Goal: Task Accomplishment & Management: Use online tool/utility

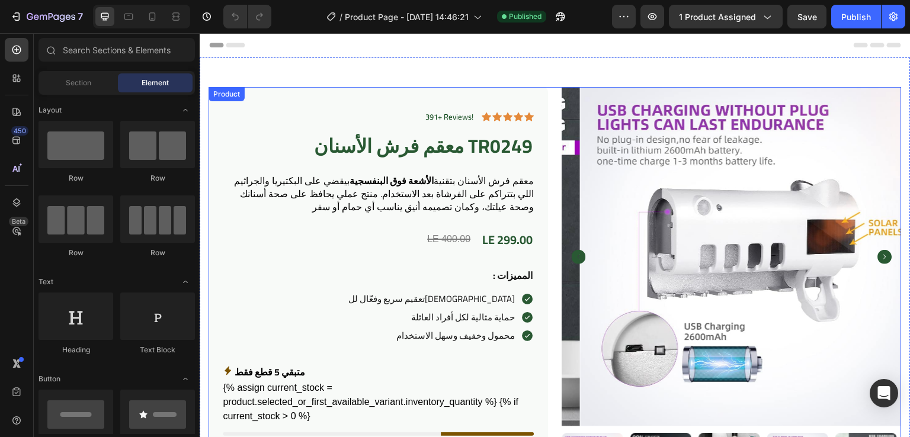
scroll to position [4, 0]
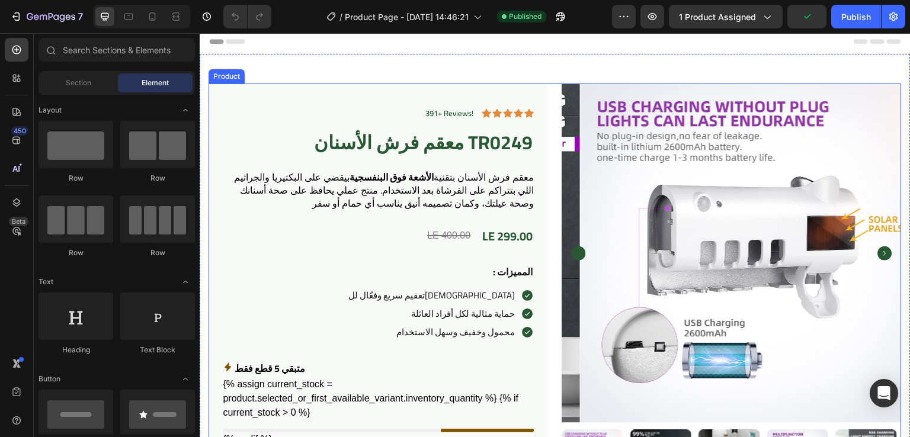
click at [550, 128] on div "391+ Reviews! Text Block Icon Icon Icon Icon Icon Icon List Row معقم فرش الأسنا…" at bounding box center [554, 395] width 693 height 622
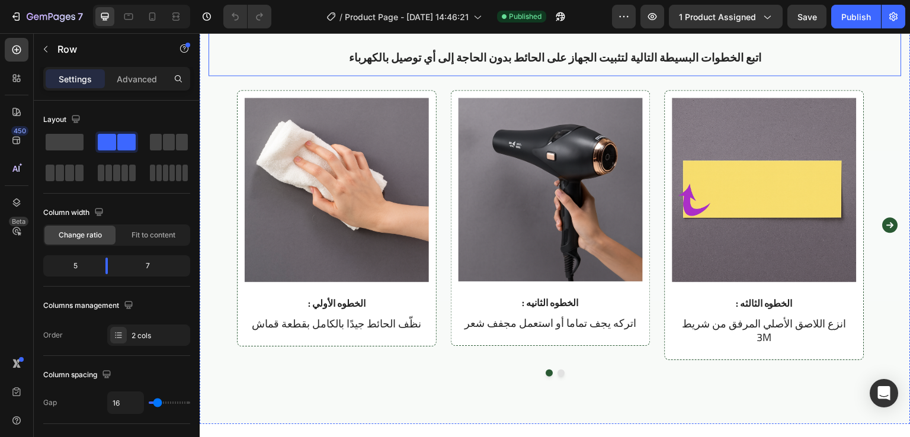
scroll to position [1746, 0]
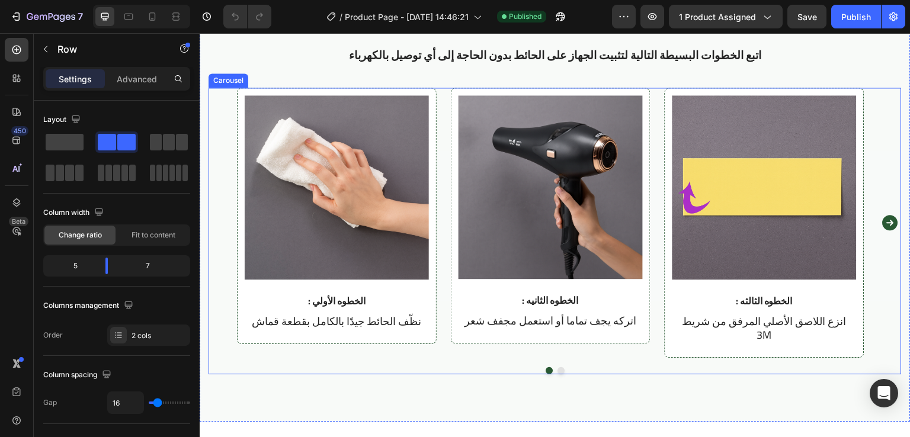
click at [444, 121] on div "Image : الخطوه الأولي Text Block نظّف الحائط جيدًا بالكامل بقطعة قماش Text Bloc…" at bounding box center [555, 223] width 636 height 271
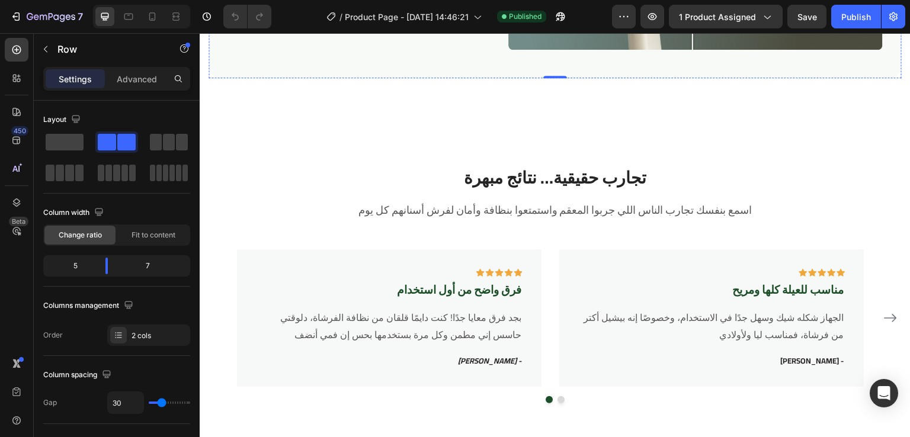
scroll to position [2409, 0]
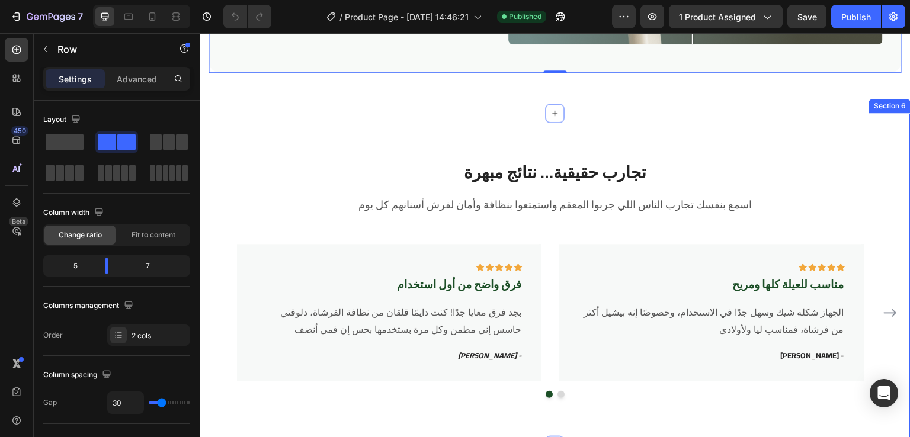
click at [328, 131] on div "تجارب حقيقية… نتائج مبهرة Heading اسمع بنفسك تجارب الناس اللي جربوا المعقم واست…" at bounding box center [555, 279] width 711 height 332
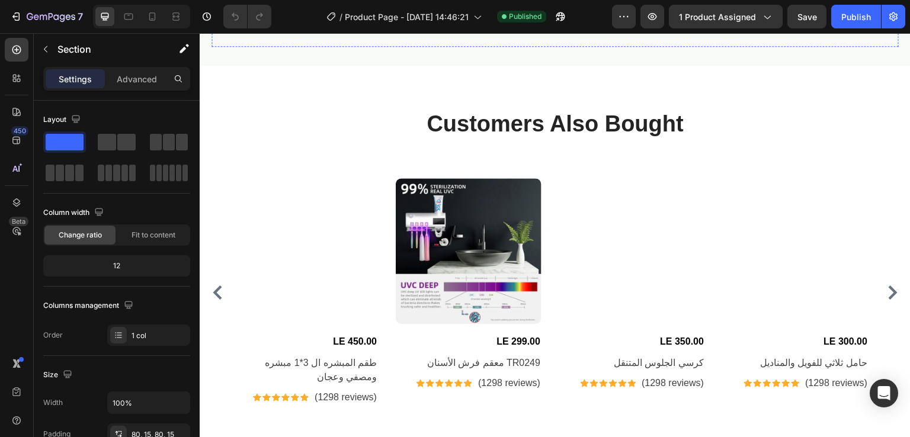
scroll to position [3223, 0]
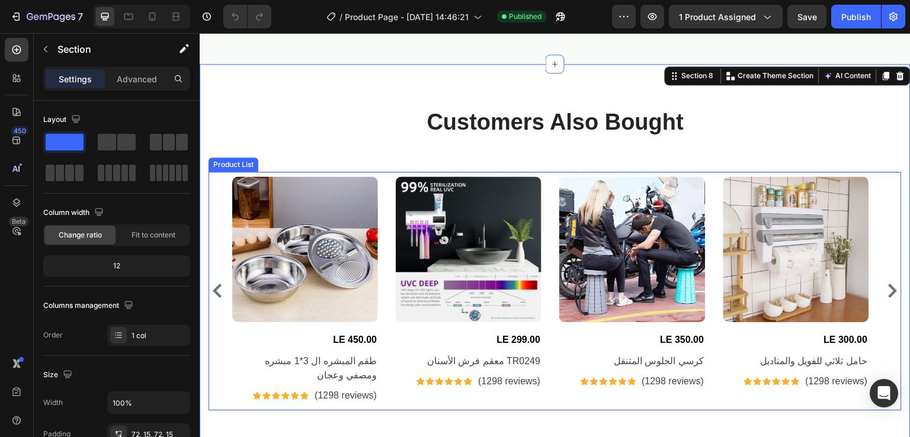
click at [382, 216] on div "Product Images LE 450.00 (P) Price (P) Price طقم المبشره ال 3*1 مبشره ومصفي وعج…" at bounding box center [555, 290] width 646 height 229
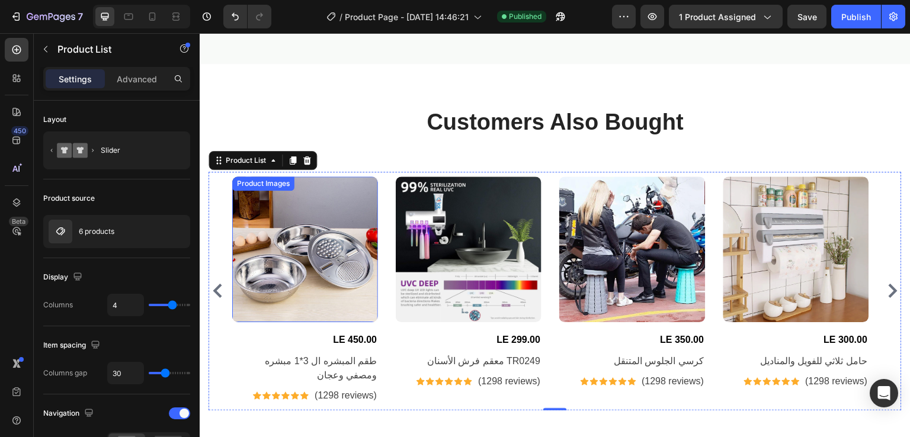
drag, startPoint x: 322, startPoint y: 236, endPoint x: 316, endPoint y: 291, distance: 55.5
click at [322, 235] on img at bounding box center [305, 249] width 146 height 146
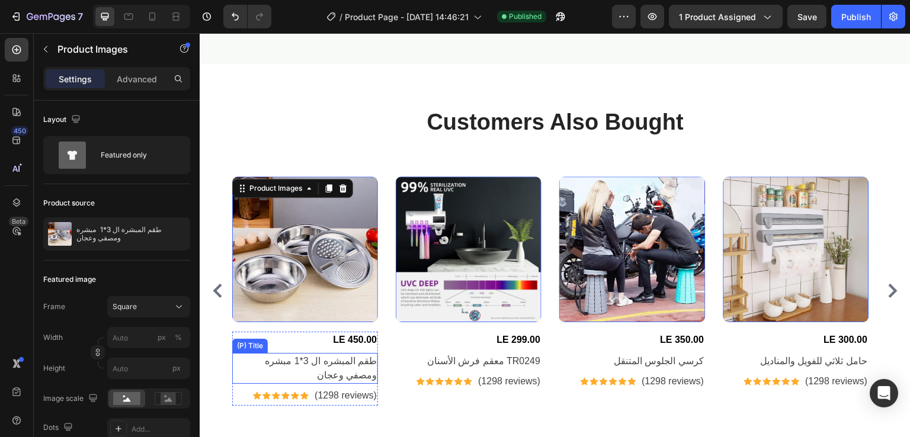
click at [235, 342] on div "(P) Title" at bounding box center [250, 346] width 31 height 11
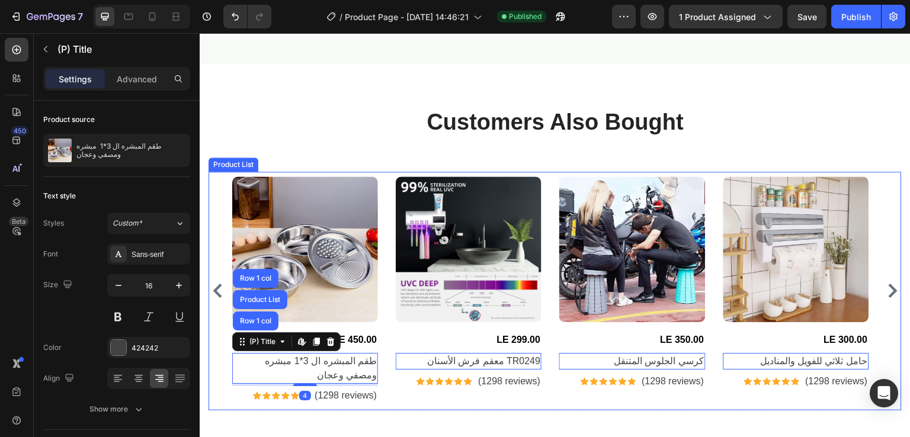
click at [389, 314] on div "Product Images LE 450.00 (P) Price (P) Price طقم المبشره ال 3*1 مبشره ومصفي وعج…" at bounding box center [555, 290] width 646 height 229
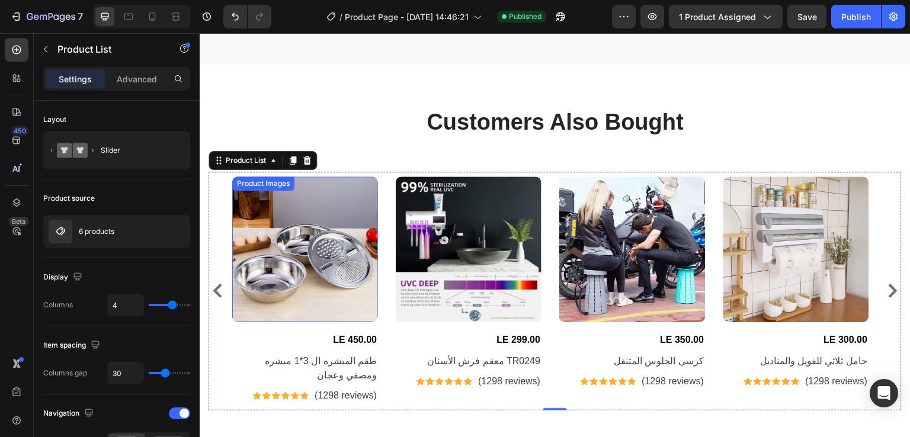
click at [262, 279] on img at bounding box center [305, 249] width 146 height 146
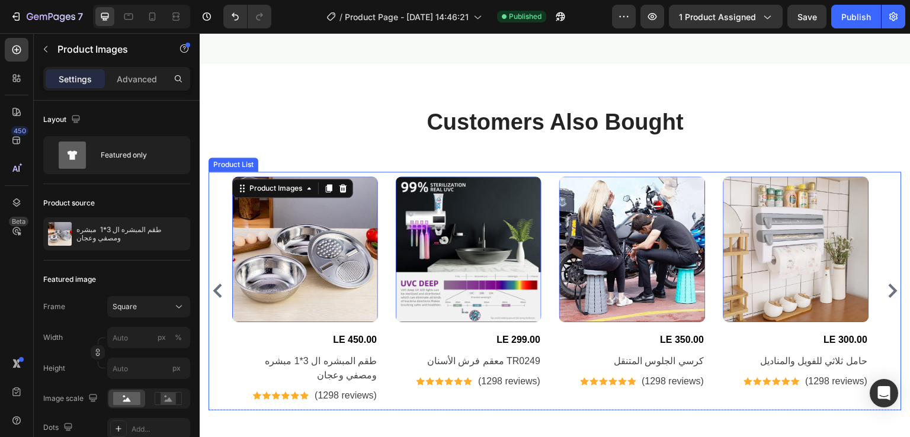
click at [388, 285] on div "Product Images 16 LE 450.00 (P) Price (P) Price طقم المبشره ال 3*1 مبشره ومصفي …" at bounding box center [555, 290] width 646 height 229
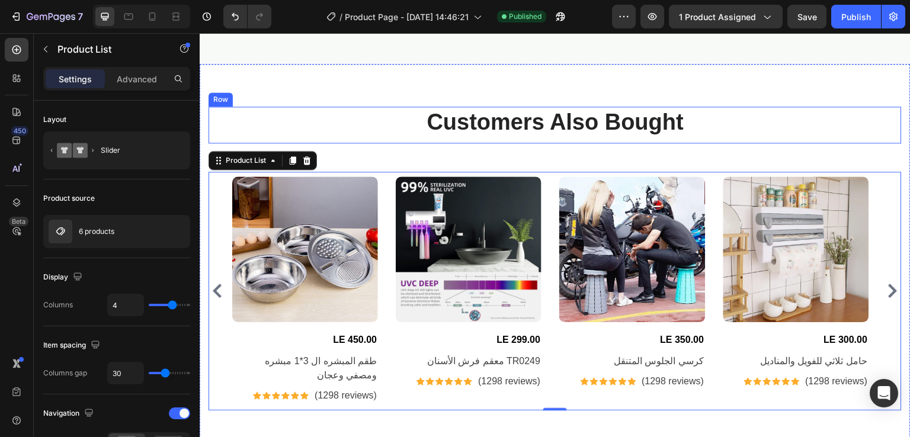
click at [340, 139] on div "Customers Also Bought Heading" at bounding box center [554, 125] width 693 height 36
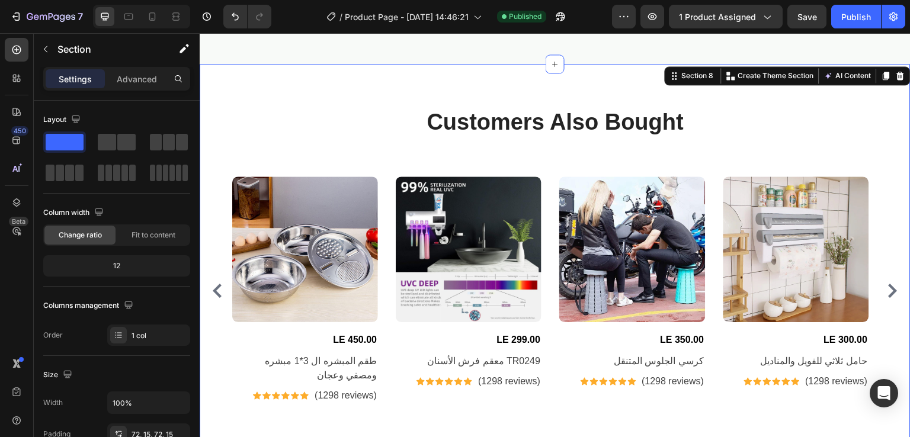
click at [427, 76] on div "Customers Also Bought Heading Row Product Images LE 450.00 (P) Price (P) Price …" at bounding box center [555, 258] width 711 height 389
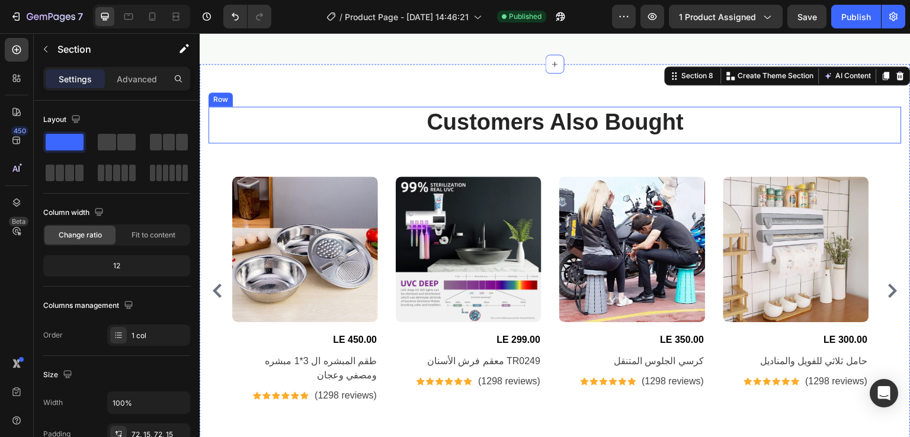
click at [370, 140] on div "Customers Also Bought Heading" at bounding box center [554, 125] width 693 height 36
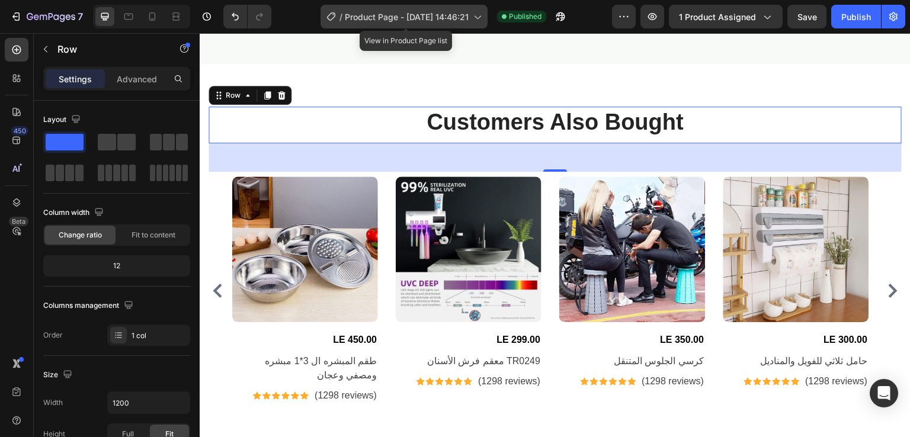
click at [386, 11] on span "Product Page - [DATE] 14:46:21" at bounding box center [407, 17] width 124 height 12
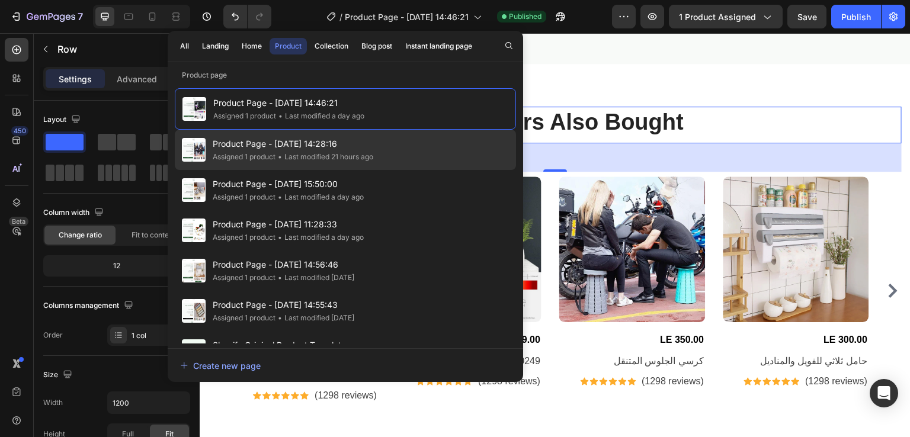
click at [313, 170] on div "Product Page - Aug 25, 14:28:16 Assigned 1 product • Last modified 21 hours ago" at bounding box center [345, 190] width 341 height 40
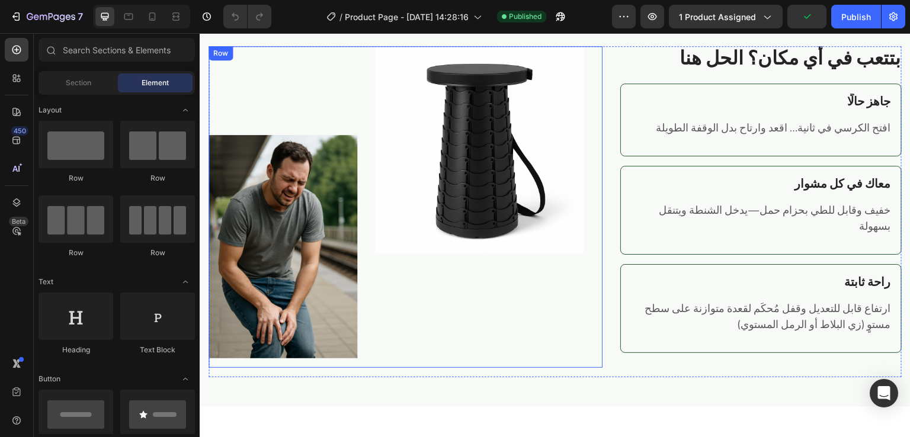
scroll to position [694, 0]
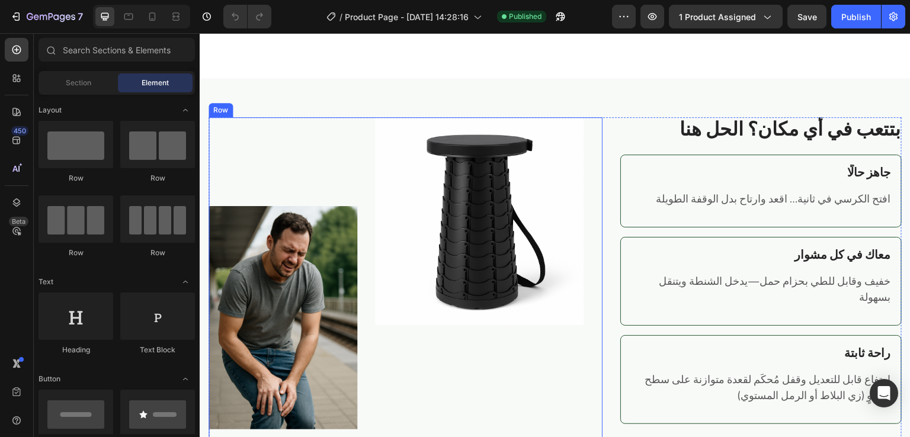
click at [505, 371] on div "Image" at bounding box center [479, 278] width 208 height 322
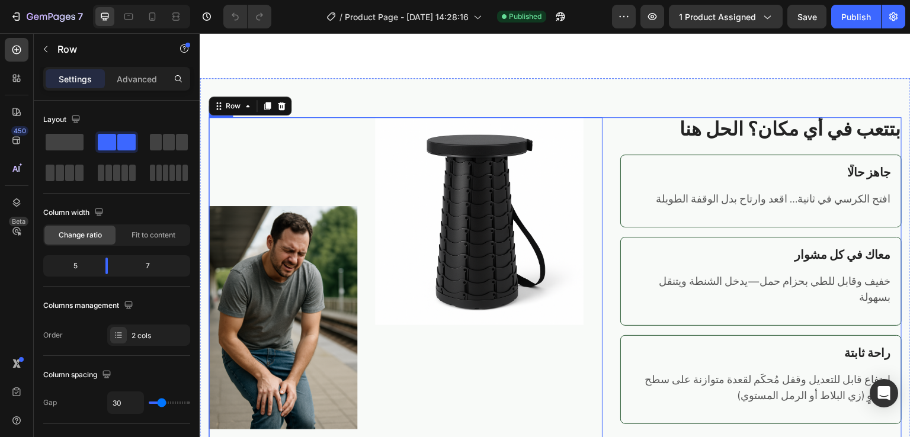
click at [611, 140] on div "Image Image Row 16 بتتعب في أي مكان؟ الحل هنا Heading جاهز حالًا Heading افتح ا…" at bounding box center [554, 282] width 693 height 331
click at [581, 195] on div "Image Image Row" at bounding box center [405, 278] width 394 height 322
click at [610, 129] on div "Image Image Row 16 بتتعب في أي مكان؟ الحل هنا Heading جاهز حالًا Heading افتح ا…" at bounding box center [554, 282] width 693 height 331
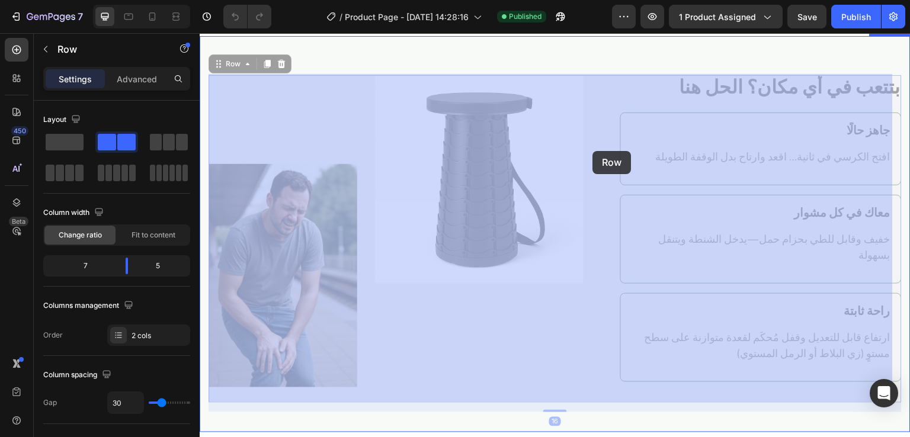
drag, startPoint x: 610, startPoint y: 129, endPoint x: 594, endPoint y: 169, distance: 43.3
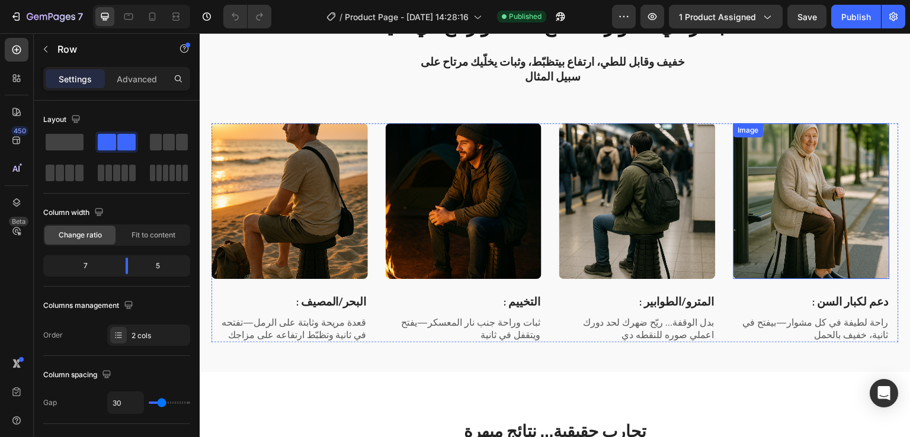
scroll to position [1864, 0]
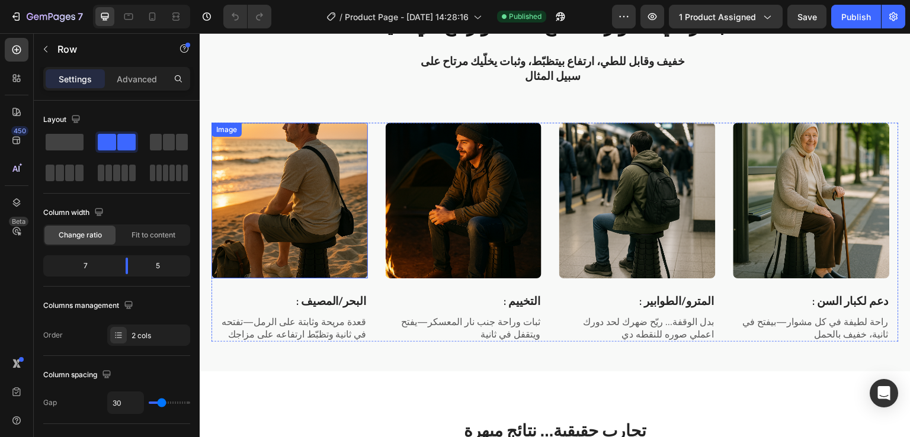
click at [333, 276] on img at bounding box center [289, 201] width 156 height 156
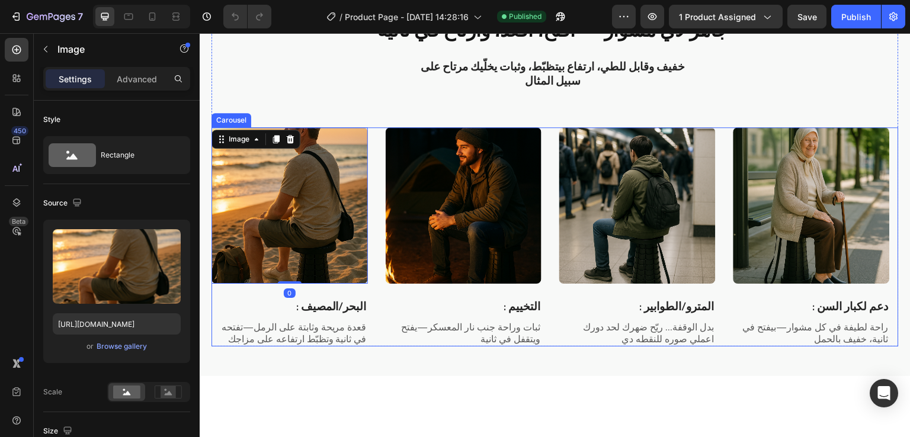
scroll to position [1758, 0]
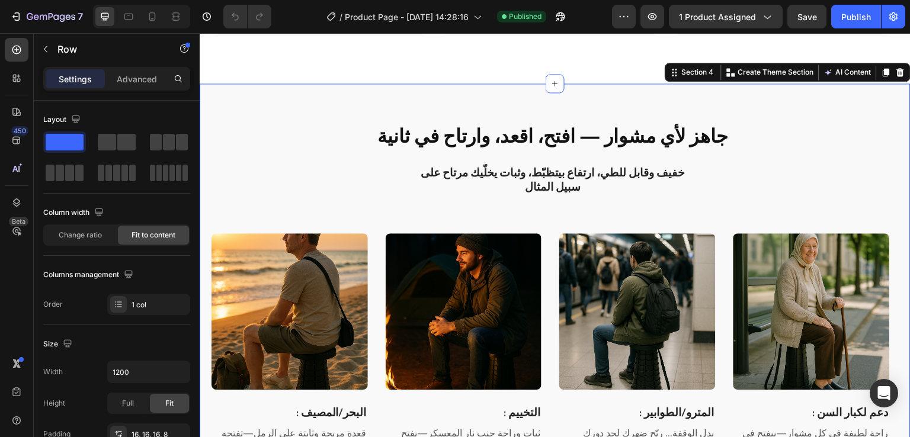
click at [357, 91] on div "جاهز لأي مشوار — افتح، اقعد، وارتاح في ثانية Heading خفيف وقابل للطي، ارتفاع بي…" at bounding box center [555, 283] width 711 height 399
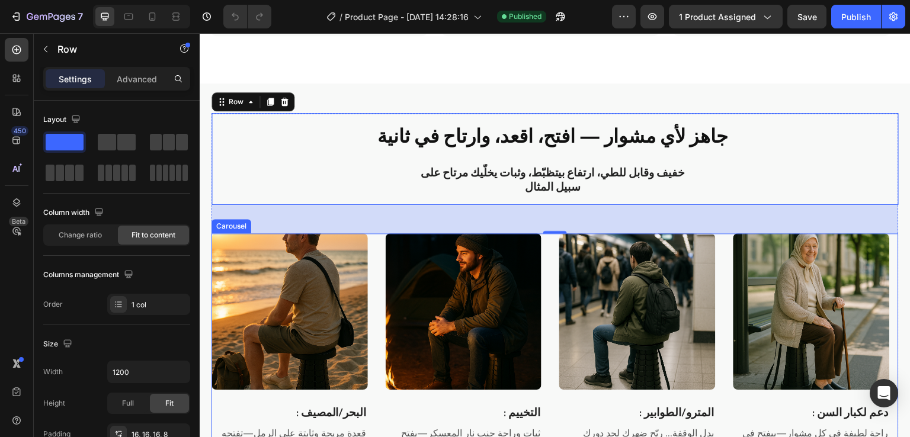
click at [553, 265] on div "Image : البحر/المصيف Text Block قعدة مريحة وثابتة على الرمل—تفتحه في ثانية وتظب…" at bounding box center [554, 342] width 687 height 219
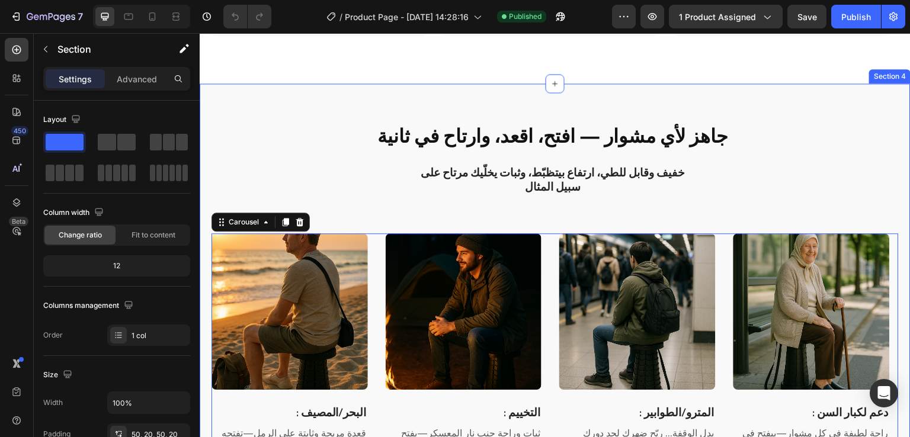
click at [382, 100] on div "جاهز لأي مشوار — افتح، اقعد، وارتاح في ثانية Heading خفيف وقابل للطي، ارتفاع بي…" at bounding box center [555, 283] width 711 height 399
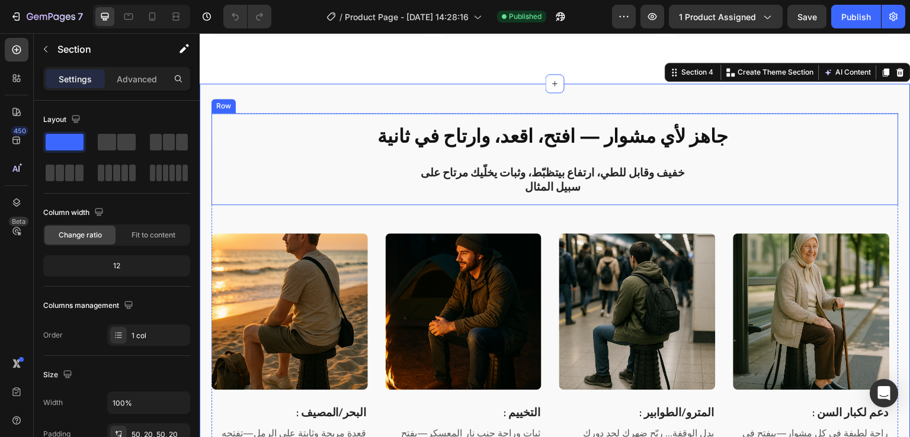
click at [352, 176] on div "جاهز لأي مشوار — افتح، اقعد، وارتاح في ثانية Heading خفيف وقابل للطي، ارتفاع بي…" at bounding box center [554, 159] width 687 height 92
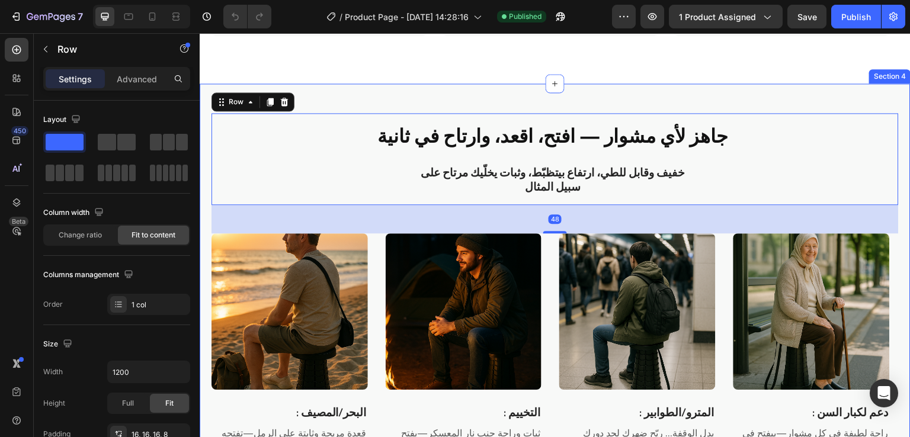
click at [583, 84] on div "جاهز لأي مشوار — افتح، اقعد، وارتاح في ثانية Heading خفيف وقابل للطي، ارتفاع بي…" at bounding box center [555, 283] width 711 height 399
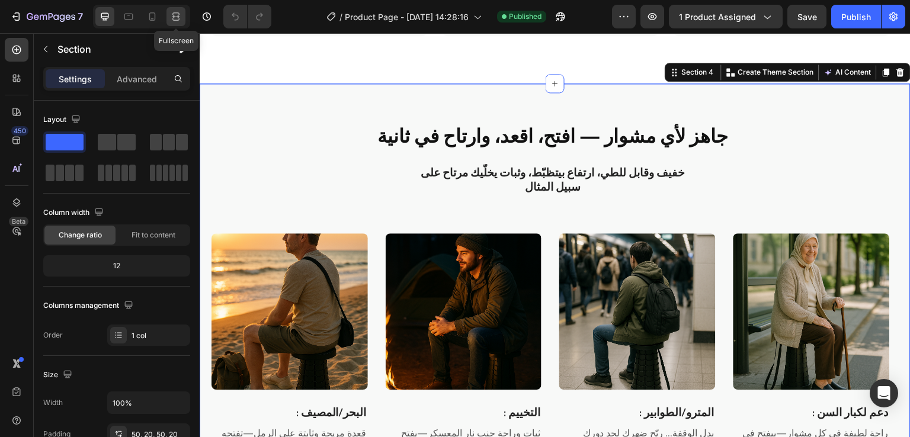
click at [175, 20] on icon at bounding box center [176, 17] width 12 height 12
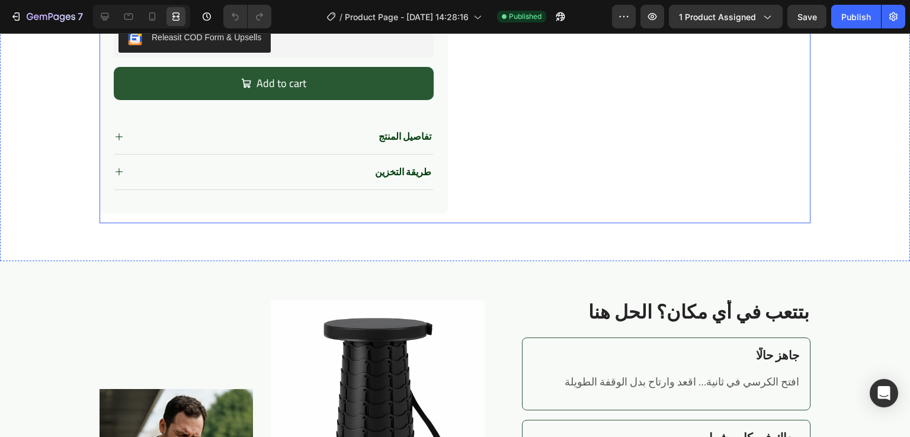
scroll to position [495, 0]
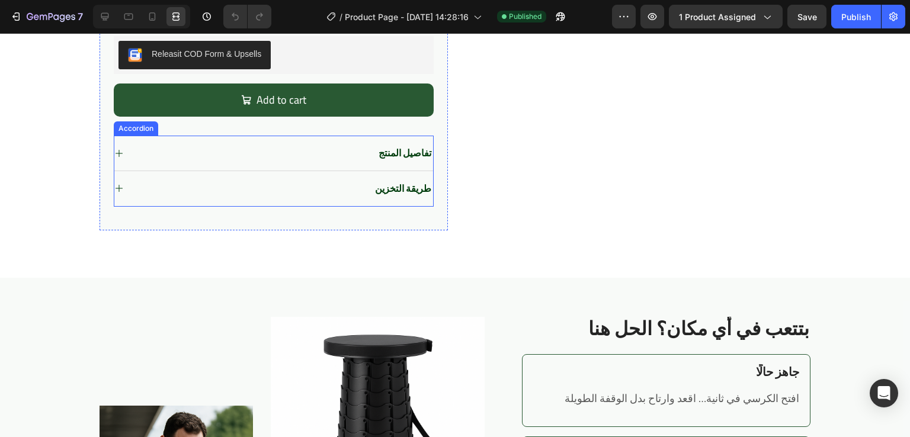
click at [295, 163] on div "تفاصيل المنتج" at bounding box center [273, 153] width 319 height 35
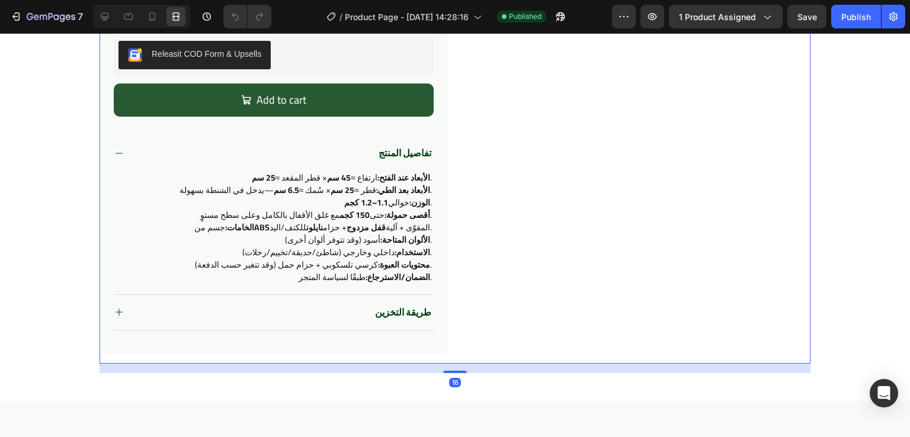
scroll to position [523, 0]
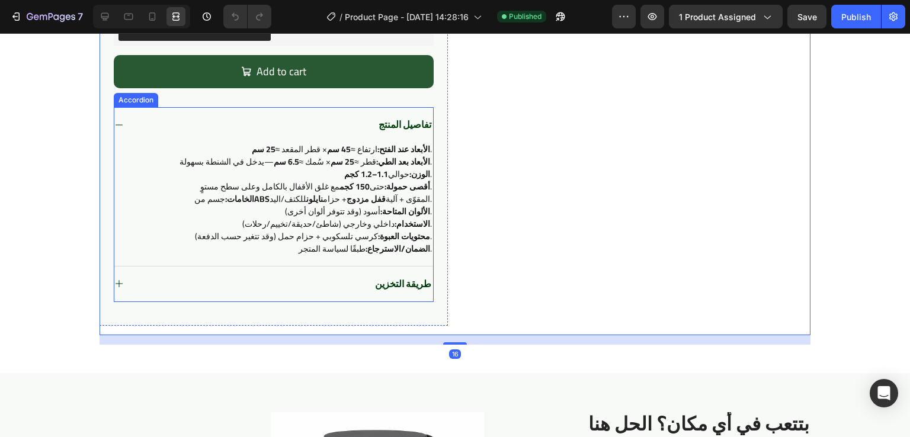
click at [317, 119] on div "تفاصيل المنتج" at bounding box center [283, 125] width 300 height 16
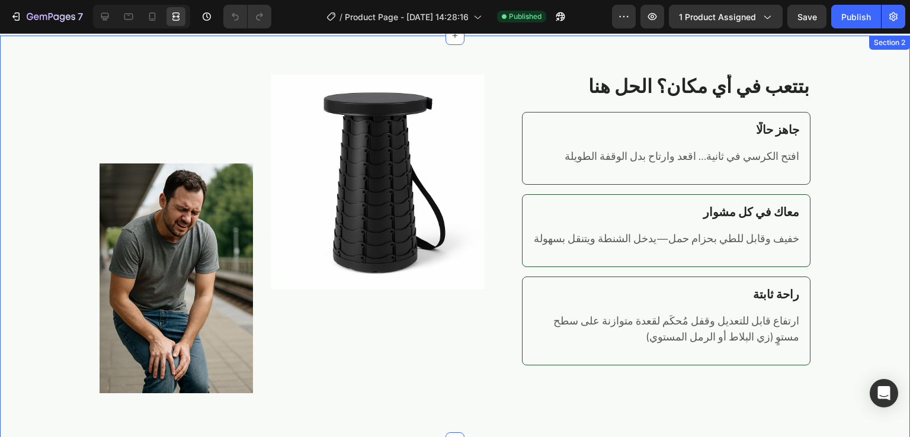
scroll to position [727, 0]
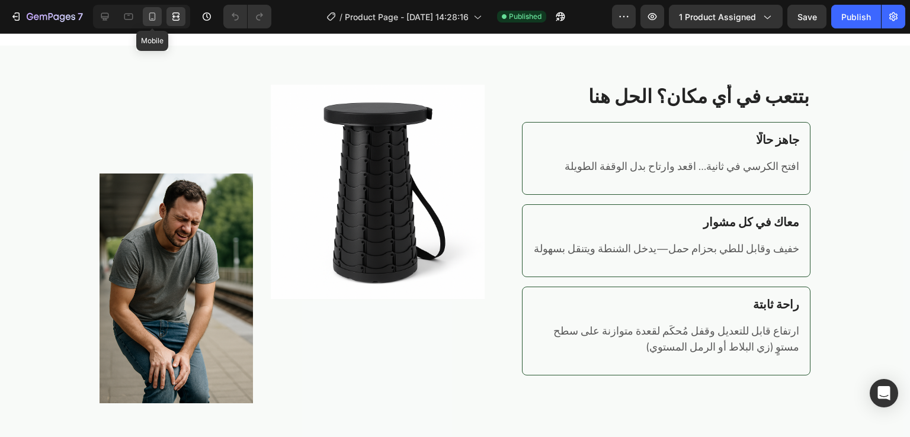
click at [150, 25] on div at bounding box center [152, 16] width 19 height 19
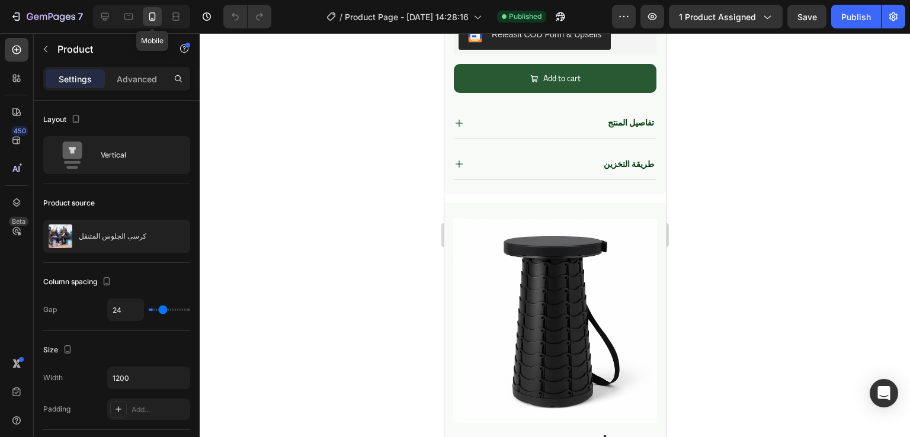
type input "0"
type input "100%"
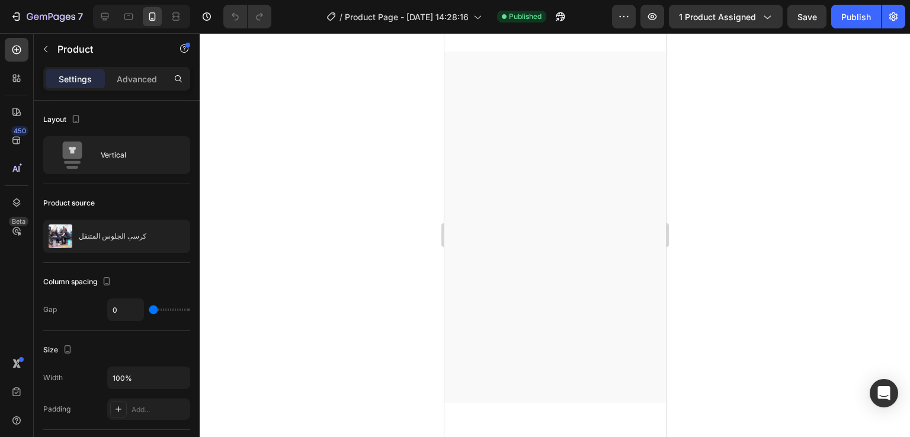
scroll to position [926, 0]
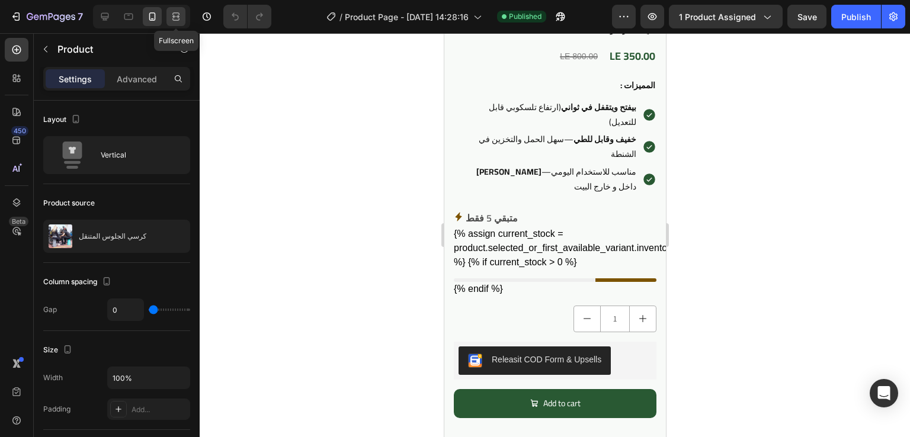
click at [173, 12] on icon at bounding box center [176, 17] width 12 height 12
type input "24"
type input "1200"
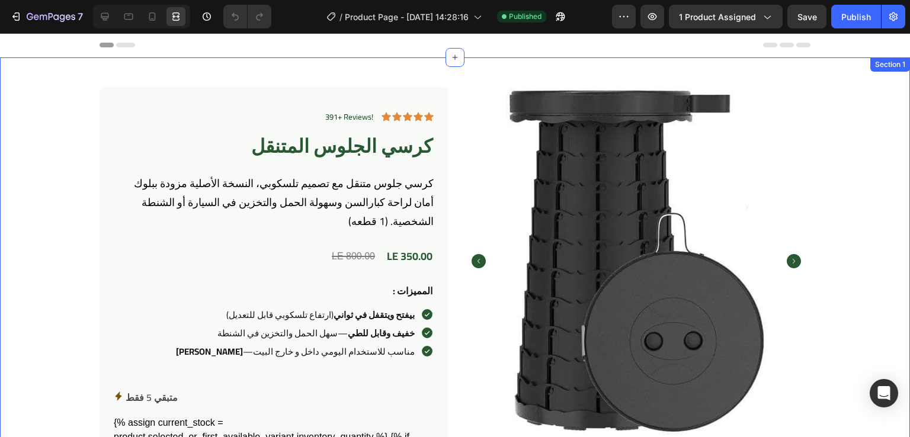
click at [429, 70] on div "391+ Reviews! Text Block Icon Icon Icon Icon Icon Icon List Row كرسي الجلوس الم…" at bounding box center [455, 414] width 910 height 715
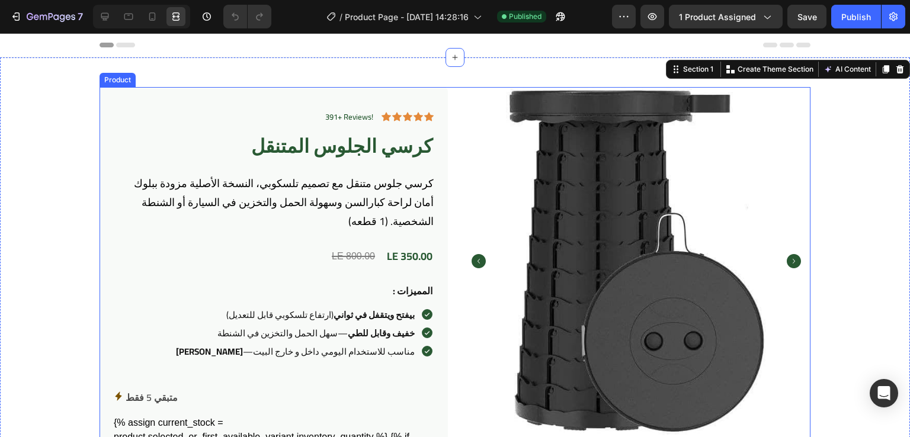
click at [454, 119] on div "391+ Reviews! Text Block Icon Icon Icon Icon Icon Icon List Row كرسي الجلوس الم…" at bounding box center [454, 410] width 711 height 647
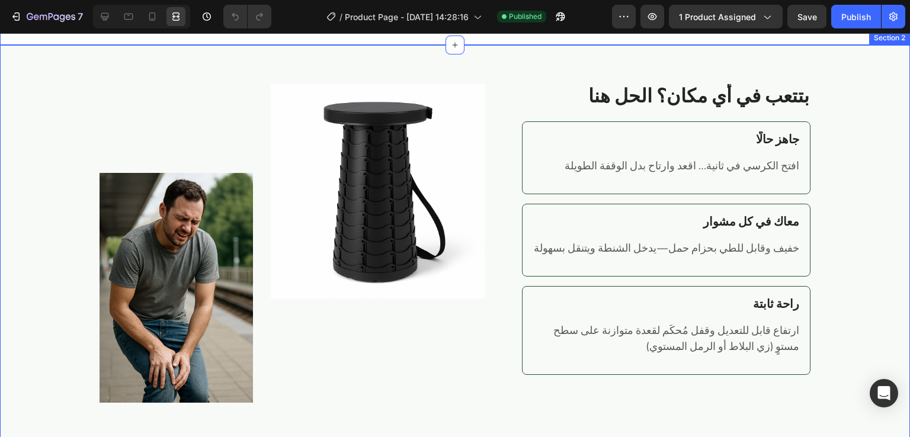
scroll to position [732, 0]
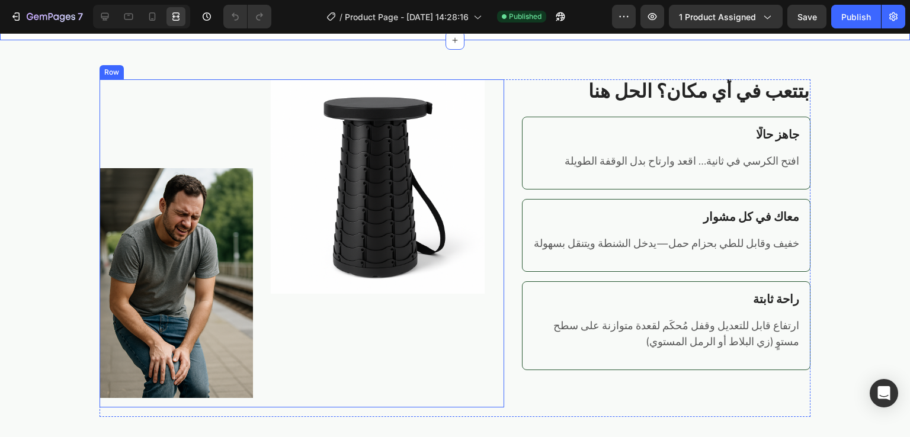
click at [432, 336] on div "Image" at bounding box center [378, 243] width 214 height 328
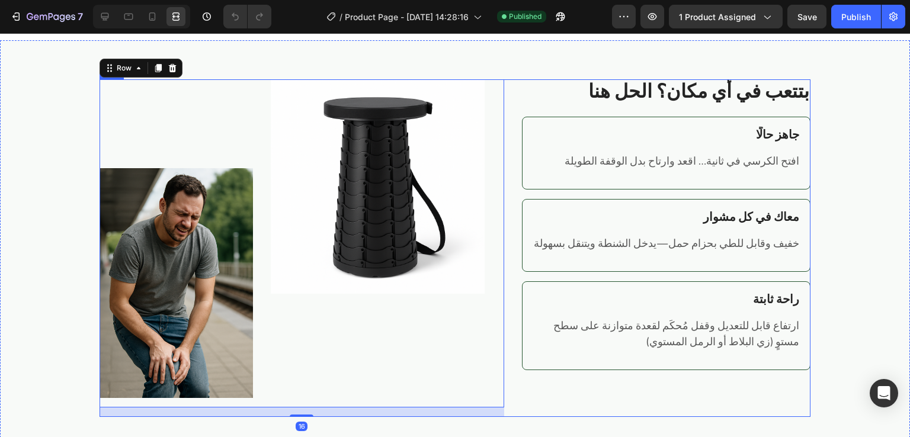
click at [515, 89] on div "Image Image Row 16 بتتعب في أي مكان؟ الحل هنا Heading جاهز حالًا Heading افتح ا…" at bounding box center [454, 248] width 711 height 338
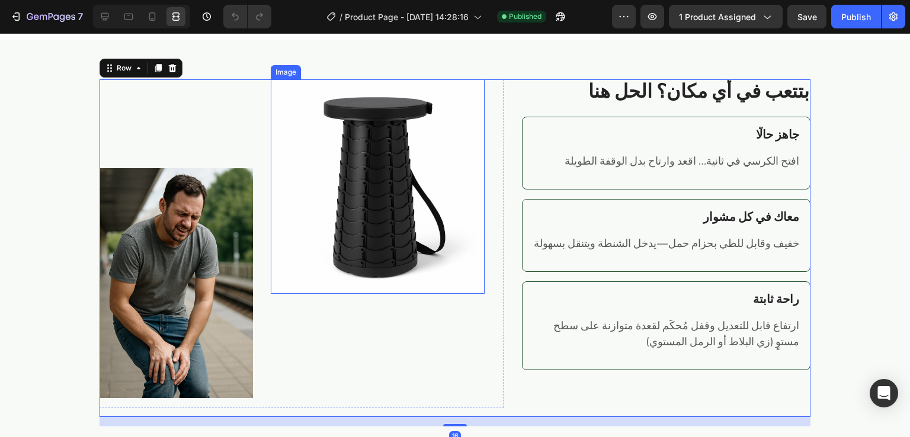
click at [398, 236] on img at bounding box center [378, 186] width 214 height 214
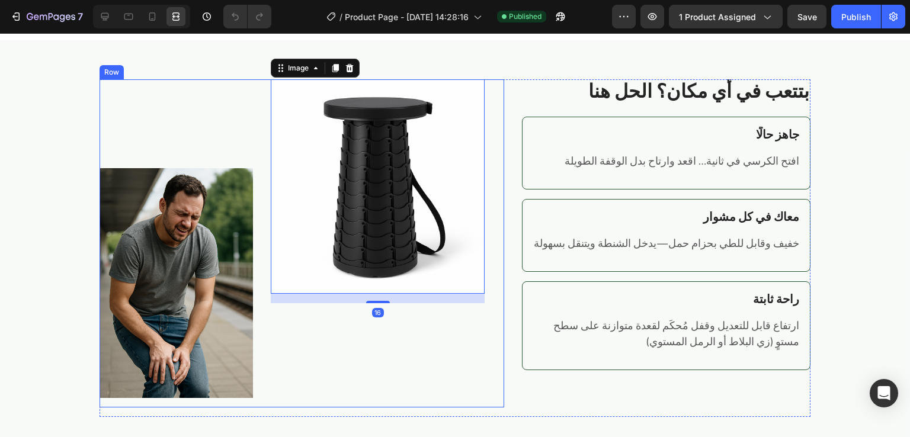
click at [415, 319] on div "Image 16" at bounding box center [378, 243] width 214 height 328
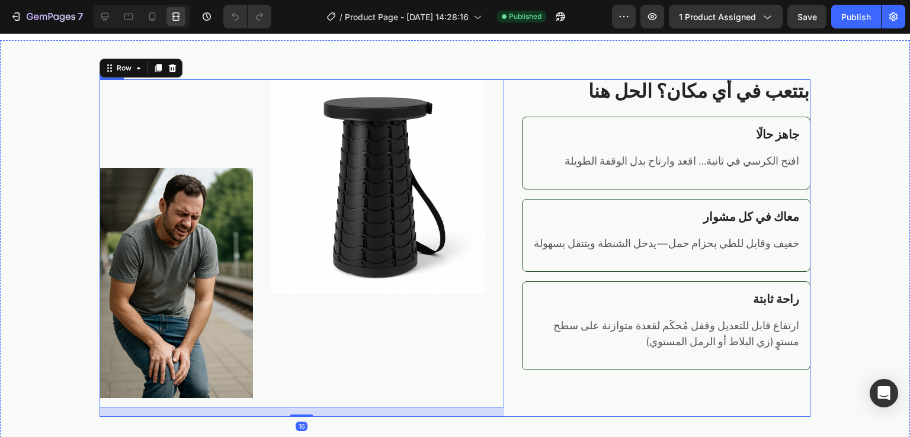
click at [510, 105] on div "Image Image Row 16 بتتعب في أي مكان؟ الحل هنا Heading جاهز حالًا Heading افتح ا…" at bounding box center [454, 248] width 711 height 338
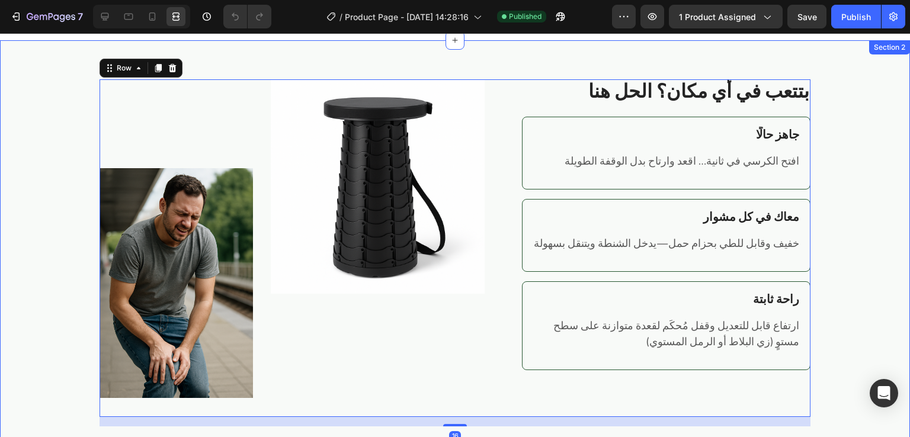
click at [474, 54] on div "Image Image Row بتتعب في أي مكان؟ الحل هنا Heading جاهز حالًا Heading افتح الكر…" at bounding box center [455, 243] width 910 height 406
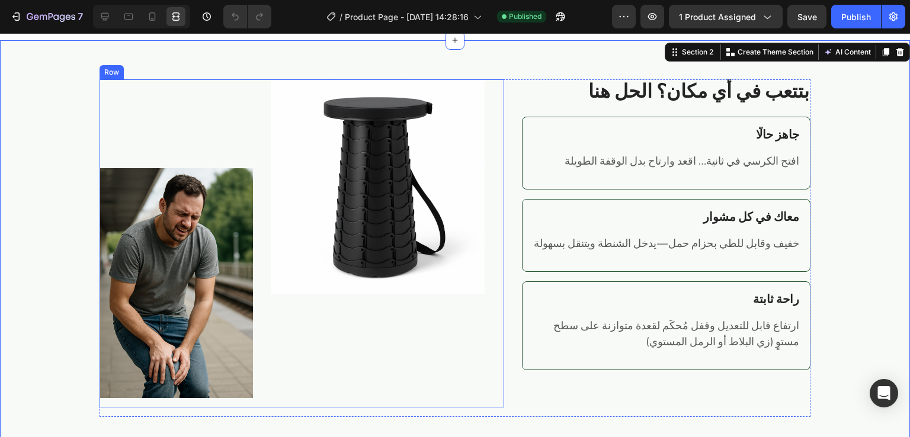
click at [492, 126] on div "Image Image Row" at bounding box center [301, 243] width 404 height 328
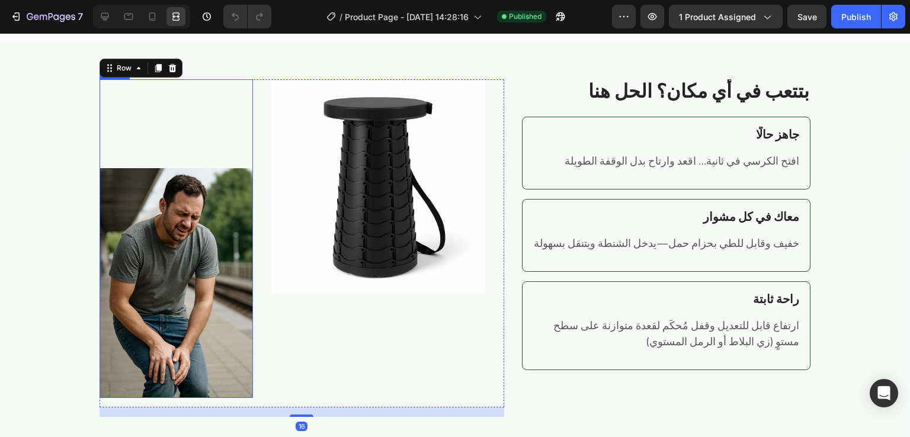
click at [198, 300] on img at bounding box center [175, 283] width 153 height 230
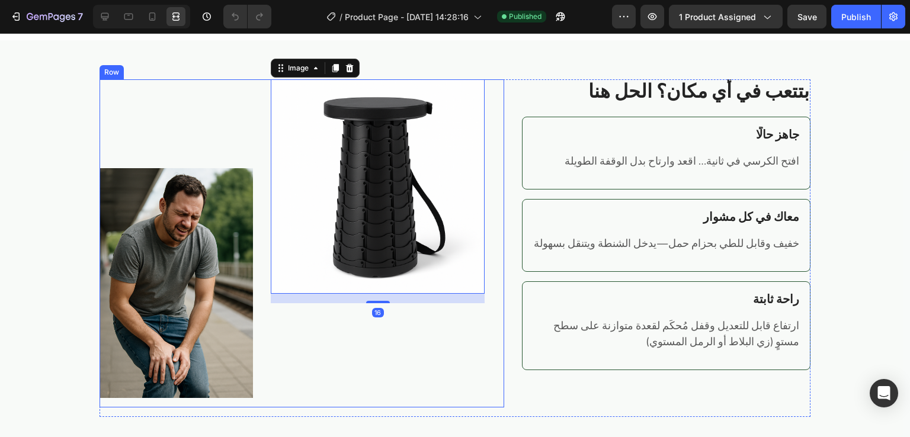
click at [251, 146] on div "Image Image 16 Row" at bounding box center [301, 243] width 404 height 328
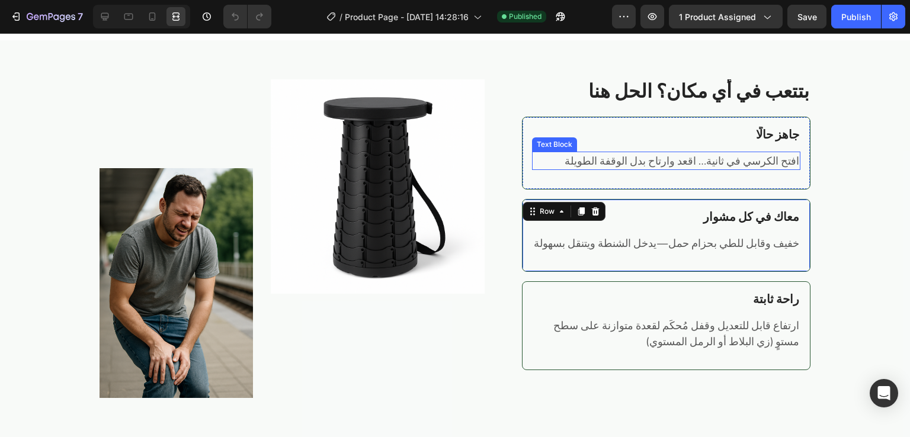
click at [532, 130] on h2 "جاهز حالًا" at bounding box center [666, 134] width 269 height 15
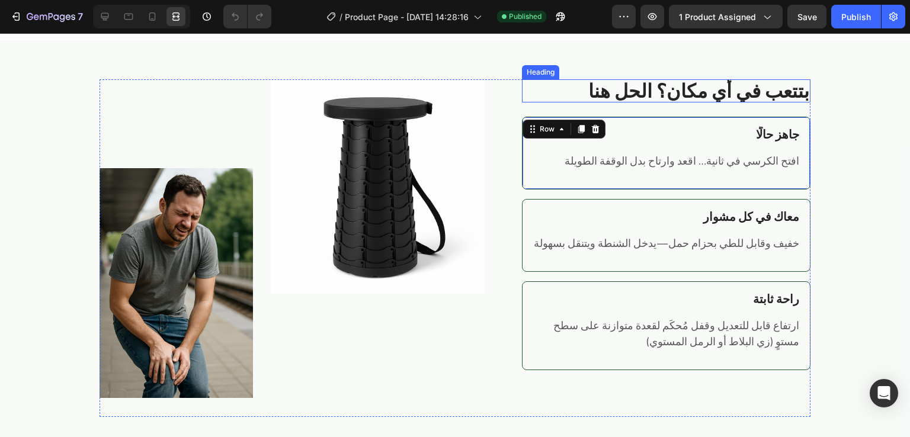
click at [588, 89] on strong "بتتعب في أي مكان؟ الحل هنا" at bounding box center [698, 91] width 221 height 36
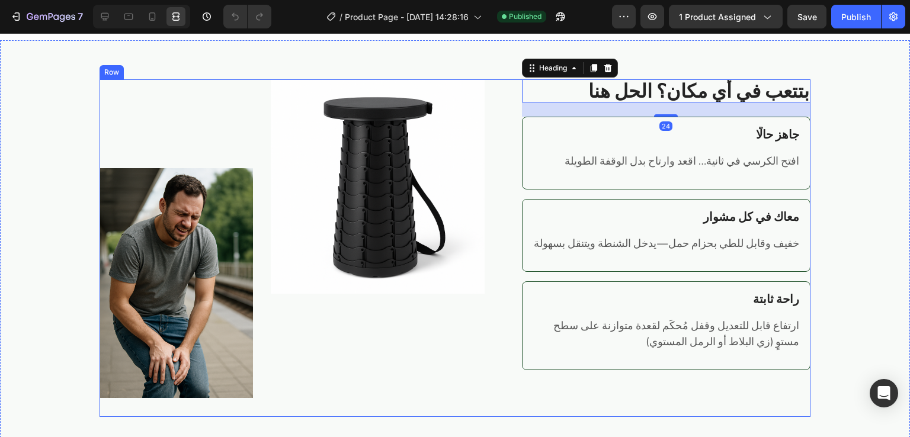
click at [505, 99] on div "Image Image Row بتتعب في أي مكان؟ الحل هنا Heading 24 جاهز حالًا Heading افتح ا…" at bounding box center [454, 248] width 711 height 338
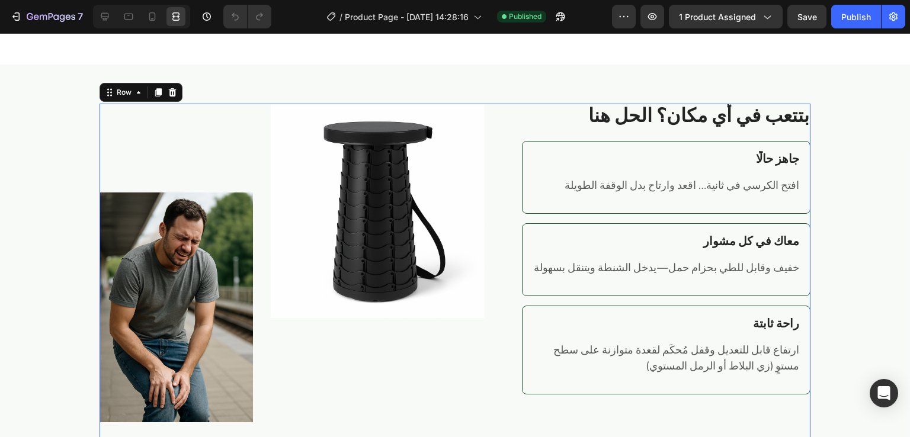
scroll to position [706, 0]
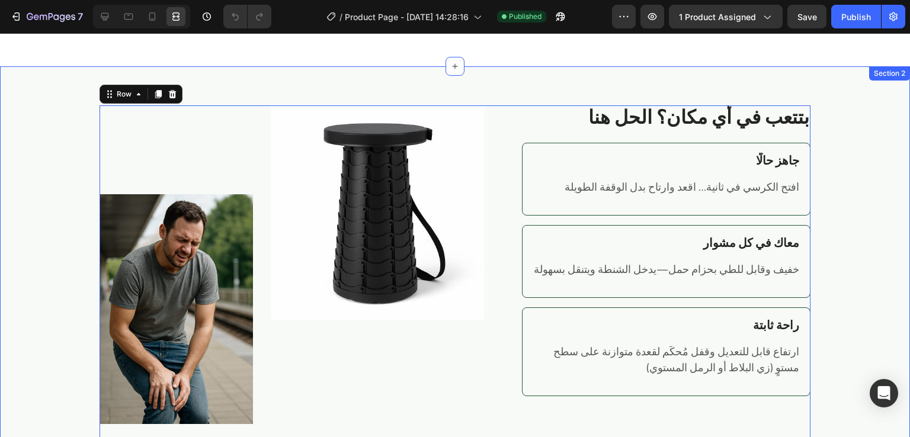
click at [487, 88] on div "Image Image Row بتتعب في أي مكان؟ الحل هنا Heading جاهز حالًا Heading افتح الكر…" at bounding box center [455, 269] width 910 height 406
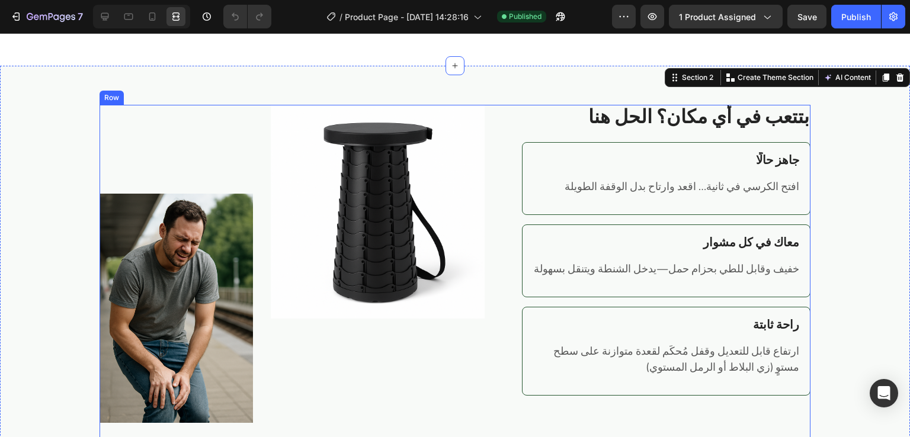
scroll to position [802, 0]
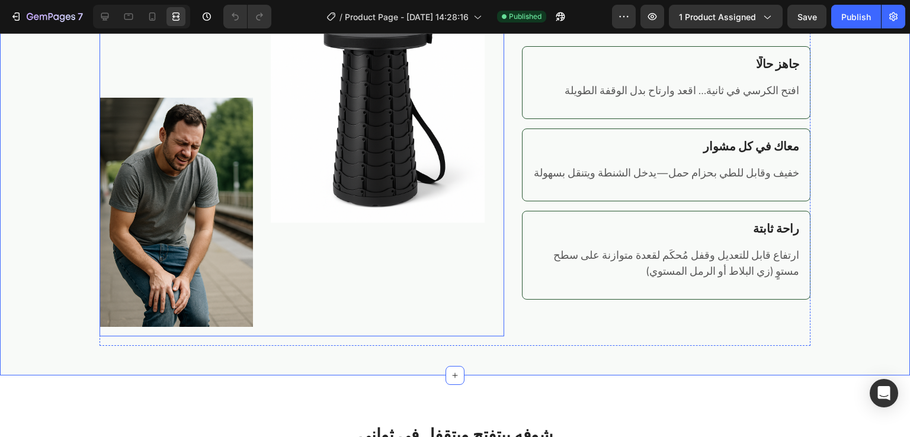
click at [355, 298] on div "Image" at bounding box center [378, 173] width 214 height 328
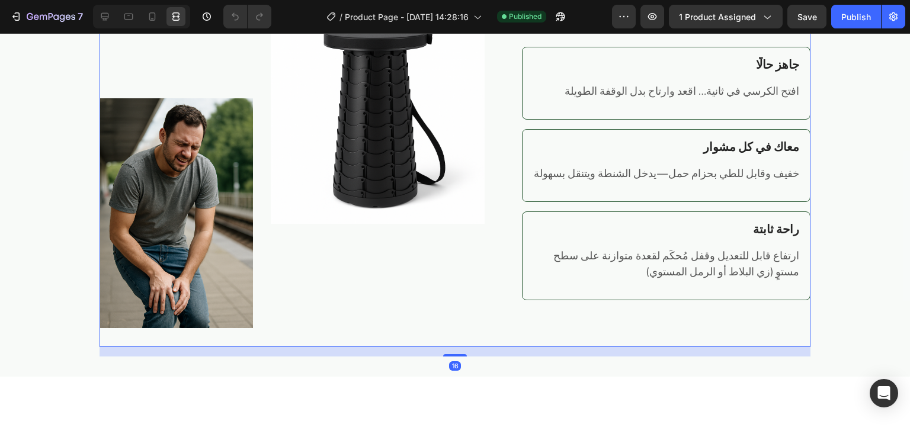
scroll to position [686, 0]
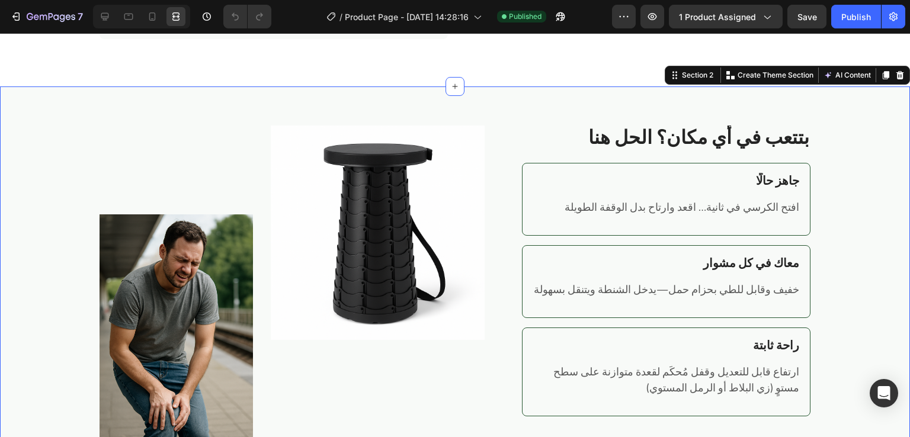
click at [497, 101] on div "Image Image Row بتتعب في أي مكان؟ الحل هنا Heading جاهز حالًا Heading افتح الكر…" at bounding box center [455, 289] width 910 height 406
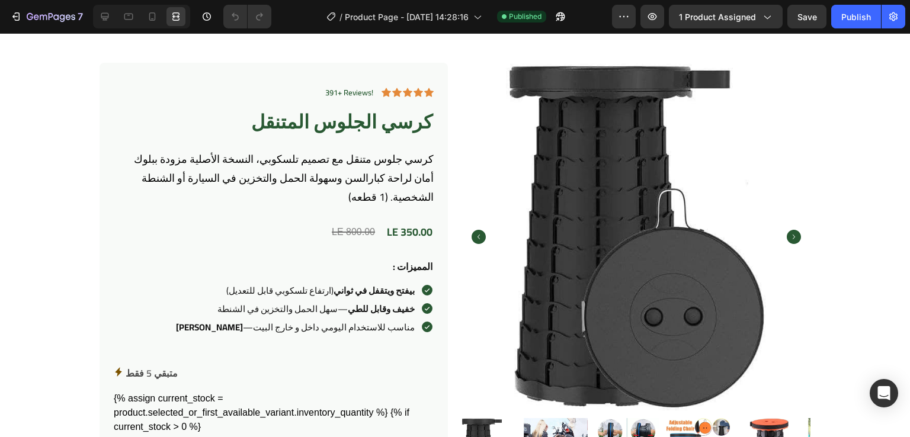
scroll to position [0, 0]
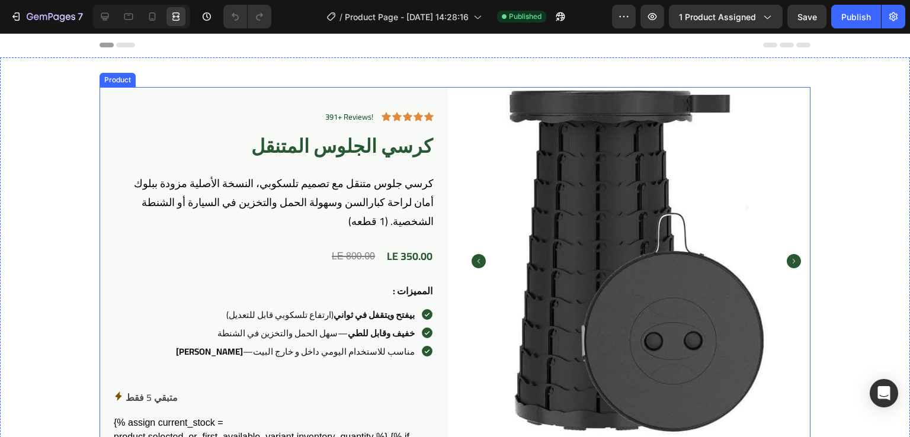
click at [455, 96] on div "391+ Reviews! Text Block Icon Icon Icon Icon Icon Icon List Row كرسي الجلوس الم…" at bounding box center [454, 410] width 711 height 647
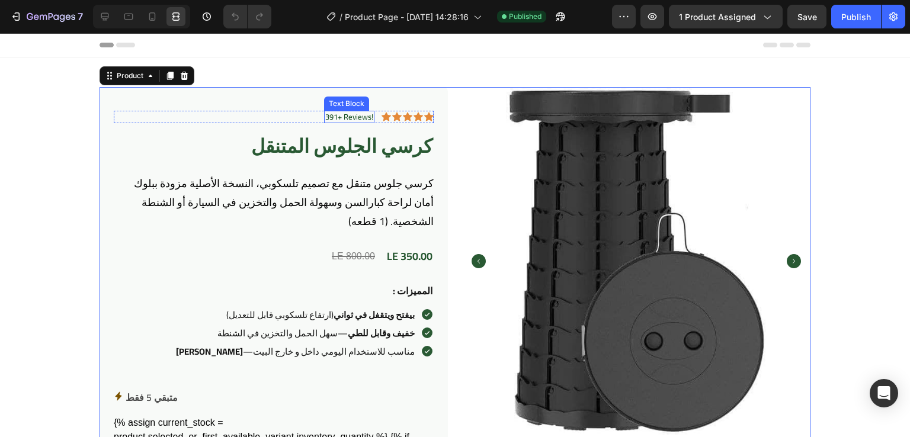
click at [360, 119] on p "391+ Reviews!" at bounding box center [349, 117] width 48 height 10
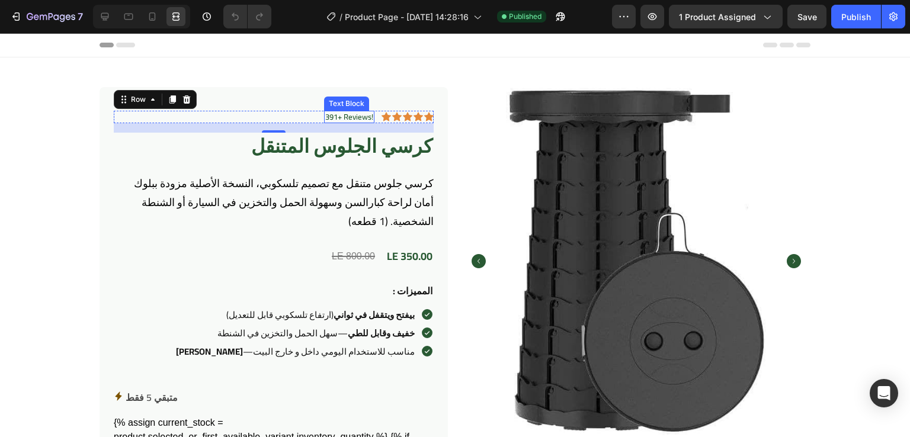
click at [339, 119] on p "391+ Reviews!" at bounding box center [349, 117] width 48 height 10
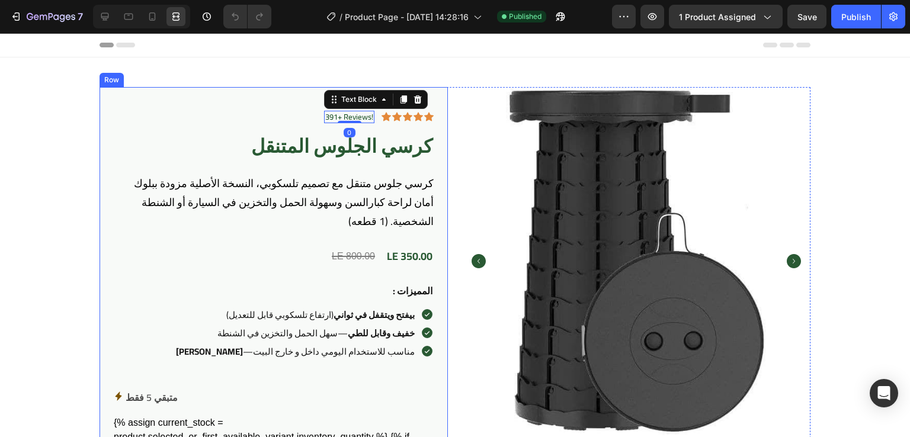
click at [437, 102] on div "391+ Reviews! Text Block 0 Icon Icon Icon Icon Icon Icon List Row كرسي الجلوس ا…" at bounding box center [273, 406] width 348 height 638
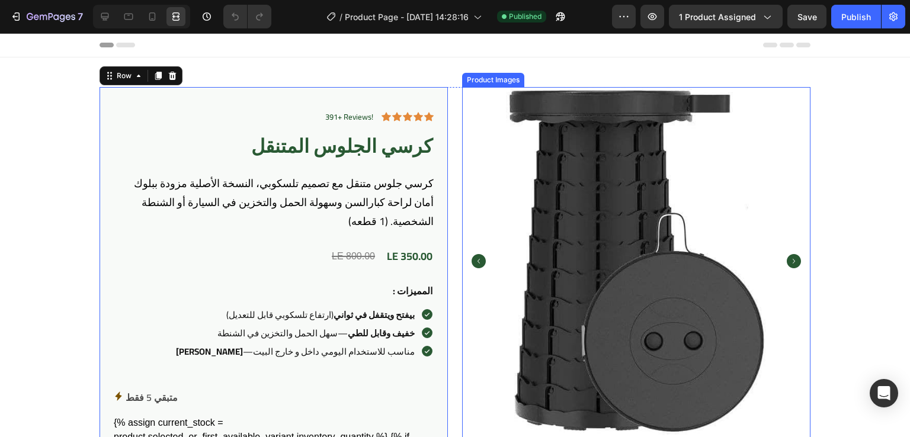
click at [471, 117] on img at bounding box center [636, 261] width 348 height 348
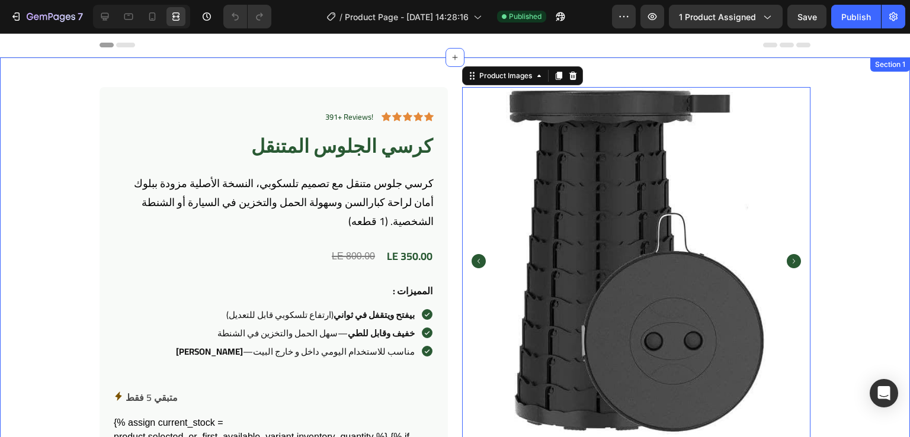
click at [416, 62] on div "391+ Reviews! Text Block Icon Icon Icon Icon Icon Icon List Row كرسي الجلوس الم…" at bounding box center [455, 414] width 910 height 715
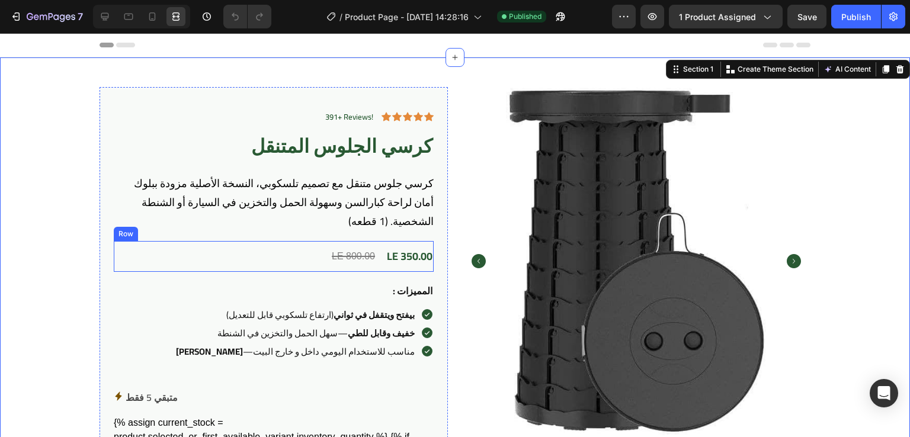
click at [284, 265] on div "LE 800.00 Compare Price Compare Price LE 350.00 Product Price Product Price Row" at bounding box center [274, 256] width 320 height 31
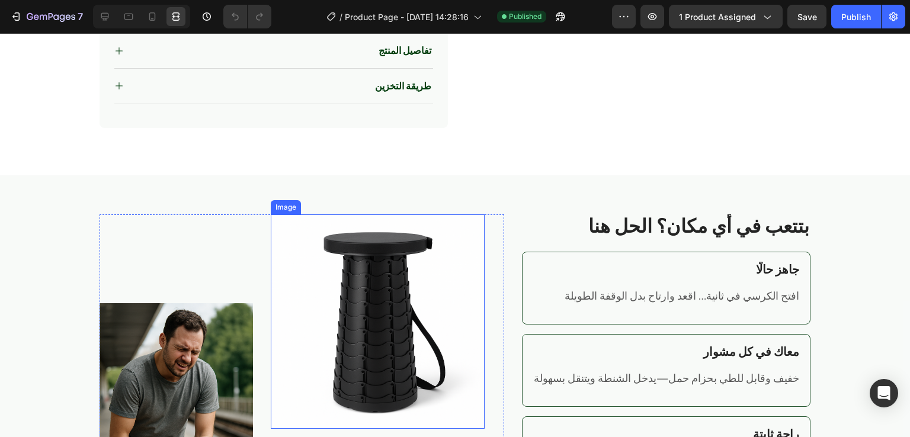
scroll to position [653, 0]
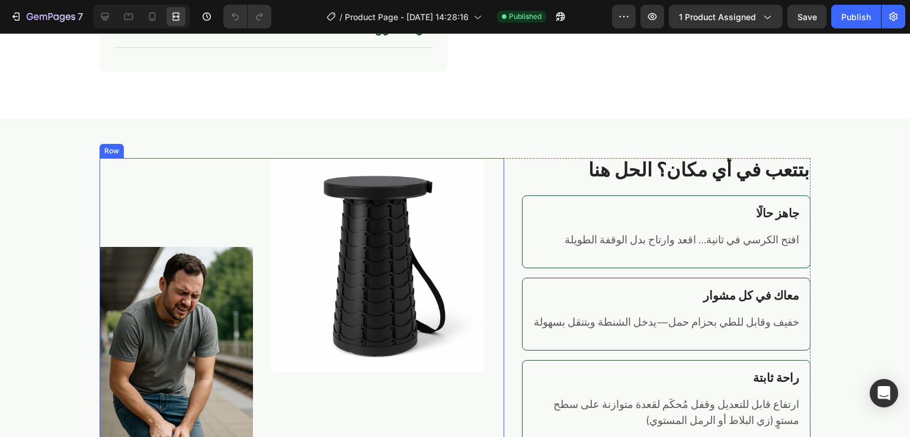
click at [496, 225] on div "Image Image Row" at bounding box center [301, 322] width 404 height 328
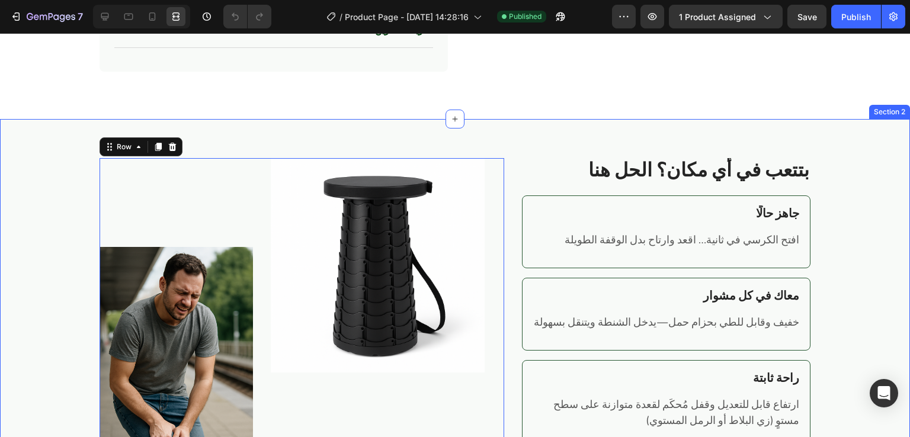
click at [510, 130] on div "Image Image Row 16 بتتعب في أي مكان؟ الحل هنا Heading جاهز حالًا Heading افتح ا…" at bounding box center [455, 322] width 910 height 406
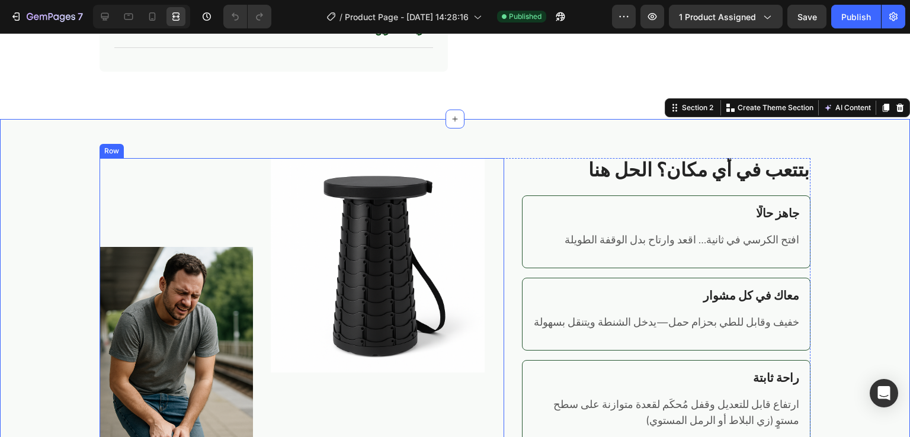
click at [489, 191] on div "Image Image Row" at bounding box center [301, 322] width 404 height 328
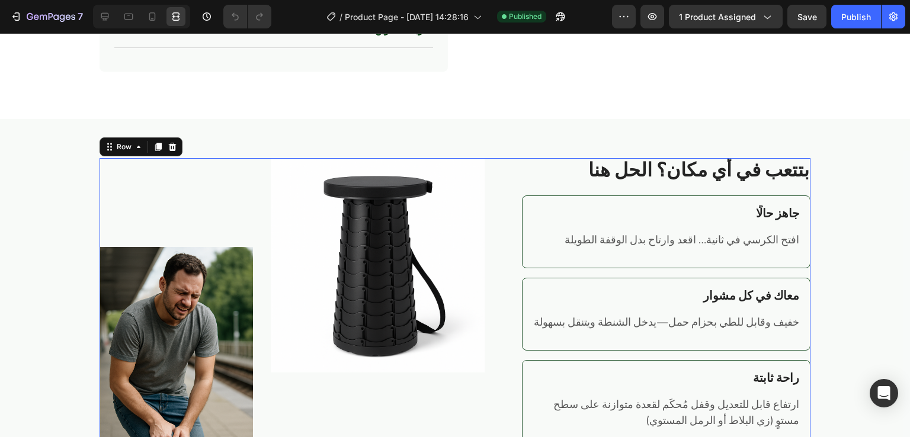
click at [506, 164] on div "Image Image Row بتتعب في أي مكان؟ الحل هنا Heading جاهز حالًا Heading افتح الكر…" at bounding box center [454, 327] width 711 height 338
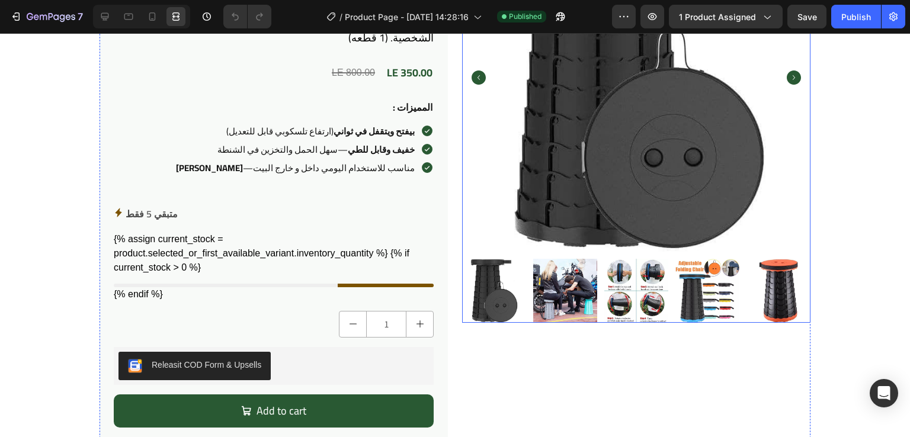
scroll to position [139, 0]
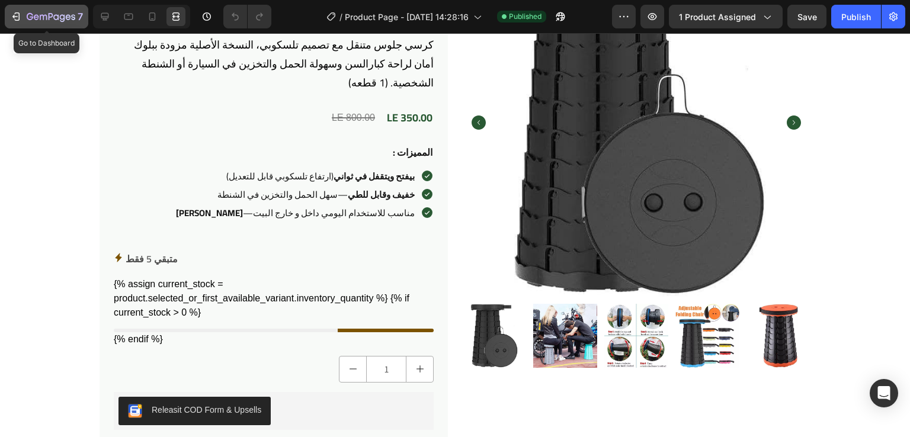
click at [12, 19] on icon "button" at bounding box center [16, 17] width 12 height 12
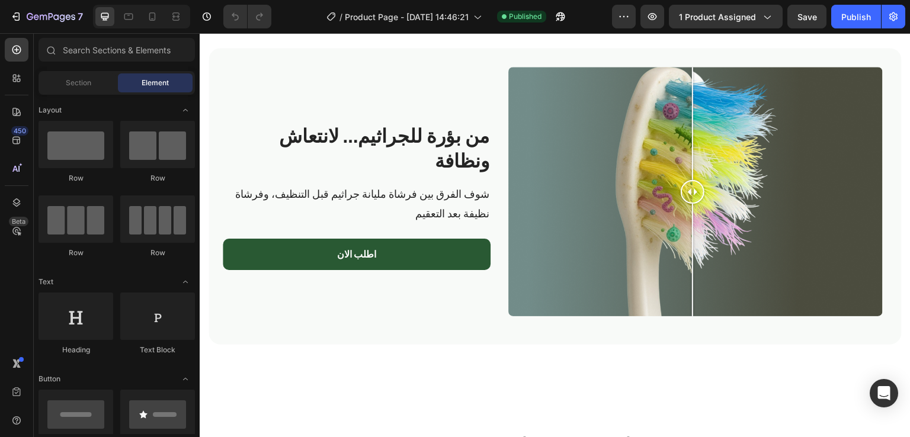
scroll to position [2127, 0]
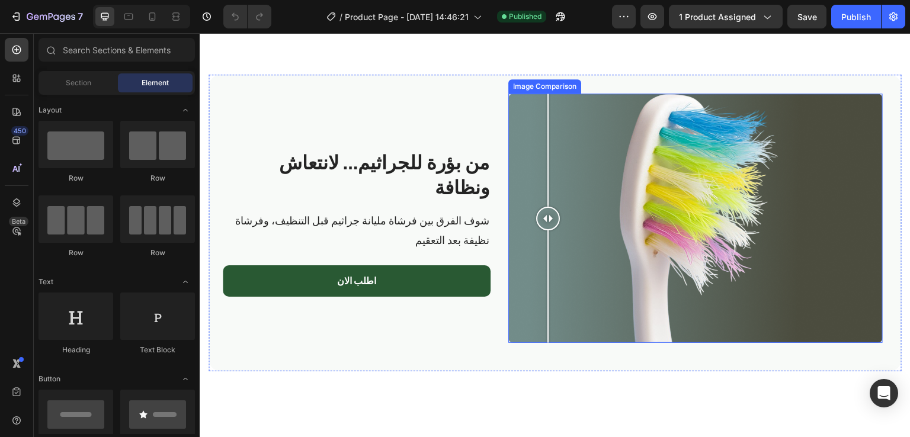
click at [544, 157] on div at bounding box center [695, 219] width 374 height 250
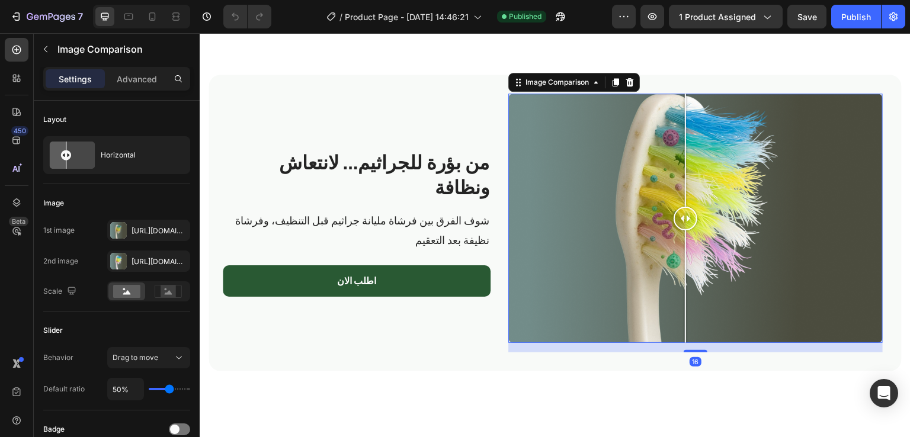
click at [682, 152] on div at bounding box center [695, 219] width 374 height 250
click at [767, 150] on div at bounding box center [695, 219] width 374 height 250
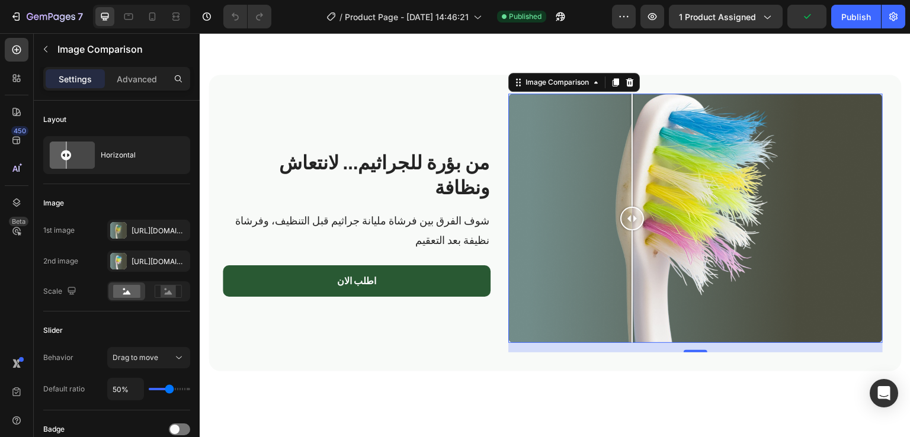
click at [628, 158] on div at bounding box center [695, 219] width 374 height 250
click at [116, 231] on div at bounding box center [118, 230] width 17 height 17
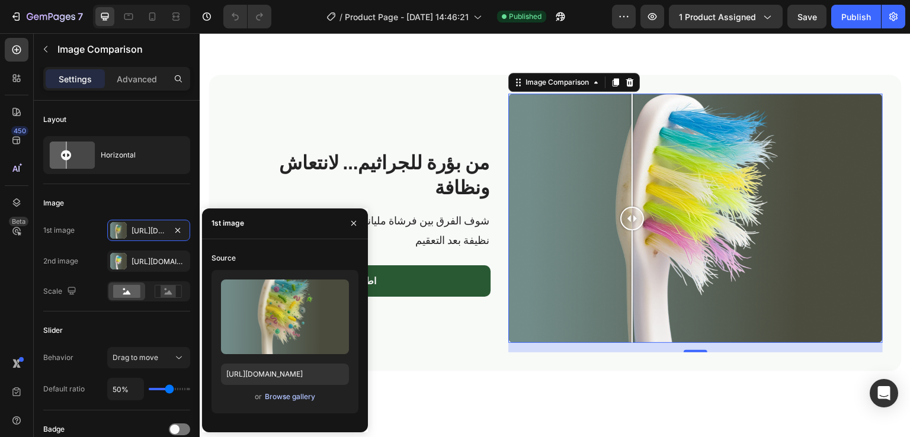
click at [273, 394] on div "Browse gallery" at bounding box center [290, 396] width 50 height 11
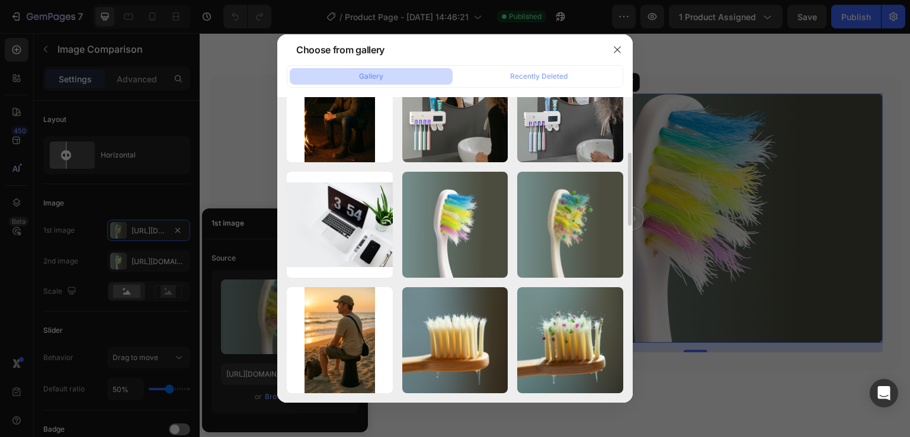
scroll to position [364, 0]
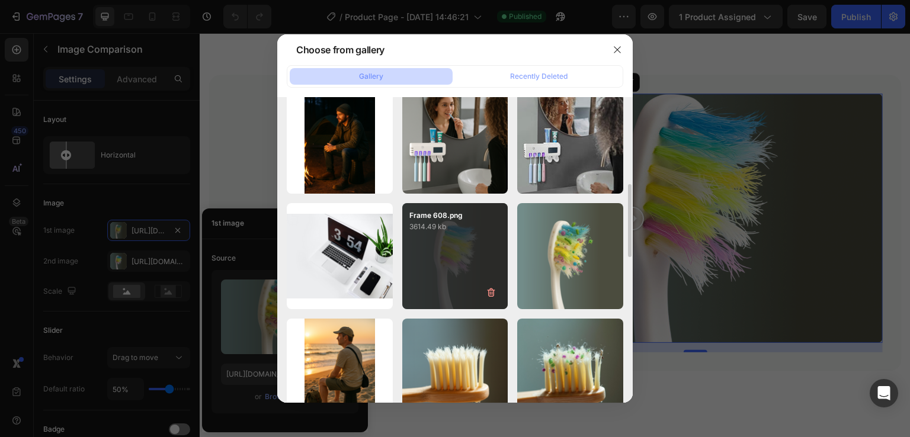
click at [461, 246] on div "Frame 608.png 3614.49 kb" at bounding box center [455, 256] width 106 height 106
type input "https://cdn.shopify.com/s/files/1/0963/6229/9668/files/gempages_580737055097619…"
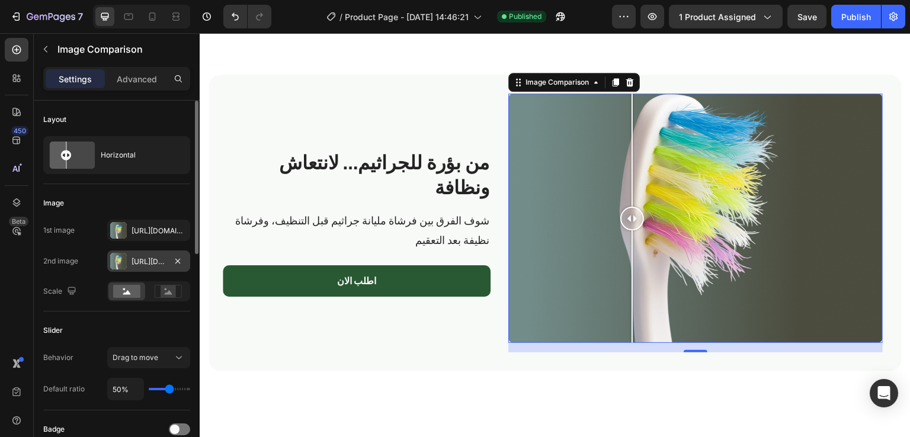
click at [117, 262] on div at bounding box center [118, 261] width 17 height 17
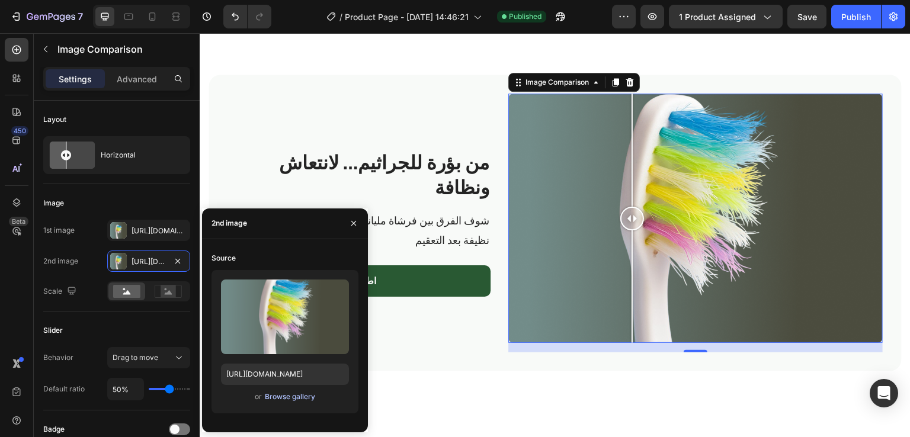
click at [280, 401] on div "Browse gallery" at bounding box center [290, 396] width 50 height 11
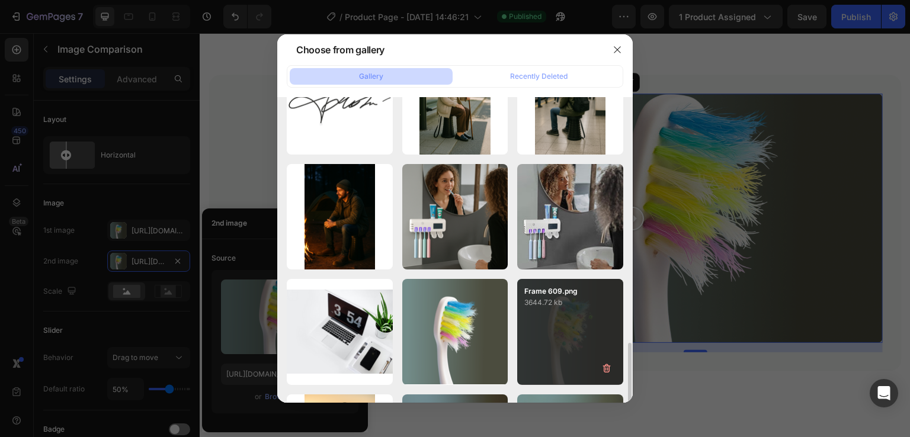
scroll to position [431, 0]
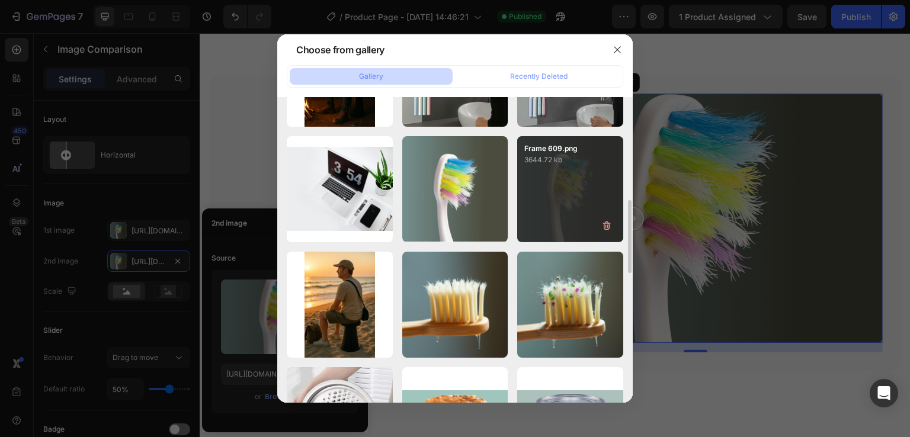
click at [562, 175] on div "Frame 609.png 3644.72 kb" at bounding box center [570, 189] width 106 height 106
type input "https://cdn.shopify.com/s/files/1/0963/6229/9668/files/gempages_580737055097619…"
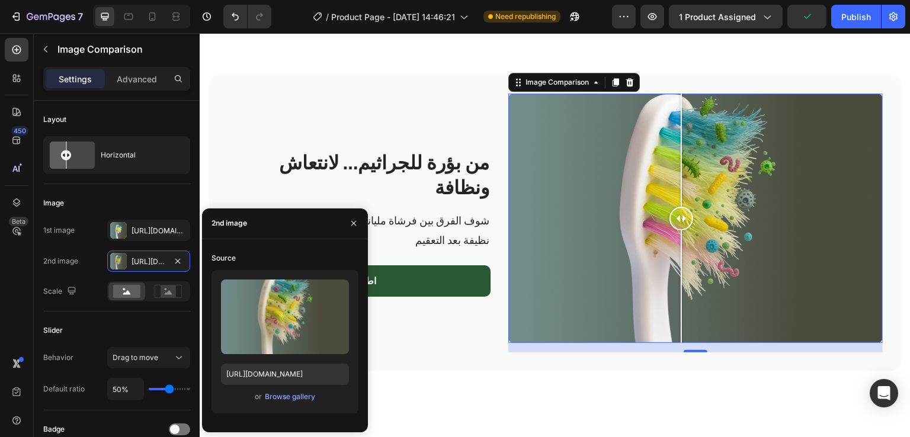
drag, startPoint x: 625, startPoint y: 214, endPoint x: 678, endPoint y: 210, distance: 52.3
click at [678, 210] on div at bounding box center [681, 219] width 24 height 24
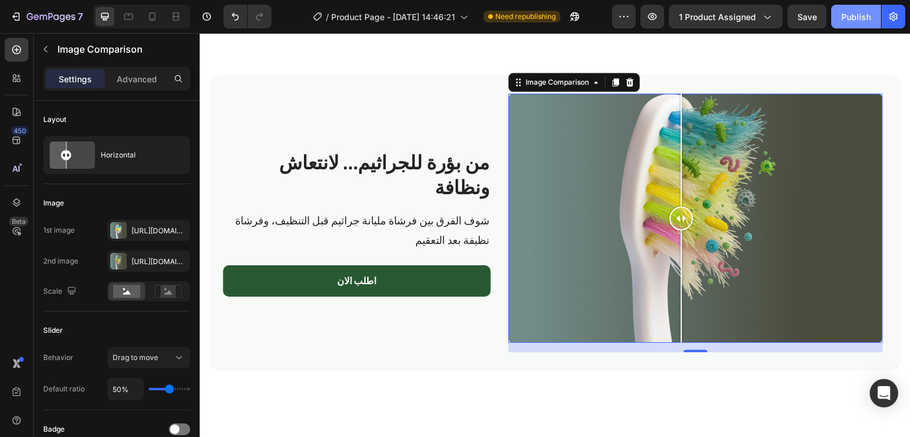
click at [849, 24] on button "Publish" at bounding box center [856, 17] width 50 height 24
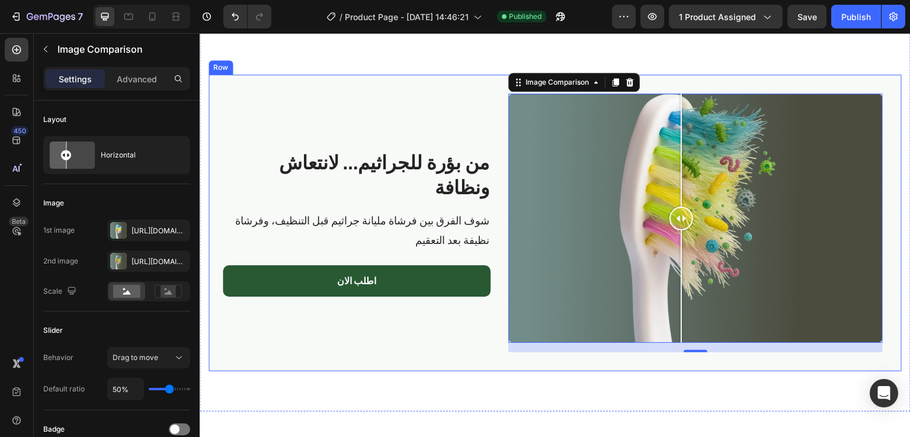
click at [474, 107] on div "من بؤرة للجراثيم… لانتعاش ونظافة Heading شوف الفرق بين فرشاة مليانة جراثيم قبل …" at bounding box center [357, 223] width 268 height 259
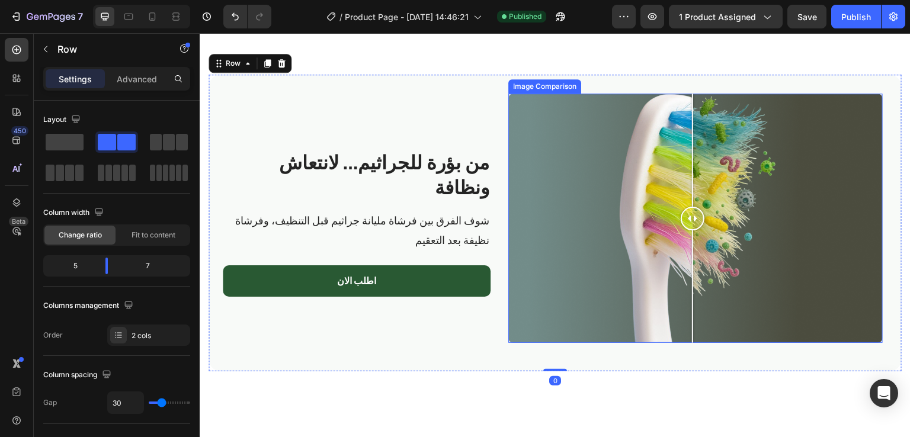
click at [689, 98] on div at bounding box center [692, 219] width 24 height 250
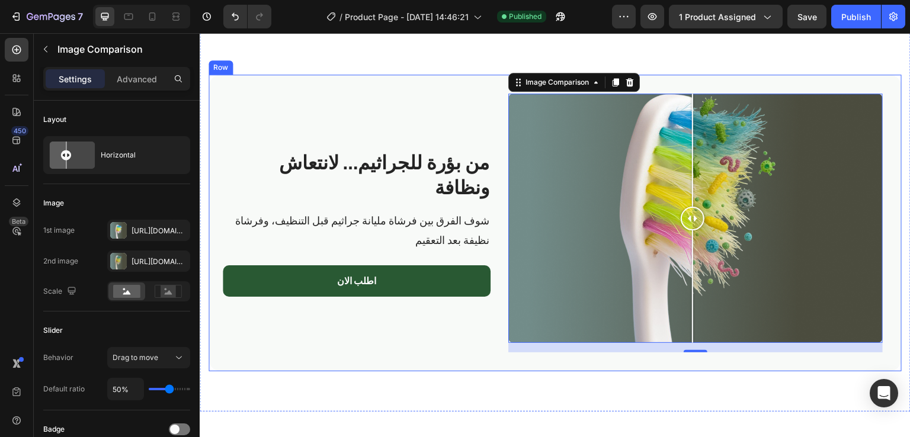
click at [496, 120] on div "من بؤرة للجراثيم… لانتعاش ونظافة Heading شوف الفرق بين فرشاة مليانة جراثيم قبل …" at bounding box center [554, 223] width 693 height 297
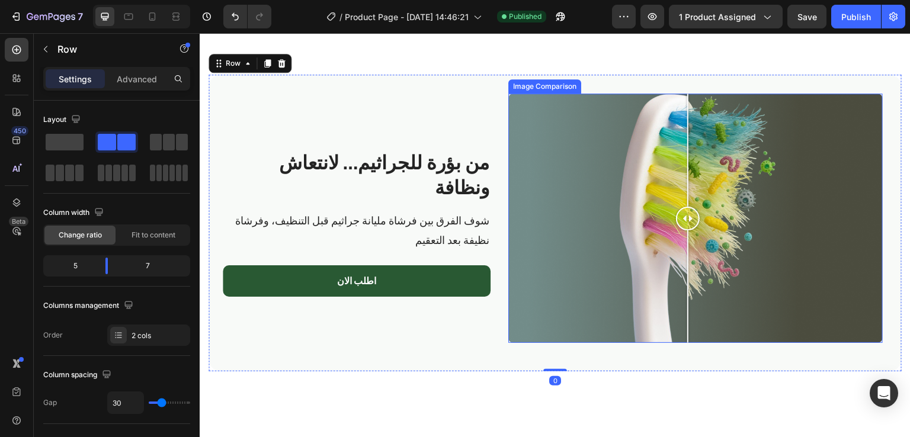
click at [684, 114] on div at bounding box center [688, 219] width 24 height 250
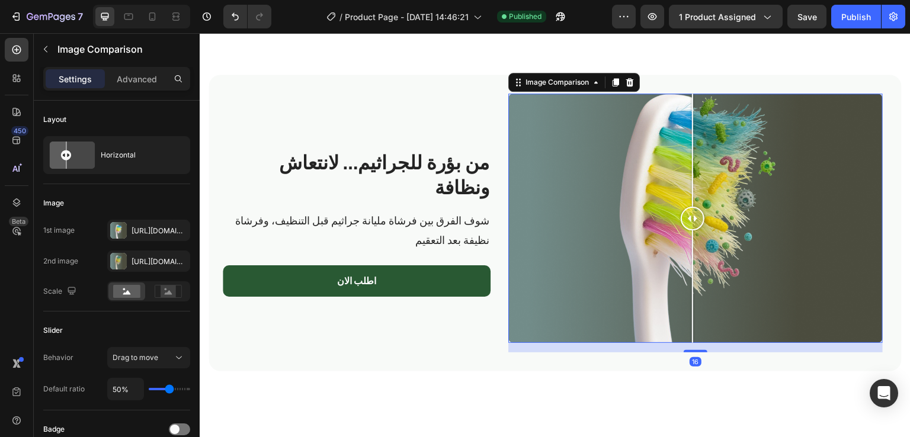
click at [692, 113] on div at bounding box center [692, 150] width 1 height 113
drag, startPoint x: 691, startPoint y: 219, endPoint x: 686, endPoint y: 259, distance: 40.0
click at [686, 259] on div at bounding box center [690, 219] width 24 height 250
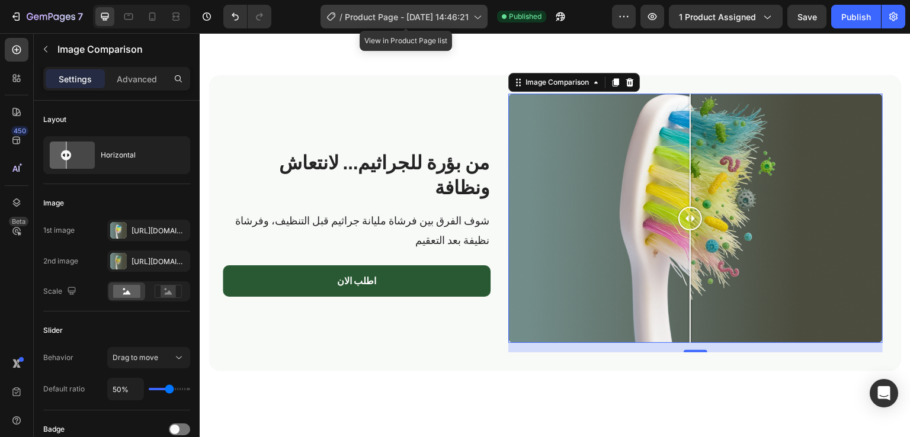
click at [386, 9] on div "/ Product Page - Aug 25, 14:46:21" at bounding box center [403, 17] width 167 height 24
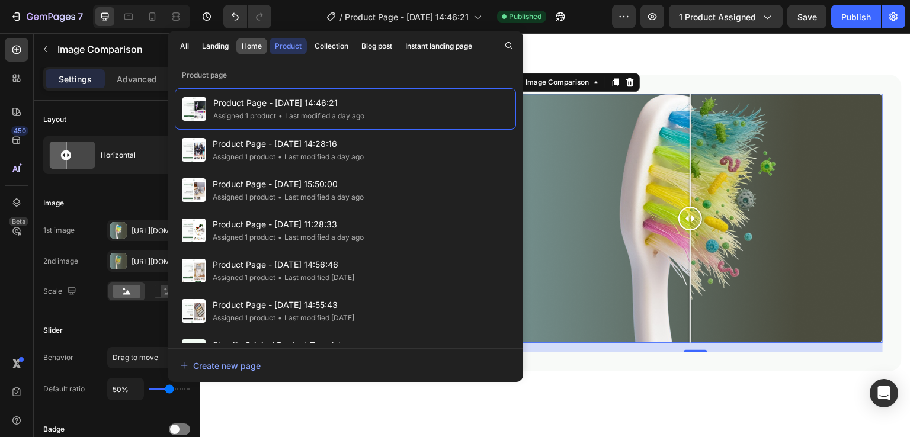
click at [258, 48] on div "Home" at bounding box center [252, 46] width 20 height 11
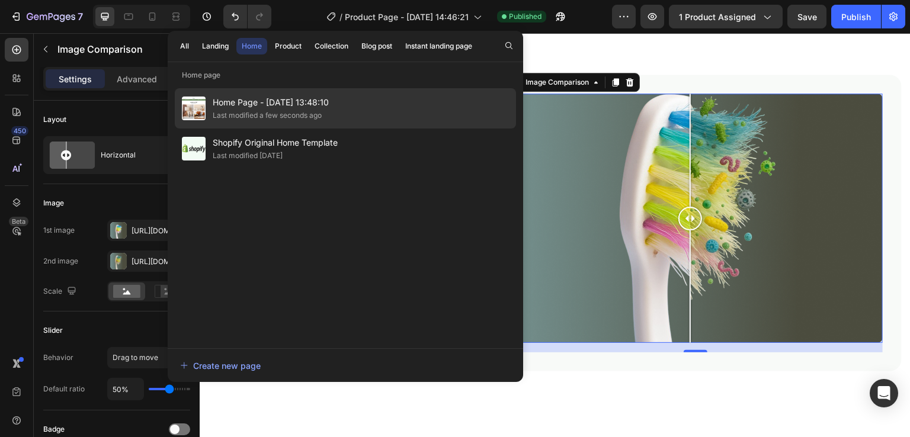
click at [220, 102] on span "Home Page - Aug 23, 13:48:10" at bounding box center [271, 102] width 116 height 14
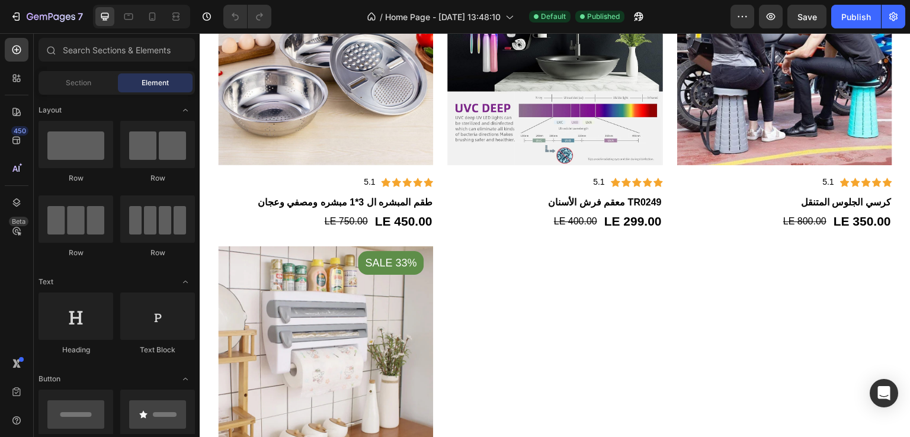
scroll to position [769, 0]
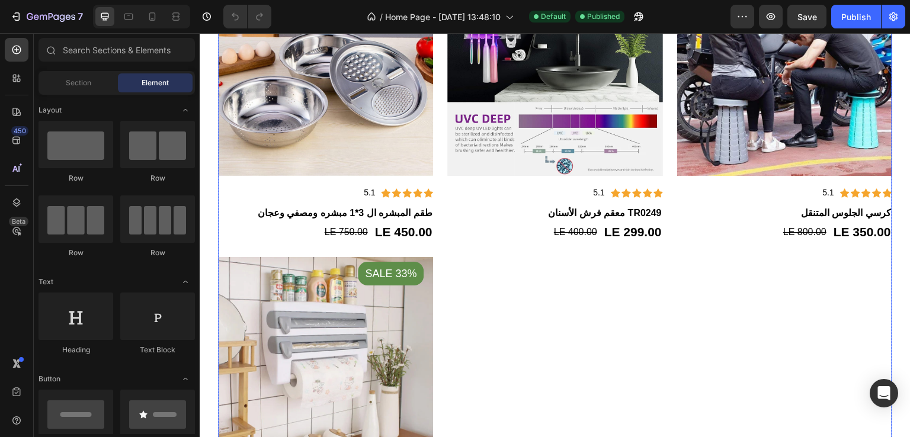
click at [500, 240] on div "Product Images Sale 40% Product Badge Icon Icon Icon Icon Icon Icon List Hoz 5.…" at bounding box center [555, 250] width 674 height 578
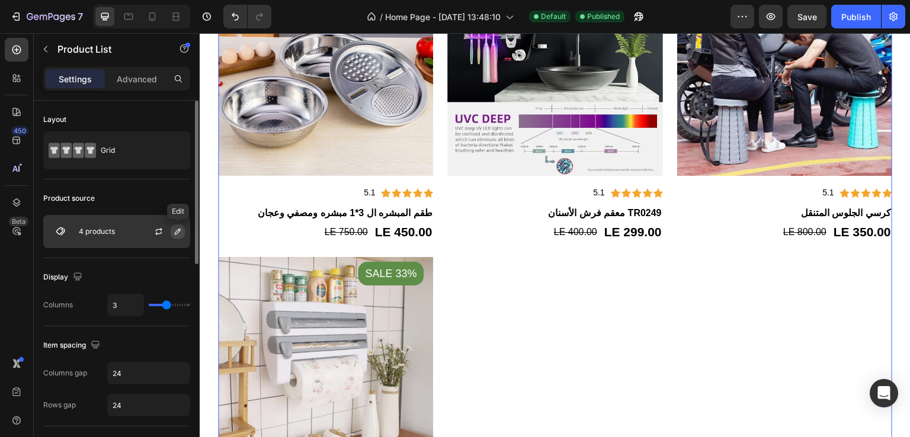
click at [173, 233] on icon "button" at bounding box center [177, 231] width 9 height 9
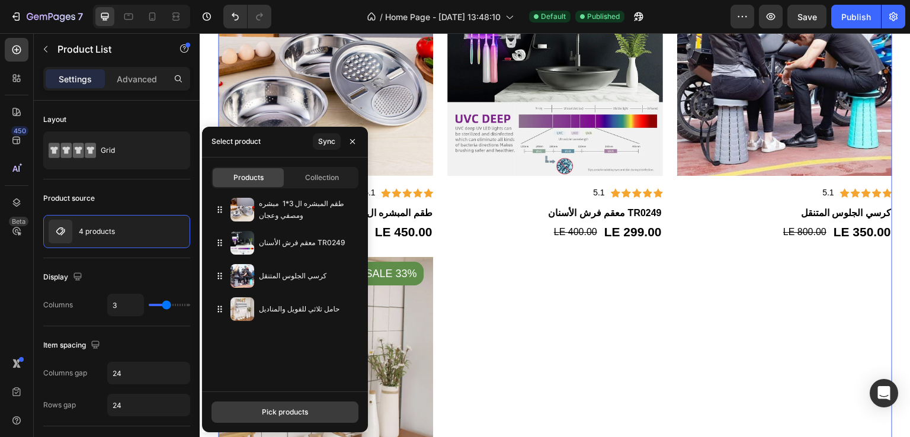
click at [287, 414] on div "Pick products" at bounding box center [285, 412] width 46 height 11
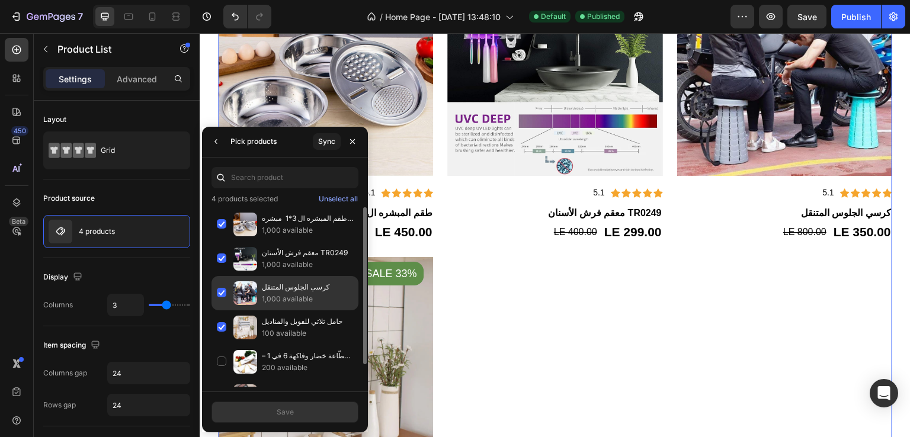
scroll to position [25, 0]
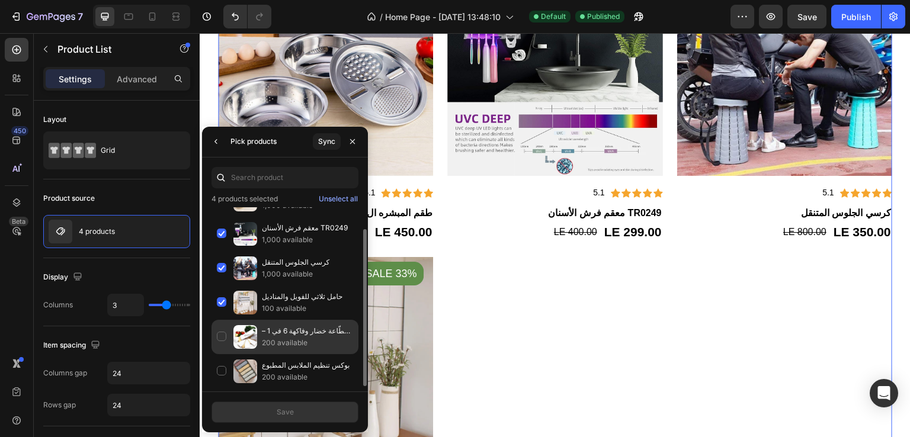
click at [221, 354] on div "قطّاعة خضار وفاكهة 6 في 1 – مندولين احترافي 200 available" at bounding box center [284, 371] width 147 height 34
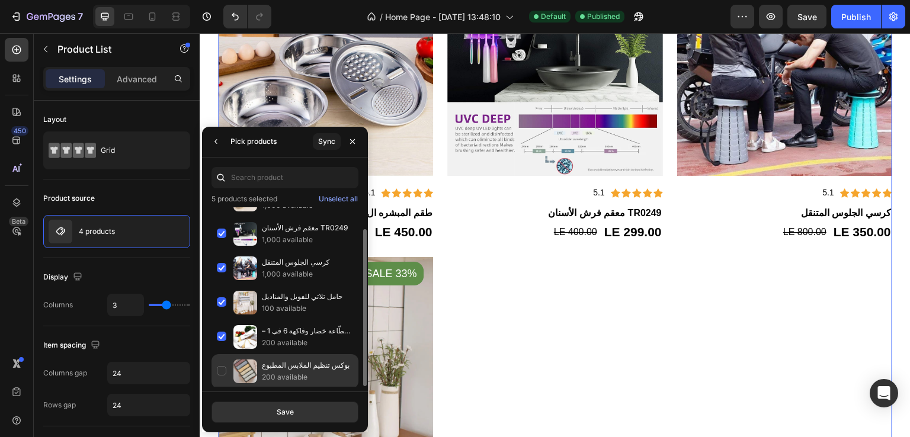
click at [216, 366] on div "بوكس تنظيم الملابس المطبوع 200 available" at bounding box center [284, 371] width 147 height 34
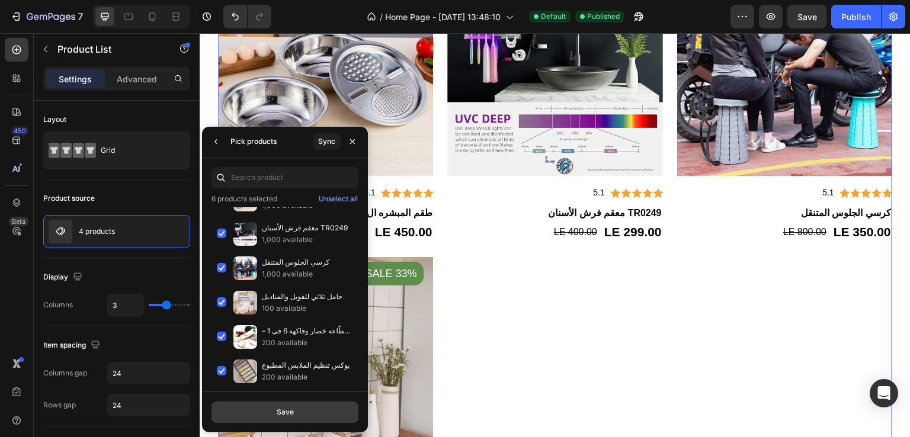
click at [265, 418] on button "Save" at bounding box center [284, 412] width 147 height 21
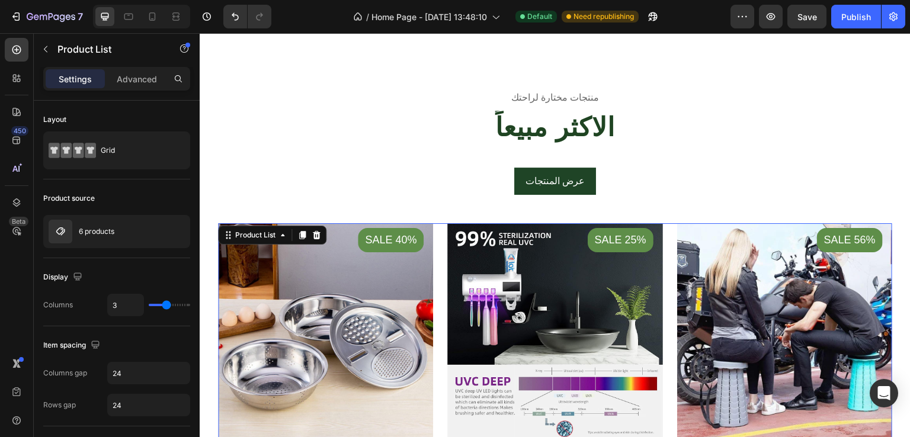
scroll to position [499, 0]
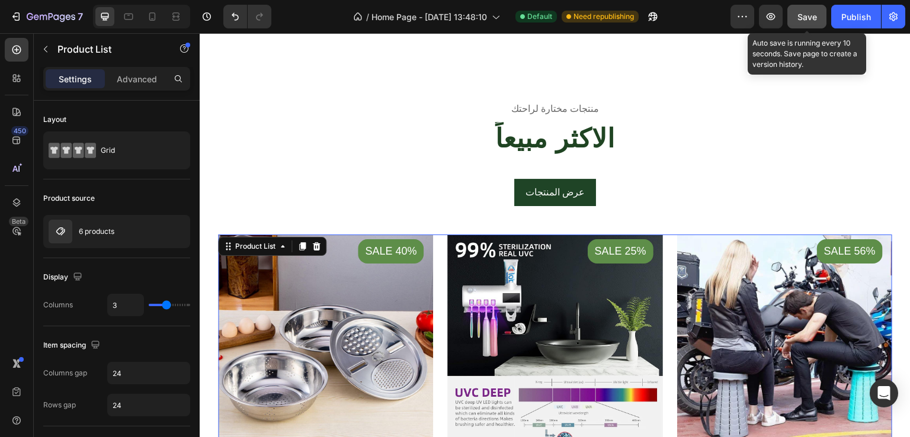
click at [803, 14] on span "Save" at bounding box center [807, 17] width 20 height 10
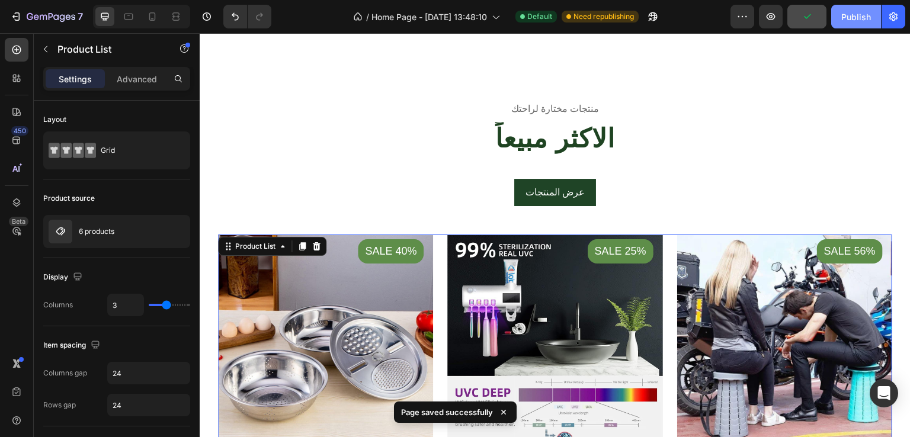
click at [853, 16] on div "Publish" at bounding box center [856, 17] width 30 height 12
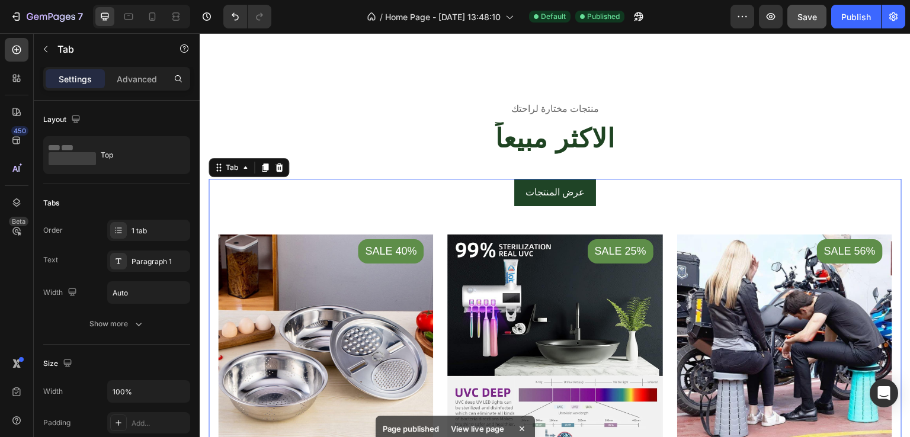
click at [531, 186] on p "عرض المنتجات" at bounding box center [554, 192] width 59 height 14
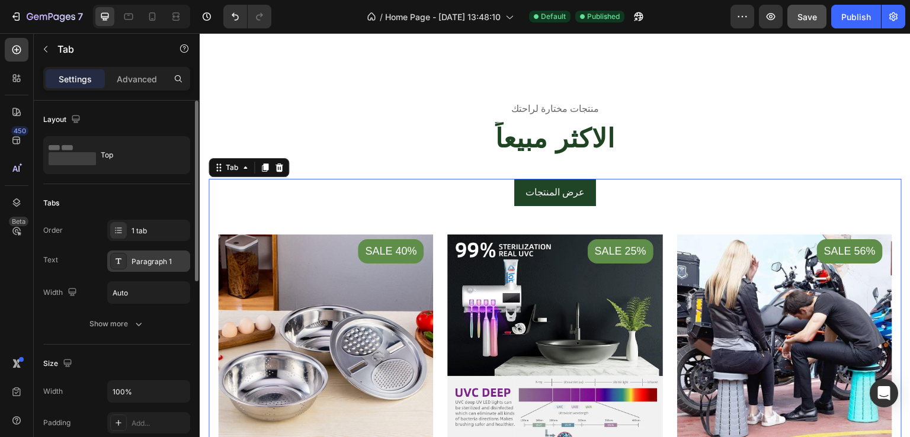
click at [121, 259] on icon at bounding box center [118, 260] width 9 height 9
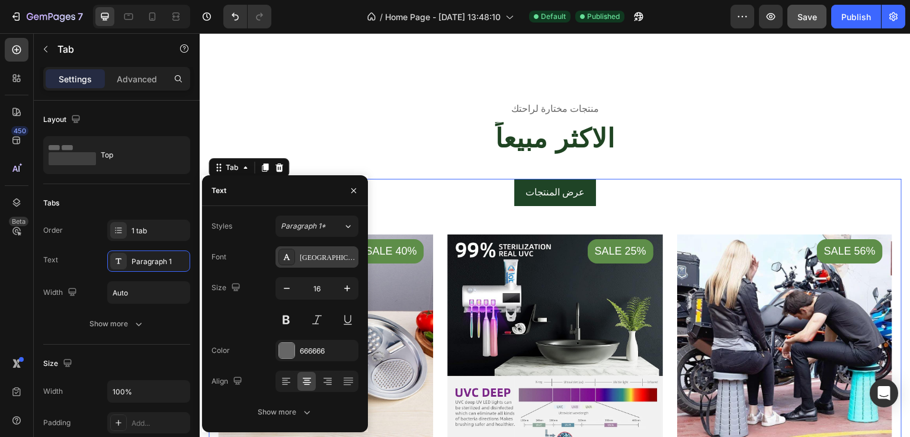
click at [288, 259] on icon at bounding box center [287, 257] width 7 height 6
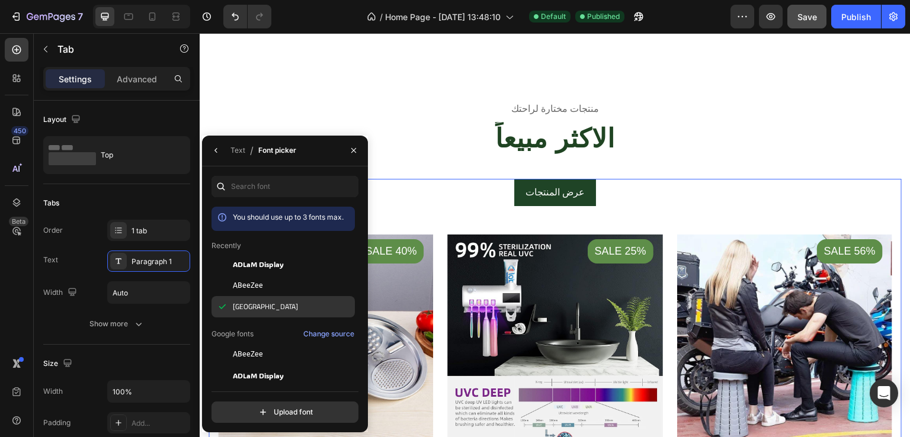
drag, startPoint x: 257, startPoint y: 298, endPoint x: 354, endPoint y: 139, distance: 186.3
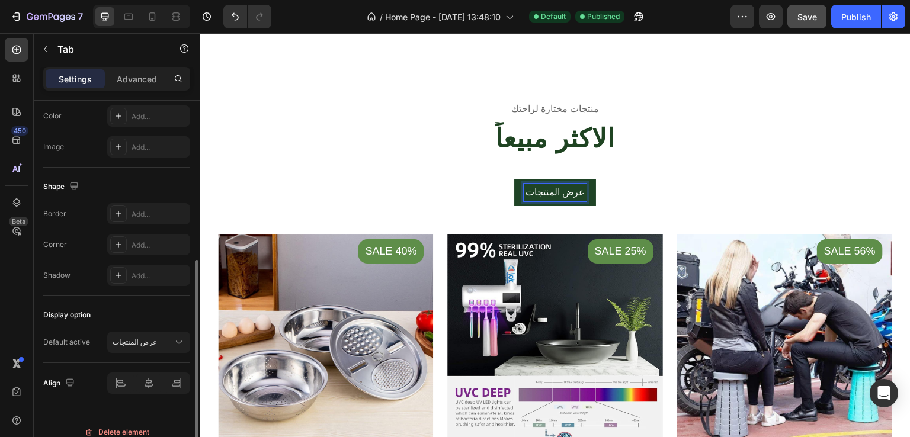
scroll to position [386, 0]
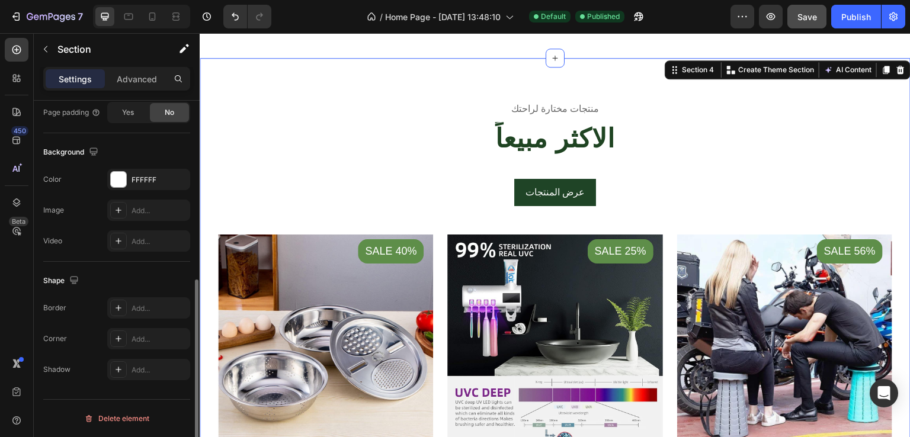
scroll to position [0, 0]
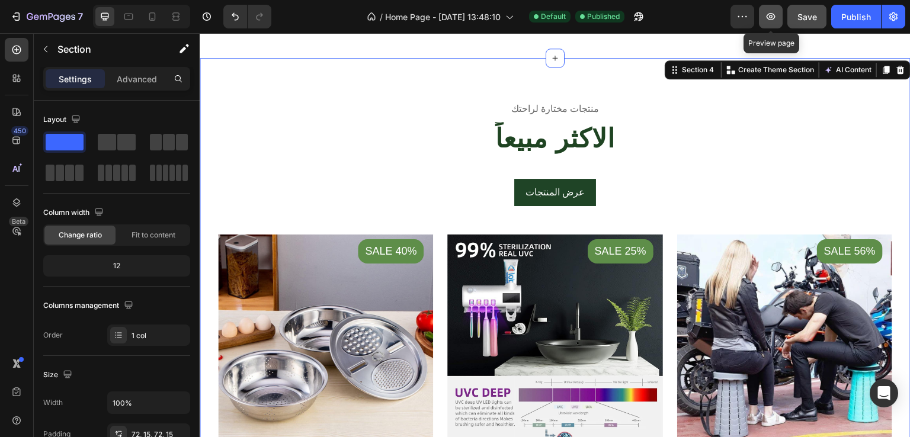
click at [770, 11] on icon "button" at bounding box center [771, 17] width 12 height 12
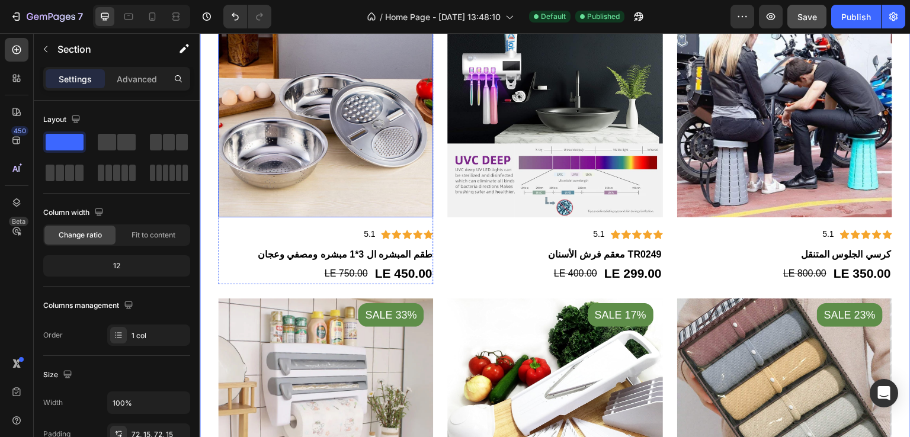
scroll to position [729, 0]
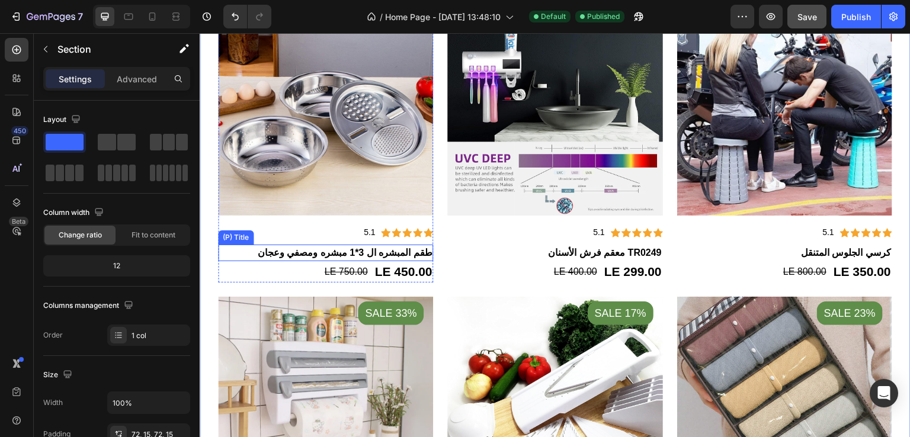
click at [367, 248] on h2 "طقم المبشره ال 3*1 مبشره ومصفي وعجان" at bounding box center [325, 253] width 215 height 17
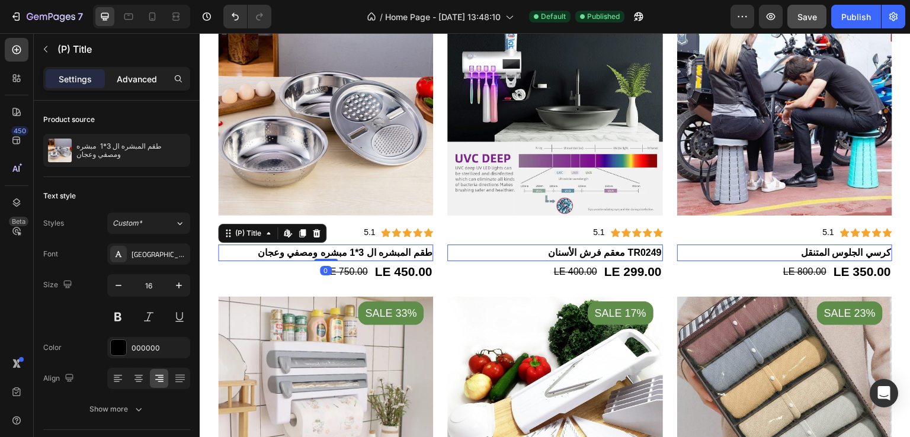
click at [142, 84] on p "Advanced" at bounding box center [137, 79] width 40 height 12
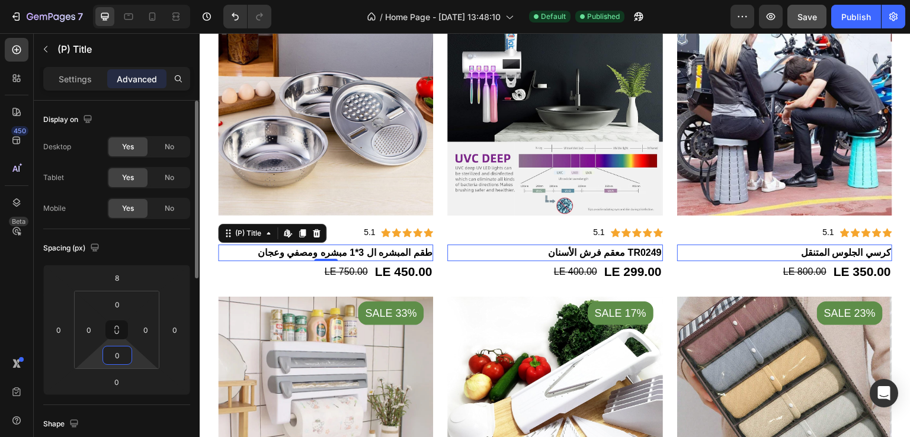
click at [124, 361] on input "0" at bounding box center [117, 355] width 24 height 18
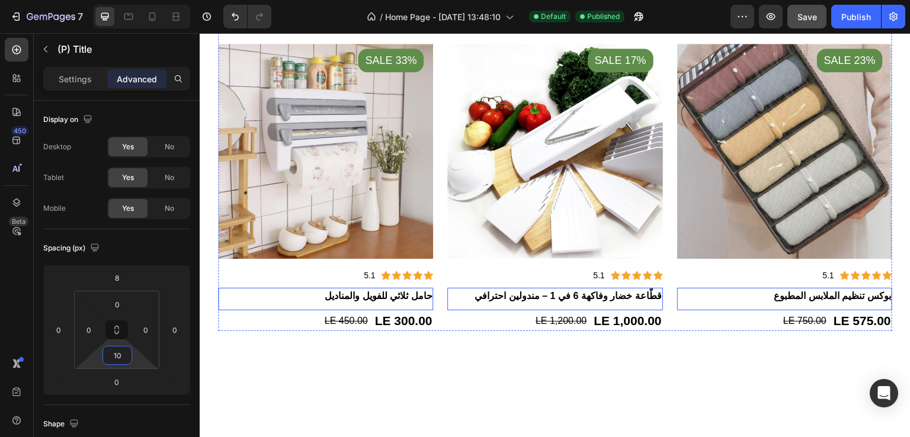
scroll to position [990, 0]
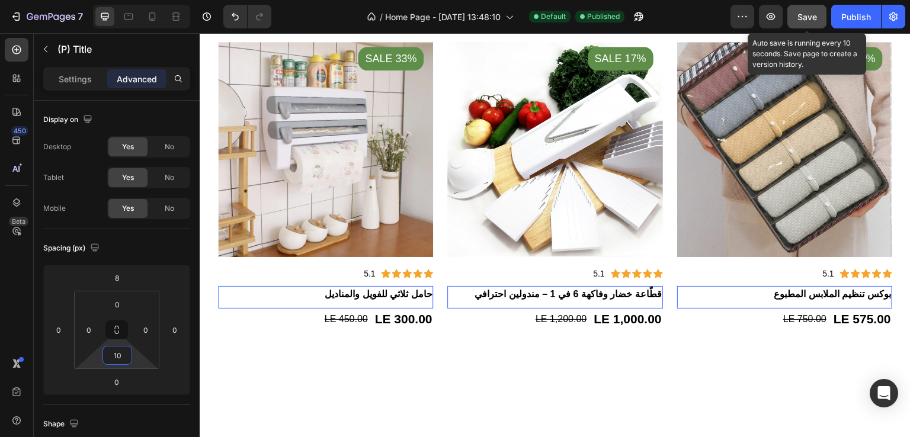
type input "10"
click at [802, 18] on span "Save" at bounding box center [807, 17] width 20 height 10
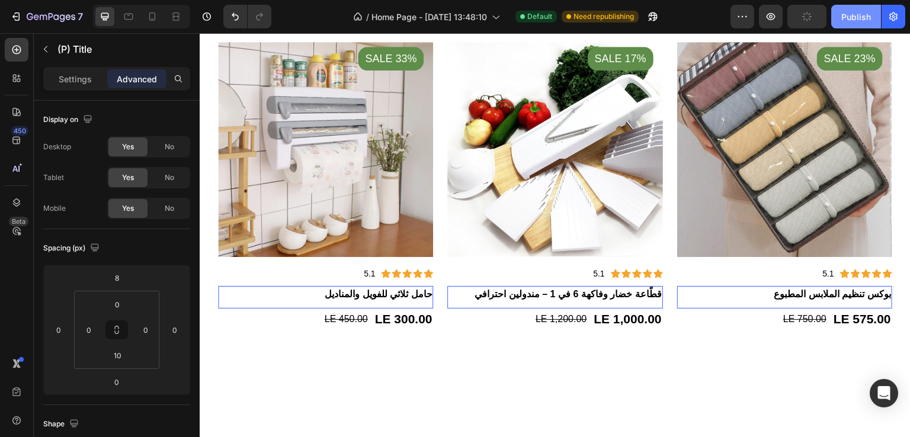
click at [850, 17] on div "Publish" at bounding box center [856, 17] width 30 height 12
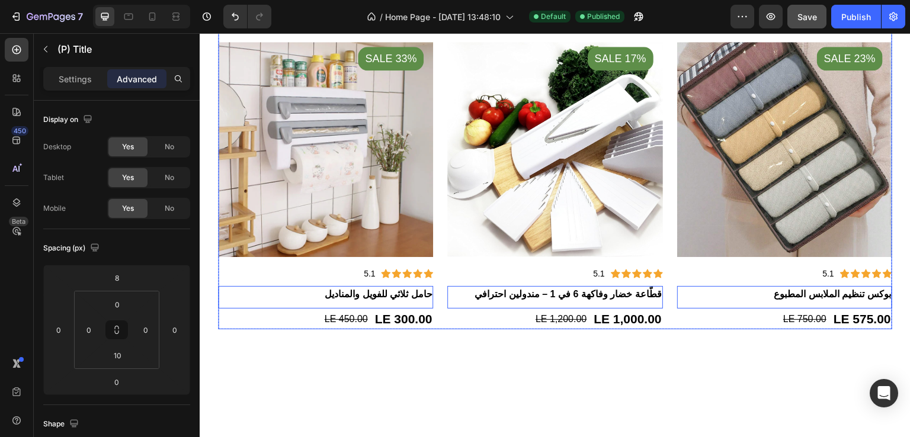
click at [439, 210] on div "Product Images Sale 40% Product Badge Icon Icon Icon Icon Icon Icon List Hoz 5.…" at bounding box center [555, 35] width 674 height 590
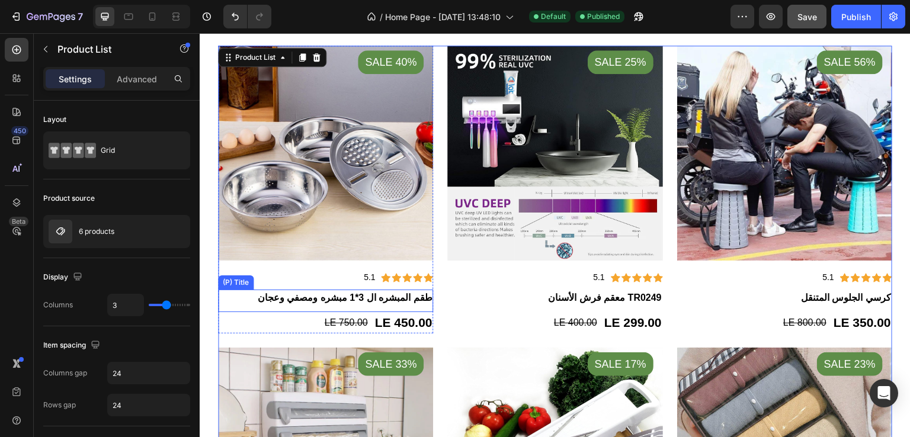
scroll to position [694, 0]
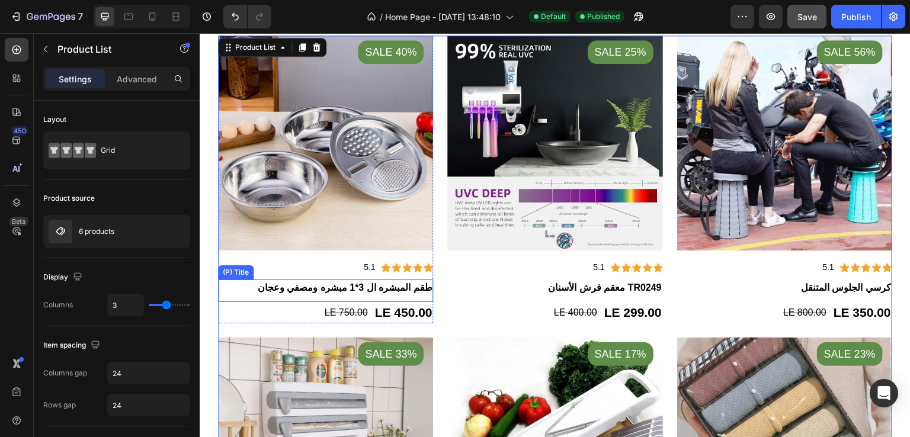
click at [307, 284] on h2 "طقم المبشره ال 3*1 مبشره ومصفي وعجان" at bounding box center [325, 288] width 215 height 17
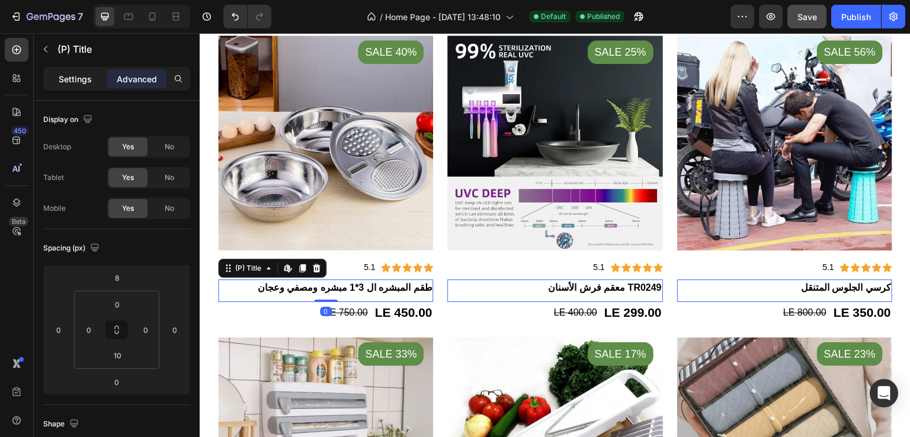
click at [86, 82] on p "Settings" at bounding box center [75, 79] width 33 height 12
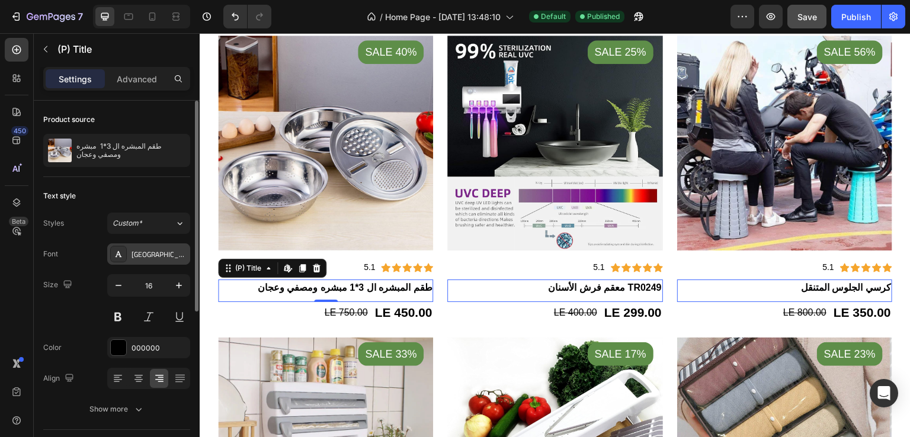
click at [117, 252] on icon at bounding box center [118, 253] width 9 height 9
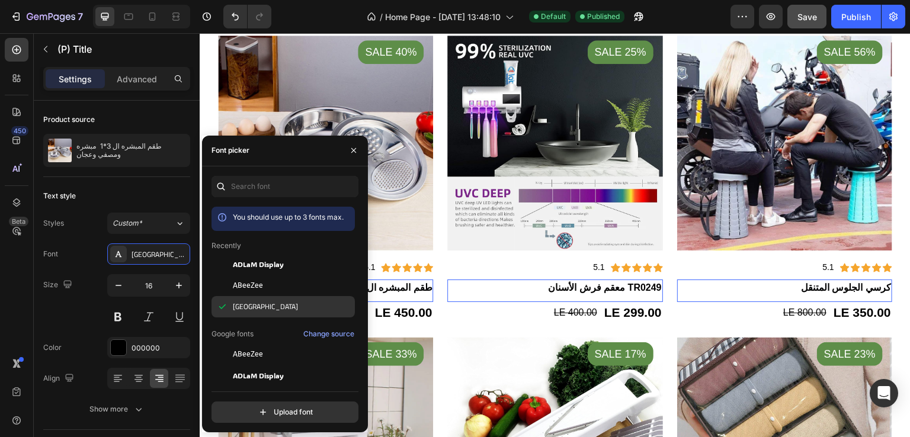
click at [244, 304] on span "Cairo" at bounding box center [265, 306] width 65 height 11
drag, startPoint x: 352, startPoint y: 146, endPoint x: 234, endPoint y: 200, distance: 129.8
click at [352, 146] on icon "button" at bounding box center [353, 150] width 9 height 9
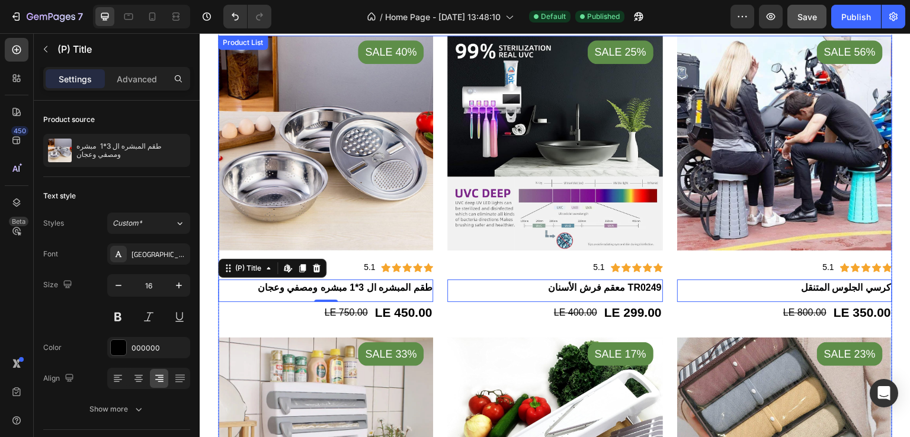
click at [436, 265] on div "Product Images Sale 40% Product Badge Icon Icon Icon Icon Icon Icon List Hoz 5.…" at bounding box center [555, 331] width 674 height 590
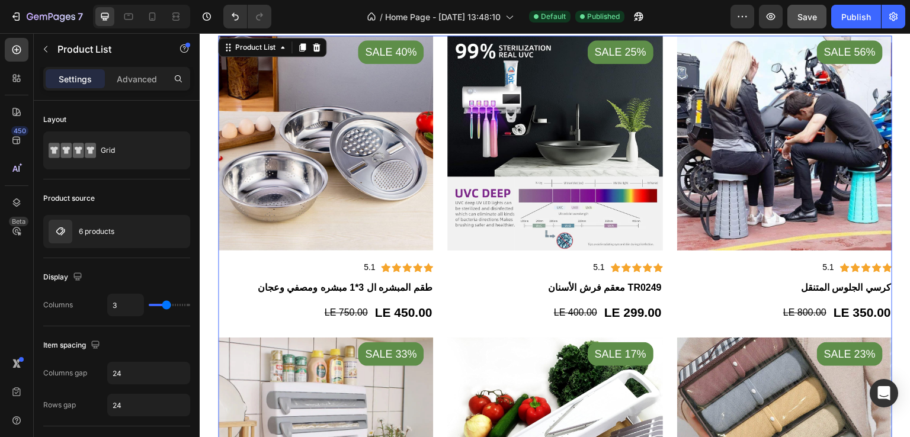
scroll to position [751, 0]
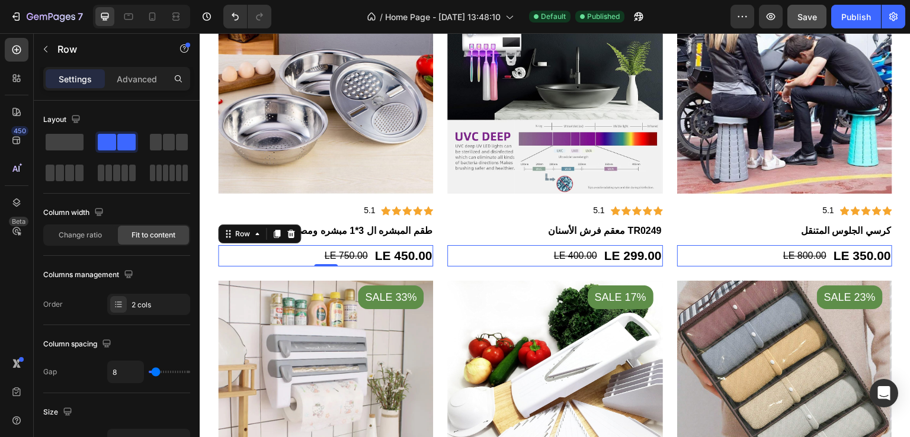
click at [278, 258] on div "LE 450.00 (P) Price (P) Price LE 750.00 (P) Price (P) Price Row 0" at bounding box center [325, 255] width 215 height 21
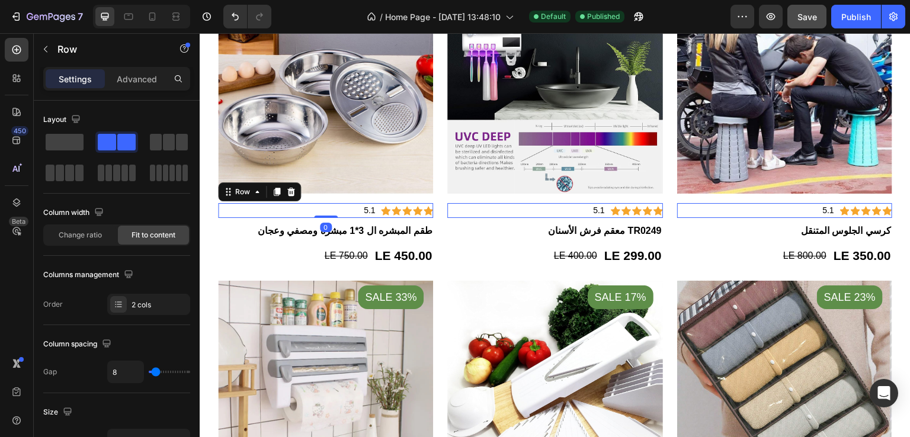
click at [314, 207] on div "Icon Icon Icon Icon Icon Icon List Hoz 5.1 Text block Row 0" at bounding box center [325, 210] width 215 height 15
click at [387, 194] on div "Icon Icon Icon Icon Icon Icon List Hoz 5.1 Text block Row 0 طقم المبشره ال 3*1 …" at bounding box center [325, 220] width 215 height 52
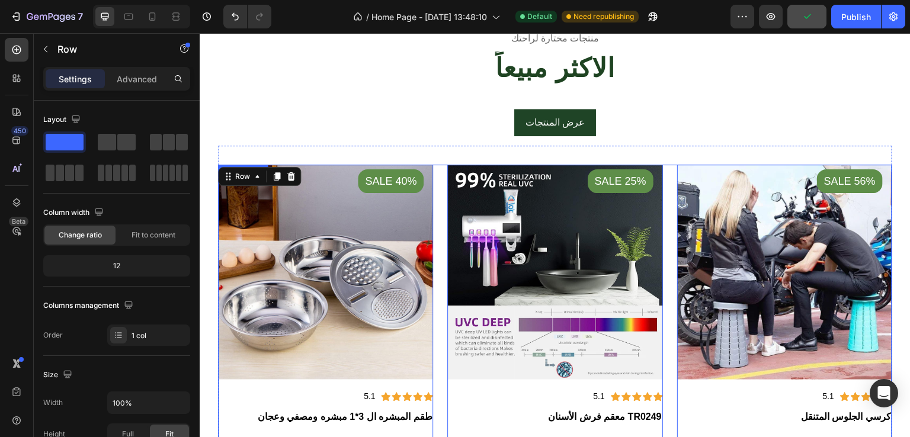
scroll to position [556, 0]
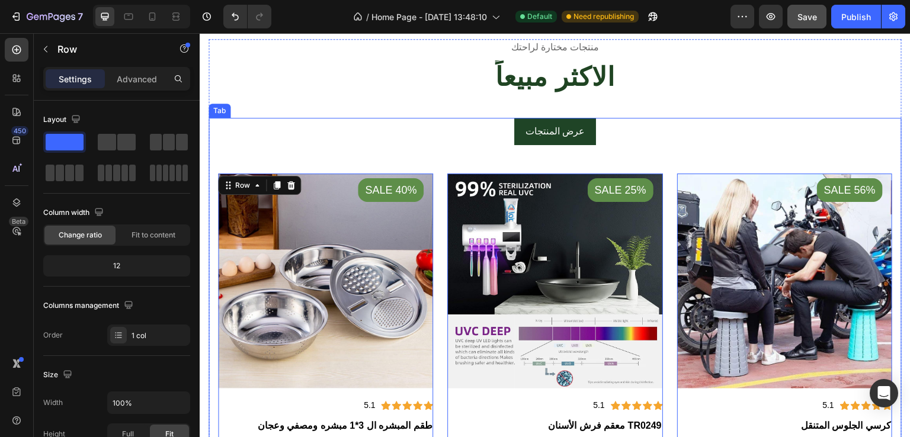
click at [518, 131] on li "عرض المنتجات" at bounding box center [555, 131] width 82 height 27
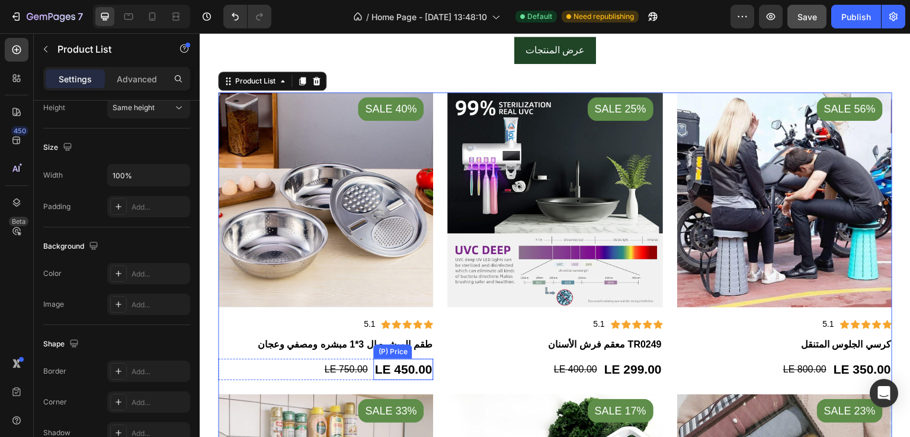
scroll to position [0, 0]
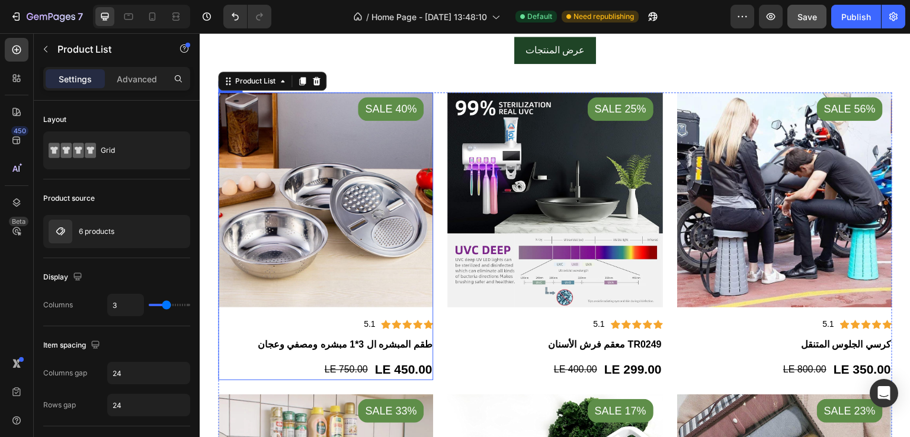
click at [382, 309] on div "Icon Icon Icon Icon Icon Icon List Hoz 5.1 Text block Row طقم المبشره ال 3*1 مب…" at bounding box center [325, 333] width 215 height 52
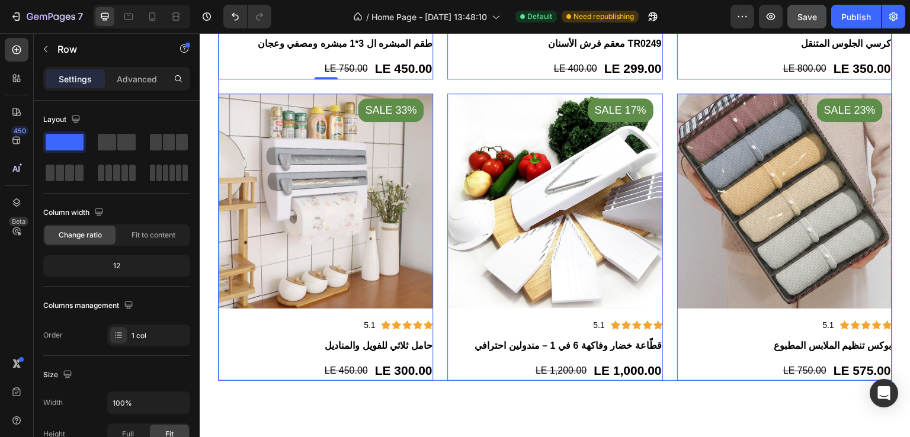
scroll to position [939, 0]
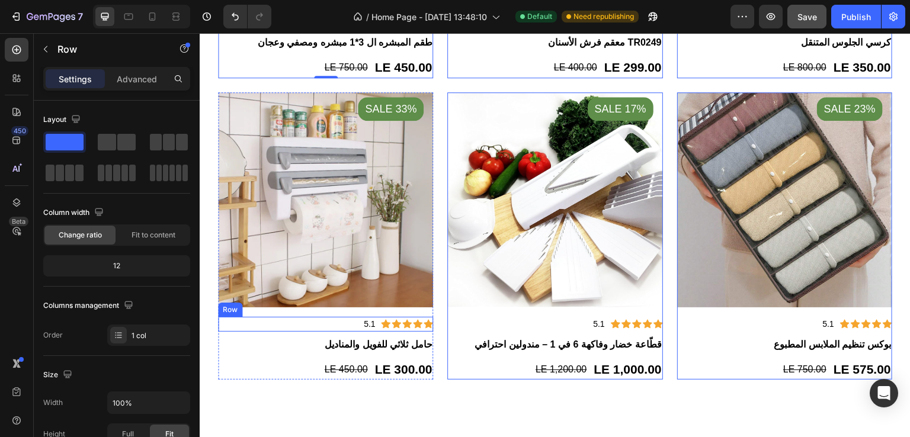
click at [289, 30] on div "Icon Icon Icon Icon Icon Icon List Hoz 5.1 Text block Row" at bounding box center [325, 22] width 215 height 15
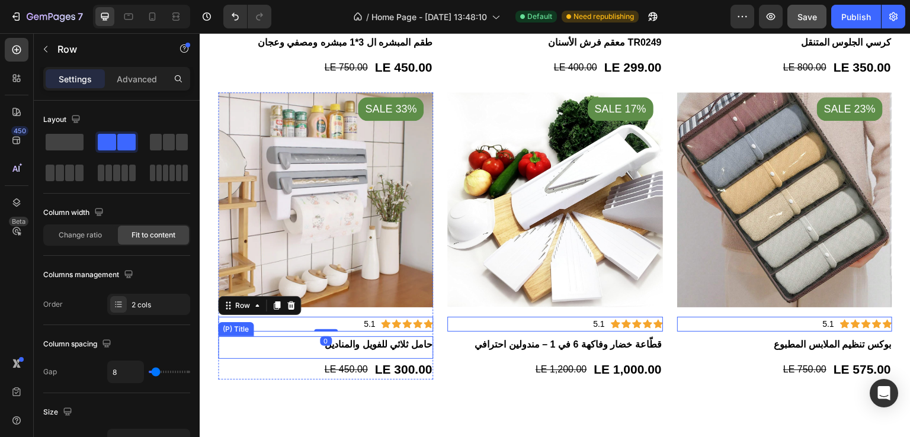
click at [308, 51] on h2 "حامل ثلاثي للفويل والمناديل" at bounding box center [325, 42] width 215 height 17
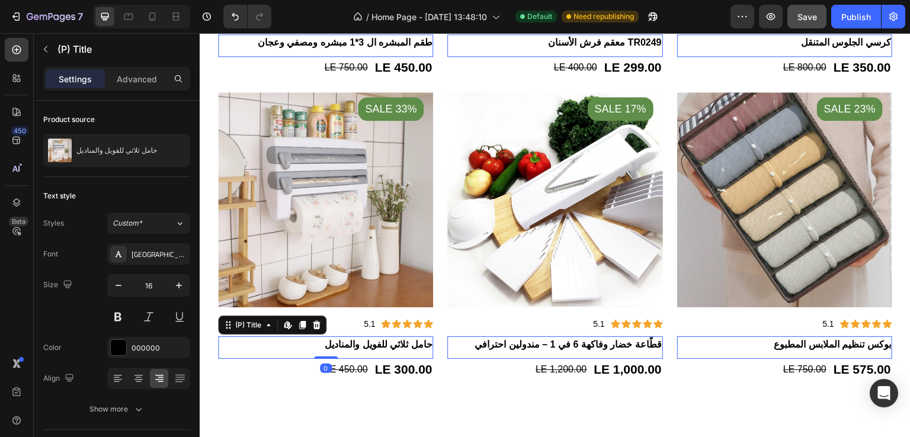
click at [335, 51] on h2 "حامل ثلاثي للفويل والمناديل" at bounding box center [325, 42] width 215 height 17
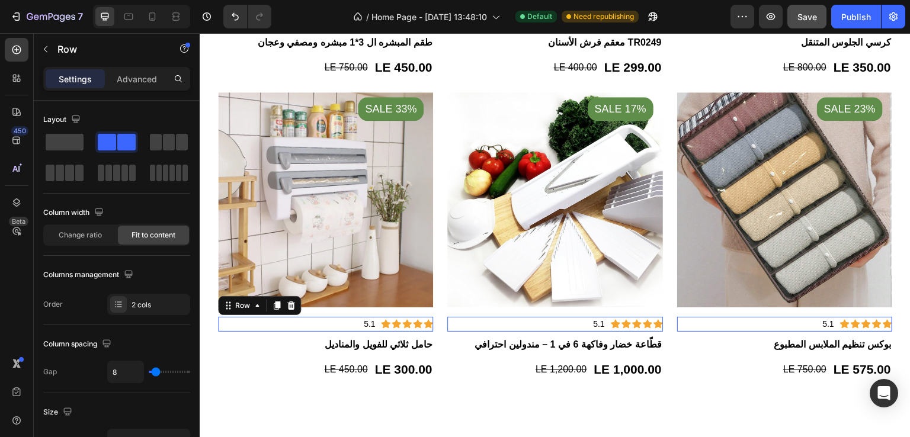
click at [346, 30] on div "Icon Icon Icon Icon Icon Icon List Hoz 5.1 Text block Row 0" at bounding box center [325, 22] width 215 height 15
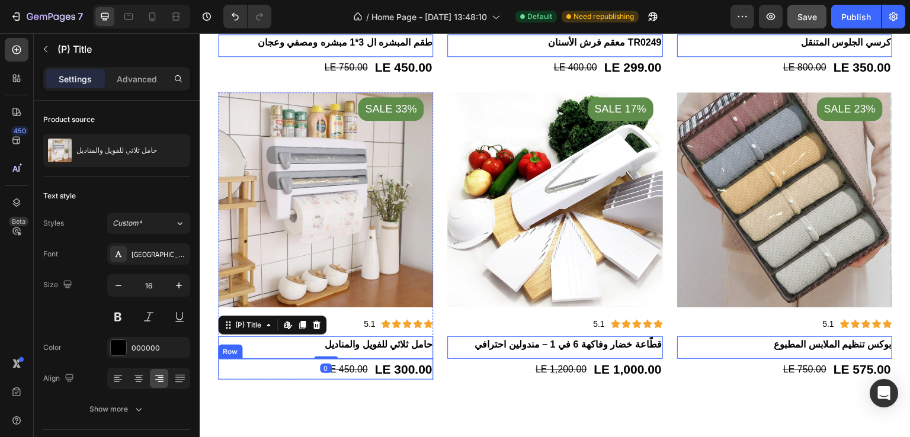
click at [304, 78] on div "LE 300.00 (P) Price (P) Price LE 450.00 (P) Price (P) Price Row" at bounding box center [325, 67] width 215 height 21
click at [333, 51] on h2 "حامل ثلاثي للفويل والمناديل" at bounding box center [325, 42] width 215 height 17
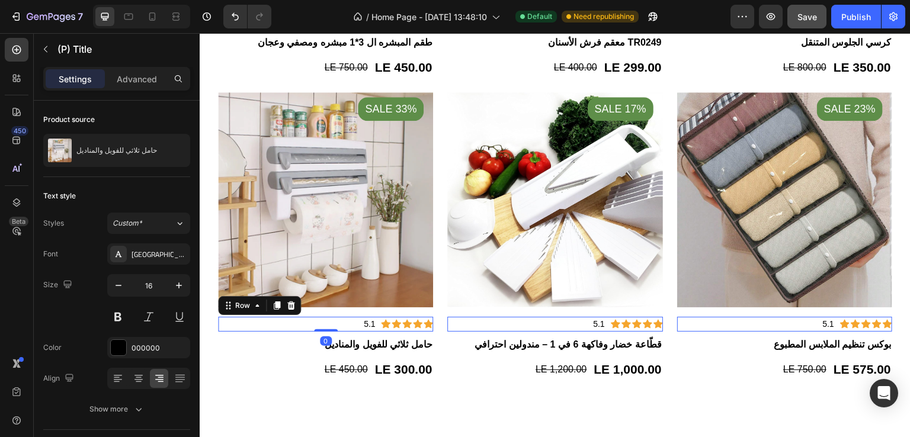
click at [351, 30] on div "Icon Icon Icon Icon Icon Icon List Hoz 5.1 Text block Row 0" at bounding box center [325, 22] width 215 height 15
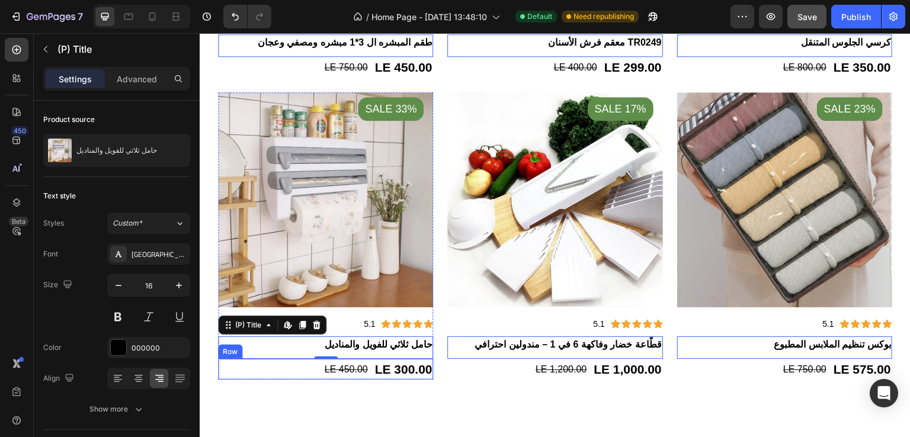
click at [304, 78] on div "LE 300.00 (P) Price (P) Price LE 450.00 (P) Price (P) Price Row" at bounding box center [325, 67] width 215 height 21
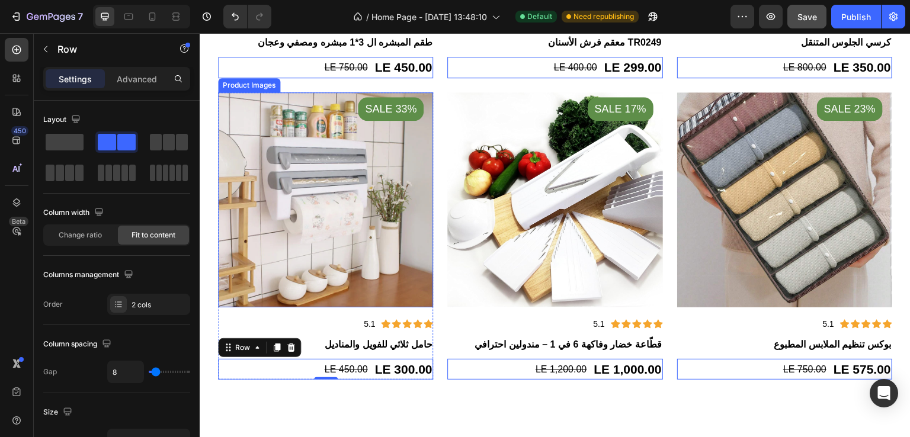
click at [358, 230] on img at bounding box center [325, 199] width 215 height 215
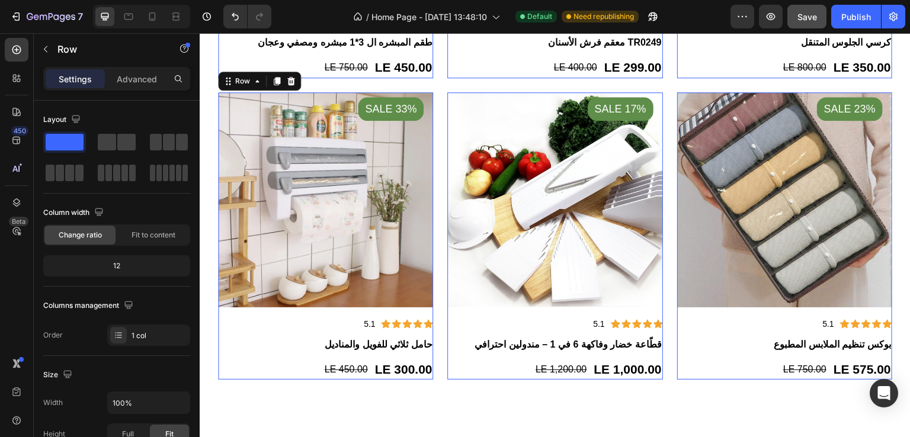
click at [426, 57] on div "Icon Icon Icon Icon Icon Icon List Hoz 5.1 Text block Row حامل ثلاثي للفويل وال…" at bounding box center [325, 31] width 215 height 52
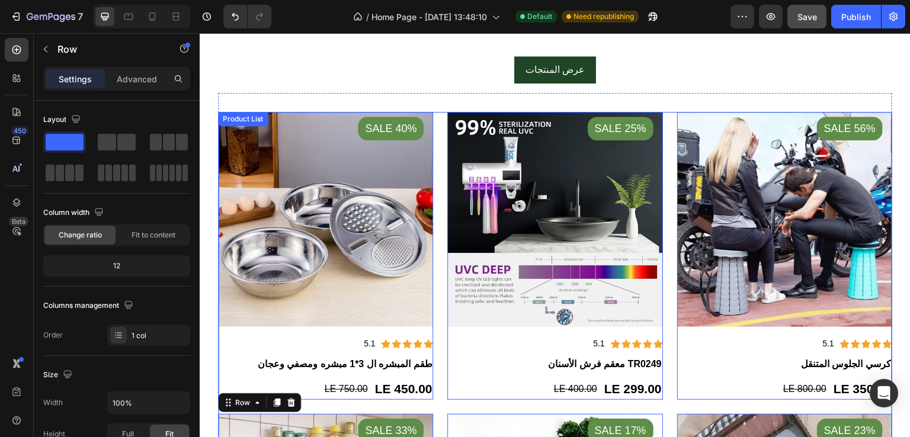
scroll to position [616, 0]
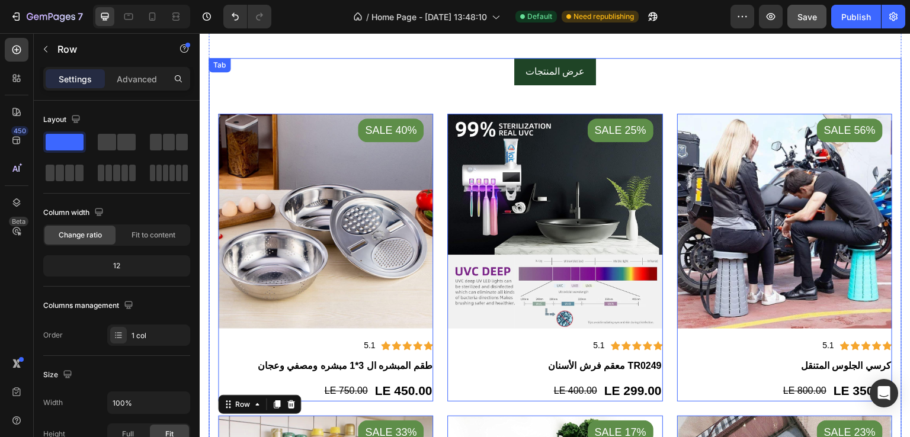
click at [391, 72] on ul "عرض المنتجات" at bounding box center [554, 71] width 693 height 27
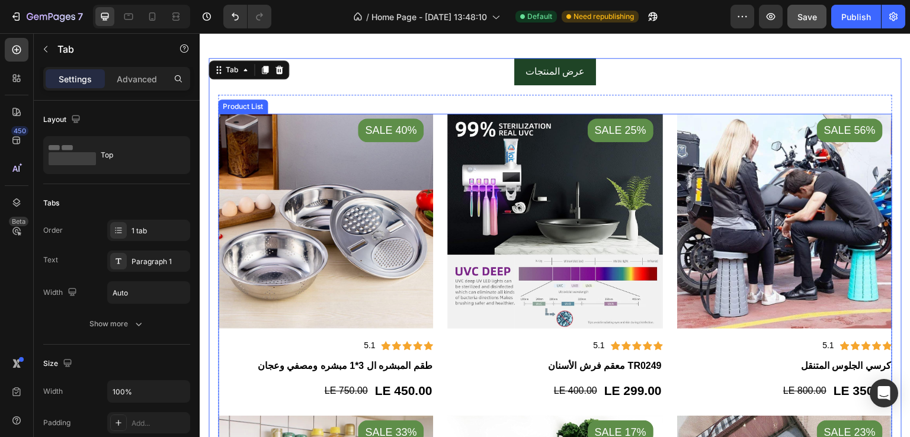
click at [436, 137] on div "Product Images Sale 40% Product Badge Icon Icon Icon Icon Icon Icon List Hoz 5.…" at bounding box center [555, 409] width 674 height 590
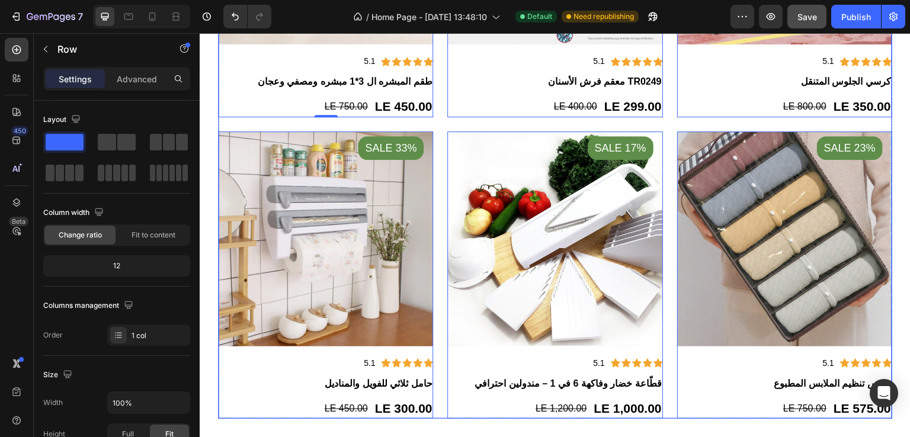
scroll to position [737, 0]
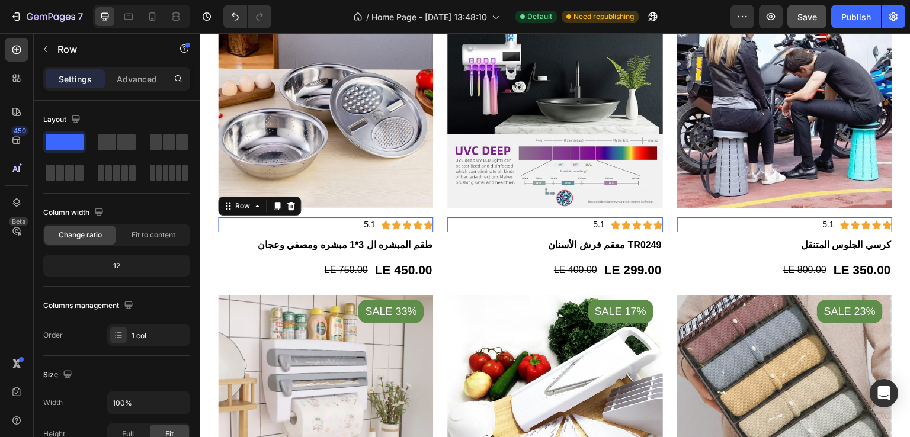
click at [312, 222] on div "Icon Icon Icon Icon Icon Icon List Hoz 5.1 Text block Row 0" at bounding box center [325, 224] width 215 height 15
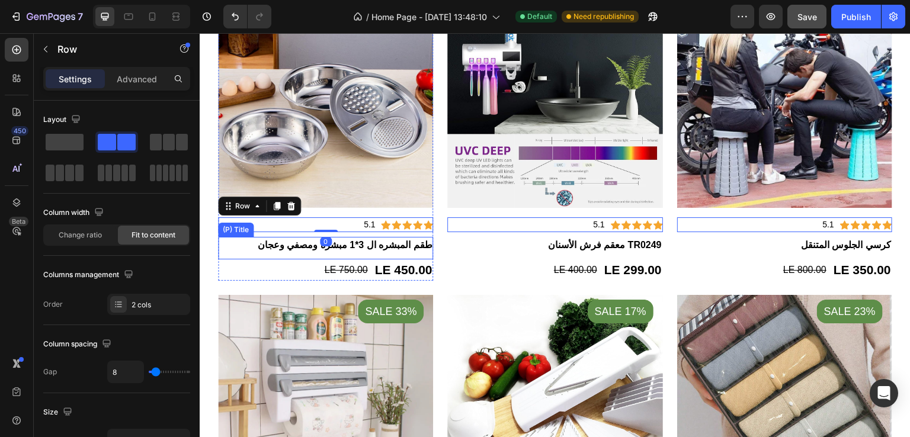
click at [269, 243] on h2 "طقم المبشره ال 3*1 مبشره ومصفي وعجان" at bounding box center [325, 245] width 215 height 17
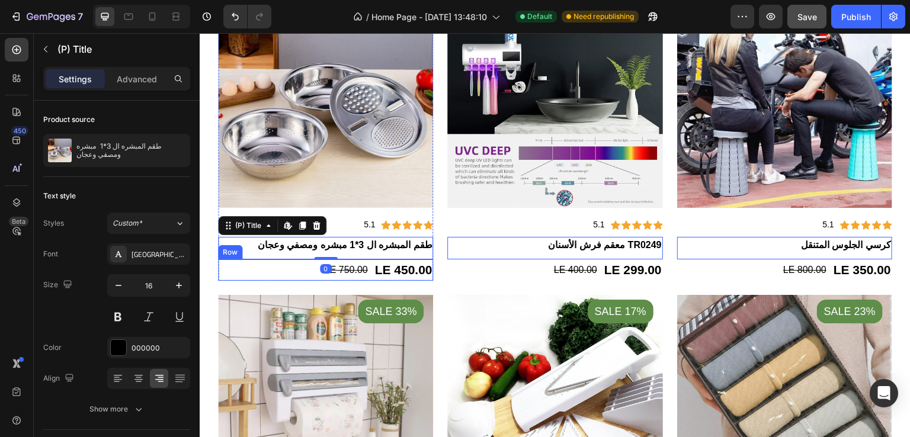
click at [284, 263] on div "LE 450.00 (P) Price (P) Price LE 750.00 (P) Price (P) Price Row" at bounding box center [325, 269] width 215 height 21
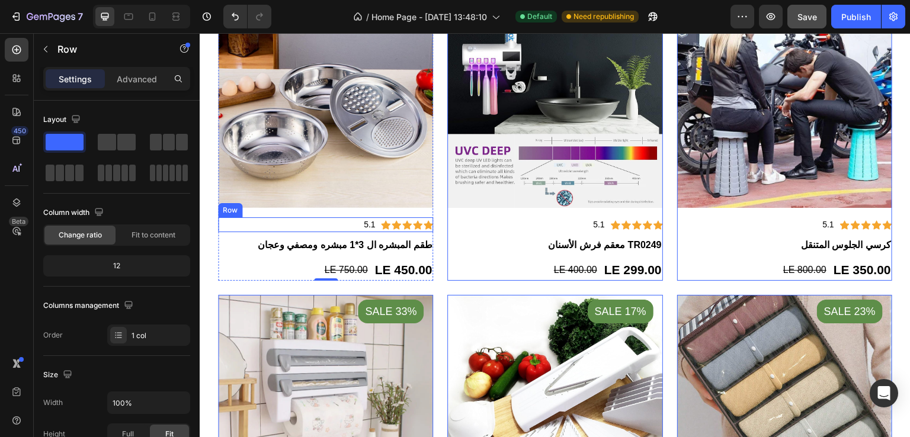
click at [307, 223] on div "Icon Icon Icon Icon Icon Icon List Hoz 5.1 Text block Row" at bounding box center [325, 224] width 215 height 15
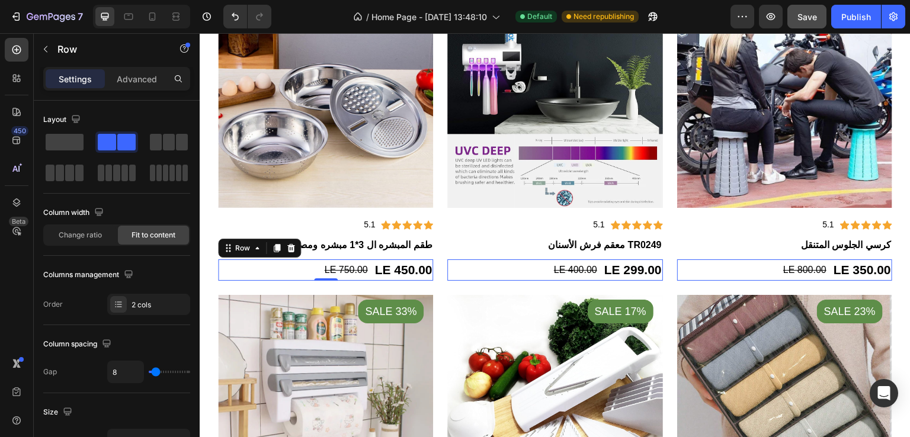
click at [282, 259] on div "LE 450.00 (P) Price (P) Price LE 750.00 (P) Price (P) Price Row 0" at bounding box center [325, 269] width 215 height 21
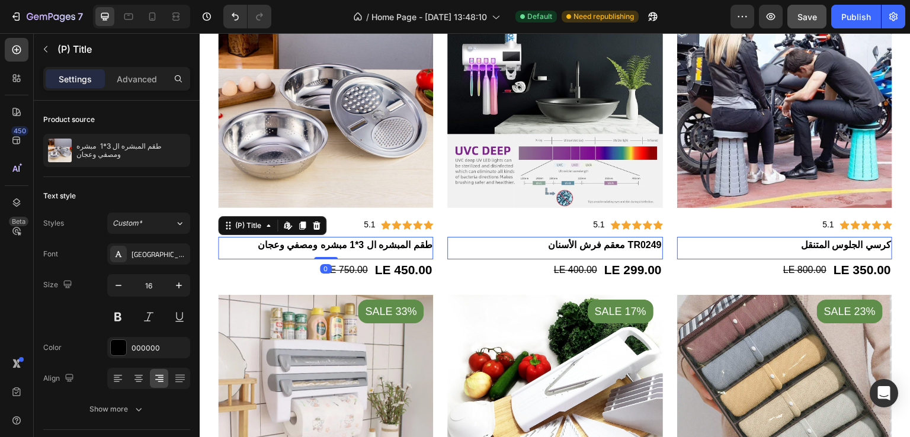
click at [310, 237] on h2 "طقم المبشره ال 3*1 مبشره ومصفي وعجان" at bounding box center [325, 245] width 215 height 17
click at [332, 239] on h2 "طقم المبشره ال 3*1 مبشره ومصفي وعجان" at bounding box center [325, 245] width 215 height 17
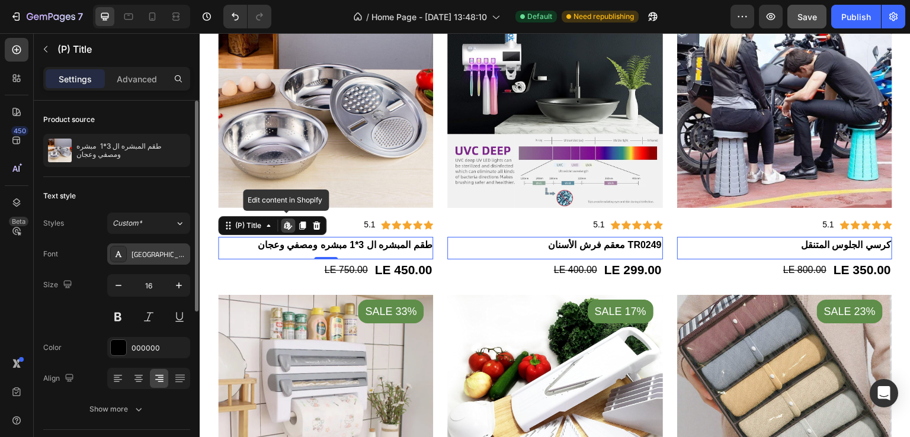
click at [114, 256] on icon at bounding box center [118, 253] width 9 height 9
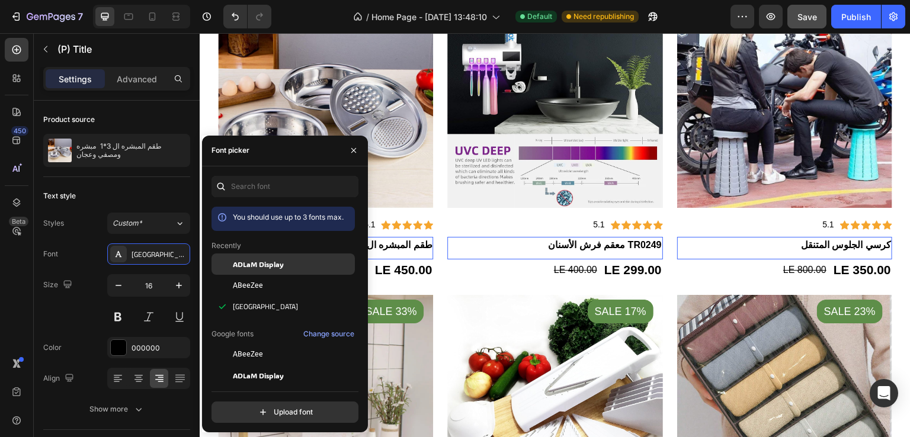
click at [239, 260] on span "ADLaM Display" at bounding box center [258, 264] width 51 height 11
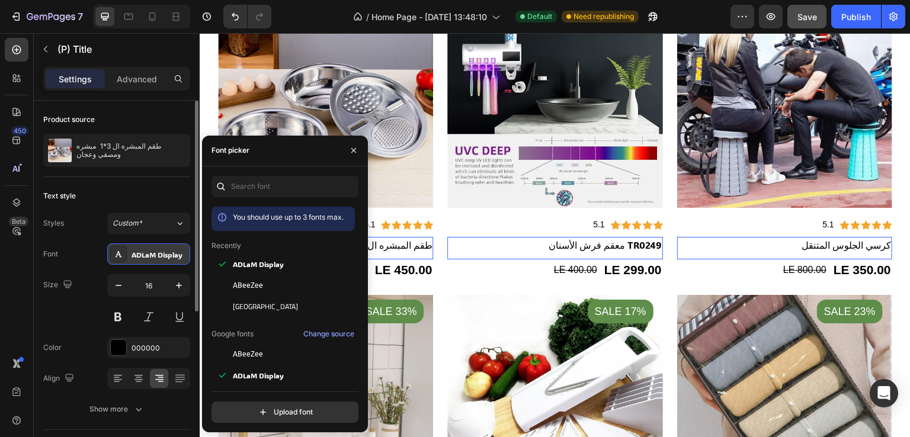
click at [147, 253] on div "ADLaM Display" at bounding box center [159, 254] width 56 height 11
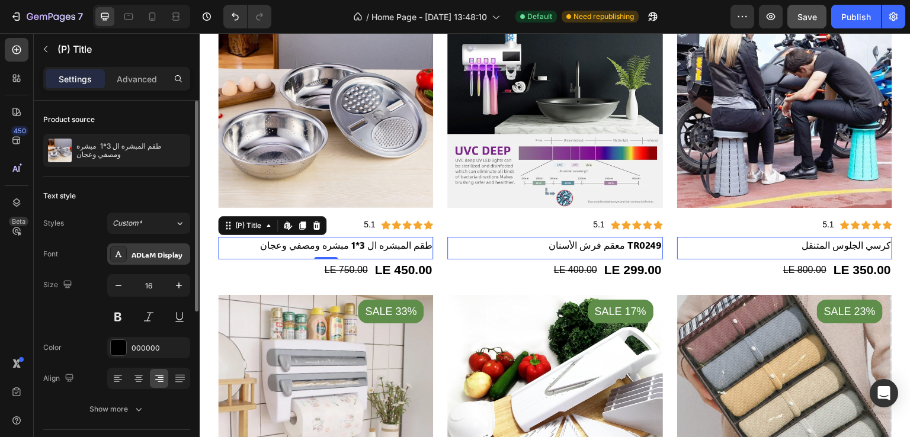
click at [141, 261] on div "ADLaM Display" at bounding box center [148, 253] width 83 height 21
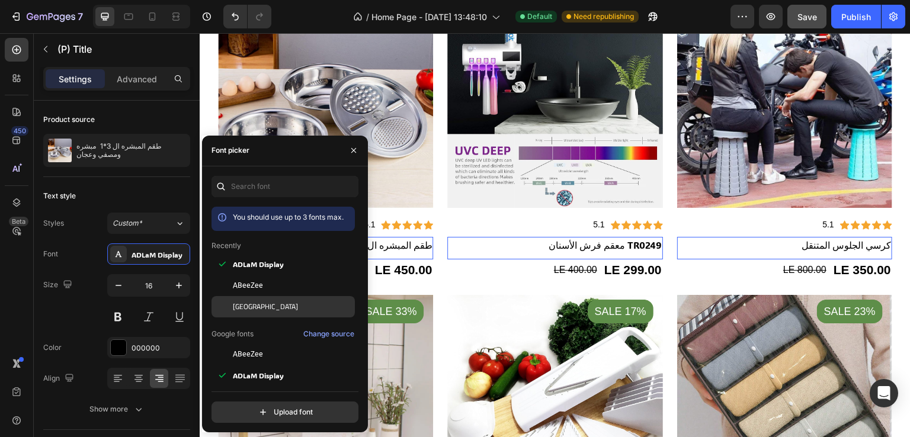
click at [237, 310] on span "Cairo" at bounding box center [265, 306] width 65 height 11
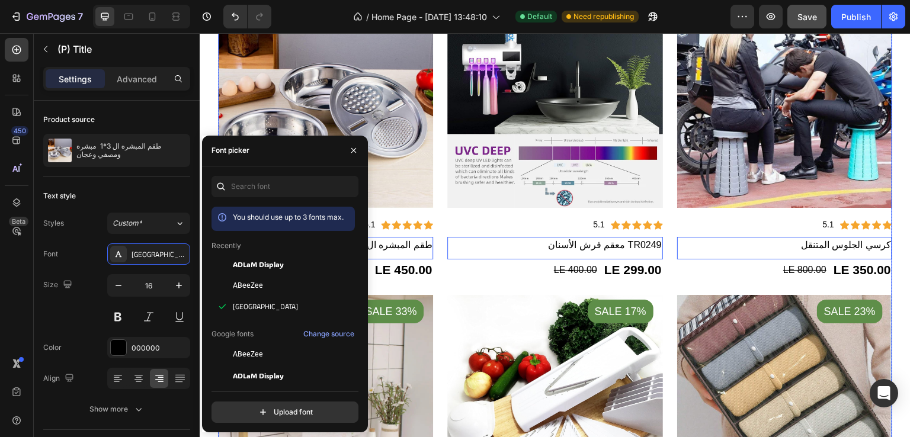
click at [438, 197] on div "Product Images Sale 40% Product Badge Icon Icon Icon Icon Icon Icon List Hoz 5.…" at bounding box center [555, 288] width 674 height 590
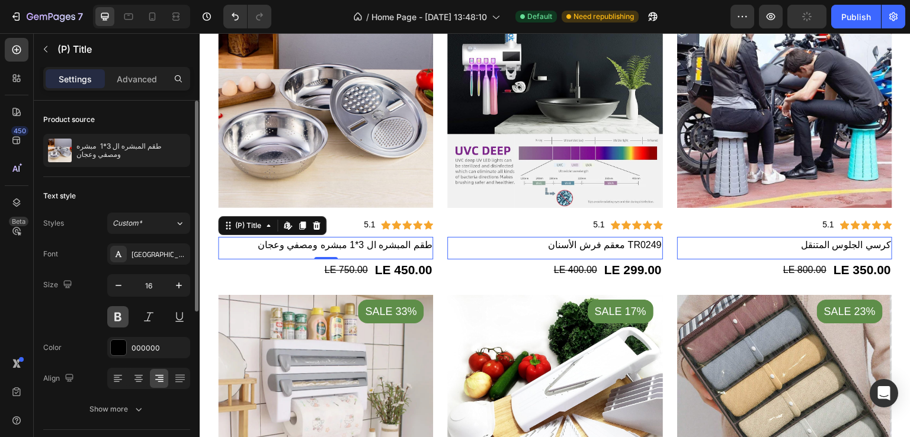
click at [119, 318] on button at bounding box center [117, 316] width 21 height 21
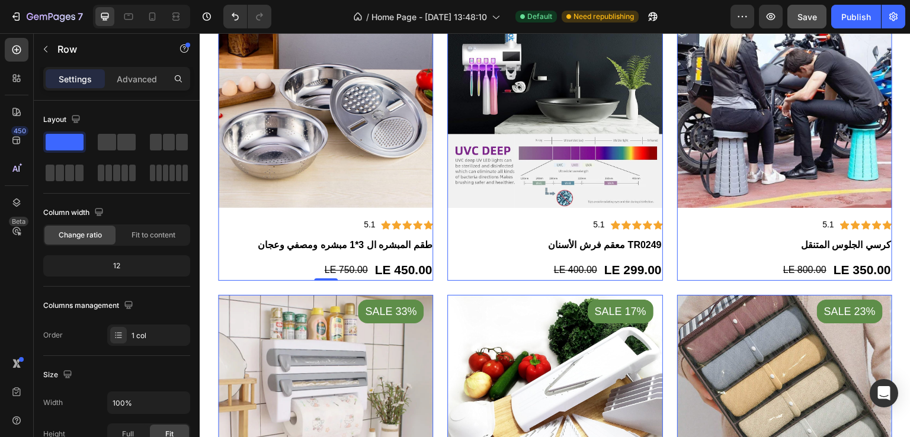
click at [425, 210] on div "Icon Icon Icon Icon Icon Icon List Hoz 5.1 Text block Row طقم المبشره ال 3*1 مب…" at bounding box center [325, 234] width 215 height 52
click at [433, 245] on h2 "معقم فرش الأسنان TR0249" at bounding box center [325, 245] width 215 height 17
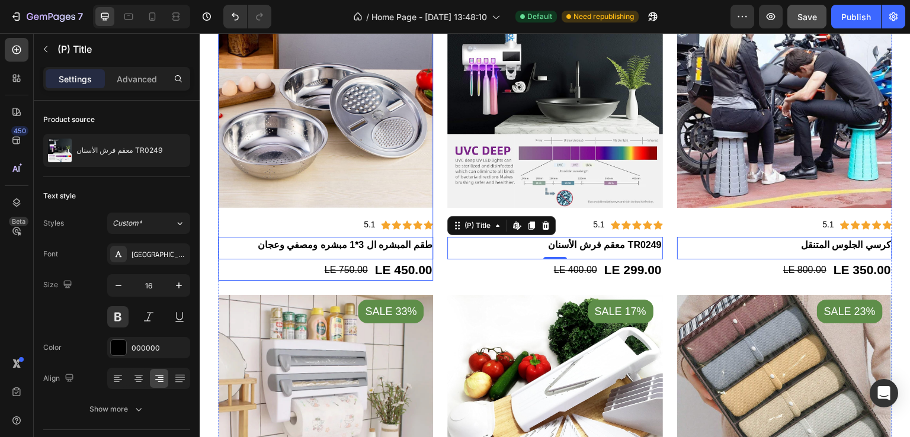
click at [380, 208] on div "Icon Icon Icon Icon Icon Icon List Hoz 5.1 Text block Row طقم المبشره ال 3*1 مب…" at bounding box center [325, 234] width 215 height 52
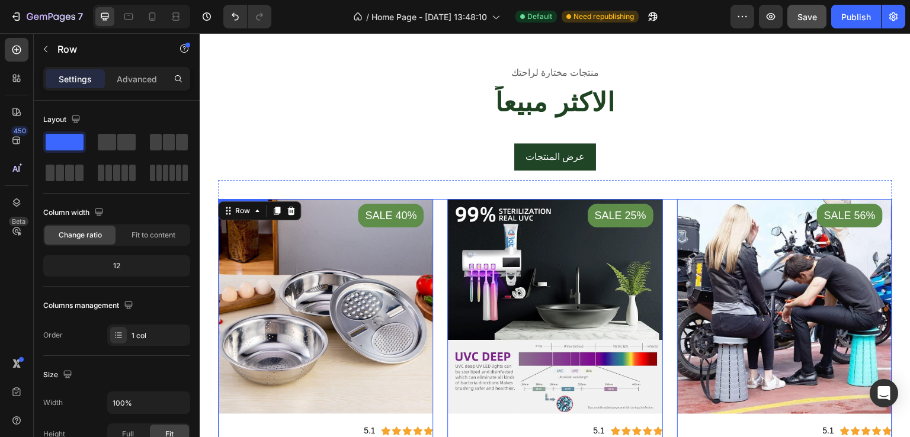
scroll to position [577, 0]
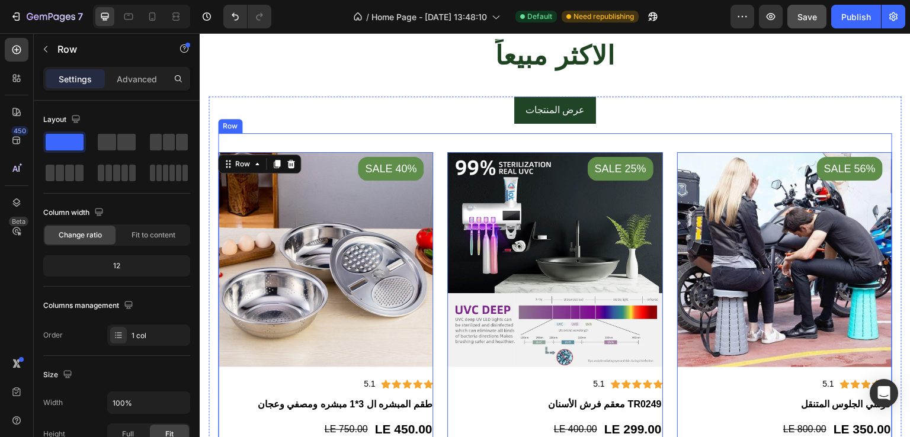
click at [653, 140] on div "Product Images Sale 40% Product Badge Icon Icon Icon Icon Icon Icon List Hoz 5.…" at bounding box center [555, 437] width 674 height 609
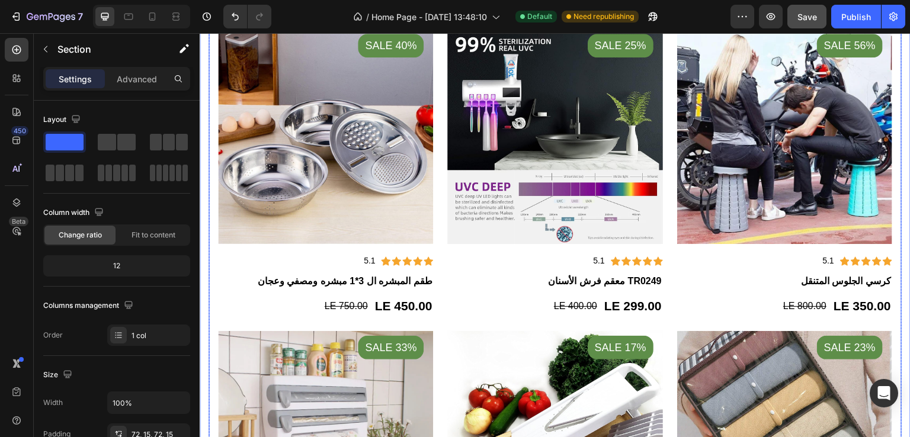
scroll to position [702, 0]
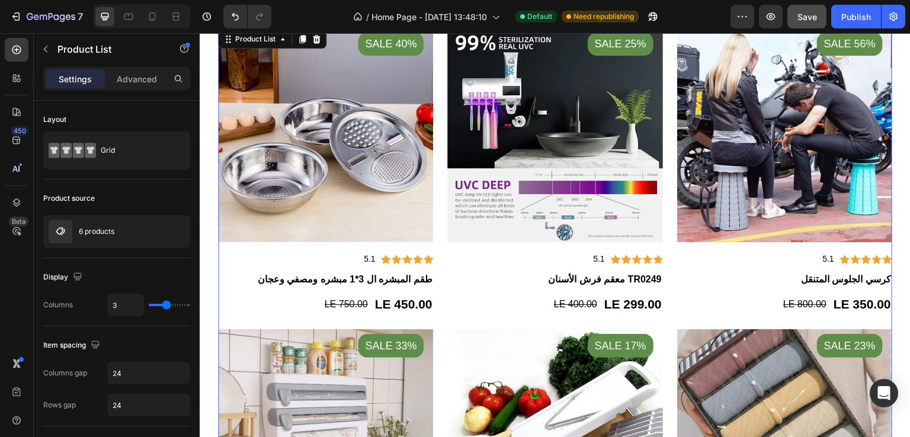
click at [436, 153] on div "Product Images Sale 40% Product Badge Icon Icon Icon Icon Icon Icon List Hoz 5.…" at bounding box center [555, 322] width 674 height 590
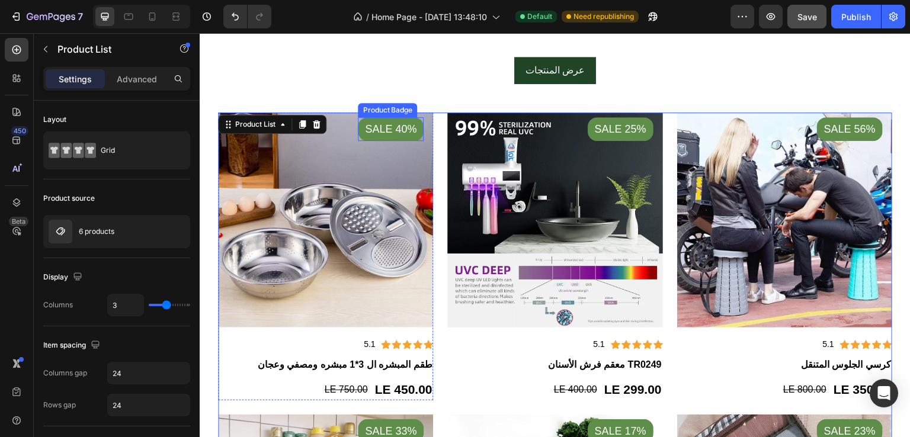
click at [383, 135] on pre "Sale 40%" at bounding box center [391, 129] width 66 height 24
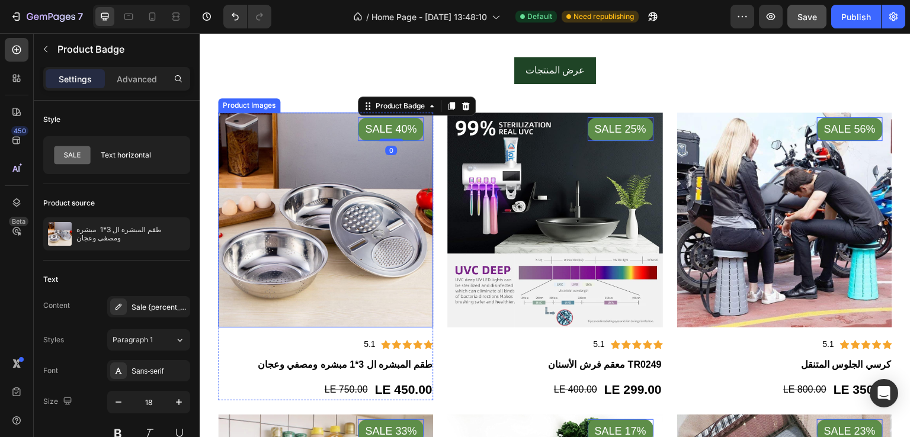
click at [390, 163] on img at bounding box center [325, 220] width 215 height 215
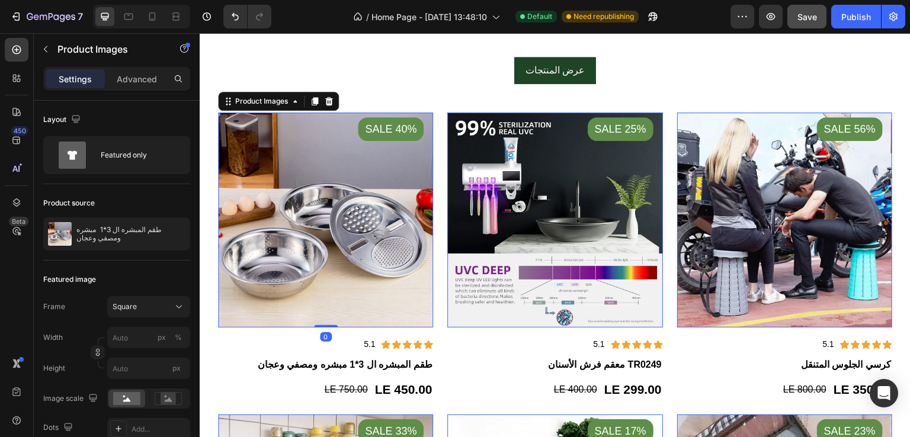
scroll to position [743, 0]
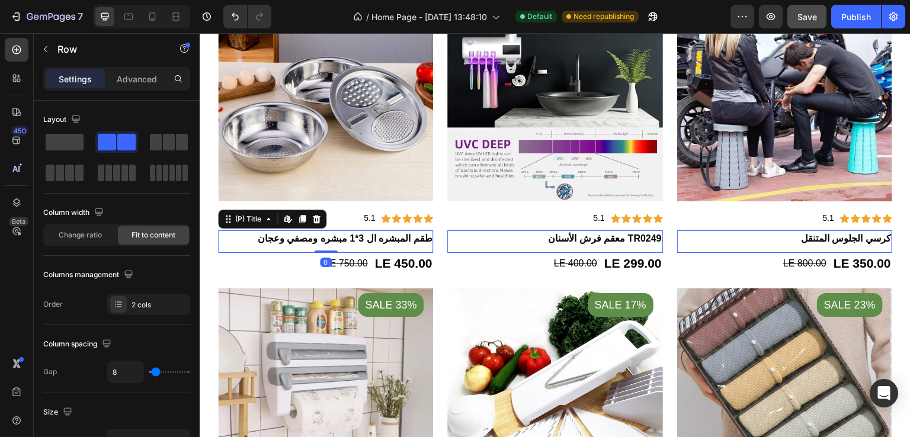
click at [310, 234] on h2 "طقم المبشره ال 3*1 مبشره ومصفي وعجان" at bounding box center [325, 238] width 215 height 17
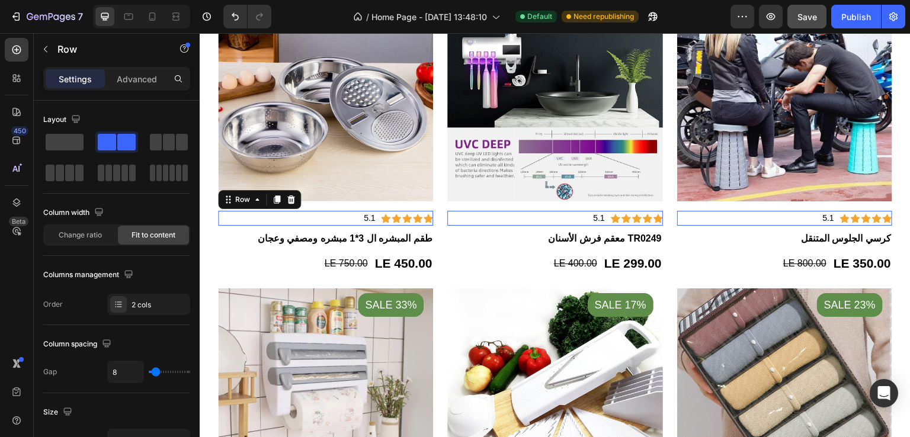
click at [358, 211] on div "Icon Icon Icon Icon Icon Icon List Hoz 5.1 Text block Row 0" at bounding box center [325, 218] width 215 height 15
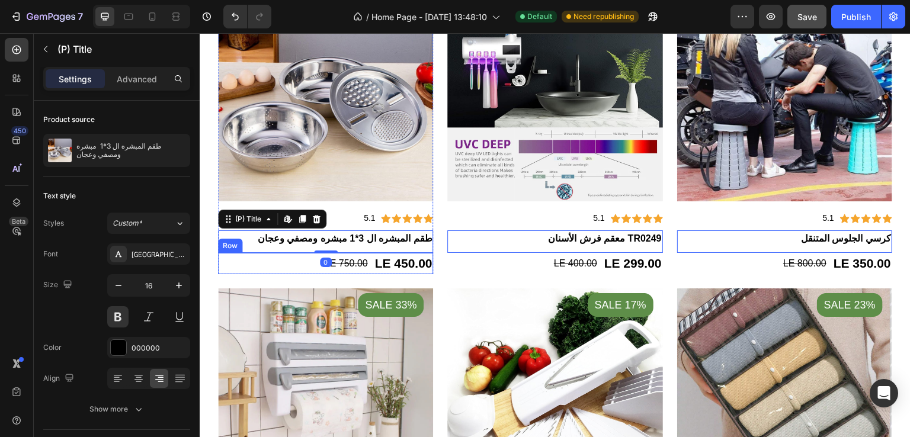
click at [291, 261] on div "LE 450.00 (P) Price (P) Price LE 750.00 (P) Price (P) Price Row" at bounding box center [325, 263] width 215 height 21
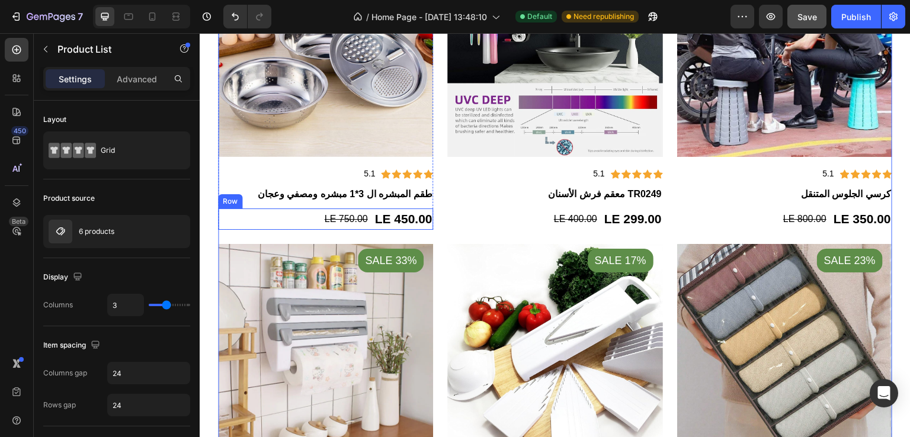
scroll to position [798, 0]
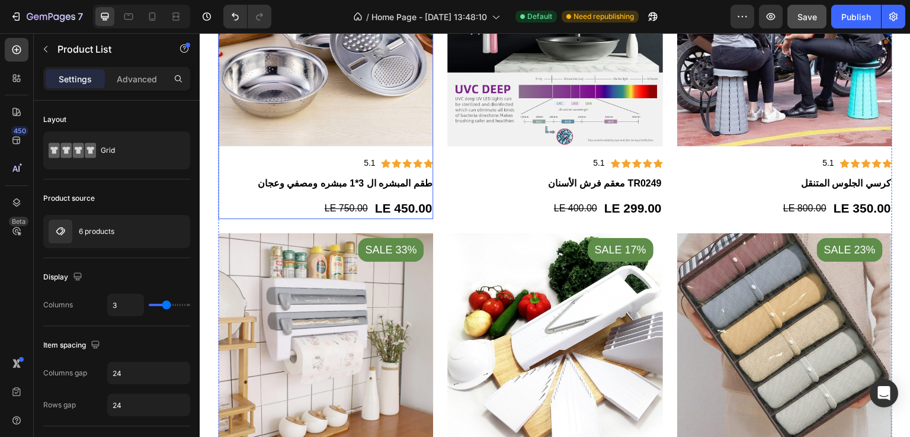
click at [427, 148] on div "Icon Icon Icon Icon Icon Icon List Hoz 5.1 Text block Row طقم المبشره ال 3*1 مب…" at bounding box center [325, 172] width 215 height 52
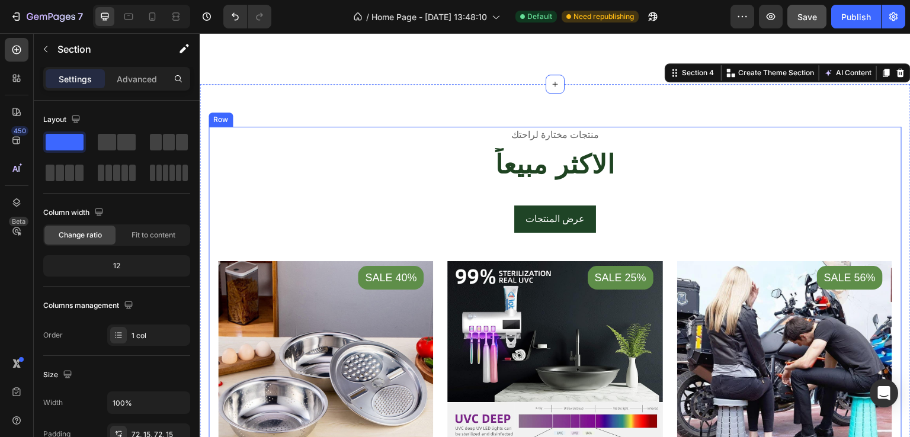
scroll to position [554, 0]
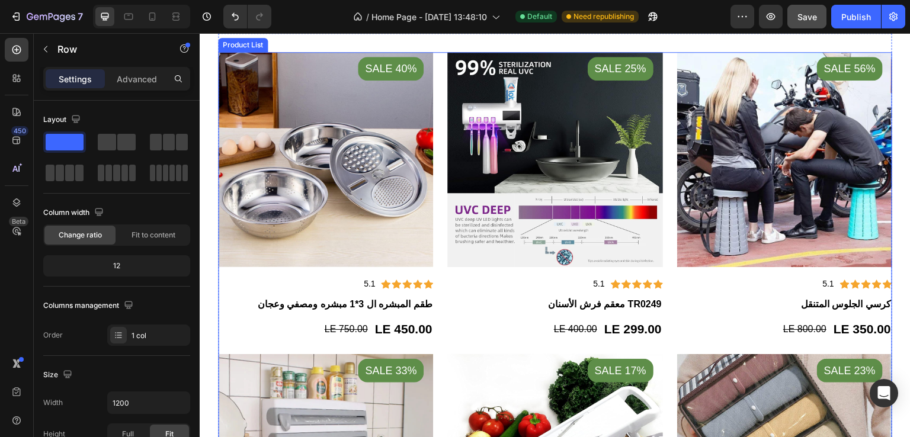
scroll to position [663, 0]
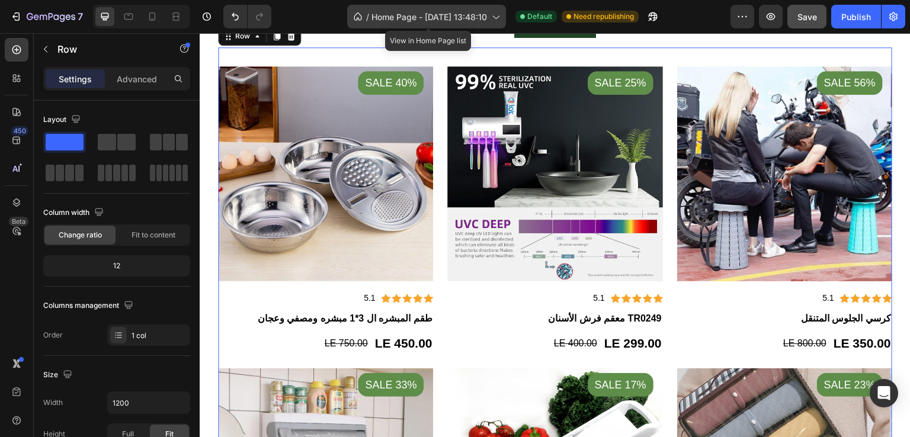
click at [403, 13] on span "Home Page - Aug 23, 13:48:10" at bounding box center [428, 17] width 115 height 12
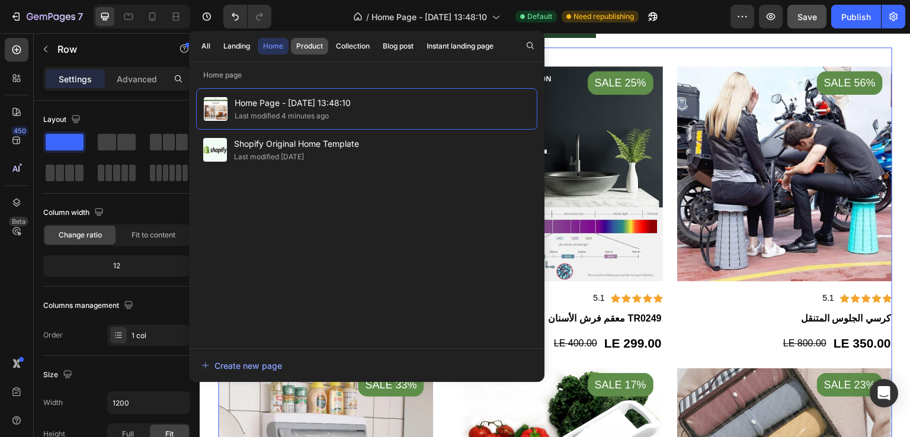
click at [313, 49] on div "Product" at bounding box center [309, 46] width 27 height 11
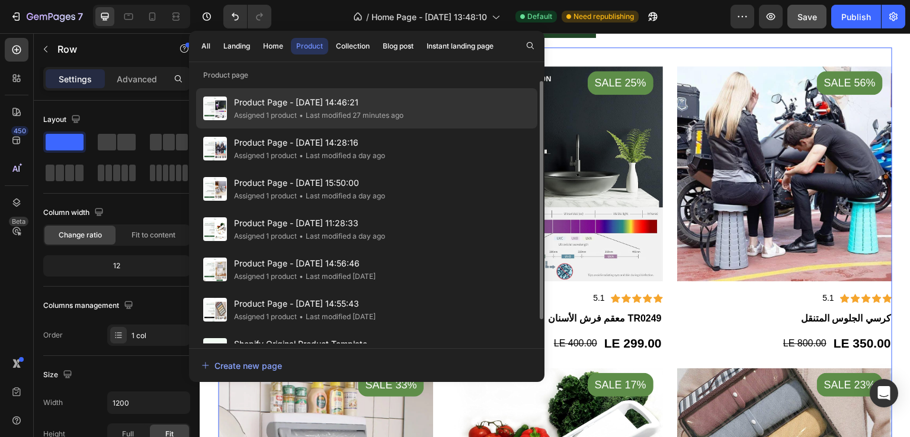
click at [291, 117] on div "Assigned 1 product" at bounding box center [265, 116] width 63 height 12
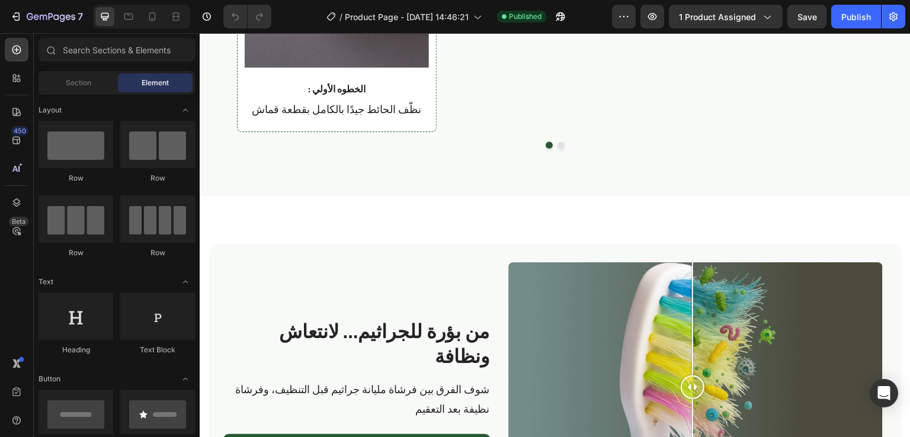
scroll to position [2091, 0]
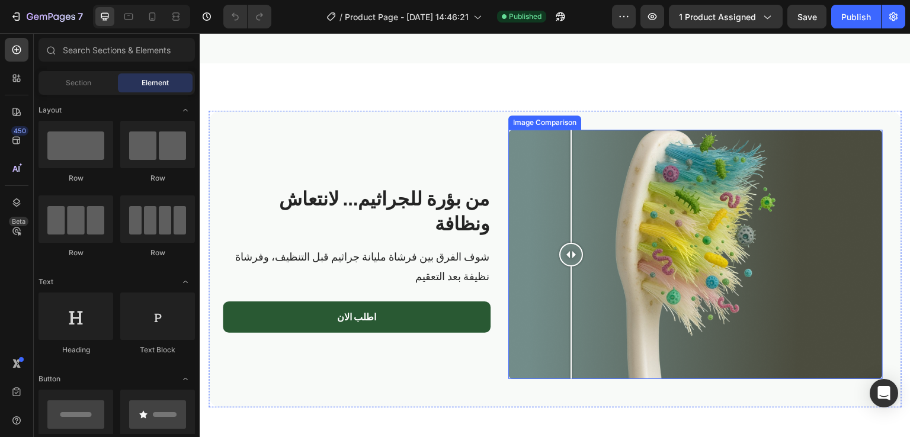
click at [567, 152] on div at bounding box center [695, 255] width 374 height 250
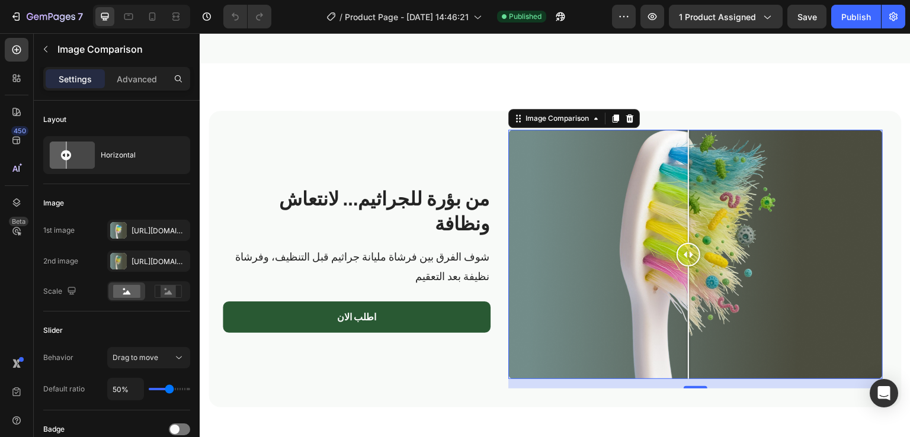
drag, startPoint x: 567, startPoint y: 244, endPoint x: 685, endPoint y: 233, distance: 117.7
click at [685, 233] on div at bounding box center [688, 255] width 24 height 250
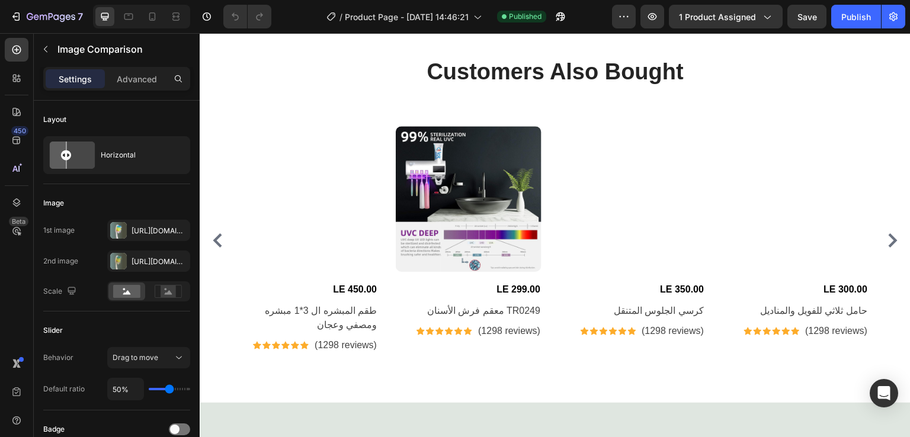
scroll to position [3178, 0]
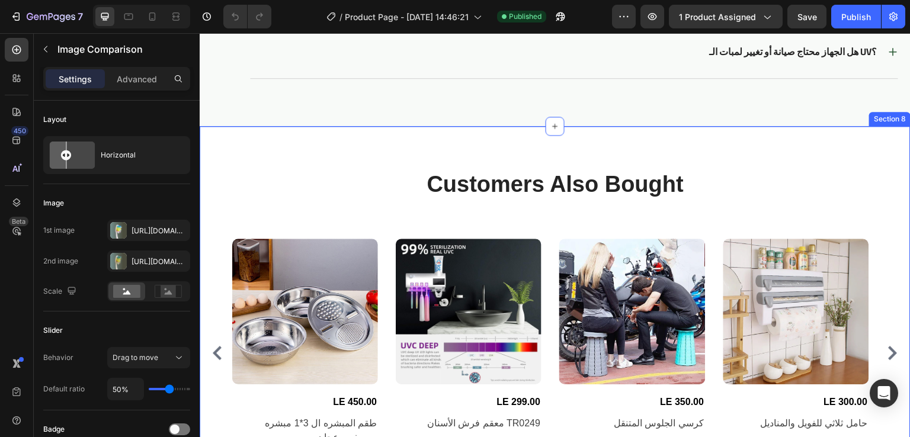
click at [377, 142] on div "Customers Also Bought Heading Row Product Images LE 450.00 (P) Price (P) Price …" at bounding box center [555, 320] width 711 height 389
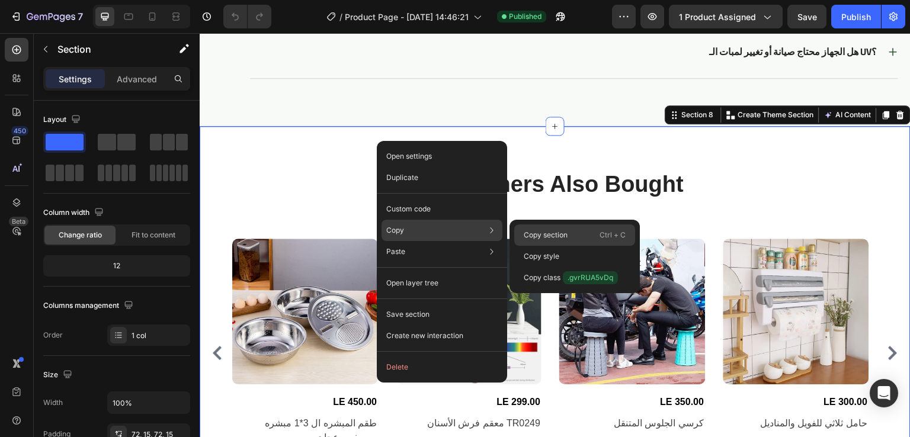
click at [531, 237] on p "Copy section" at bounding box center [546, 235] width 44 height 11
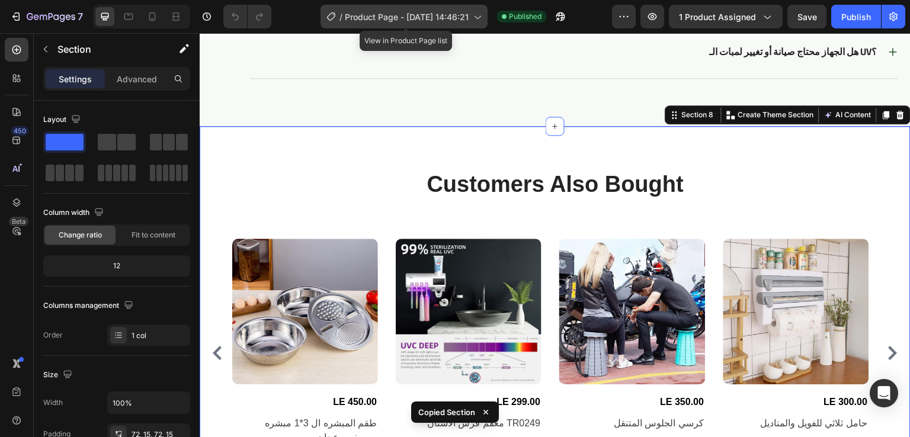
click at [373, 17] on span "Product Page - [DATE] 14:46:21" at bounding box center [407, 17] width 124 height 12
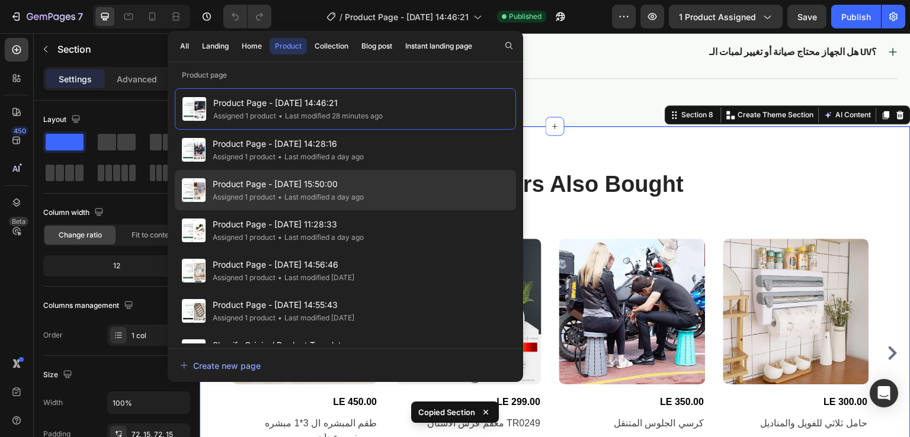
click at [246, 190] on span "Product Page - [DATE] 15:50:00" at bounding box center [288, 184] width 151 height 14
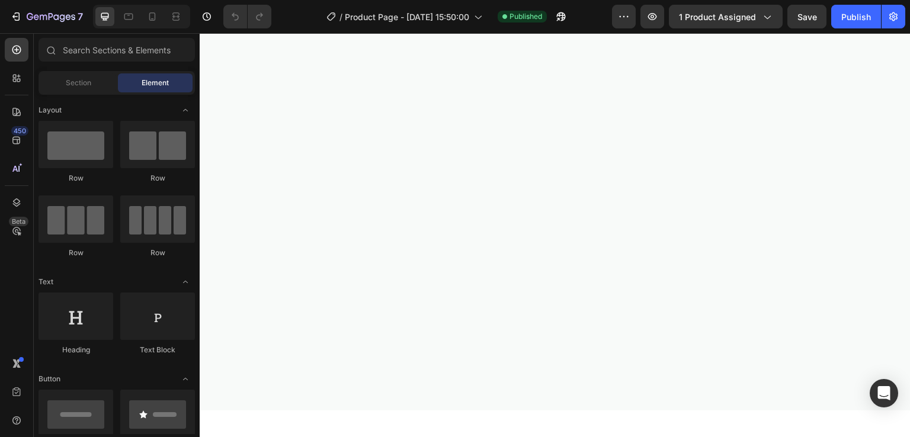
scroll to position [2956, 0]
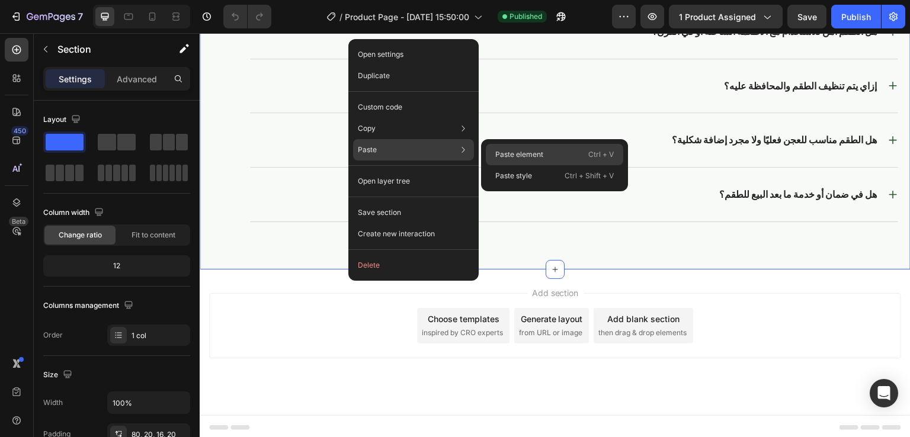
click at [502, 150] on p "Paste element" at bounding box center [519, 154] width 48 height 11
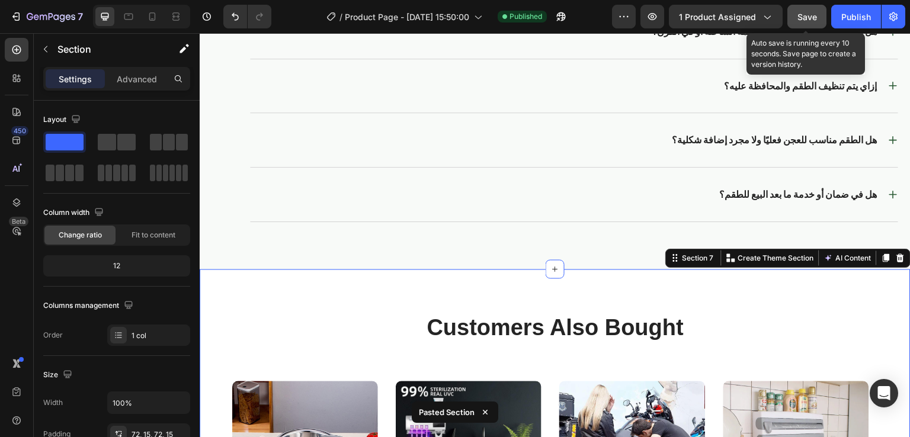
click at [815, 18] on span "Save" at bounding box center [807, 17] width 20 height 10
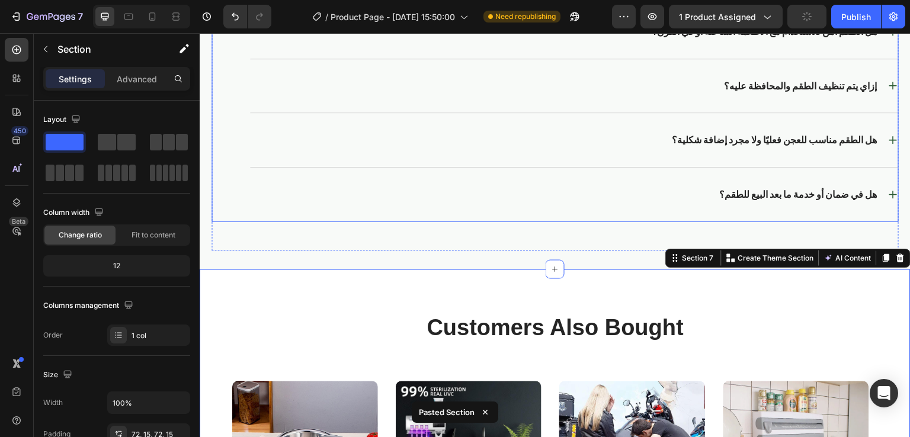
scroll to position [3164, 0]
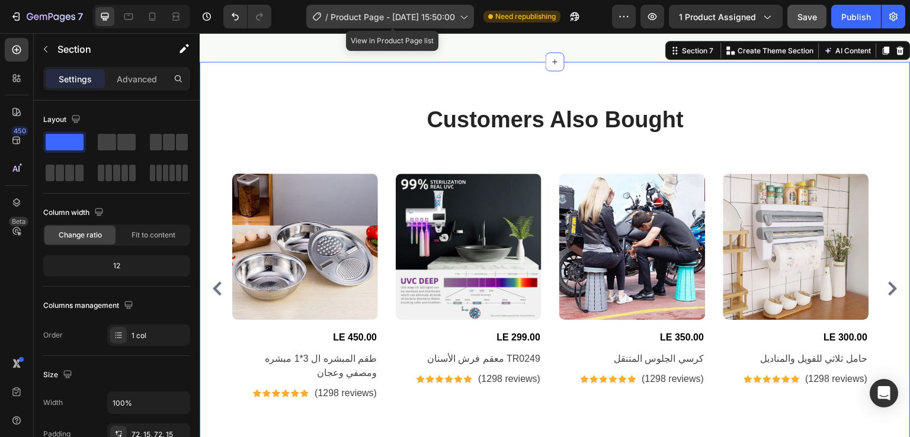
click at [407, 22] on span "Product Page - [DATE] 15:50:00" at bounding box center [392, 17] width 124 height 12
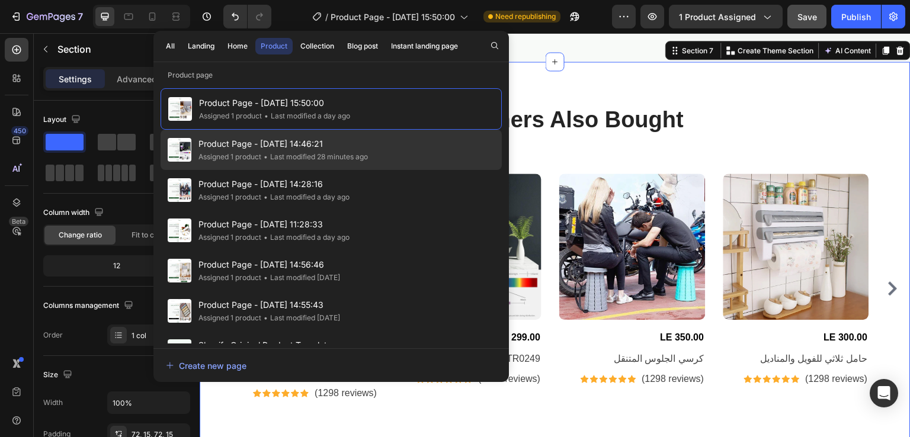
click at [261, 143] on span "Product Page - [DATE] 14:46:21" at bounding box center [282, 144] width 169 height 14
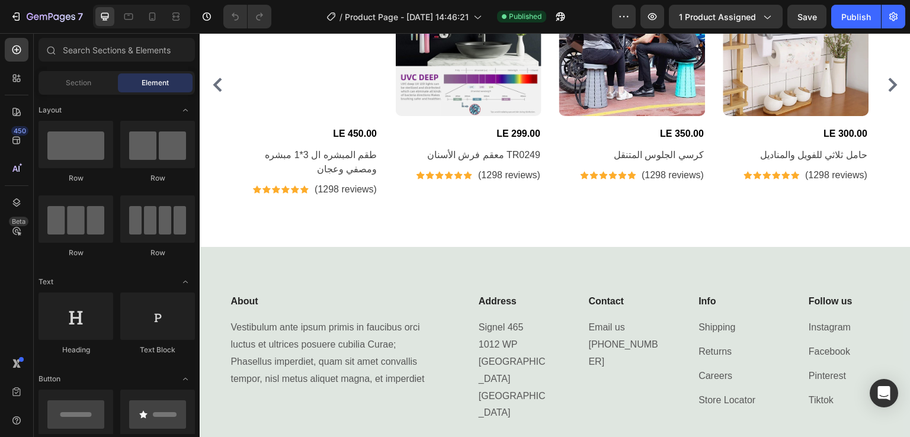
scroll to position [3510, 0]
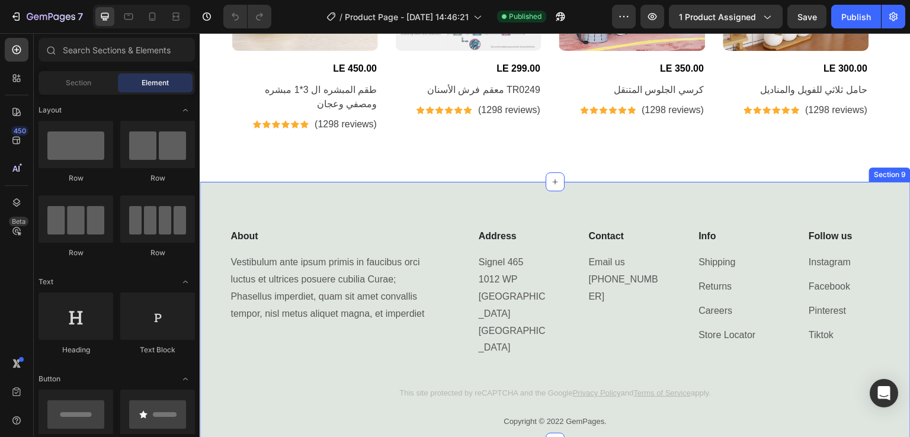
click at [320, 195] on div "About Heading Vestibulum ante ipsum primis in faucibus orci luctus et ultrices …" at bounding box center [555, 312] width 711 height 261
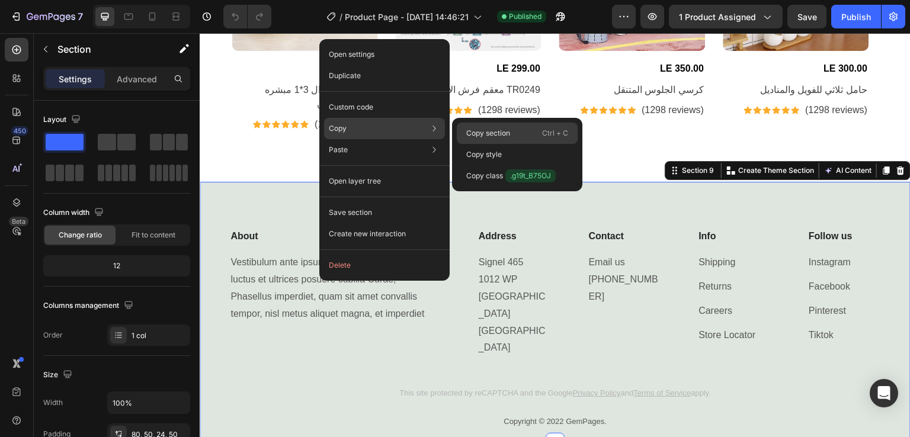
click at [479, 131] on p "Copy section" at bounding box center [488, 133] width 44 height 11
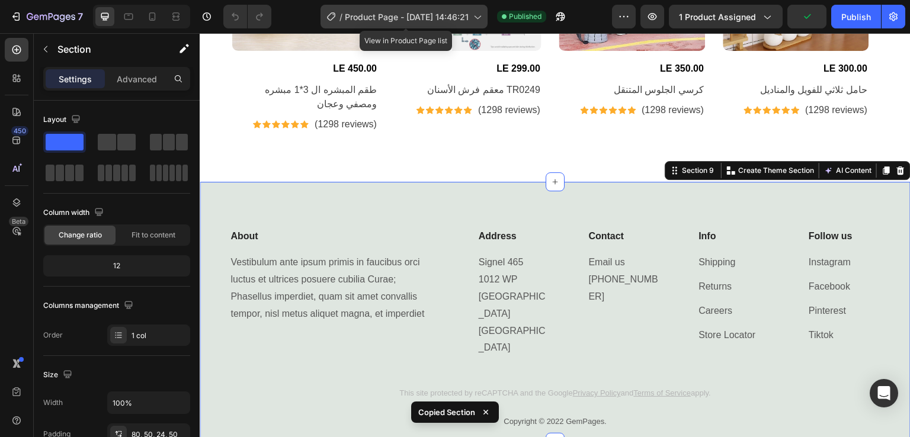
click at [445, 12] on span "Product Page - [DATE] 14:46:21" at bounding box center [407, 17] width 124 height 12
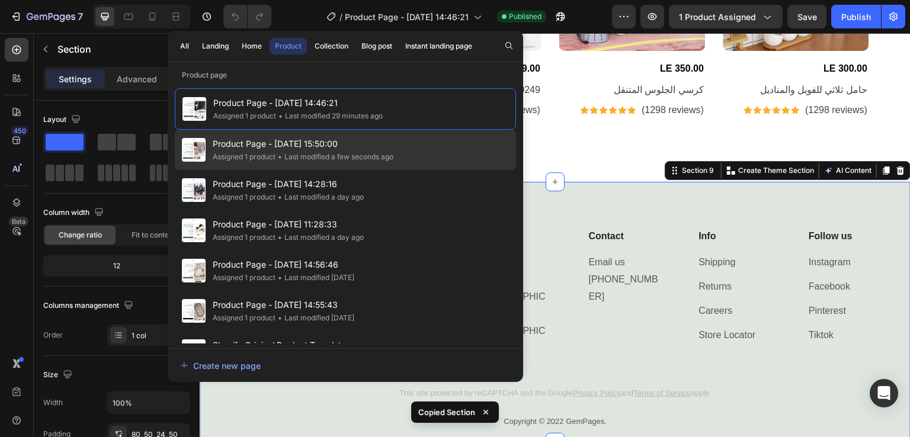
click at [262, 170] on div "Product Page - [DATE] 15:50:00 Assigned 1 product • Last modified a few seconds…" at bounding box center [345, 190] width 341 height 40
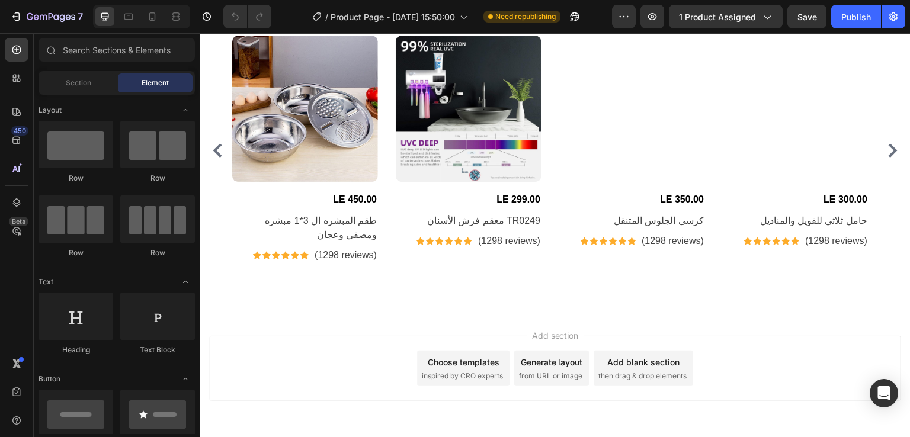
scroll to position [3345, 0]
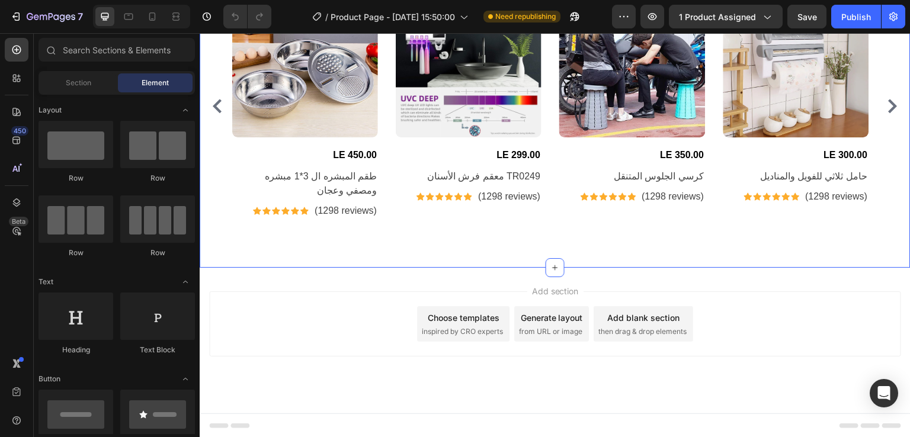
click at [381, 237] on div "Customers Also Bought Heading Row Product Images LE 450.00 (P) Price (P) Price …" at bounding box center [555, 73] width 711 height 389
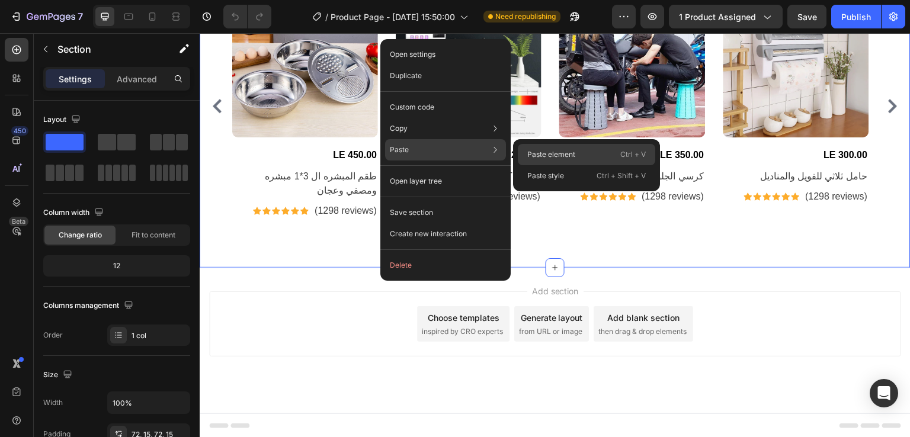
click at [538, 150] on p "Paste element" at bounding box center [551, 154] width 48 height 11
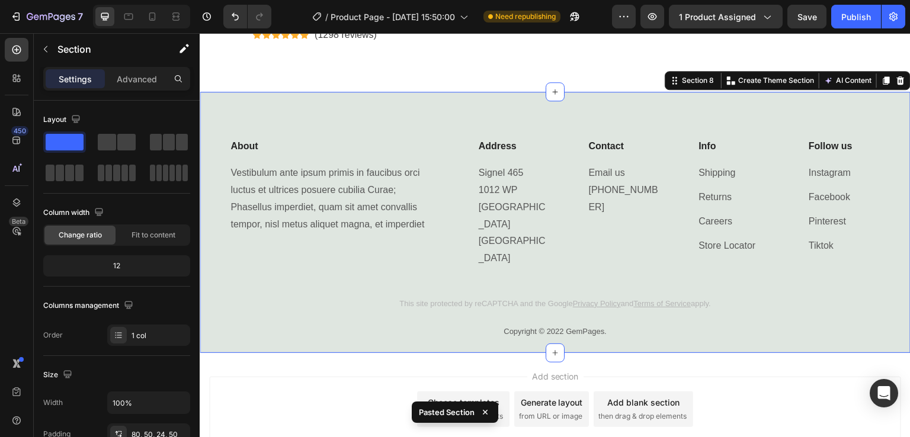
scroll to position [3538, 0]
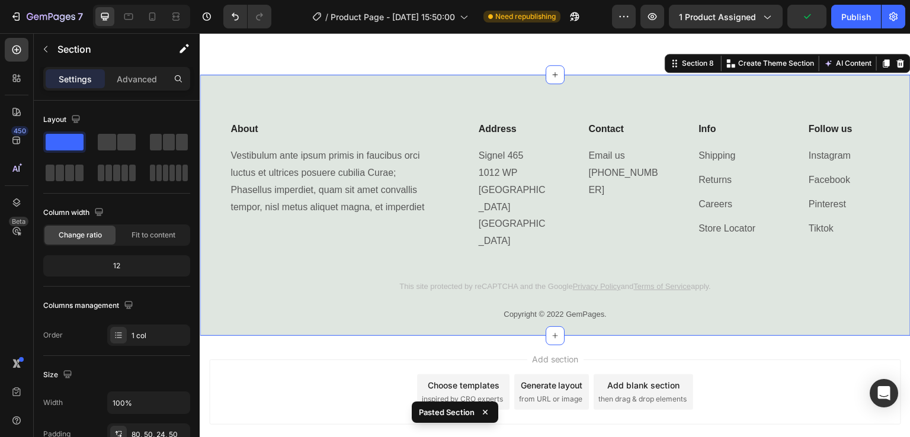
click at [863, 17] on div "Publish" at bounding box center [856, 17] width 30 height 12
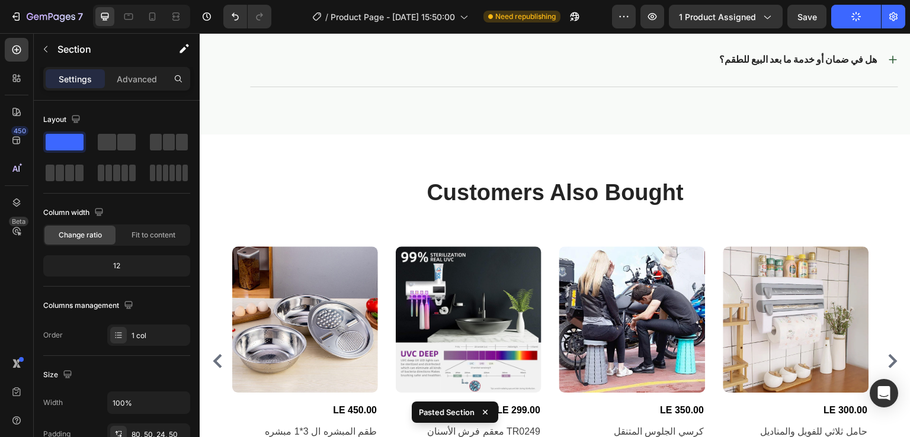
scroll to position [3030, 0]
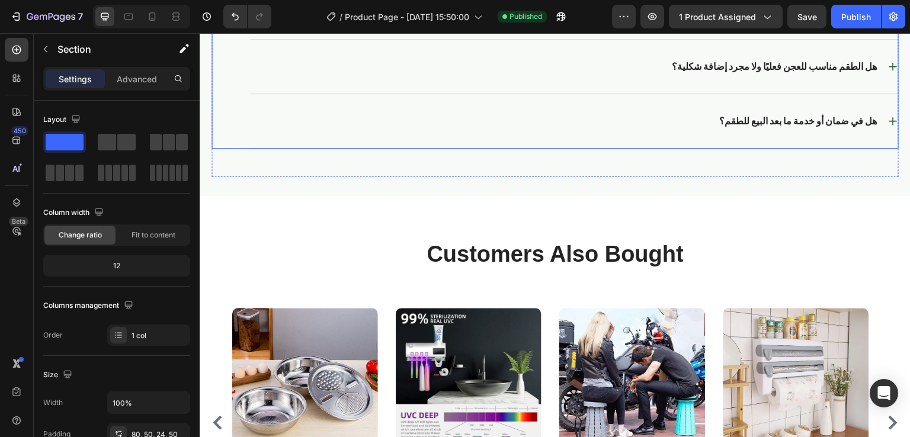
click at [831, 5] on button "Publish" at bounding box center [856, 17] width 50 height 24
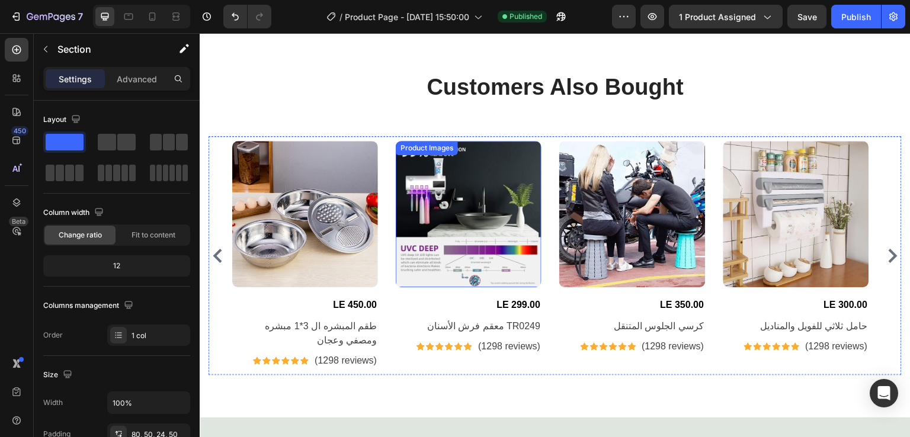
scroll to position [3196, 0]
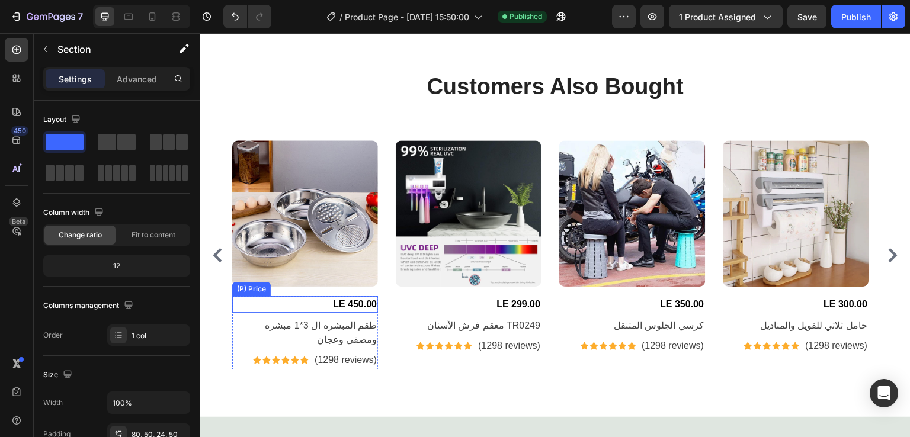
click at [269, 301] on div "LE 450.00" at bounding box center [305, 304] width 146 height 17
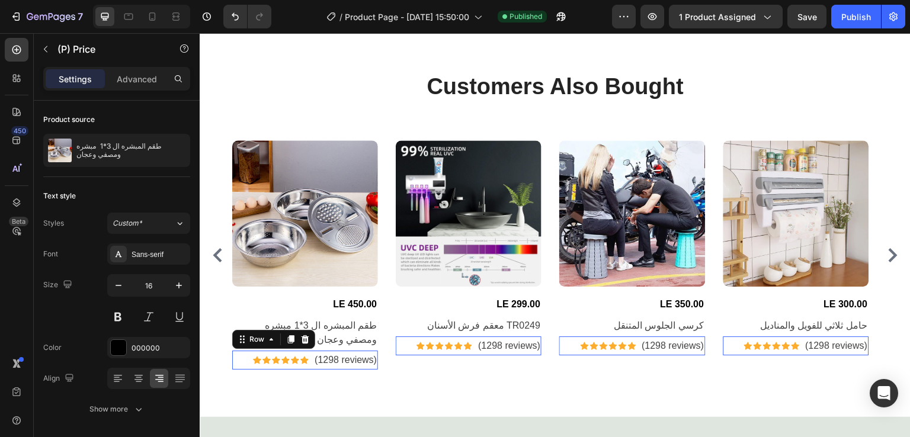
click at [242, 351] on div "Icon Icon Icon Icon Icon Icon Icon List Hoz (1298 reviews) Text block Row 0" at bounding box center [305, 361] width 146 height 20
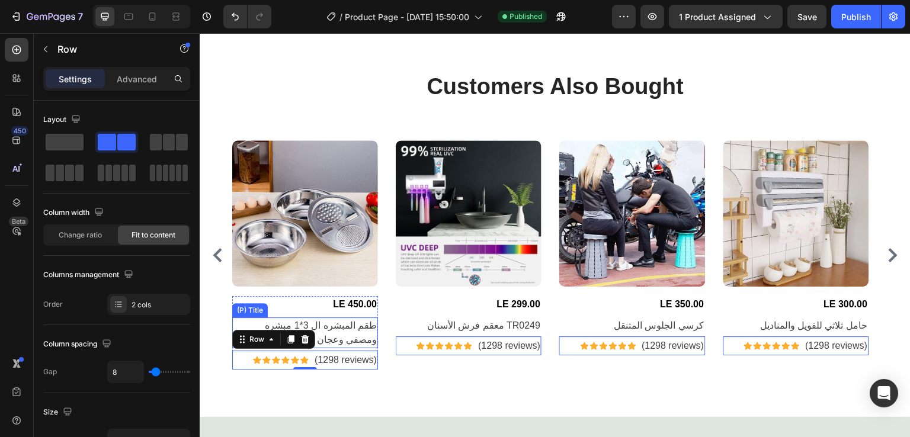
click at [336, 324] on h2 "طقم المبشره ال 3*1 مبشره ومصفي وعجان" at bounding box center [305, 332] width 146 height 31
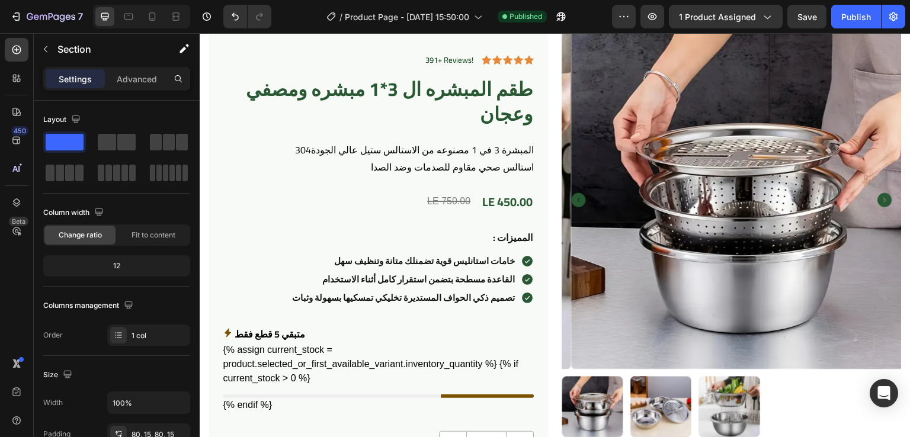
scroll to position [0, 0]
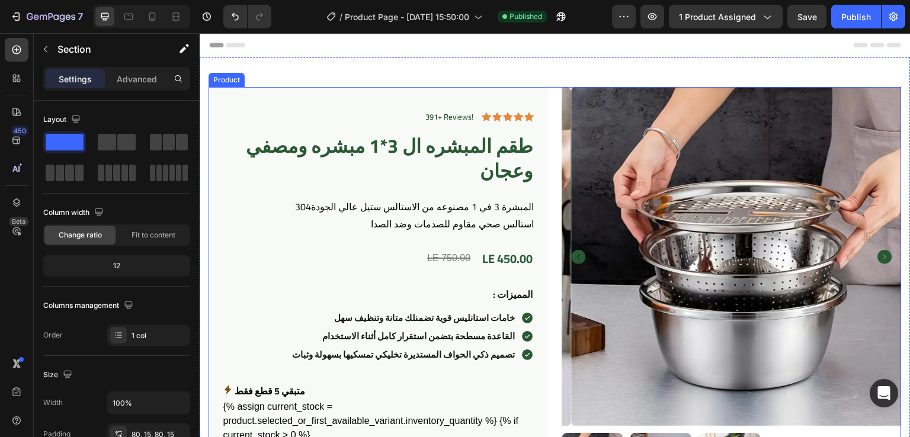
click at [546, 107] on div "391+ Reviews! Text Block Icon Icon Icon Icon Icon Icon List Row طقم المبشره ال …" at bounding box center [554, 407] width 693 height 641
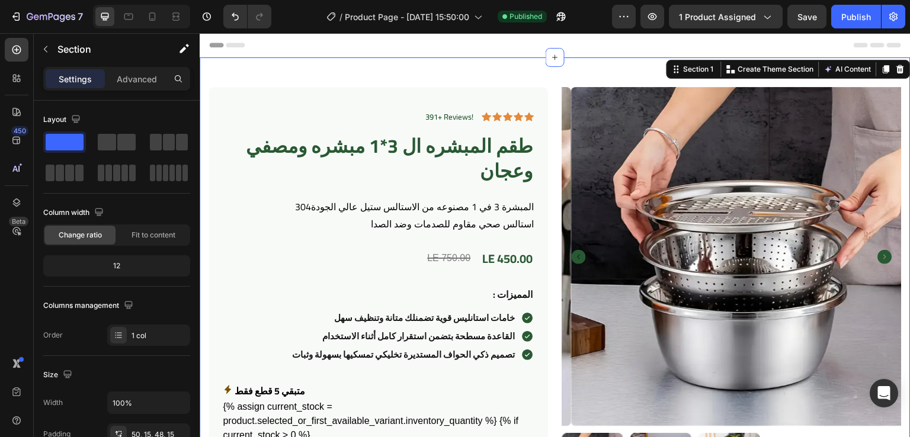
click at [440, 68] on div "391+ Reviews! Text Block Icon Icon Icon Icon Icon Icon List Row طقم المبشره ال …" at bounding box center [555, 411] width 711 height 708
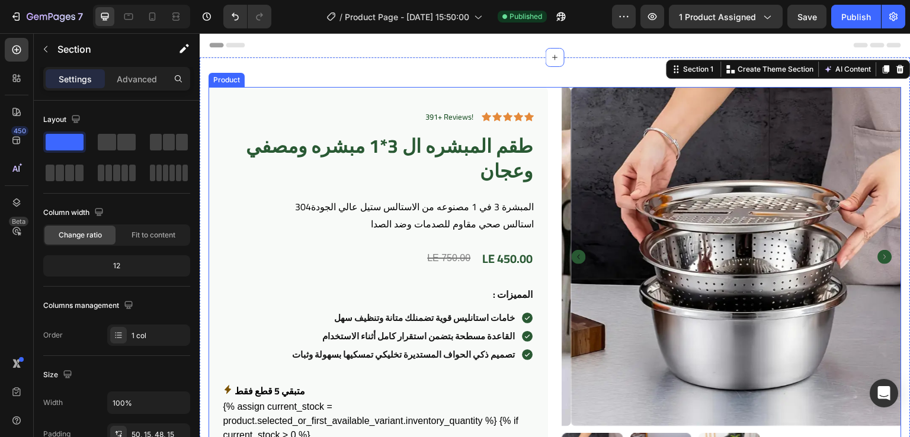
click at [546, 123] on div "391+ Reviews! Text Block Icon Icon Icon Icon Icon Icon List Row طقم المبشره ال …" at bounding box center [554, 407] width 693 height 641
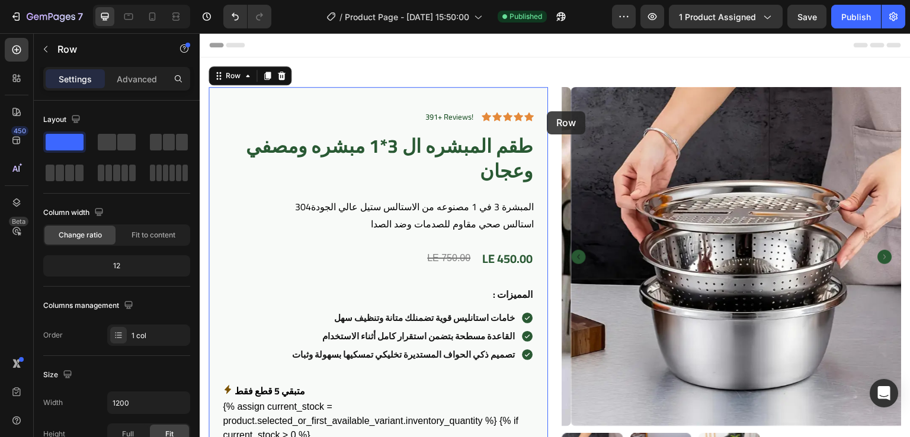
drag, startPoint x: 537, startPoint y: 107, endPoint x: 547, endPoint y: 112, distance: 11.4
click at [547, 112] on div "391+ Reviews! Text Block Icon Icon Icon Icon Icon Icon List Row طقم المبشره ال …" at bounding box center [554, 407] width 693 height 641
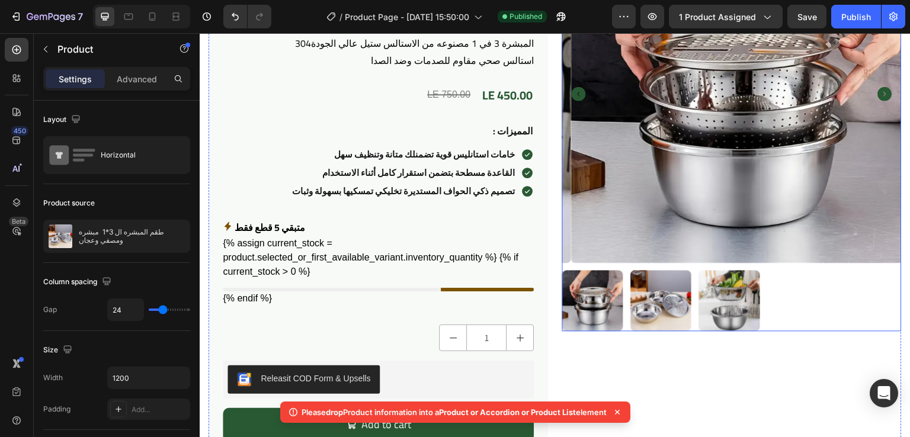
scroll to position [167, 0]
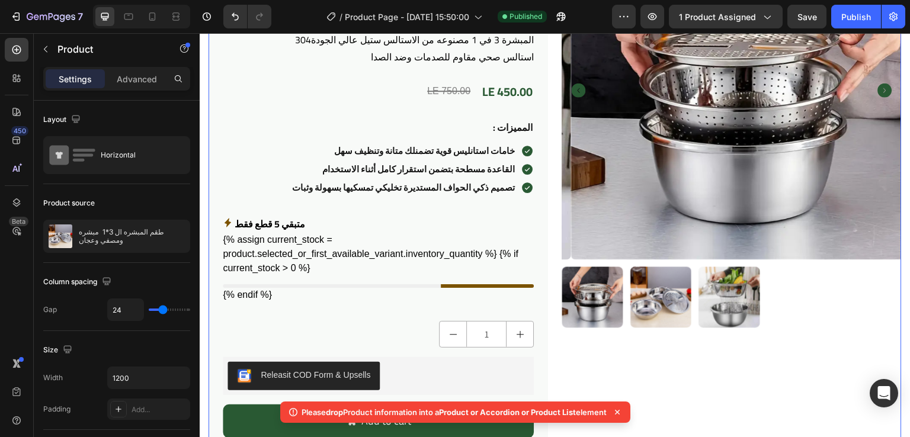
click at [619, 414] on icon at bounding box center [617, 412] width 12 height 12
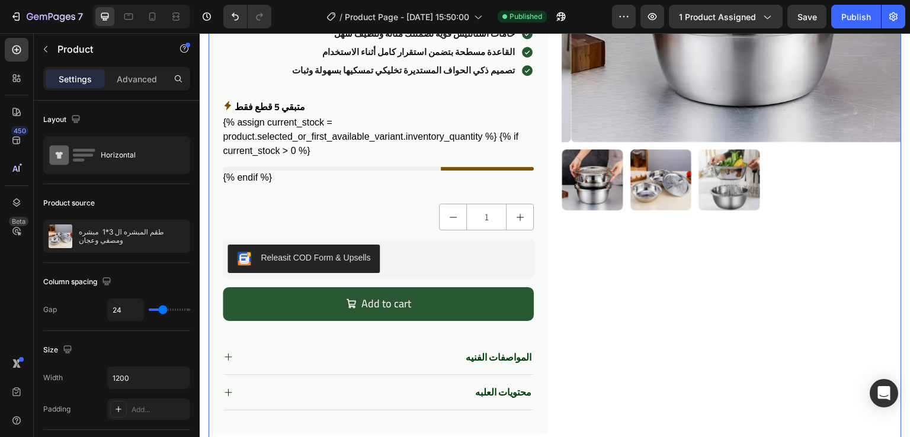
scroll to position [361, 0]
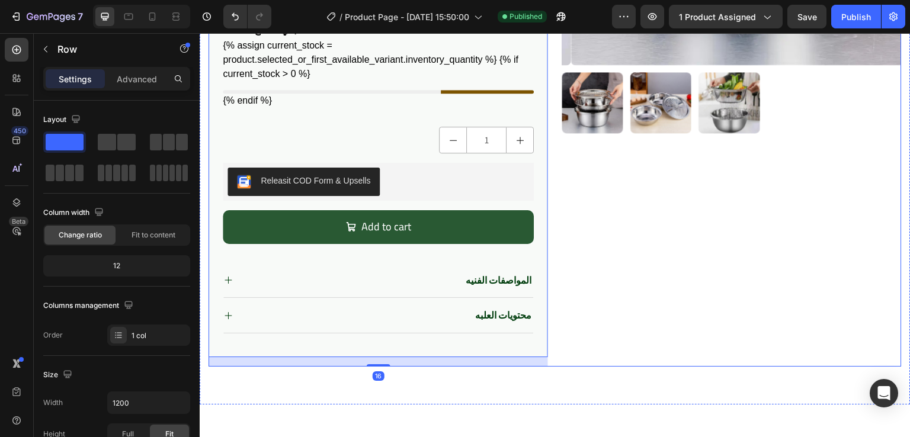
click at [598, 256] on div "Product Images" at bounding box center [731, 46] width 339 height 641
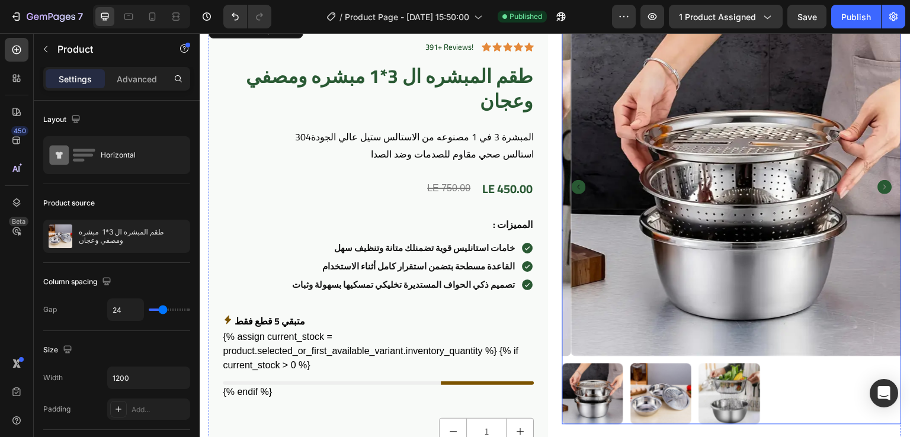
scroll to position [0, 0]
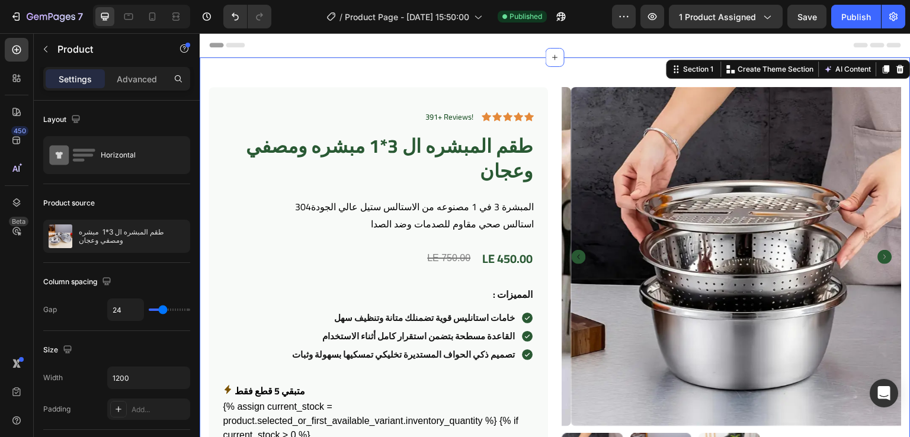
click at [551, 76] on div "391+ Reviews! Text Block Icon Icon Icon Icon Icon Icon List Row طقم المبشره ال …" at bounding box center [555, 411] width 711 height 708
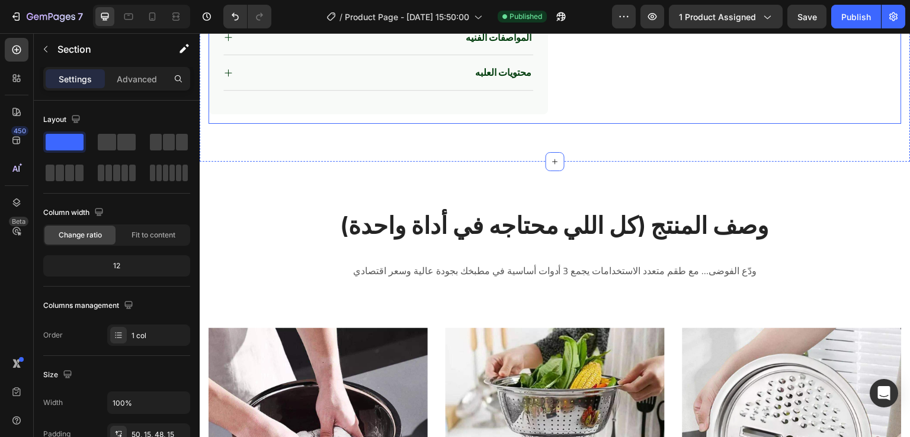
scroll to position [608, 0]
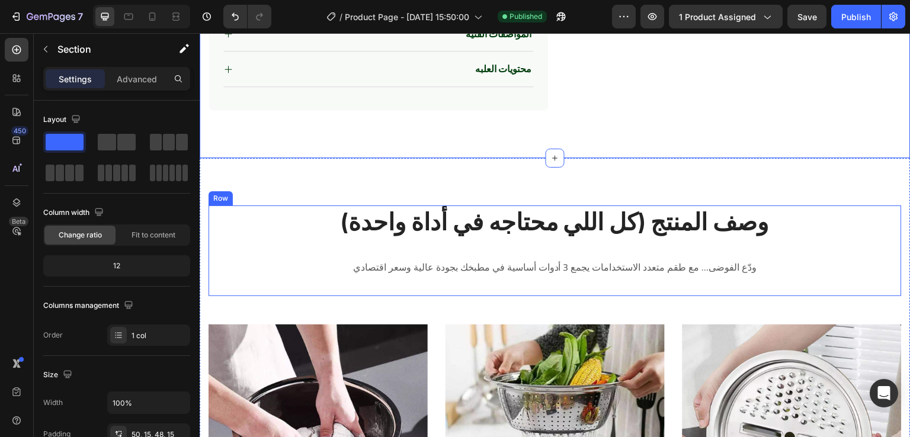
click at [211, 283] on div "وصف المنتج (كل اللي محتاجه في أداة واحدة) Heading ودّع الفوضى… مع طقم متعدد الا…" at bounding box center [554, 251] width 693 height 91
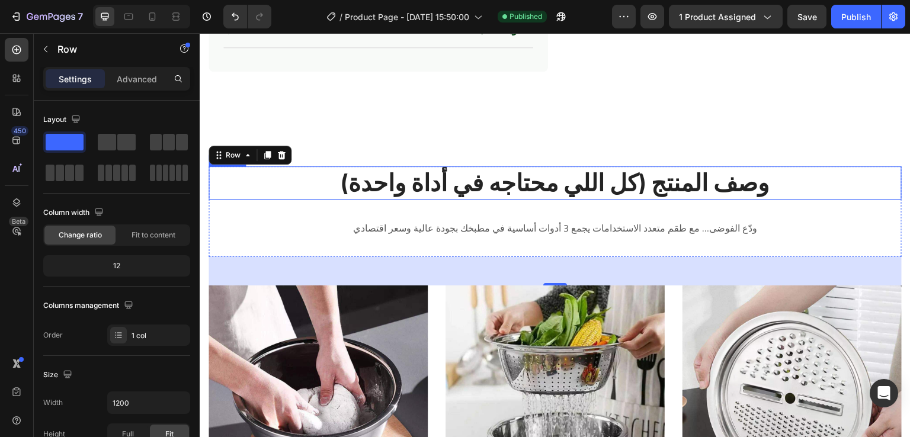
scroll to position [648, 0]
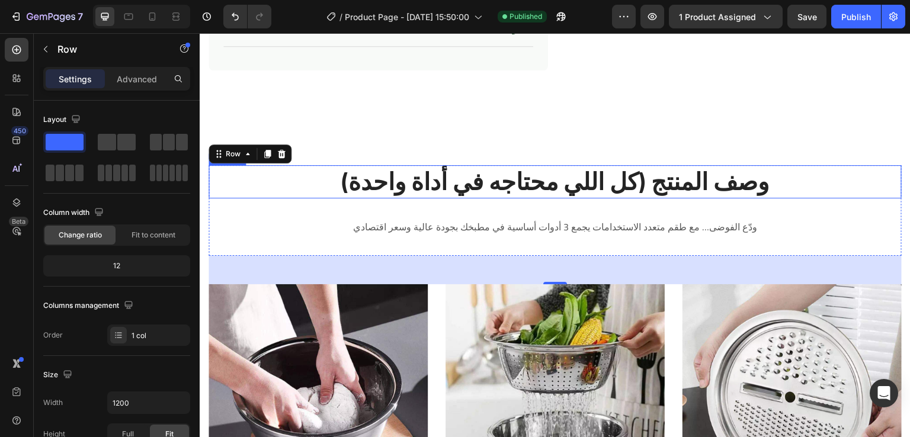
click at [480, 190] on h2 "وصف المنتج (كل اللي محتاجه في أداة واحدة)" at bounding box center [554, 181] width 693 height 33
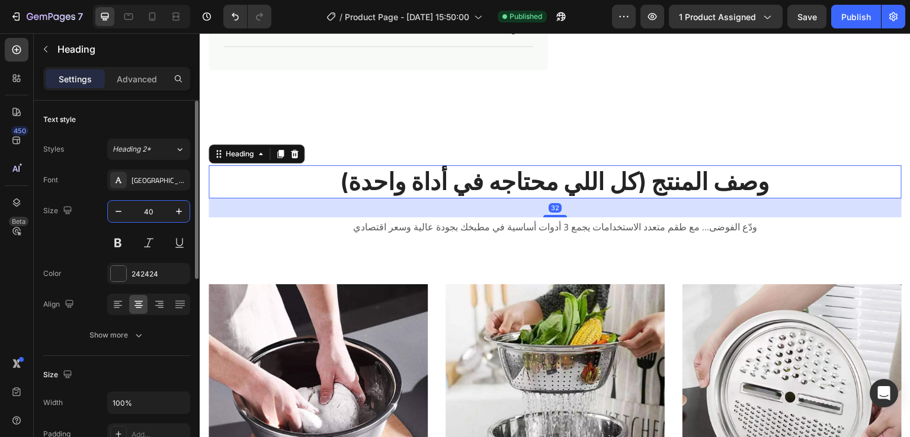
click at [153, 215] on input "40" at bounding box center [148, 211] width 39 height 21
type input "32"
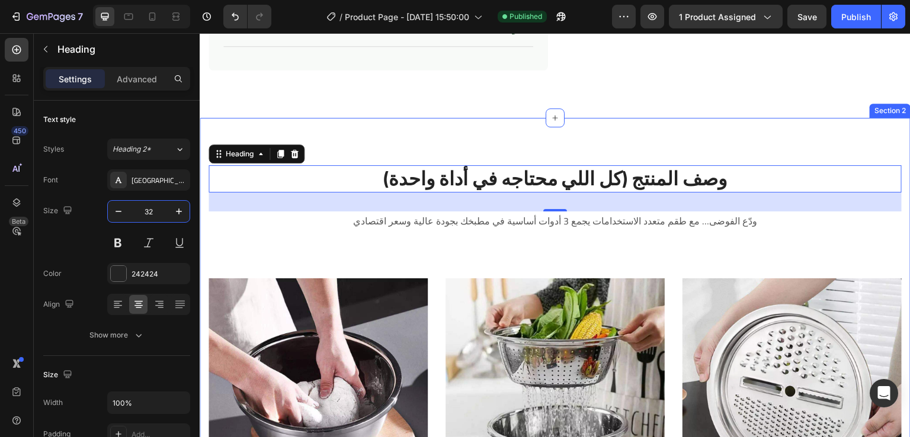
click at [410, 130] on div "وصف المنتج (كل اللي محتاجه في أداة واحدة) Heading 32 ودّع الفوضى… مع طقم متعدد …" at bounding box center [555, 372] width 711 height 509
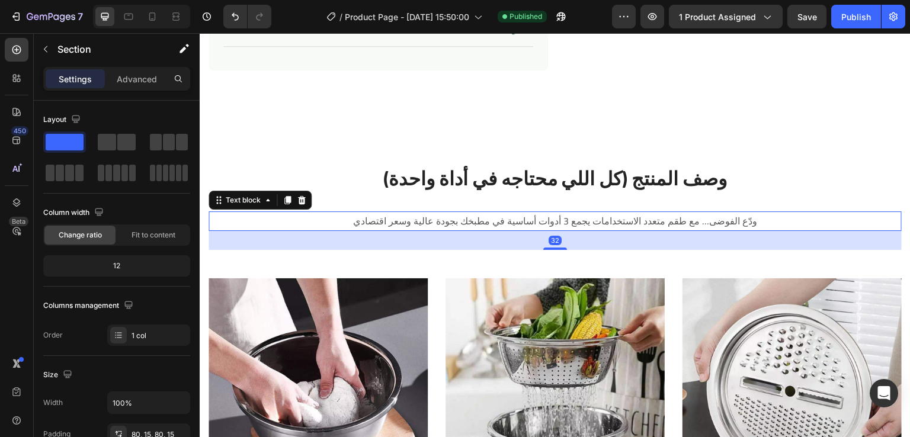
click at [425, 217] on p "ودّع الفوضى… مع طقم متعدد الاستخدامات يجمع 3 أدوات أساسية في مطبخك بجودة عالية …" at bounding box center [555, 221] width 572 height 17
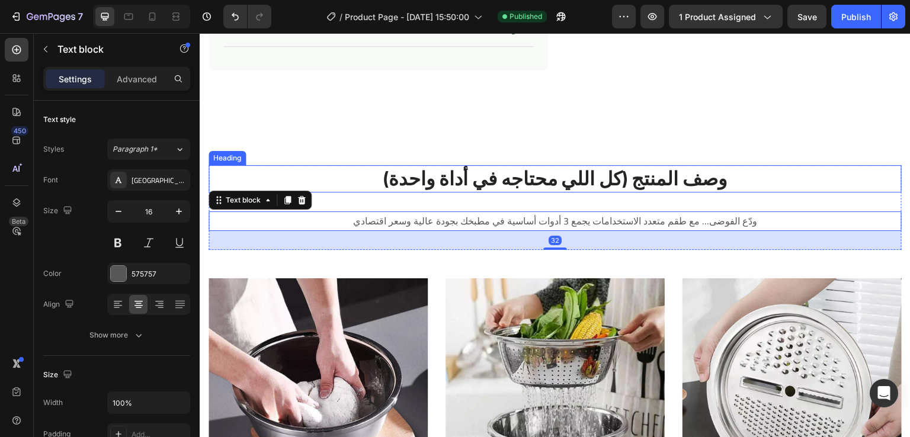
click at [490, 177] on h2 "وصف المنتج (كل اللي محتاجه في أداة واحدة)" at bounding box center [554, 178] width 693 height 27
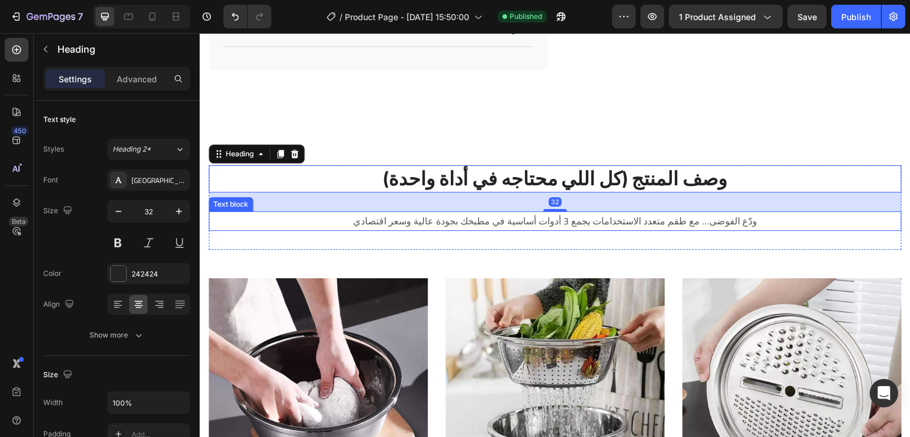
click at [389, 224] on p "ودّع الفوضى… مع طقم متعدد الاستخدامات يجمع 3 أدوات أساسية في مطبخك بجودة عالية …" at bounding box center [555, 221] width 572 height 17
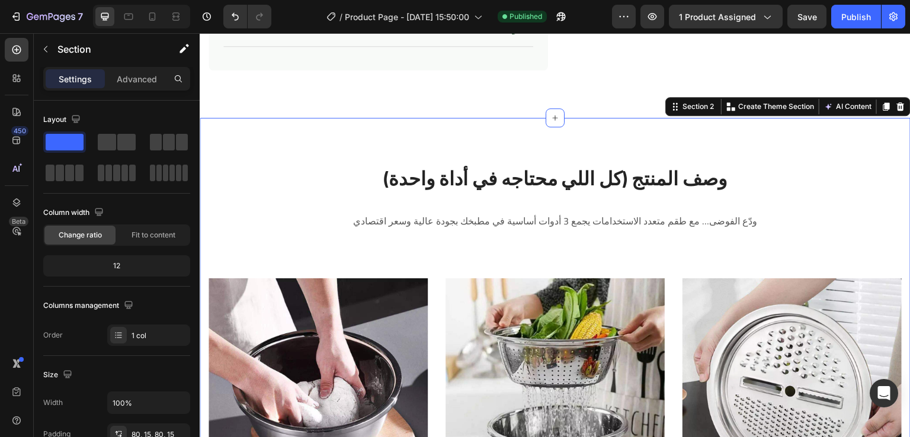
click at [422, 149] on div "وصف المنتج (كل اللي محتاجه في أداة واحدة) Heading ودّع الفوضى… مع طقم متعدد الا…" at bounding box center [555, 372] width 711 height 509
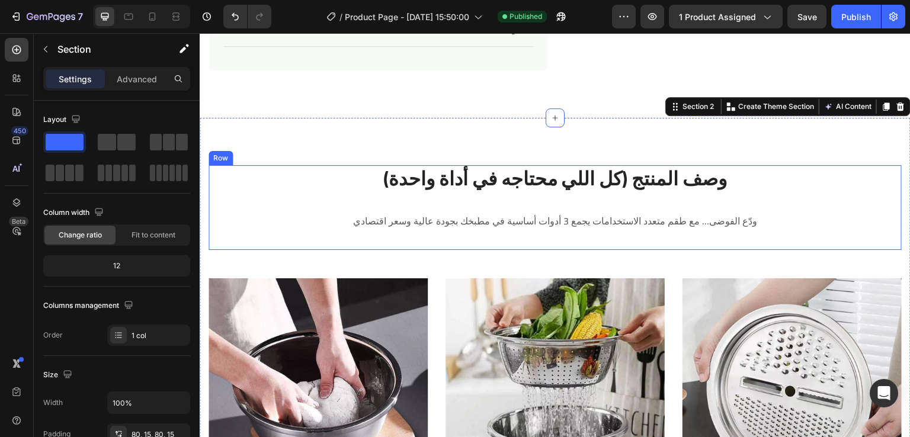
click at [212, 238] on div "وصف المنتج (كل اللي محتاجه في أداة واحدة) Heading ودّع الفوضى… مع طقم متعدد الا…" at bounding box center [554, 207] width 693 height 84
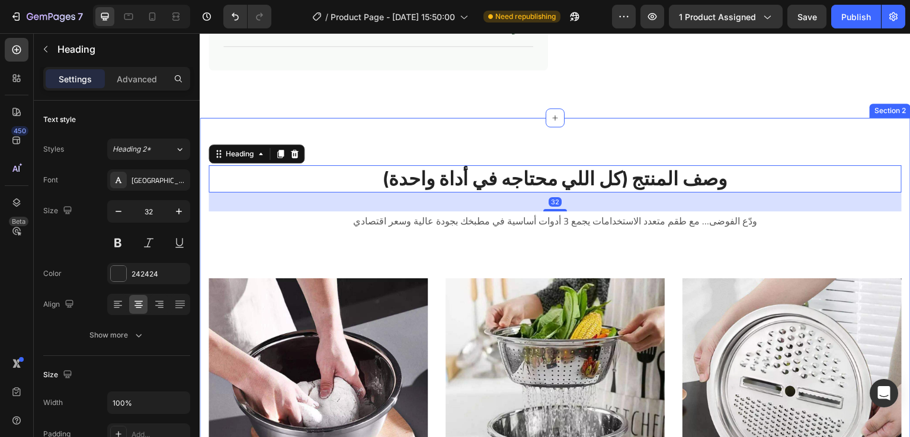
click at [582, 144] on div "وصف المنتج (كل اللي محتاجه في أداة واحدة) Heading 32 ودّع الفوضى… مع طقم متعدد …" at bounding box center [555, 372] width 711 height 509
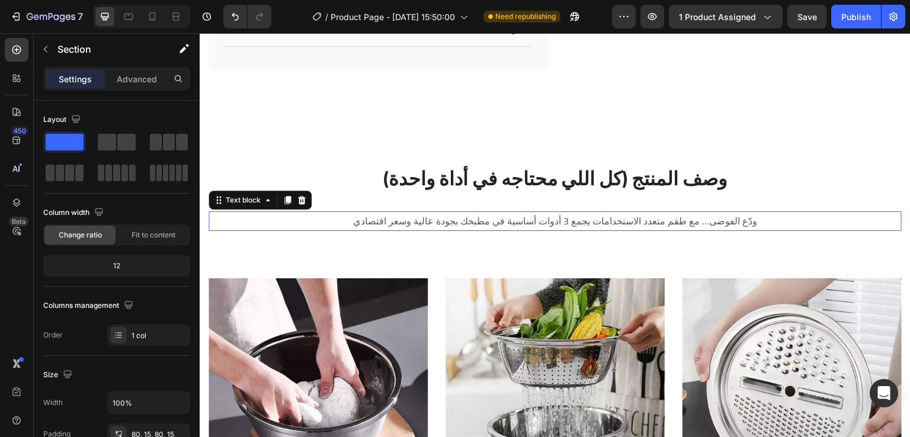
click at [281, 227] on p "ودّع الفوضى… مع طقم متعدد الاستخدامات يجمع 3 أدوات أساسية في مطبخك بجودة عالية …" at bounding box center [555, 221] width 572 height 17
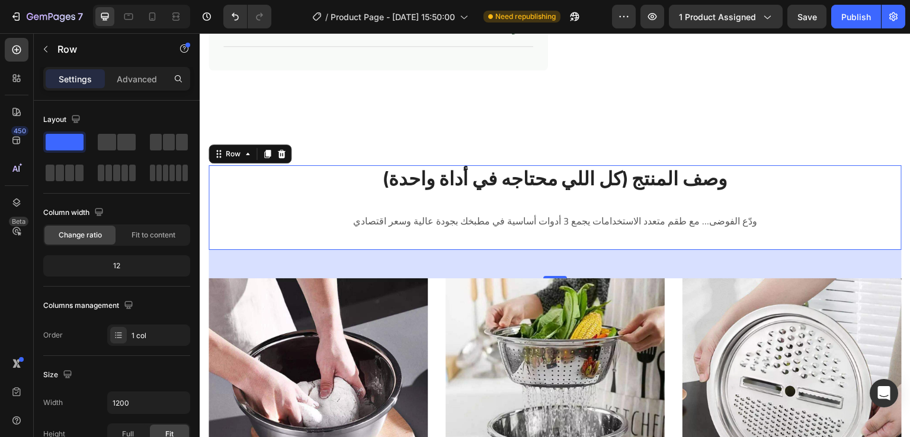
scroll to position [673, 0]
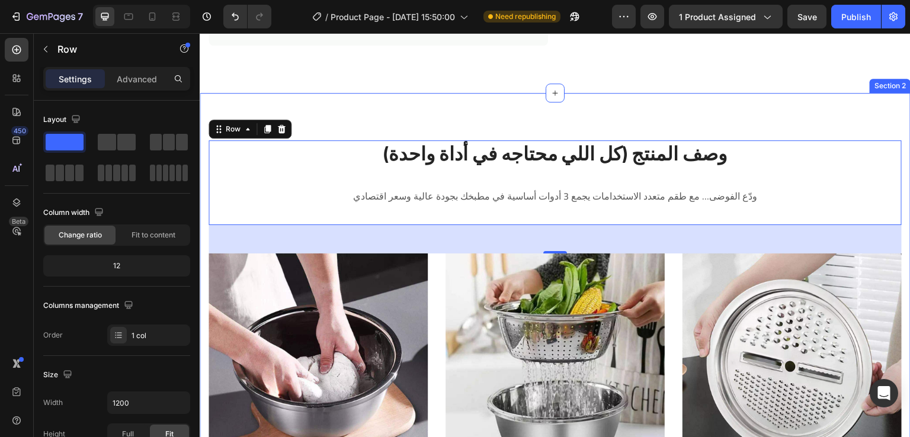
click at [360, 110] on div "وصف المنتج (كل اللي محتاجه في أداة واحدة) Heading ودّع الفوضى… مع طقم متعدد الا…" at bounding box center [555, 347] width 711 height 509
click at [454, 105] on div "وصف المنتج (كل اللي محتاجه في أداة واحدة) Heading ودّع الفوضى… مع طقم متعدد الا…" at bounding box center [555, 347] width 711 height 509
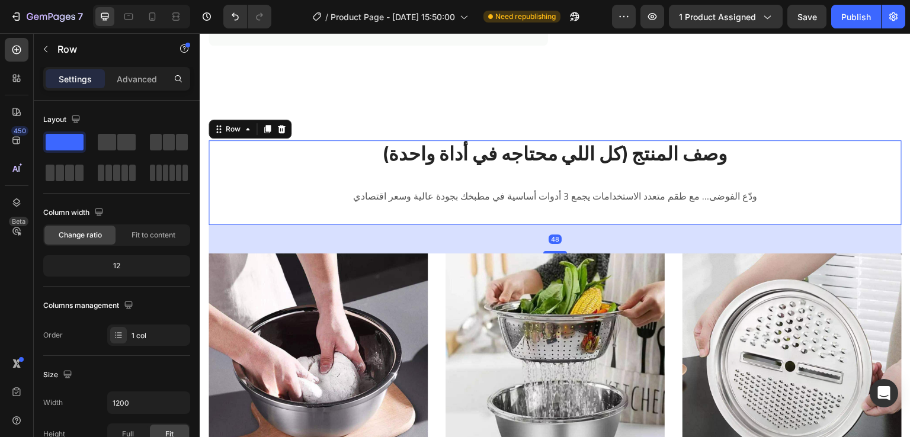
click at [332, 174] on div "وصف المنتج (كل اللي محتاجه في أداة واحدة) Heading ودّع الفوضى… مع طقم متعدد الا…" at bounding box center [554, 182] width 693 height 84
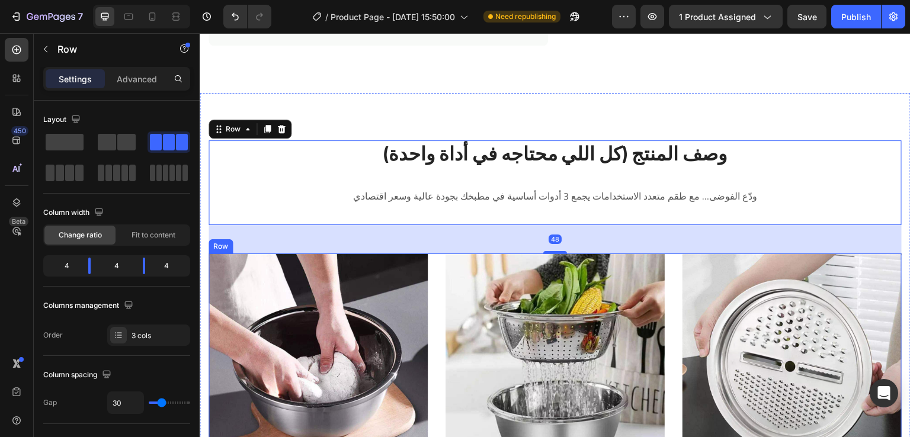
click at [428, 281] on div "Image عجان Text block عجان بتصميم مثالي يستخدم لعمل للمخبوزات والبيتزا Text blo…" at bounding box center [554, 403] width 693 height 301
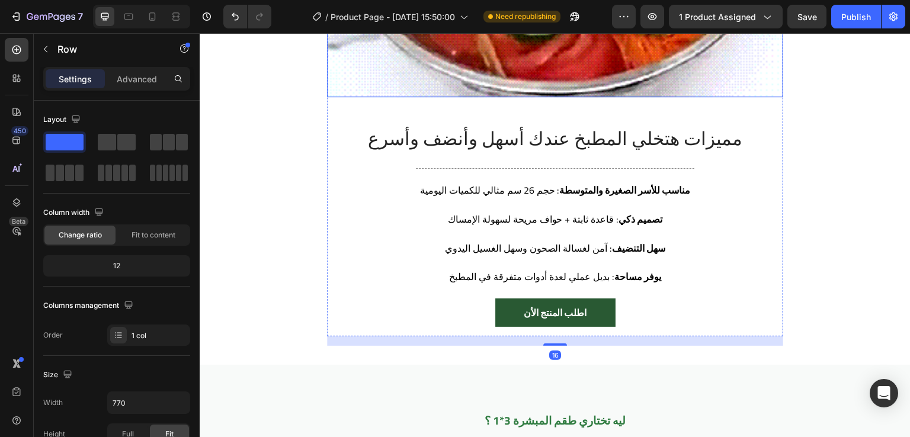
scroll to position [1536, 0]
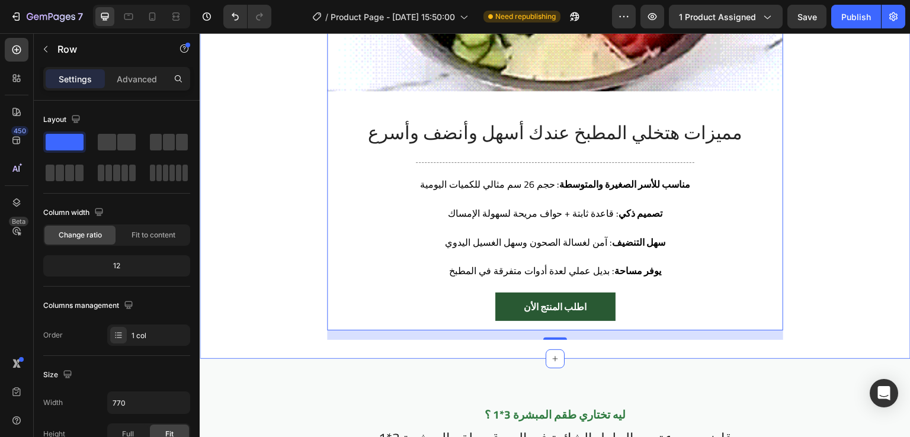
click at [420, 354] on div "ليه تختار الطقم 3-في-1 ؟ Heading Title Line Image مميزات هتخلي المطبخ عندك أسهل…" at bounding box center [555, 47] width 711 height 624
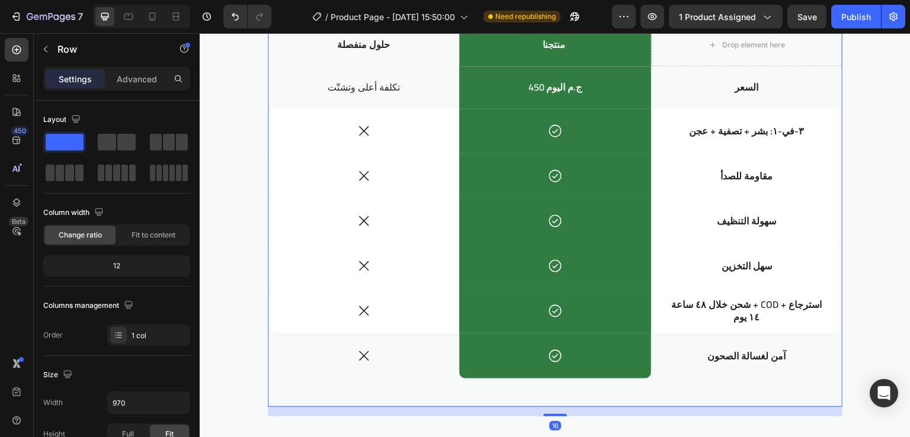
scroll to position [2058, 0]
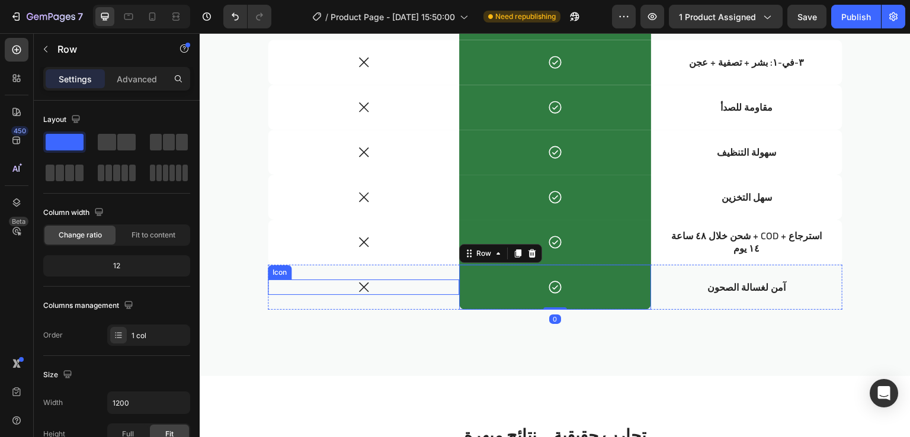
click at [413, 283] on div "Icon" at bounding box center [363, 287] width 191 height 15
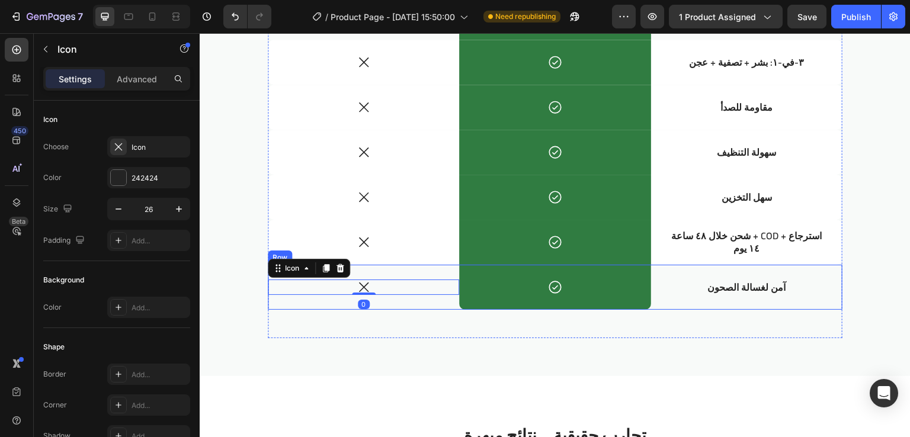
click at [429, 271] on div "Icon 0" at bounding box center [363, 287] width 191 height 45
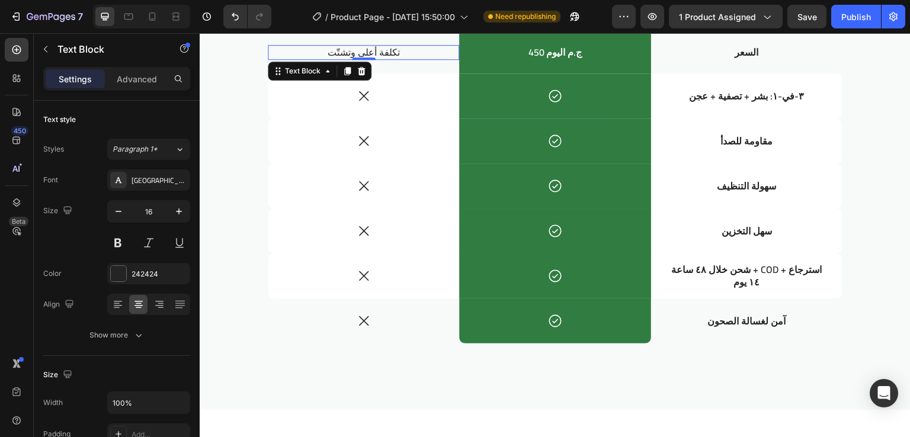
scroll to position [1978, 0]
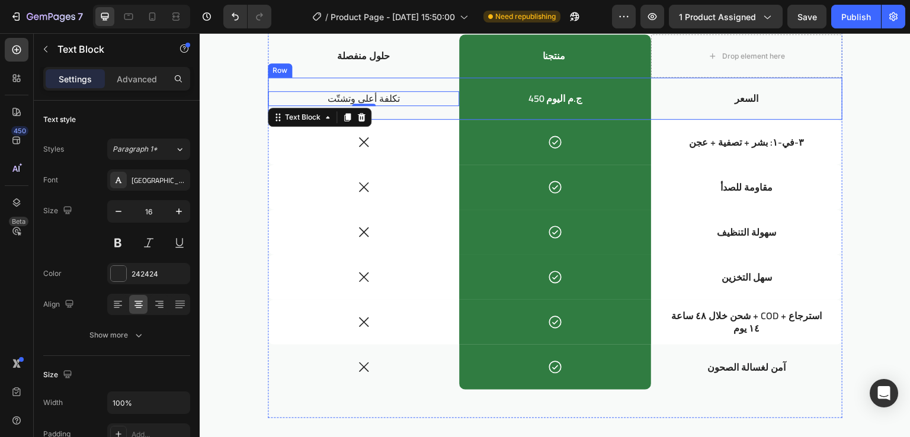
click at [444, 86] on div "تكلفة أعلى وتشتّت Text Block 0" at bounding box center [363, 99] width 191 height 42
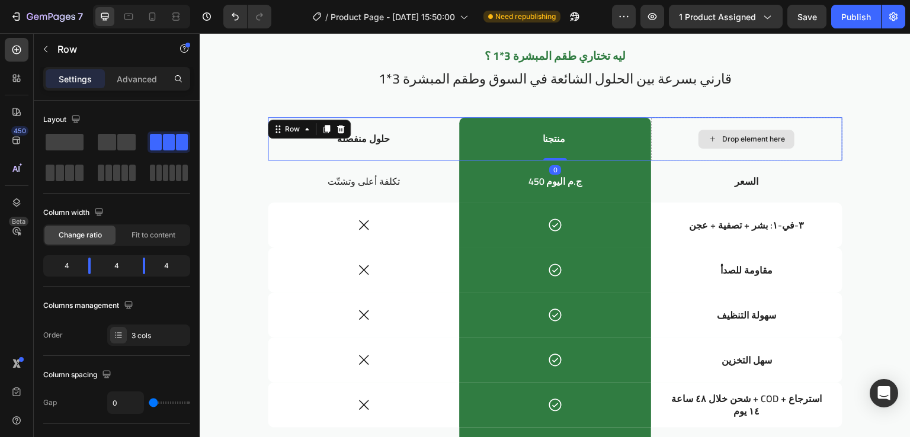
scroll to position [1876, 0]
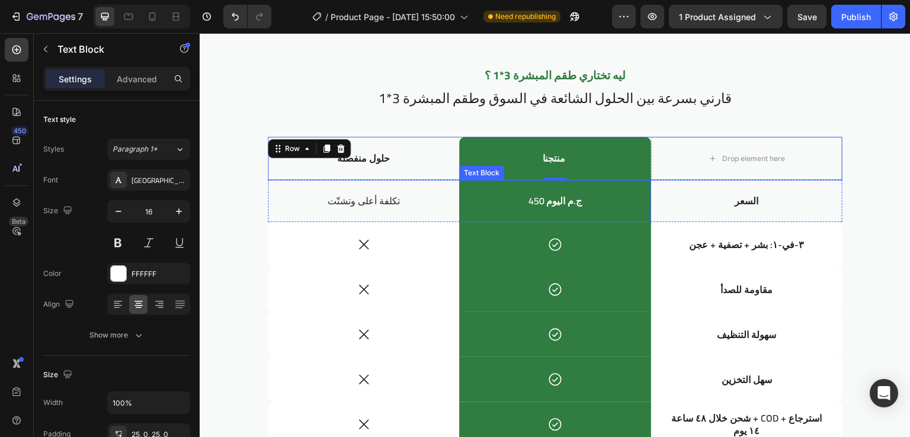
click at [632, 216] on div "450 ج.م اليوم" at bounding box center [554, 201] width 191 height 42
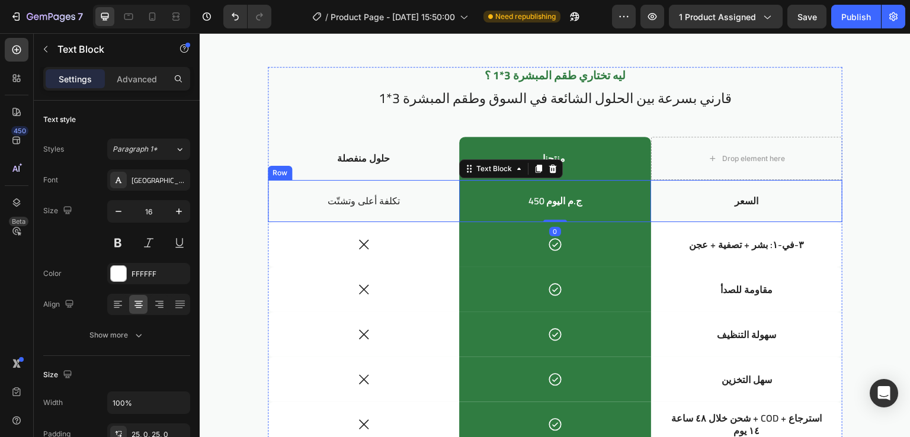
click at [651, 210] on div "السعر Text Block" at bounding box center [746, 201] width 191 height 42
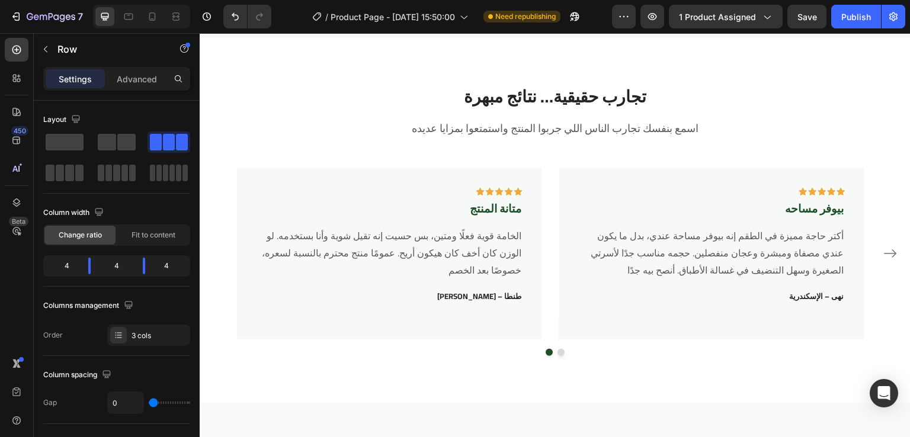
scroll to position [2369, 0]
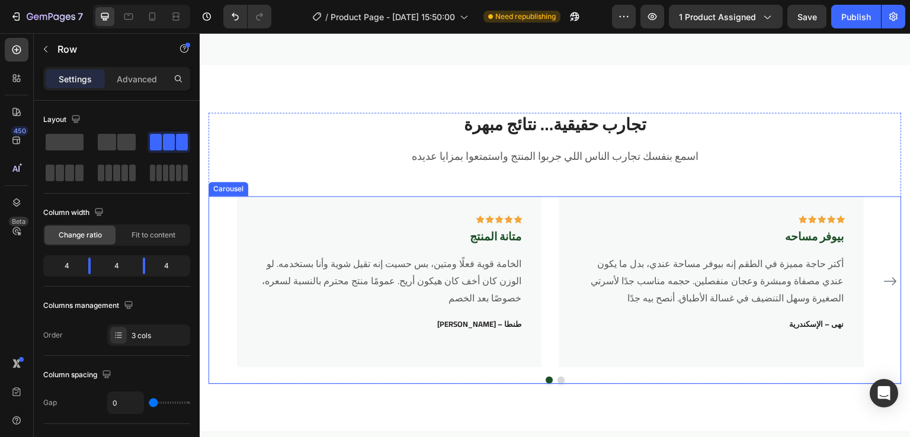
click at [553, 259] on div "Icon Icon Icon Icon Icon Row متانة المنتج Text block الخامة قوية فعلًا ومتين، ب…" at bounding box center [555, 281] width 636 height 171
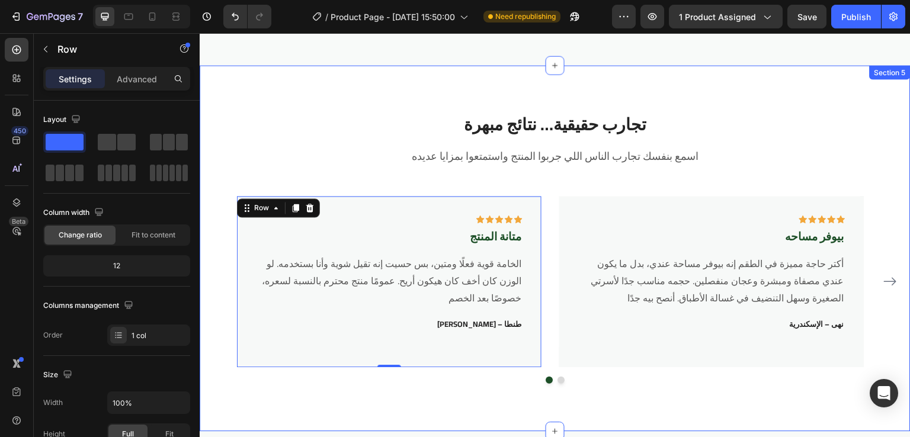
click at [429, 102] on div "تجارب حقيقية… نتائج مبهرة Heading اسمع بنفسك تجارب الناس اللي جربوا المنتج واست…" at bounding box center [555, 248] width 711 height 366
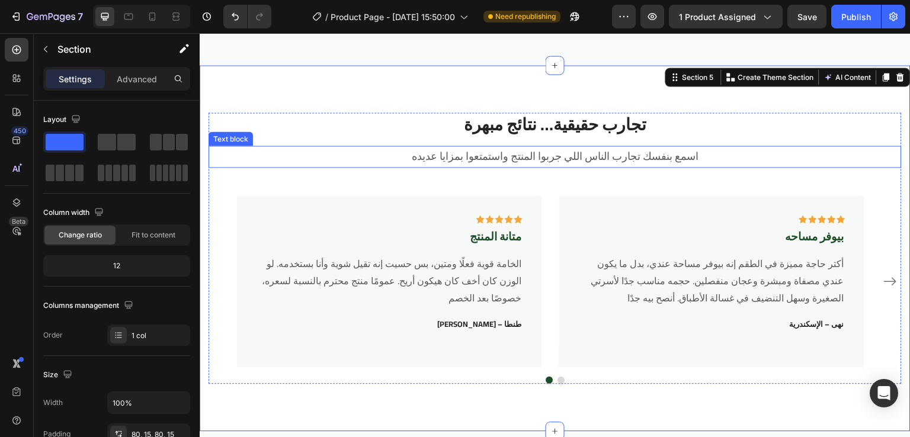
scroll to position [2564, 0]
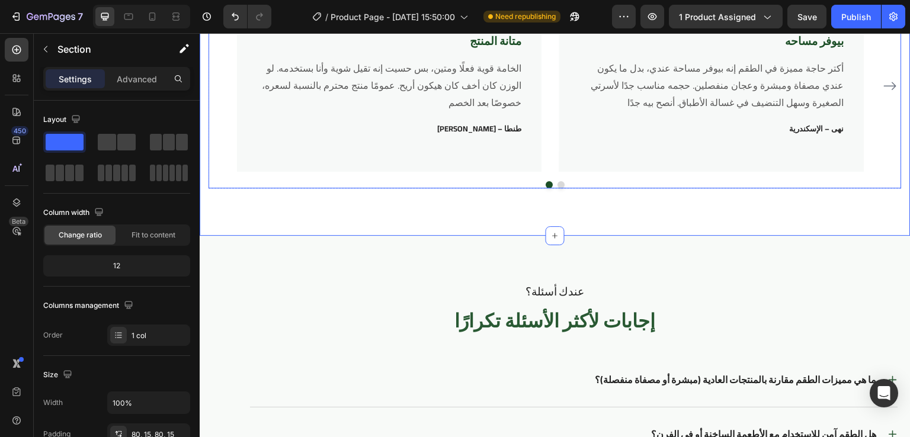
click at [546, 96] on div "Icon Icon Icon Icon Icon Row متانة المنتج Text block الخامة قوية فعلًا ومتين، ب…" at bounding box center [555, 86] width 636 height 171
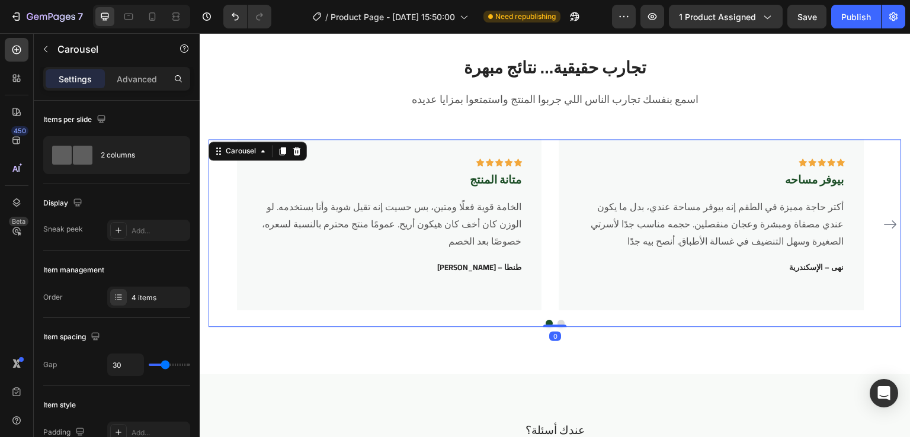
scroll to position [2423, 0]
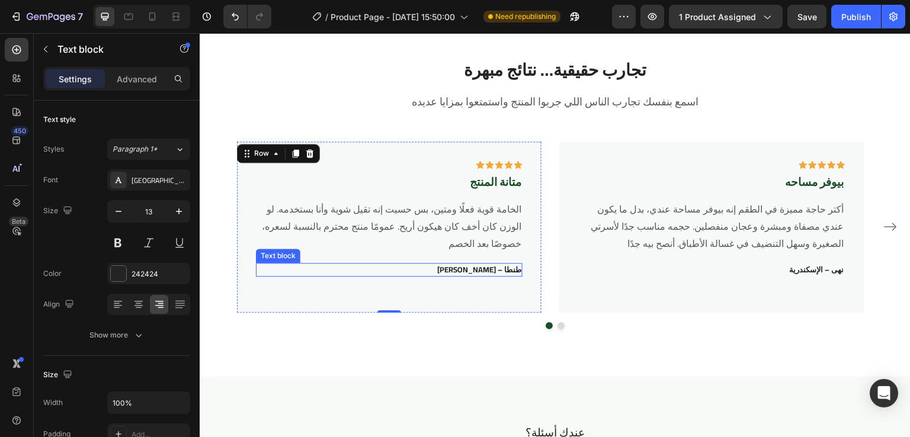
click at [461, 274] on p "أحمد – طنطا" at bounding box center [389, 270] width 264 height 12
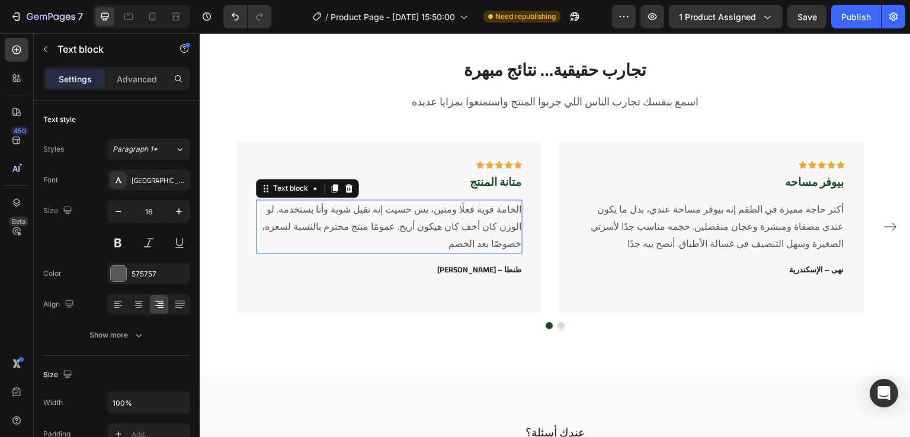
click at [486, 225] on p "الخامة قوية فعلًا ومتين، بس حسيت إنه تقيل شوية وأنا بستخدمه. لو الوزن كان أخف ك…" at bounding box center [389, 226] width 264 height 51
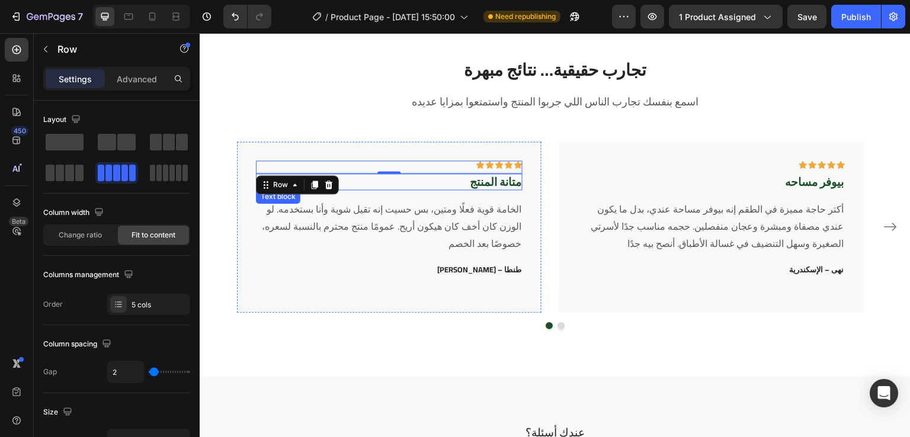
click at [463, 178] on p "متانة المنتج" at bounding box center [389, 182] width 264 height 15
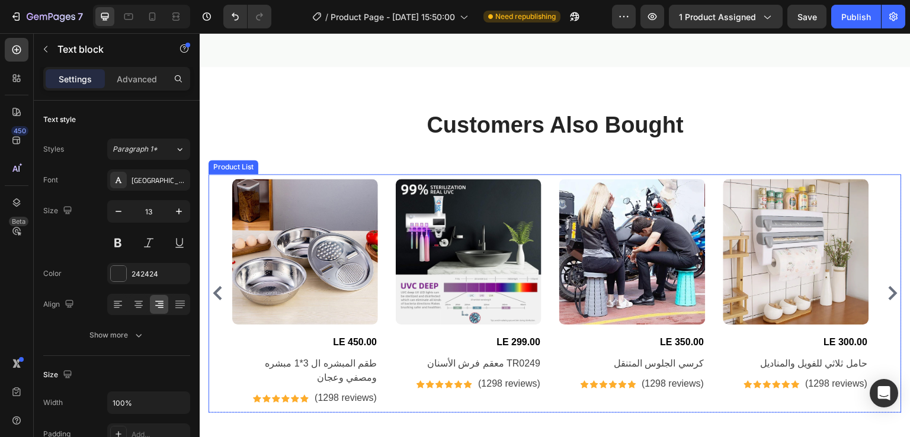
scroll to position [3152, 0]
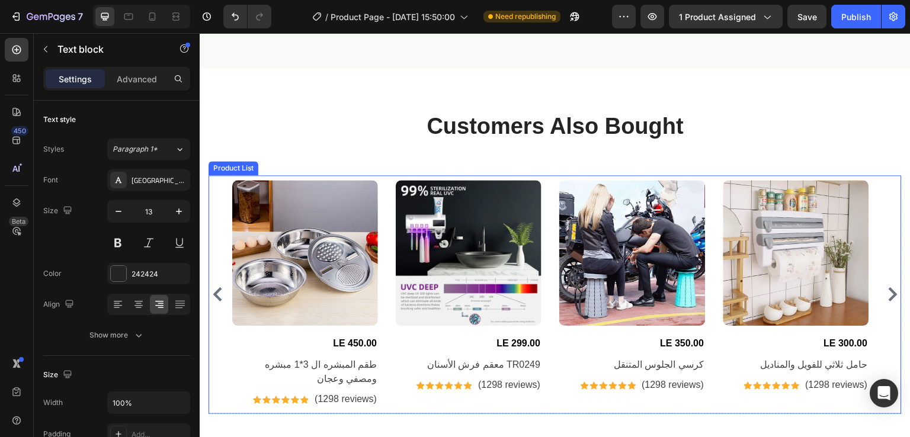
click at [388, 180] on div "Product Images LE 450.00 (P) Price (P) Price طقم المبشره ال 3*1 مبشره ومصفي وعج…" at bounding box center [555, 294] width 646 height 229
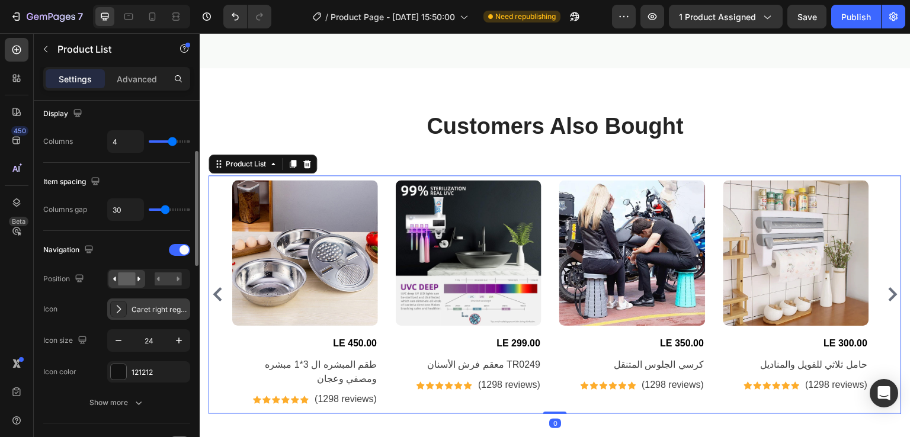
scroll to position [163, 0]
click at [120, 309] on icon at bounding box center [119, 309] width 12 height 12
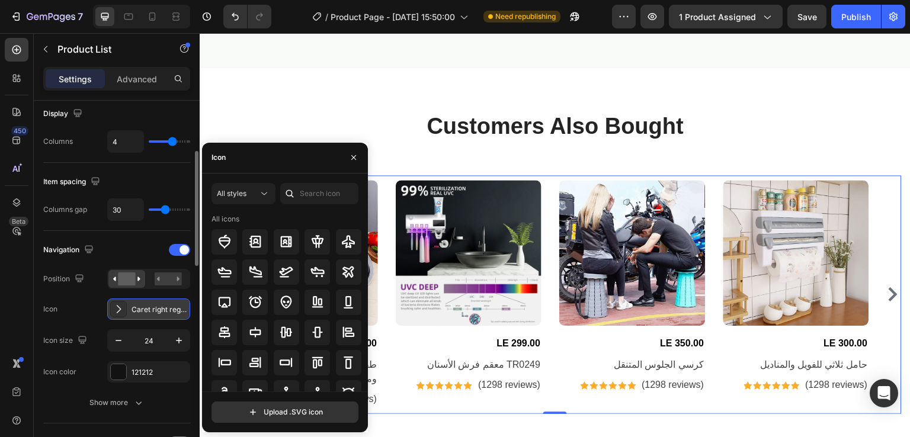
click at [120, 309] on icon at bounding box center [119, 309] width 12 height 12
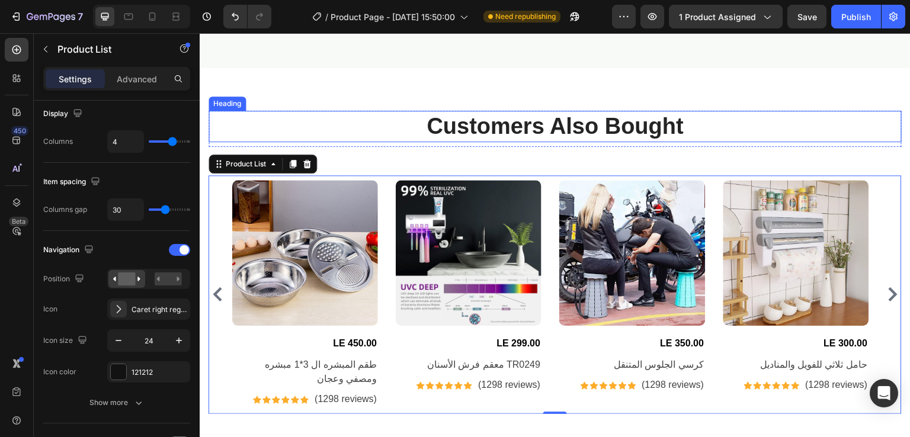
scroll to position [3141, 0]
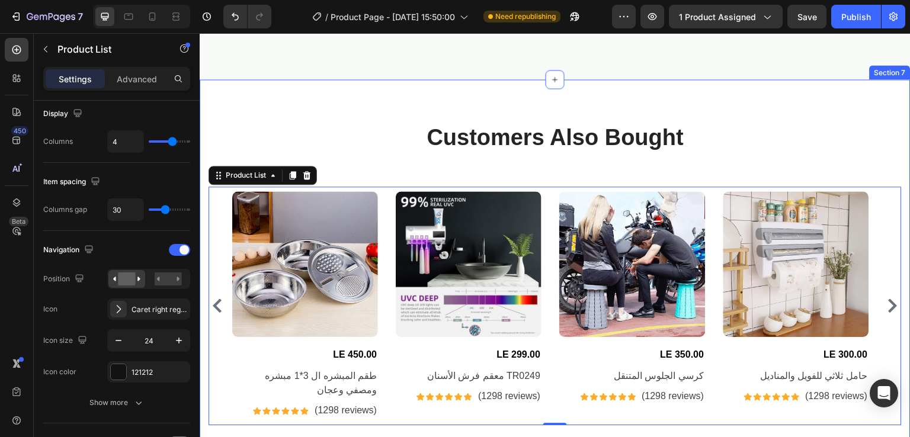
click at [395, 96] on div "Customers Also Bought Heading Row Product Images LE 450.00 (P) Price (P) Price …" at bounding box center [555, 273] width 711 height 389
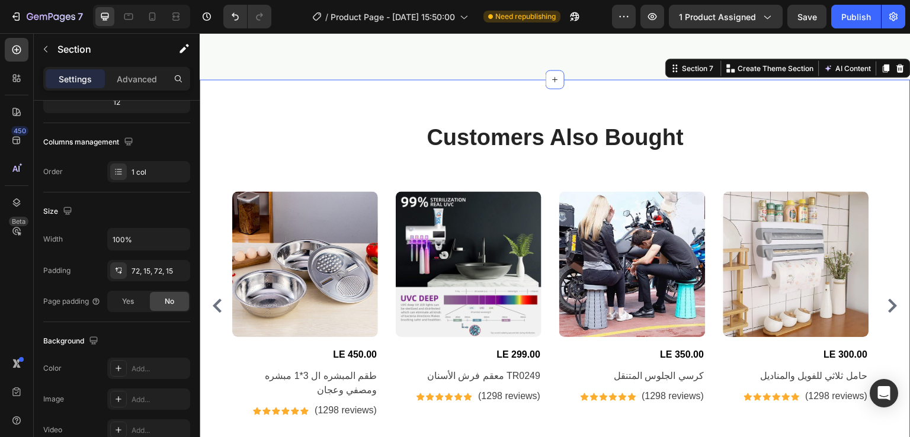
scroll to position [0, 0]
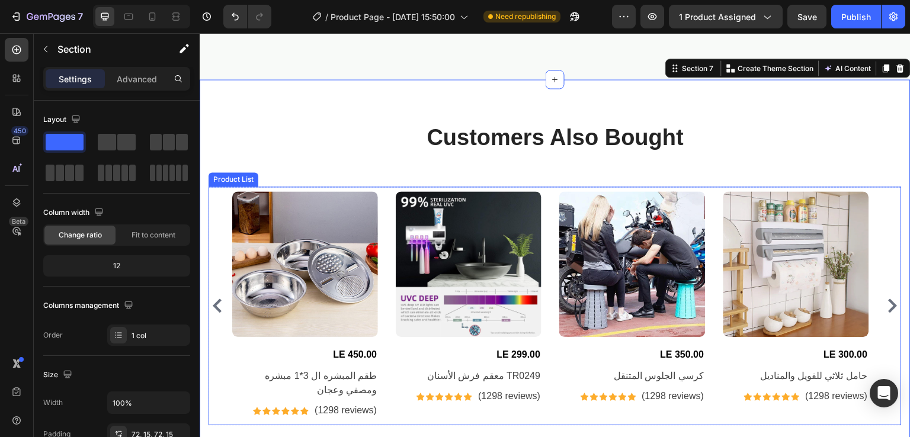
click at [389, 219] on div "Product Images LE 450.00 (P) Price (P) Price طقم المبشره ال 3*1 مبشره ومصفي وعج…" at bounding box center [555, 305] width 646 height 229
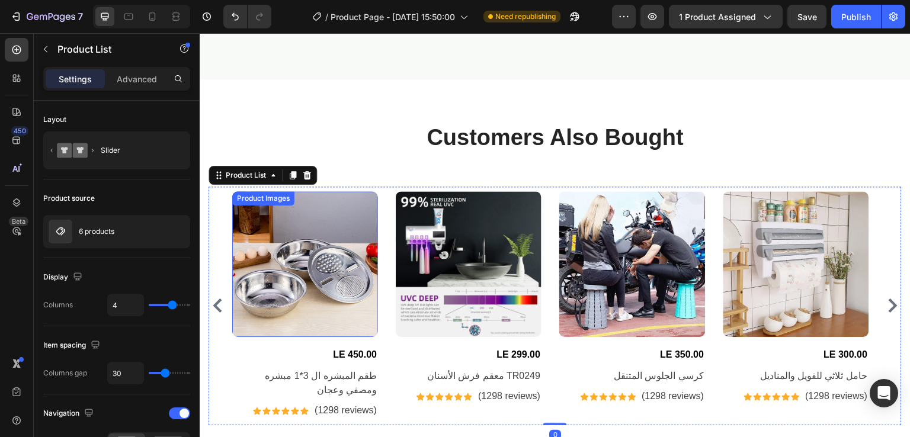
click at [326, 245] on img at bounding box center [305, 264] width 146 height 146
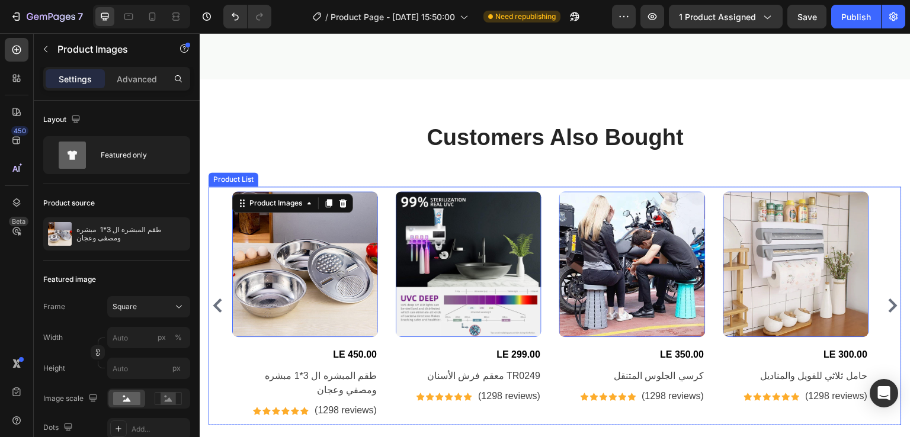
click at [387, 207] on div "Product Images 16 LE 450.00 (P) Price (P) Price طقم المبشره ال 3*1 مبشره ومصفي …" at bounding box center [555, 305] width 646 height 229
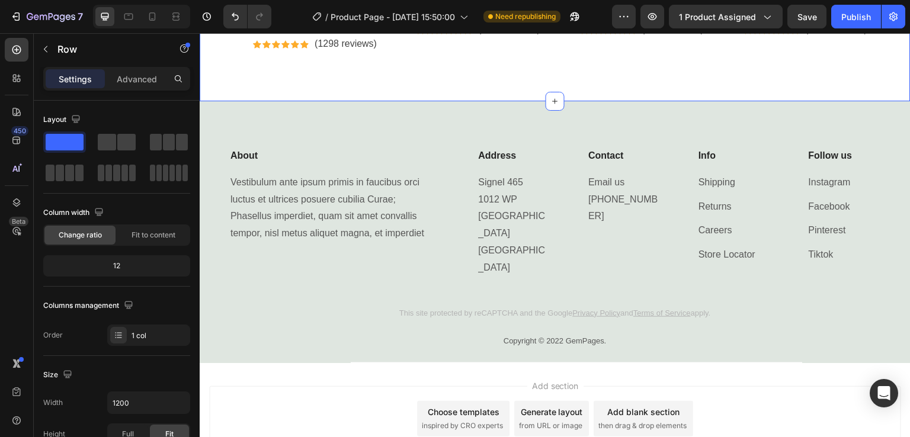
scroll to position [3517, 0]
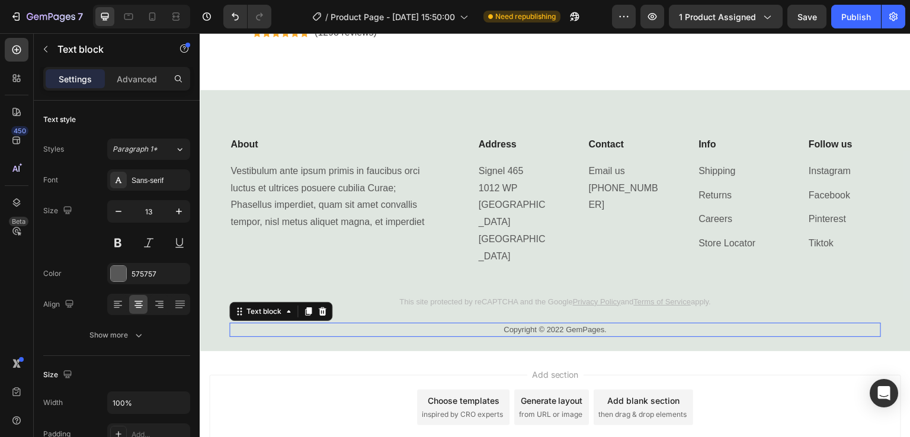
click at [237, 324] on p "Copyright © 2022 GemPages." at bounding box center [554, 330] width 649 height 12
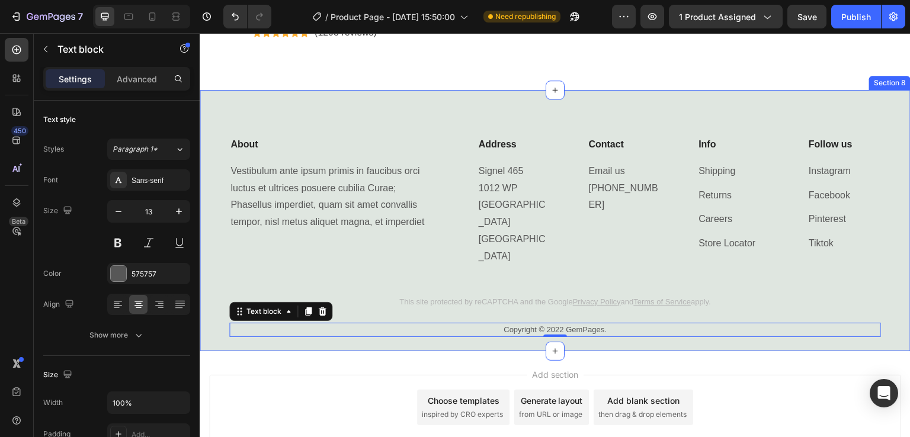
click at [464, 105] on div "About Heading Vestibulum ante ipsum primis in faucibus orci luctus et ultrices …" at bounding box center [555, 220] width 711 height 261
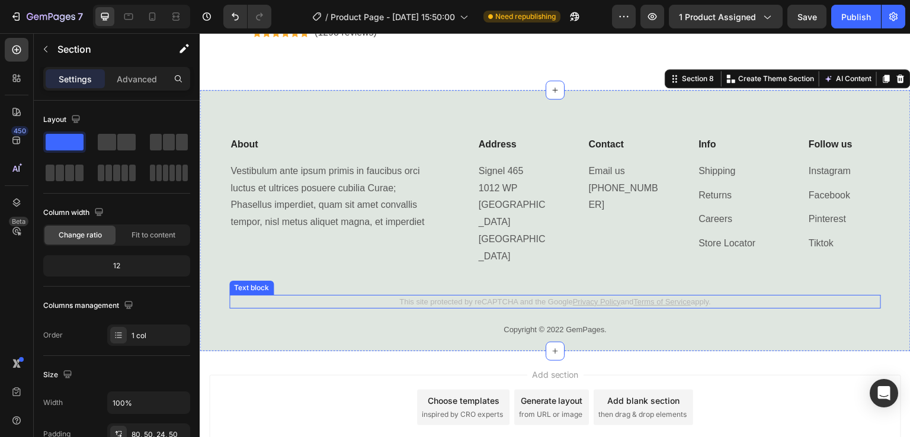
click at [441, 296] on p "This site protected by reCAPTCHA and the Google Privacy Policy and Terms of Ser…" at bounding box center [554, 302] width 649 height 12
click at [448, 157] on div "About Heading Vestibulum ante ipsum primis in faucibus orci luctus et ultrices …" at bounding box center [554, 201] width 651 height 129
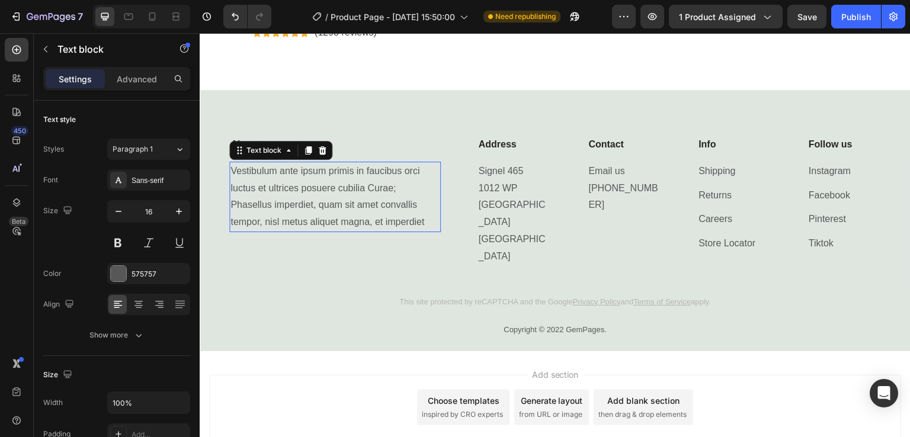
click at [408, 163] on p "Vestibulum ante ipsum primis in faucibus orci luctus et ultrices posuere cubili…" at bounding box center [334, 197] width 209 height 68
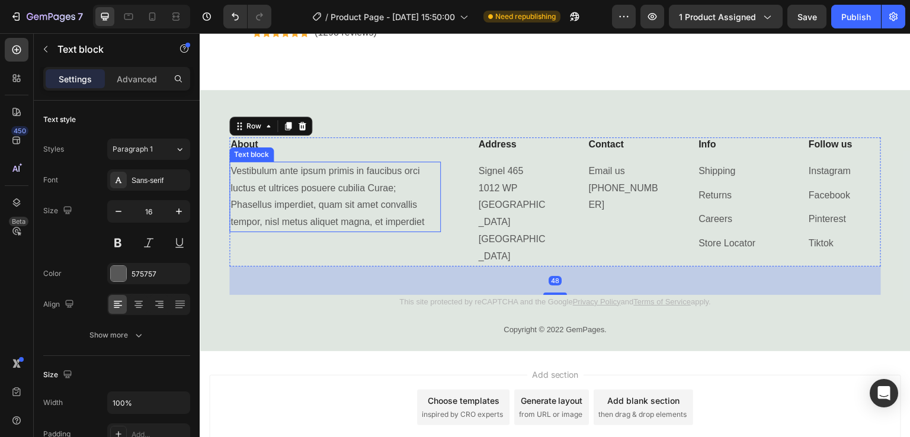
click at [343, 194] on p "Vestibulum ante ipsum primis in faucibus orci luctus et ultrices posuere cubili…" at bounding box center [334, 197] width 209 height 68
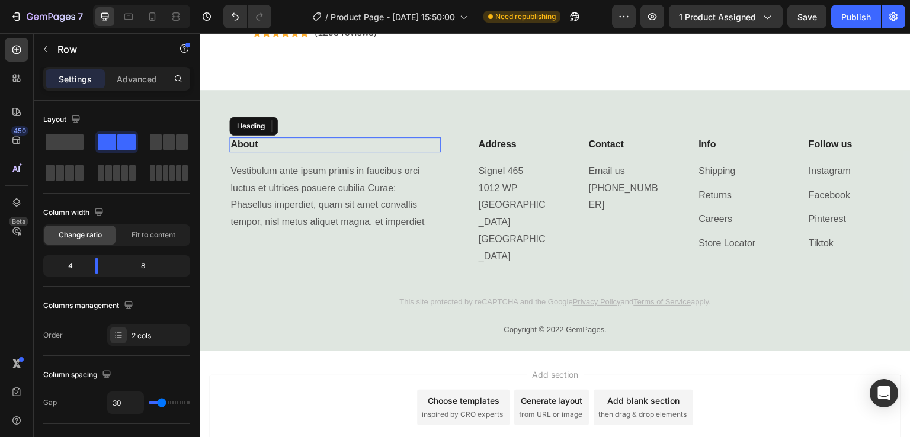
click at [354, 147] on p "About" at bounding box center [334, 145] width 209 height 12
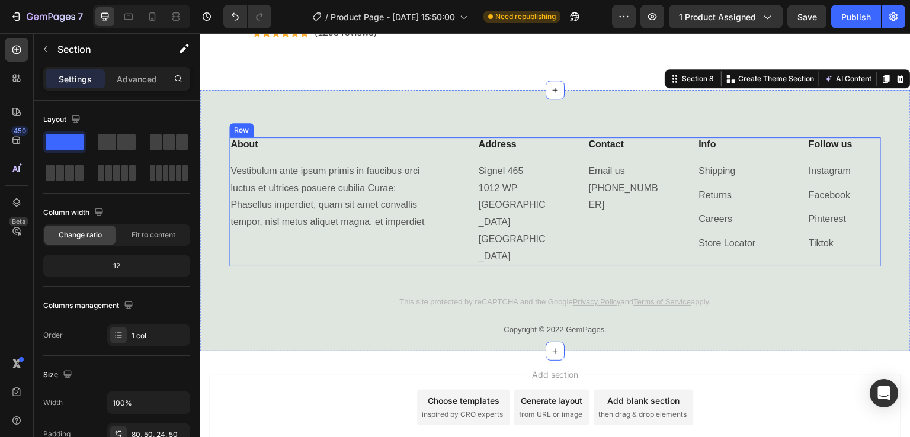
click at [448, 155] on div "About Heading Vestibulum ante ipsum primis in faucibus orci luctus et ultrices …" at bounding box center [554, 201] width 651 height 129
click at [476, 113] on div "About Heading Vestibulum ante ipsum primis in faucibus orci luctus et ultrices …" at bounding box center [555, 220] width 711 height 261
click at [448, 169] on div "About Heading Vestibulum ante ipsum primis in faucibus orci luctus et ultrices …" at bounding box center [554, 201] width 651 height 129
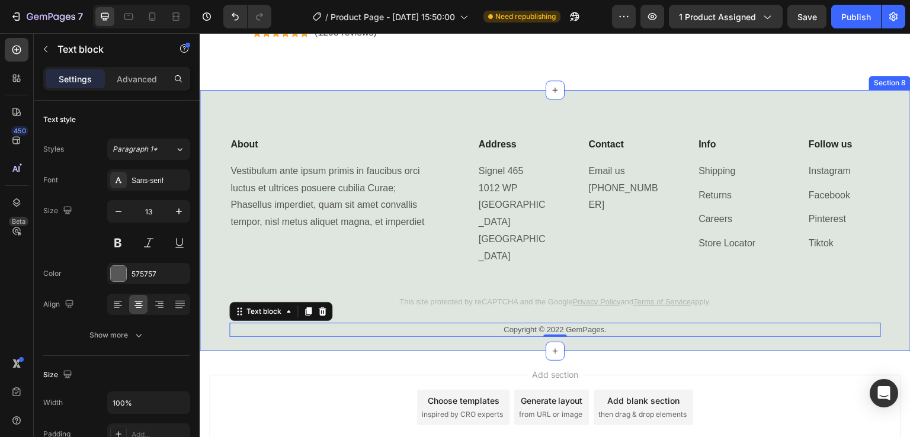
click at [483, 331] on div "About Heading Vestibulum ante ipsum primis in faucibus orci luctus et ultrices …" at bounding box center [555, 220] width 711 height 261
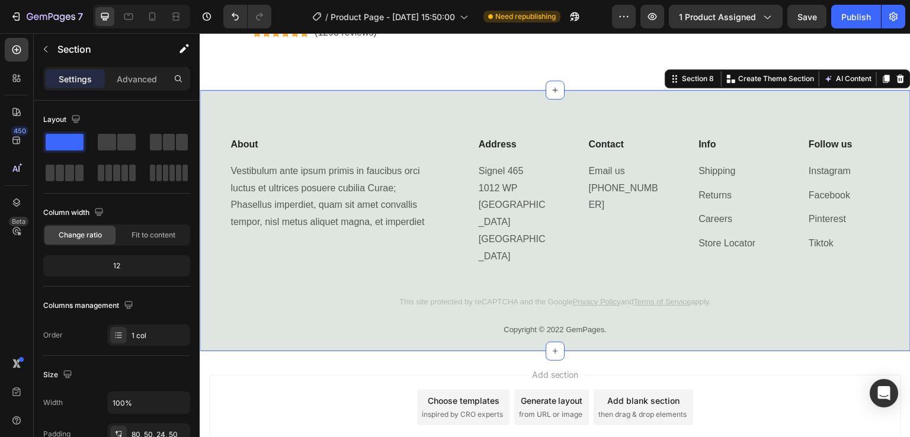
click at [522, 113] on div "About Heading Vestibulum ante ipsum primis in faucibus orci luctus et ultrices …" at bounding box center [555, 220] width 711 height 261
click at [442, 160] on div "About Heading Vestibulum ante ipsum primis in faucibus orci luctus et ultrices …" at bounding box center [554, 201] width 651 height 129
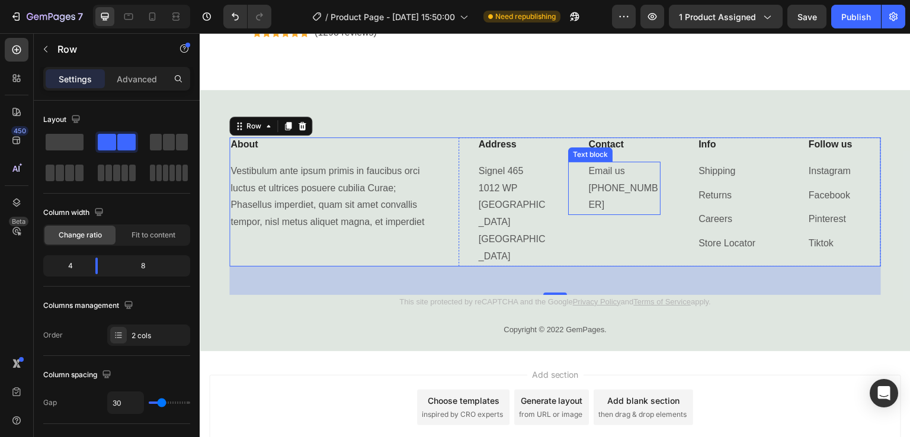
click at [568, 187] on div "Email us +31 (0) 20 255 6485 Text block" at bounding box center [614, 188] width 92 height 53
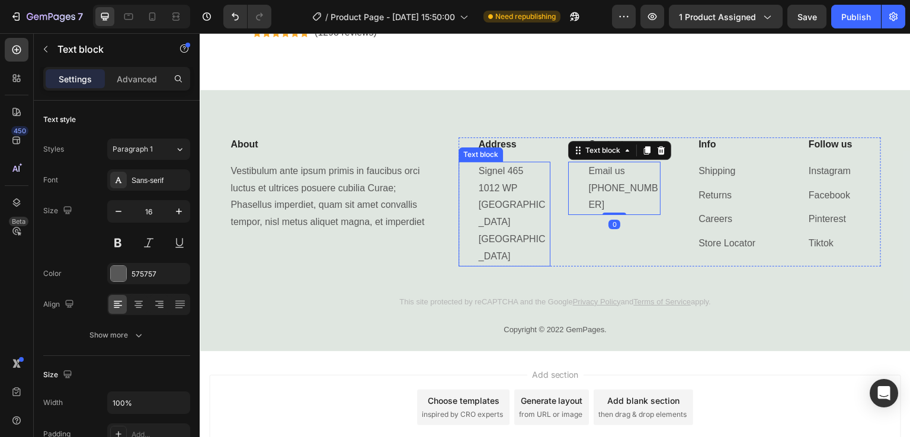
click at [522, 178] on p "Signel 465 1012 WP Amsterdam The Netherlands" at bounding box center [514, 214] width 71 height 102
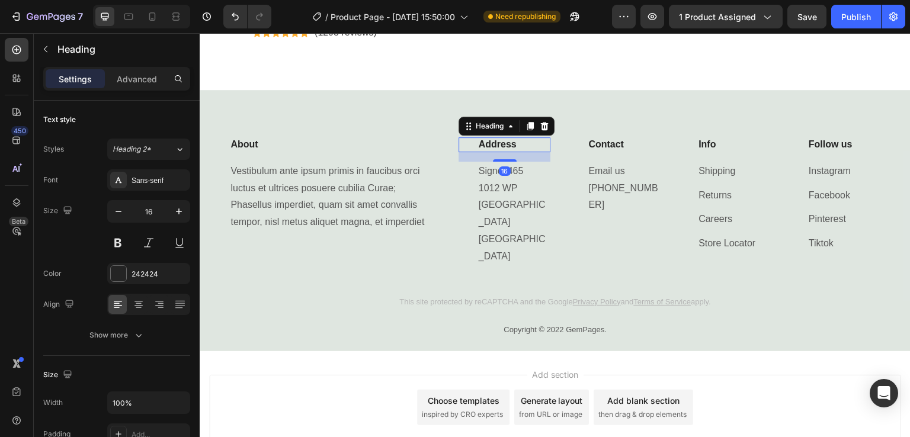
click at [534, 145] on p "Address" at bounding box center [514, 145] width 71 height 12
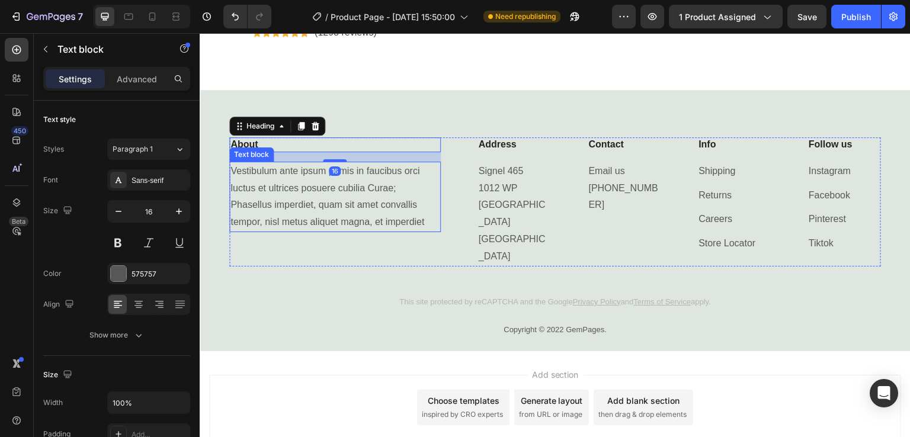
click at [348, 221] on p "Vestibulum ante ipsum primis in faucibus orci luctus et ultrices posuere cubili…" at bounding box center [334, 197] width 209 height 68
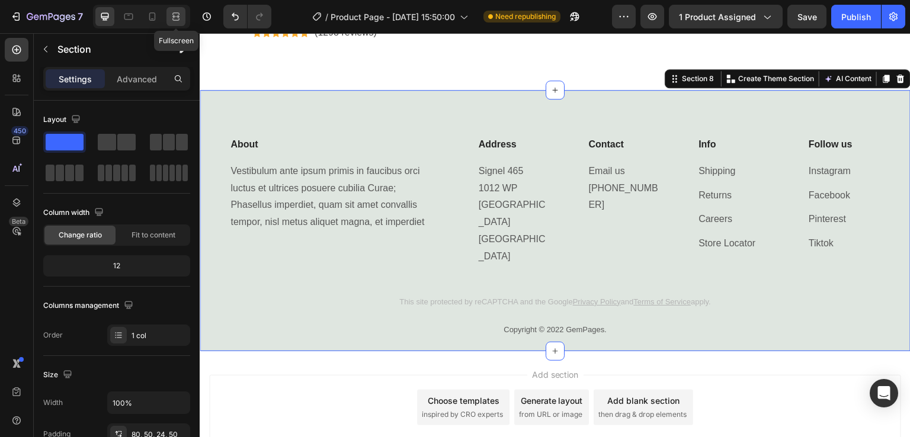
click at [177, 22] on icon at bounding box center [176, 17] width 12 height 12
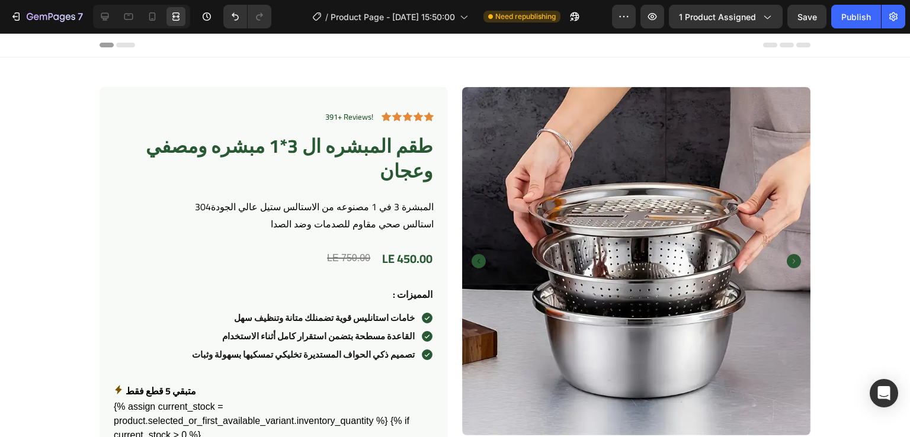
scroll to position [31, 0]
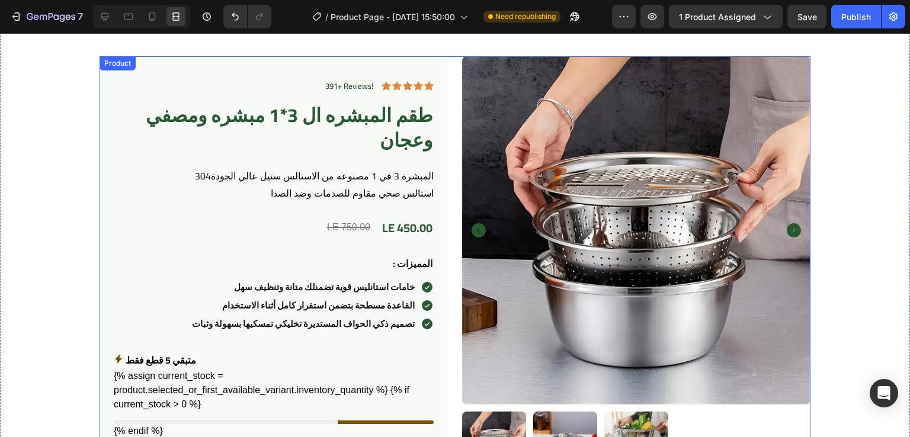
click at [447, 152] on div "391+ Reviews! Text Block Icon Icon Icon Icon Icon Icon List Row طقم المبشره ال …" at bounding box center [454, 376] width 711 height 641
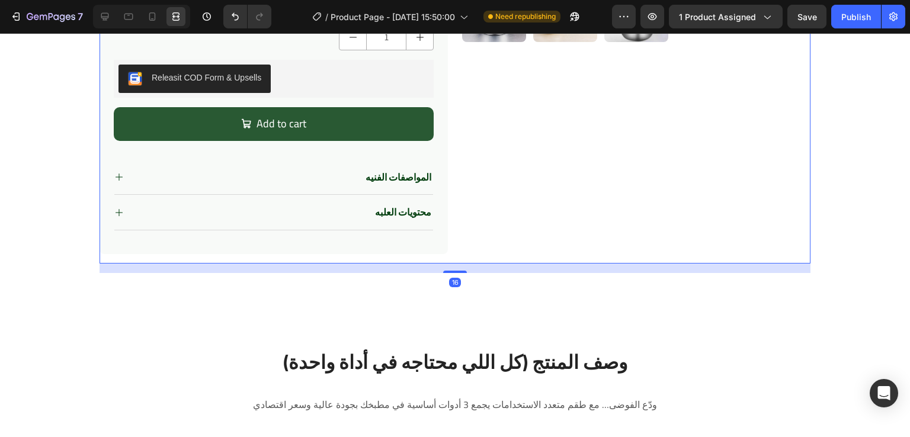
scroll to position [465, 0]
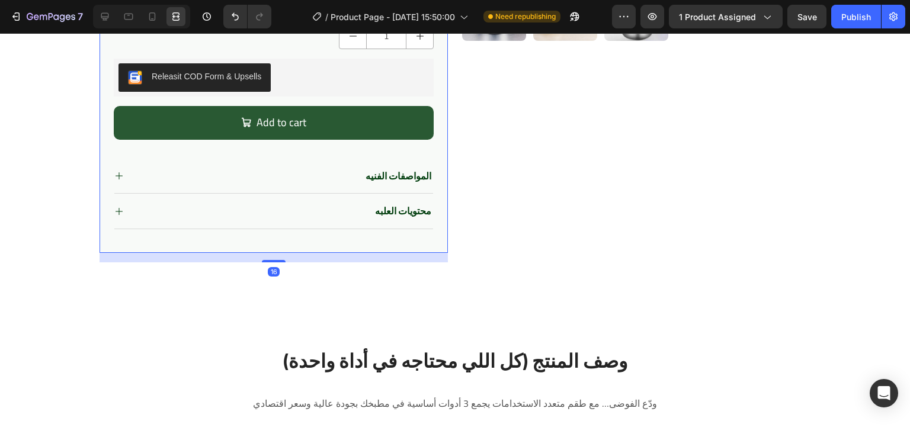
drag, startPoint x: 441, startPoint y: 151, endPoint x: 549, endPoint y: 164, distance: 109.2
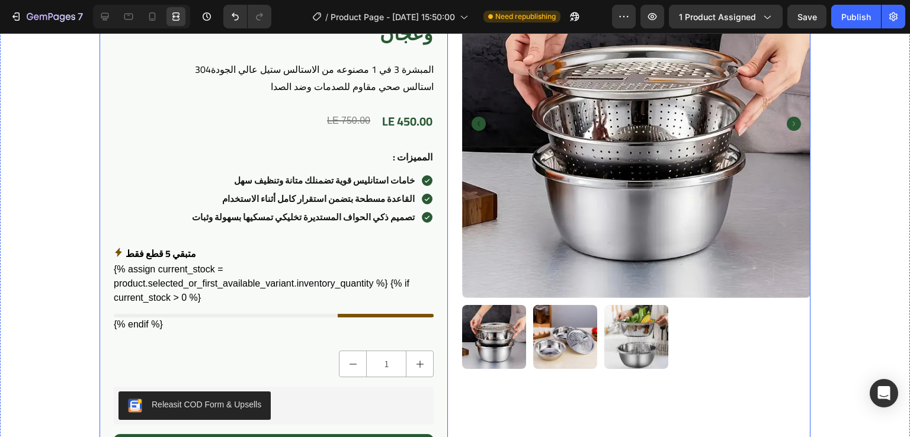
scroll to position [0, 0]
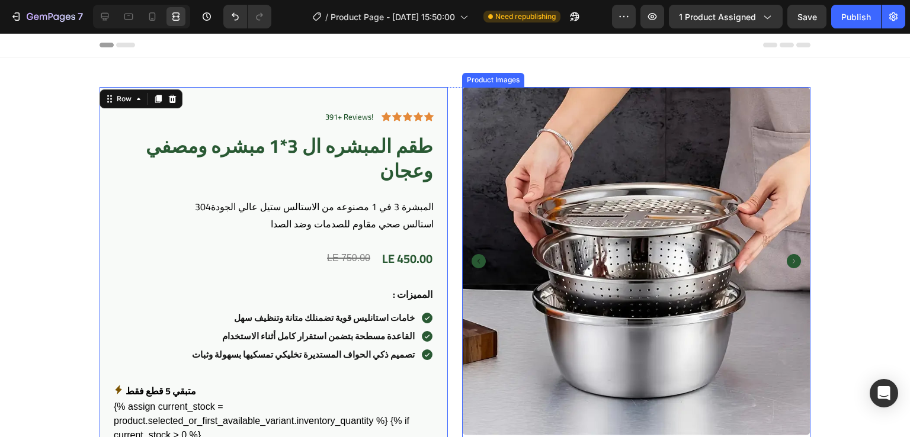
click at [515, 145] on img at bounding box center [636, 261] width 348 height 348
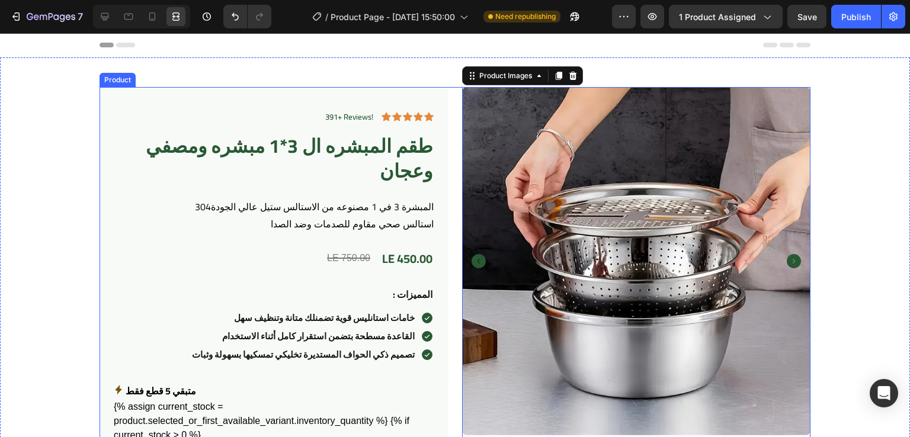
click at [448, 124] on div "391+ Reviews! Text Block Icon Icon Icon Icon Icon Icon List Row طقم المبشره ال …" at bounding box center [454, 407] width 711 height 641
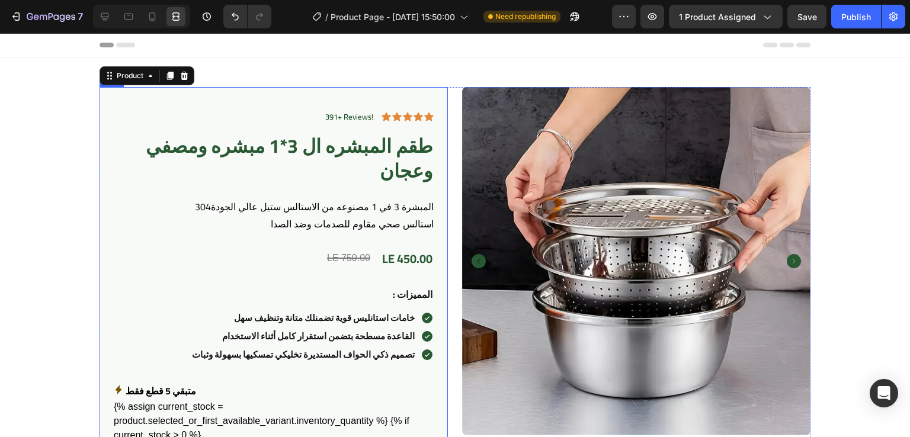
click at [436, 117] on div "391+ Reviews! Text Block Icon Icon Icon Icon Icon Icon List Row طقم المبشره ال …" at bounding box center [273, 402] width 348 height 631
click at [451, 124] on div "391+ Reviews! Text Block Icon Icon Icon Icon Icon Icon List Row طقم المبشره ال …" at bounding box center [454, 407] width 711 height 641
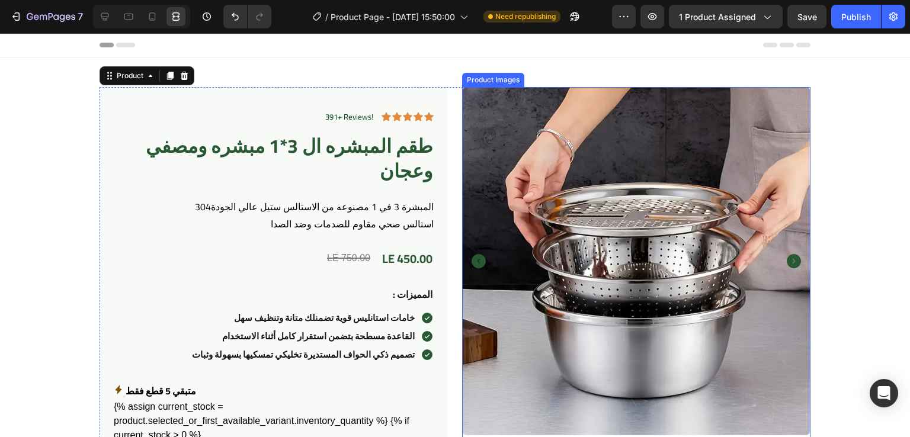
click at [516, 118] on img at bounding box center [636, 261] width 348 height 348
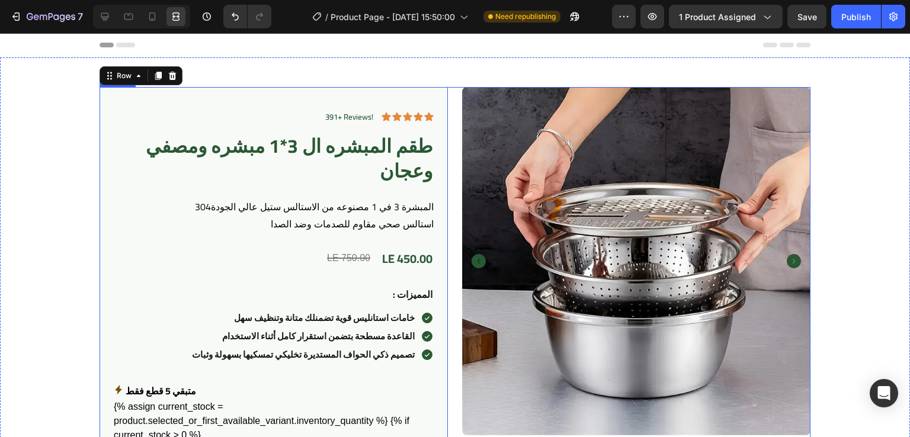
click at [446, 123] on div "391+ Reviews! Text Block Icon Icon Icon Icon Icon Icon List Row طقم المبشره ال …" at bounding box center [454, 407] width 711 height 641
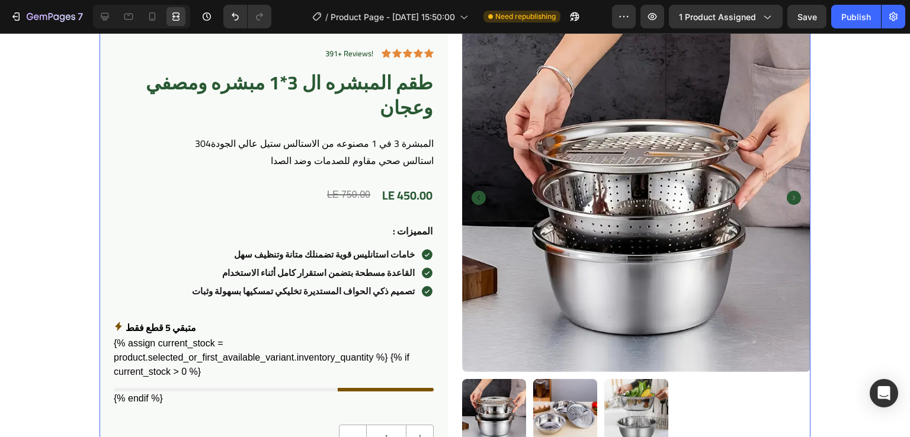
scroll to position [37, 0]
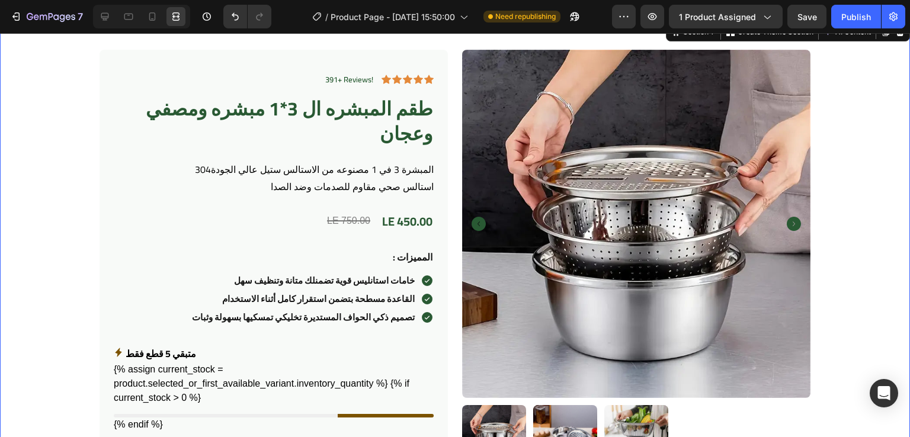
click at [493, 46] on div "391+ Reviews! Text Block Icon Icon Icon Icon Icon Icon List Row طقم المبشره ال …" at bounding box center [455, 374] width 910 height 708
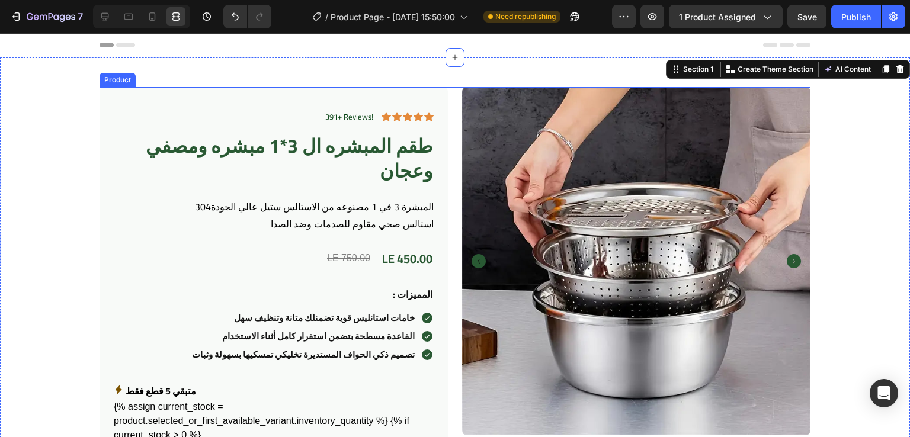
click at [451, 118] on div "391+ Reviews! Text Block Icon Icon Icon Icon Icon Icon List Row طقم المبشره ال …" at bounding box center [454, 407] width 711 height 641
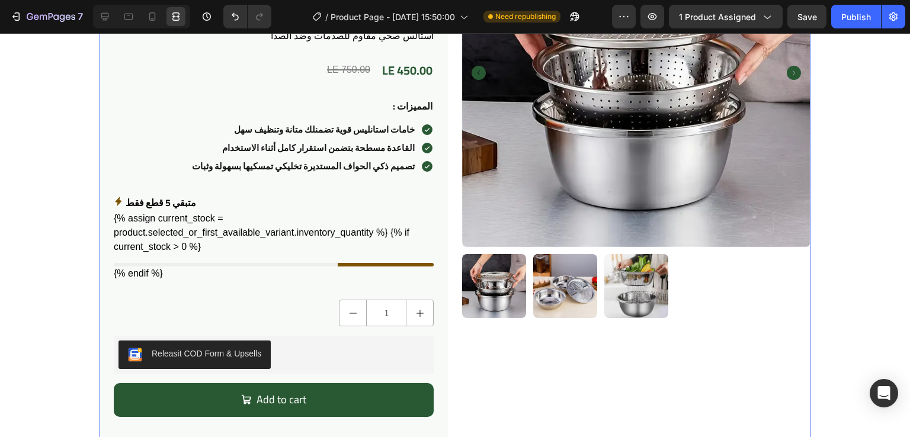
scroll to position [191, 0]
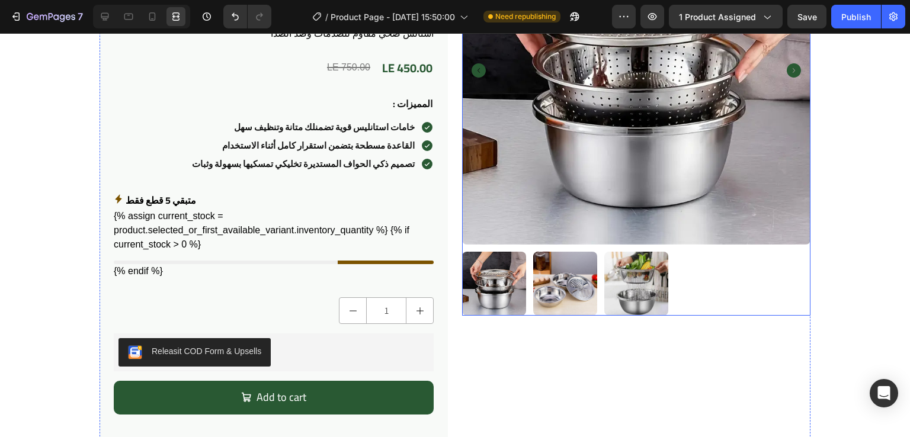
click at [699, 284] on div at bounding box center [636, 284] width 348 height 64
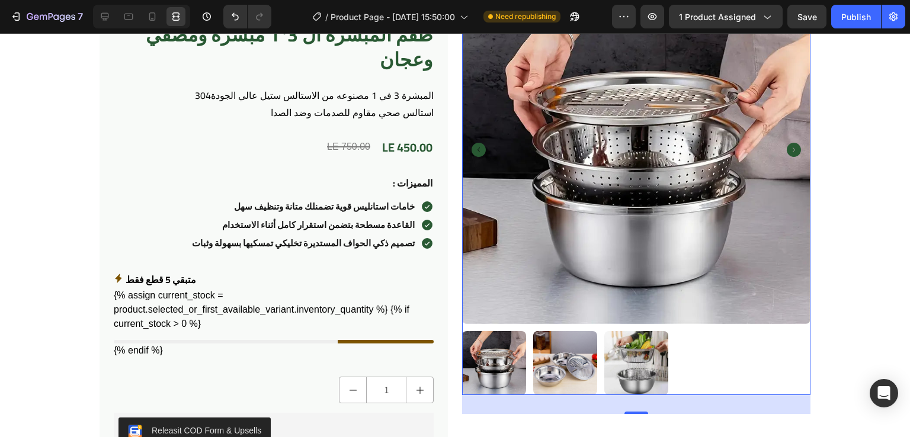
scroll to position [0, 0]
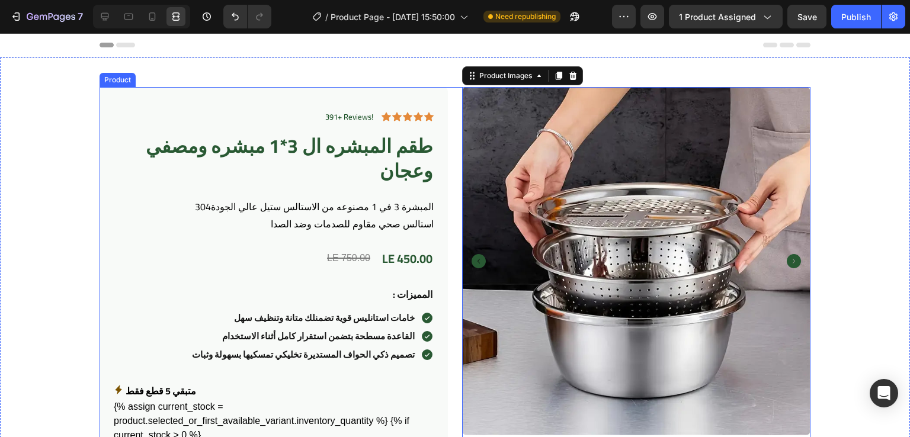
click at [447, 95] on div "391+ Reviews! Text Block Icon Icon Icon Icon Icon Icon List Row طقم المبشره ال …" at bounding box center [454, 407] width 711 height 641
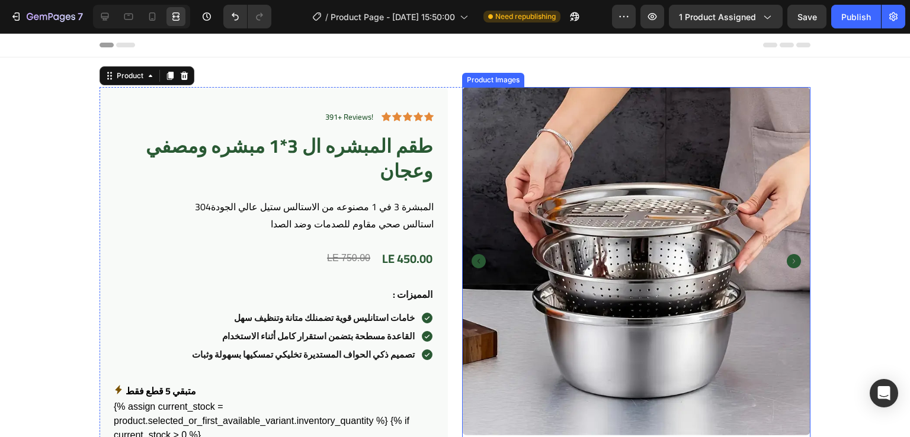
click at [489, 127] on img at bounding box center [636, 261] width 348 height 348
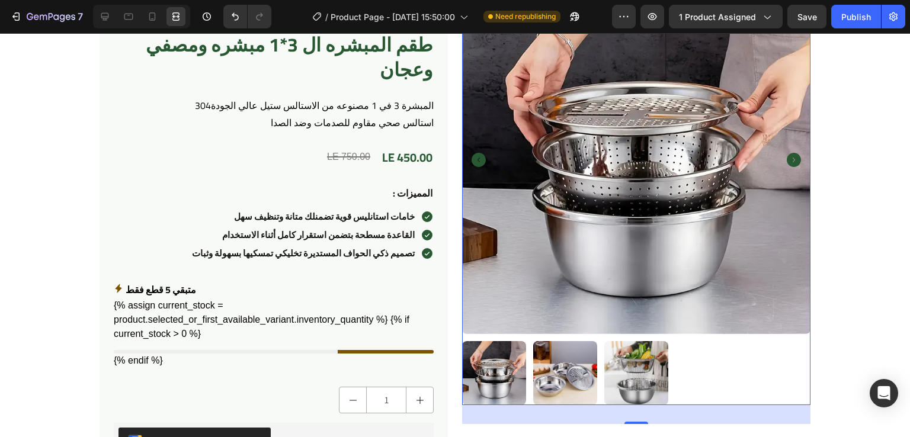
scroll to position [101, 0]
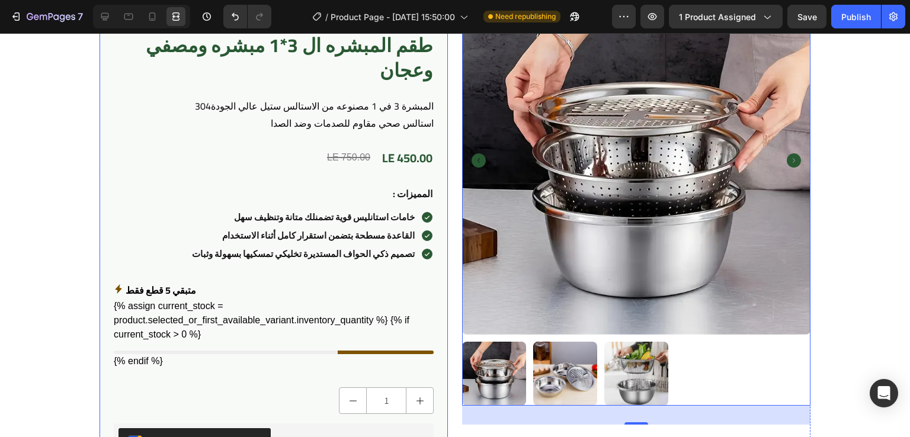
click at [432, 114] on div "391+ Reviews! Text Block Icon Icon Icon Icon Icon Icon List Row طقم المبشره ال …" at bounding box center [273, 301] width 348 height 631
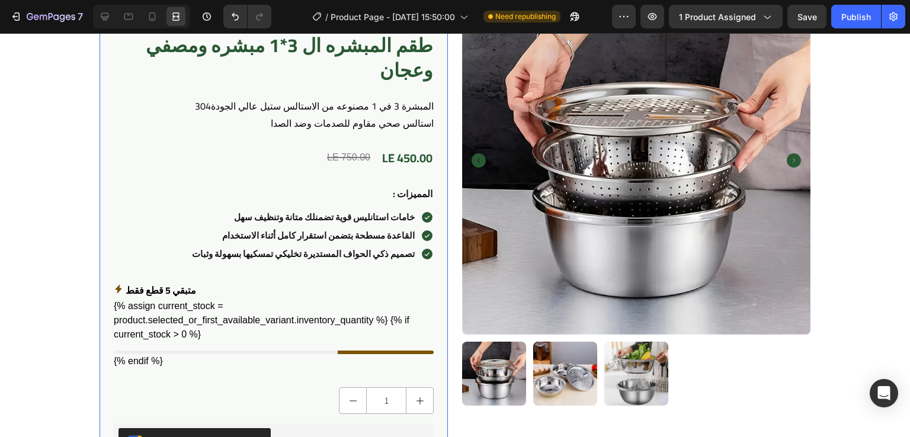
scroll to position [17, 0]
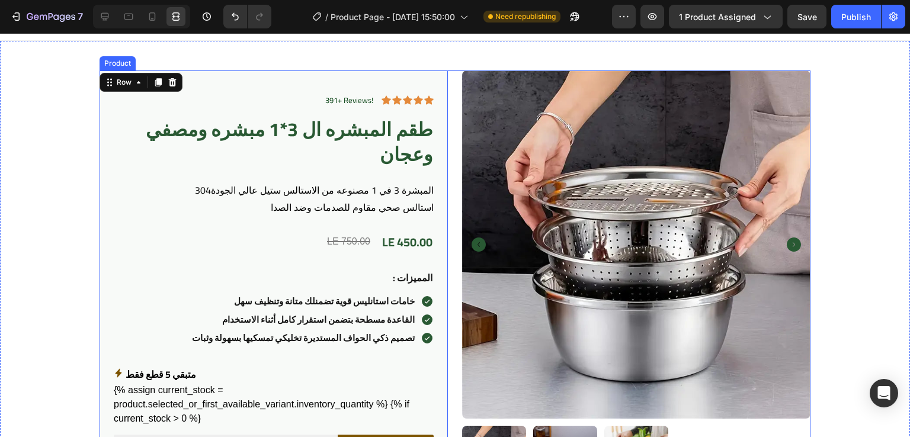
click at [449, 86] on div "391+ Reviews! Text Block Icon Icon Icon Icon Icon Icon List Row طقم المبشره ال …" at bounding box center [454, 390] width 711 height 641
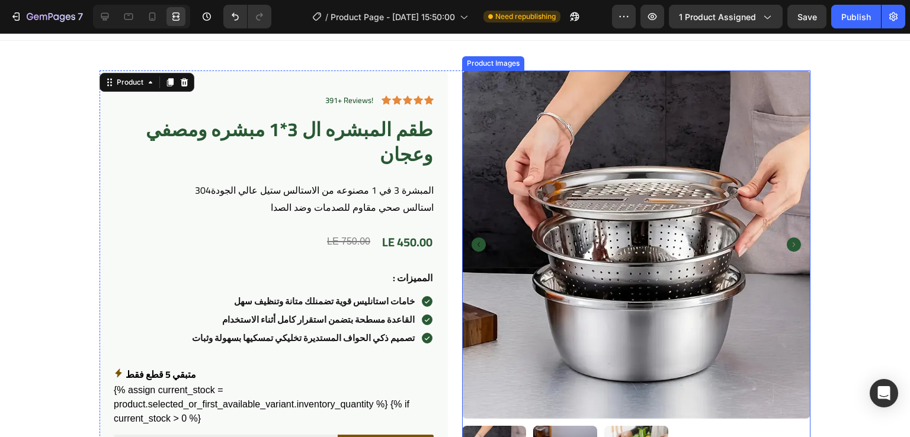
click at [520, 131] on img at bounding box center [636, 244] width 348 height 348
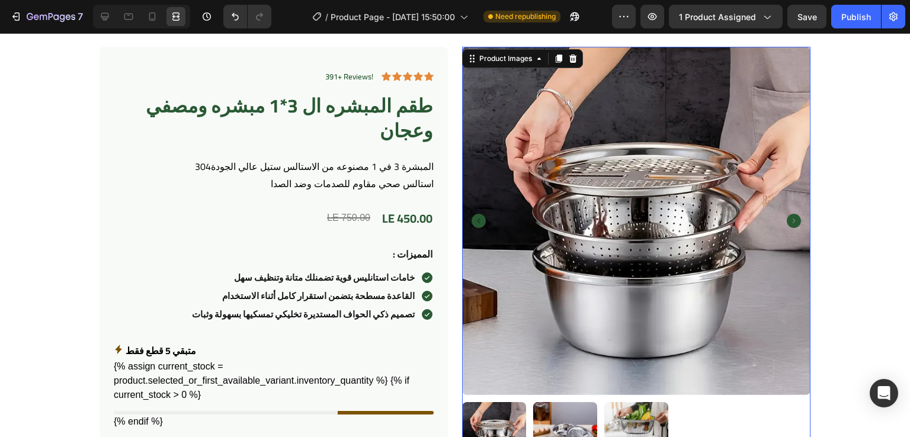
scroll to position [0, 0]
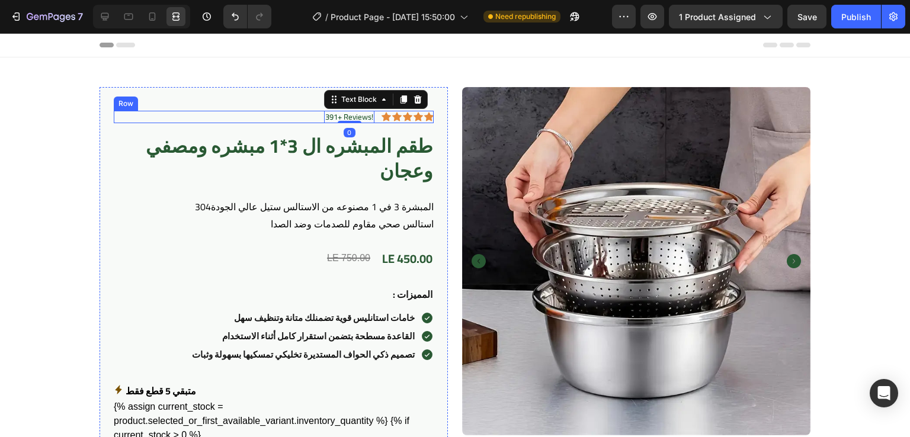
click at [299, 119] on div "391+ Reviews! Text Block 0 Icon Icon Icon Icon Icon Icon List Row" at bounding box center [274, 117] width 320 height 12
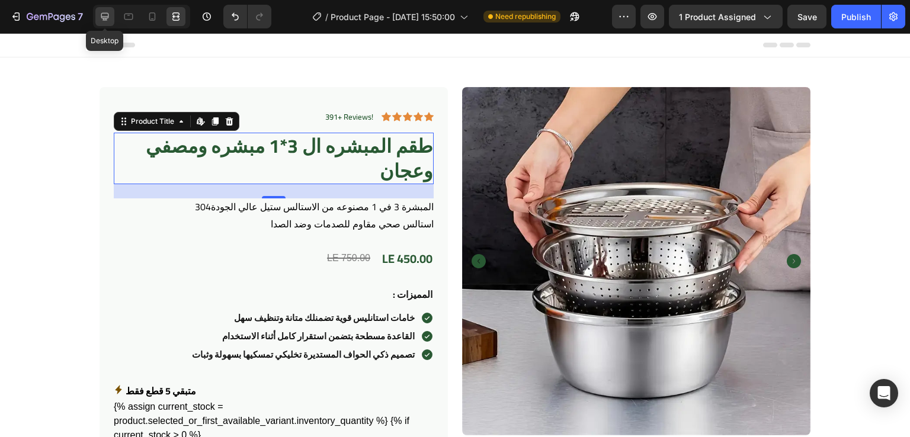
click at [111, 16] on div at bounding box center [104, 16] width 19 height 19
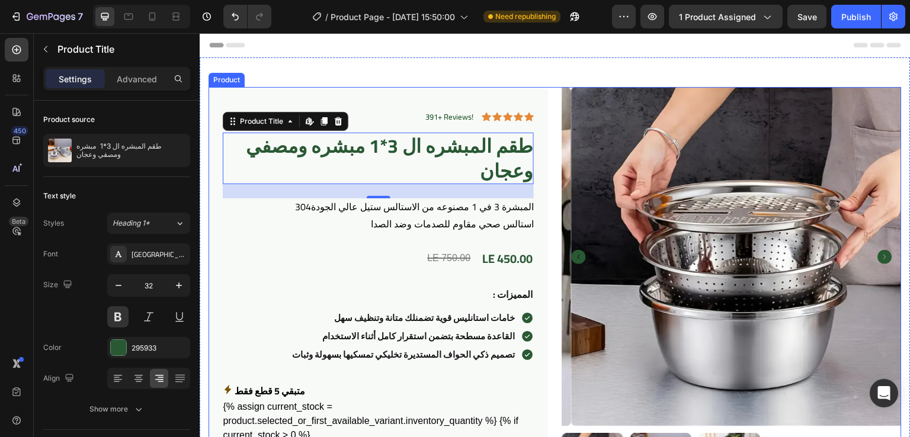
click at [551, 98] on div "391+ Reviews! Text Block Icon Icon Icon Icon Icon Icon List Row طقم المبشره ال …" at bounding box center [554, 407] width 693 height 641
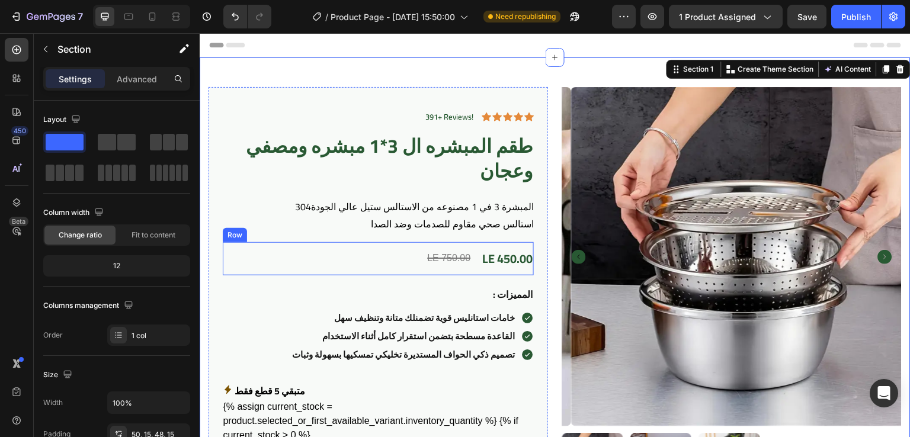
click at [401, 255] on div "LE 750.00 Compare Price Compare Price LE 450.00 Product Price Product Price Row" at bounding box center [378, 258] width 311 height 33
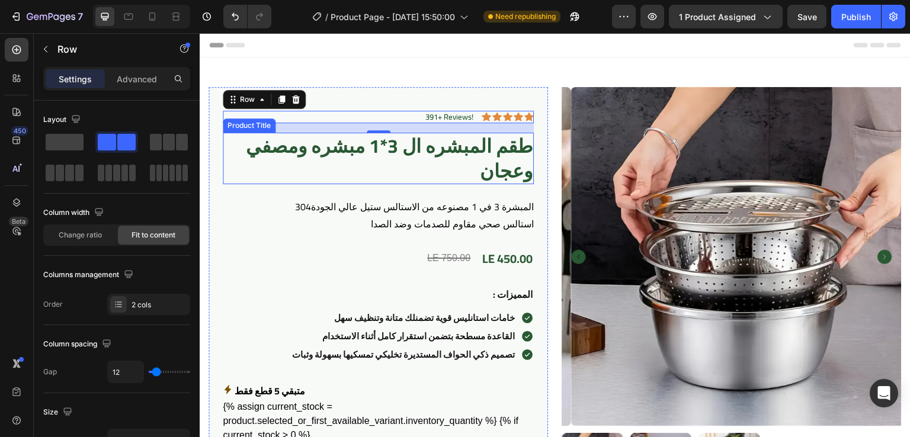
click at [431, 158] on h1 "طقم المبشره ال 3*1 مبشره ومصفي وعجان" at bounding box center [378, 159] width 311 height 52
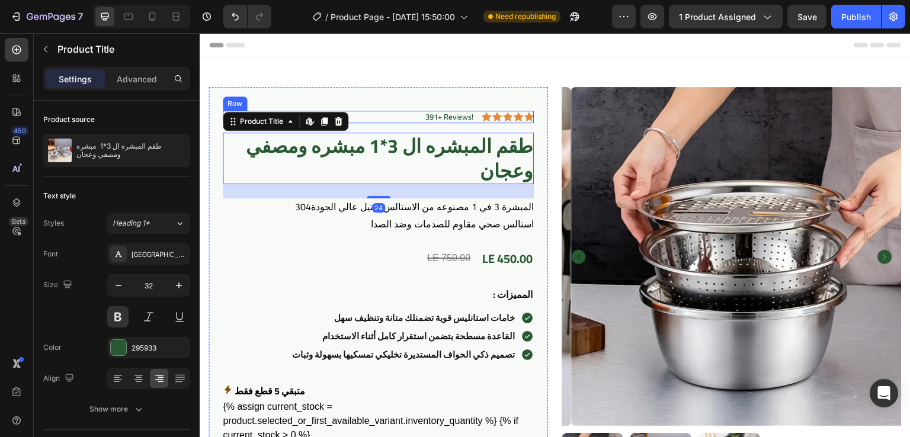
click at [391, 116] on div "391+ Reviews! Text Block Icon Icon Icon Icon Icon Icon List Row" at bounding box center [378, 117] width 311 height 12
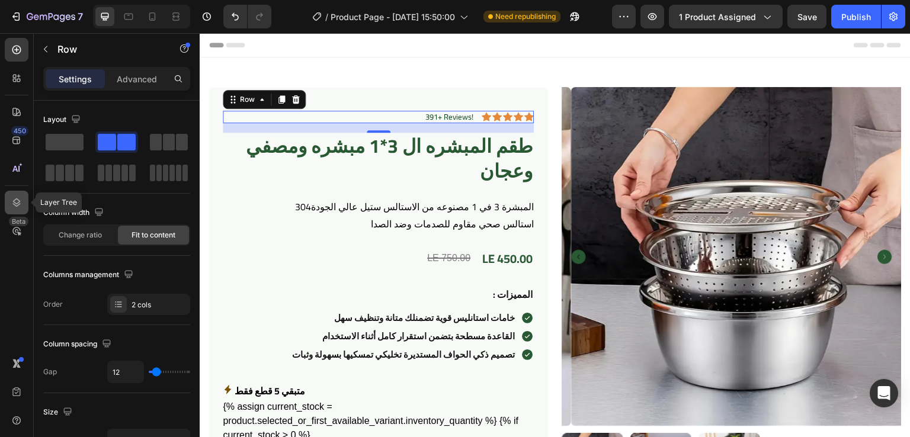
click at [12, 204] on icon at bounding box center [17, 203] width 12 height 12
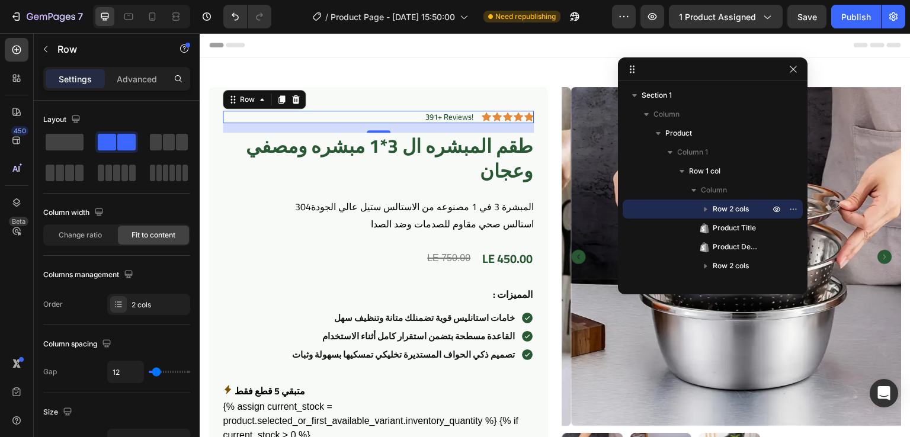
click at [705, 211] on icon "button" at bounding box center [705, 209] width 12 height 12
click at [738, 249] on span "Text Block" at bounding box center [746, 247] width 21 height 12
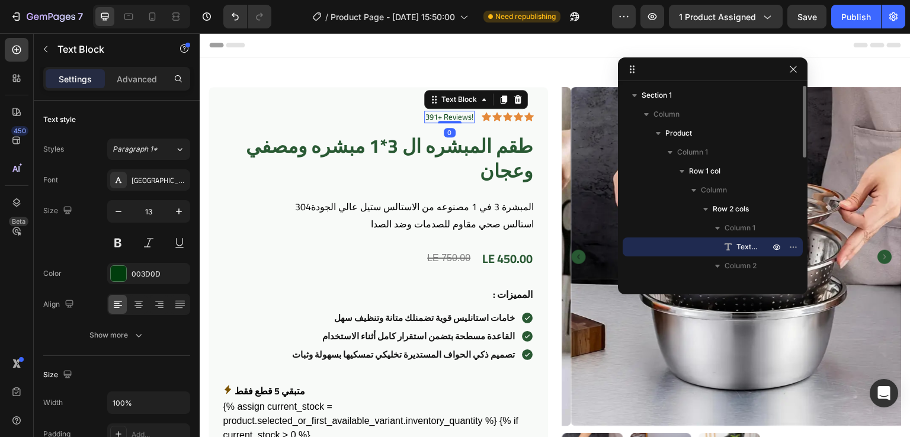
scroll to position [28, 0]
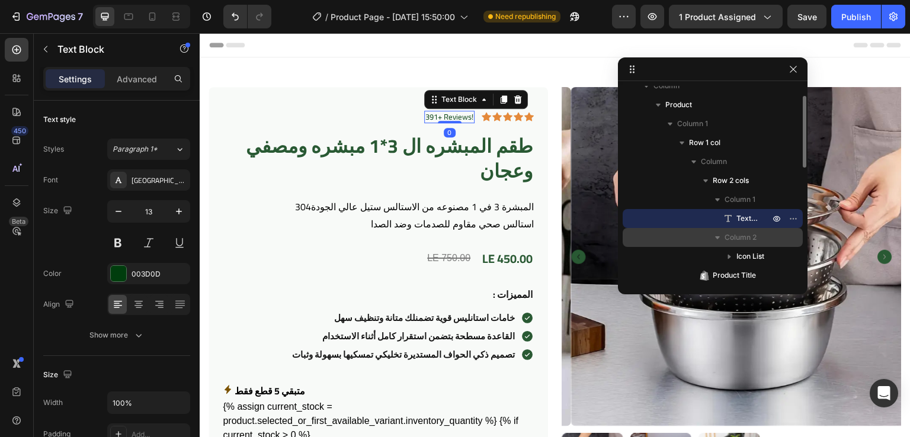
click at [731, 235] on span "Column 2" at bounding box center [740, 238] width 32 height 12
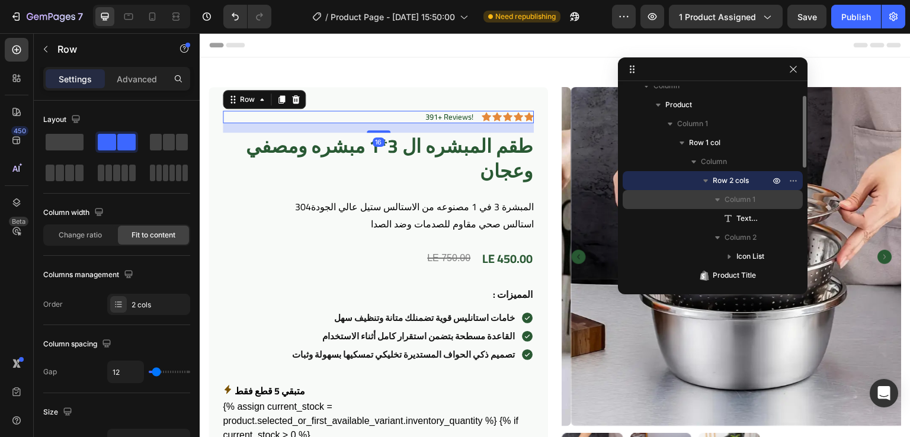
click at [733, 195] on span "Column 1" at bounding box center [739, 200] width 31 height 12
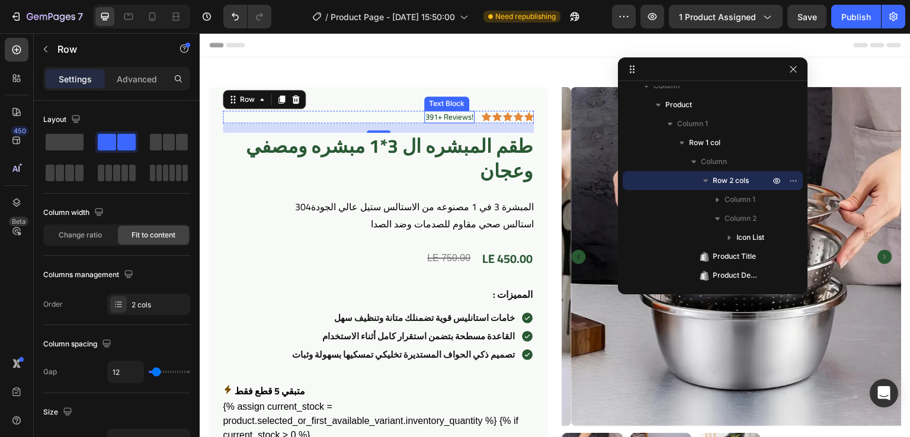
click at [457, 117] on p "391+ Reviews!" at bounding box center [449, 117] width 48 height 10
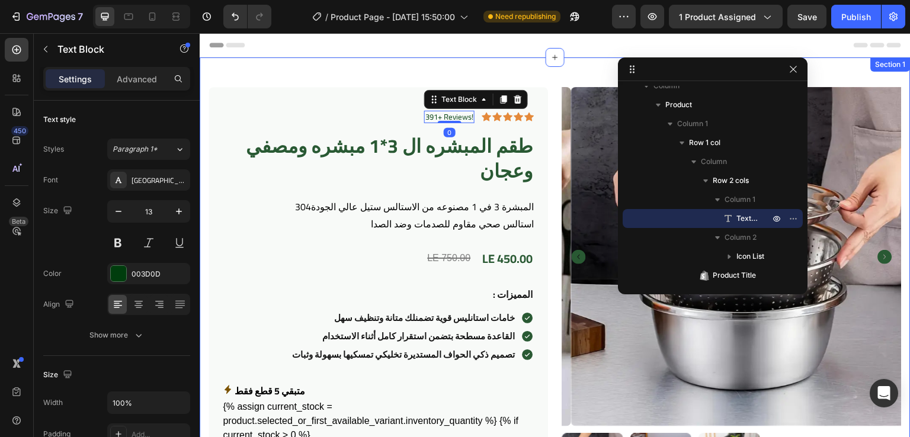
click at [553, 71] on div "391+ Reviews! Text Block 0 Icon Icon Icon Icon Icon Icon List Row طقم المبشره ا…" at bounding box center [555, 411] width 711 height 708
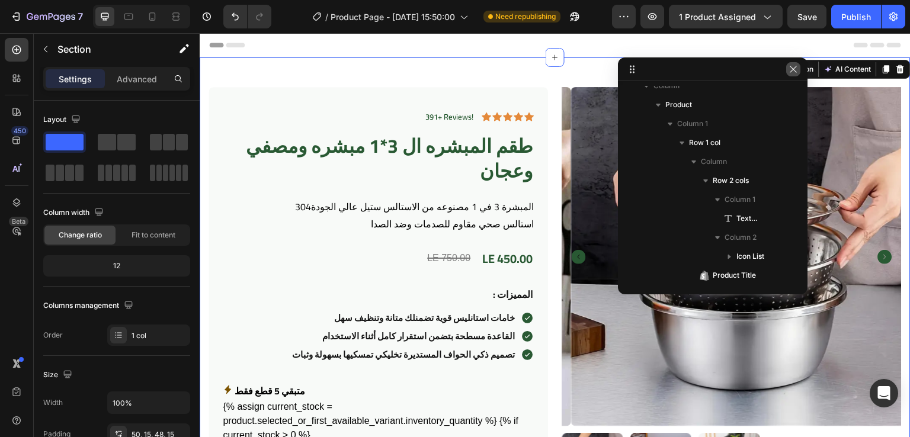
click at [791, 72] on icon "button" at bounding box center [792, 69] width 7 height 7
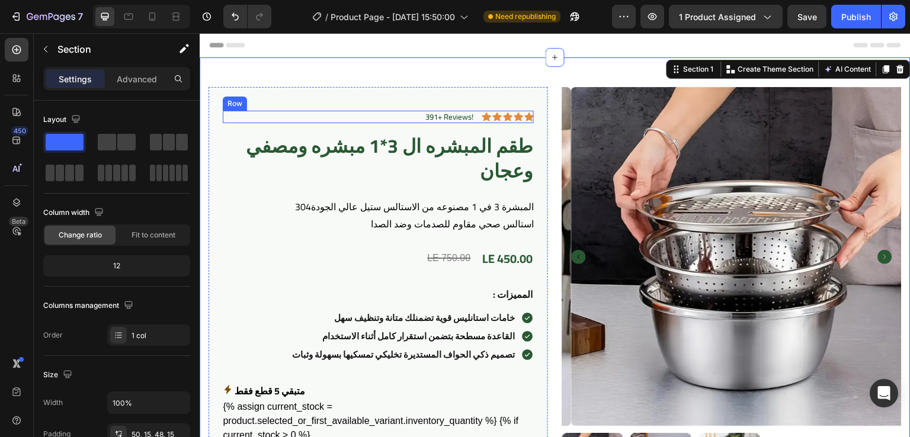
click at [492, 121] on div "Icon Icon Icon Icon Icon Icon List" at bounding box center [507, 117] width 52 height 12
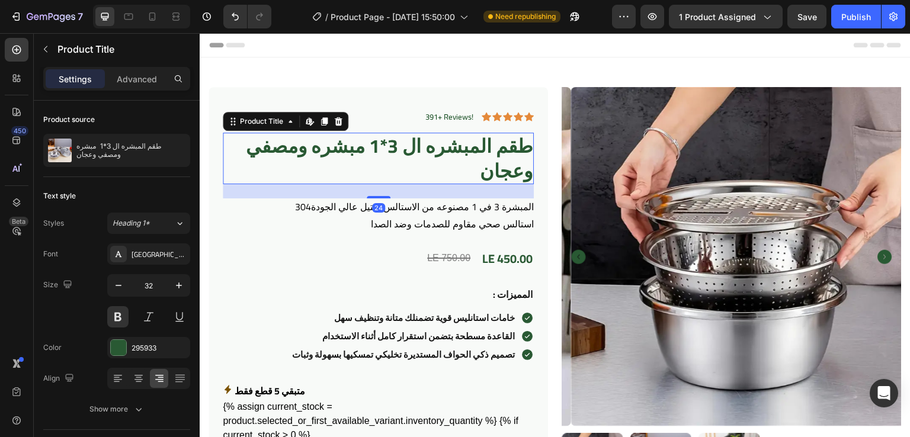
click at [435, 191] on div "24" at bounding box center [378, 191] width 311 height 14
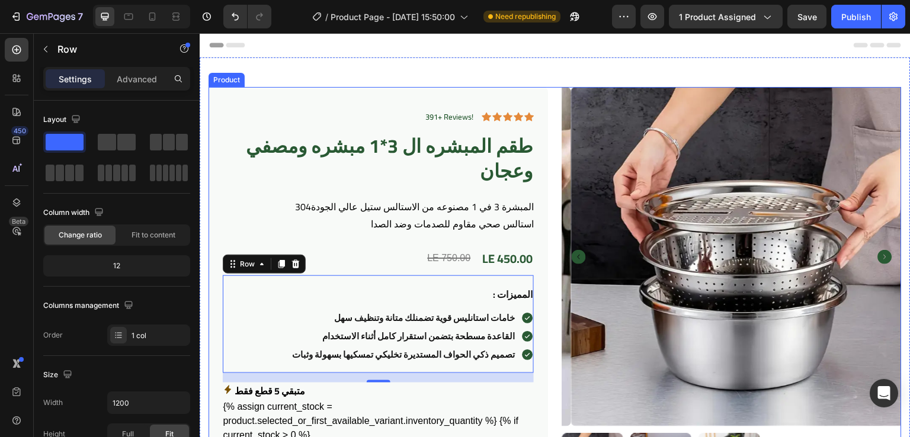
click at [552, 205] on div "391+ Reviews! Text Block Icon Icon Icon Icon Icon Icon List Row طقم المبشره ال …" at bounding box center [554, 407] width 693 height 641
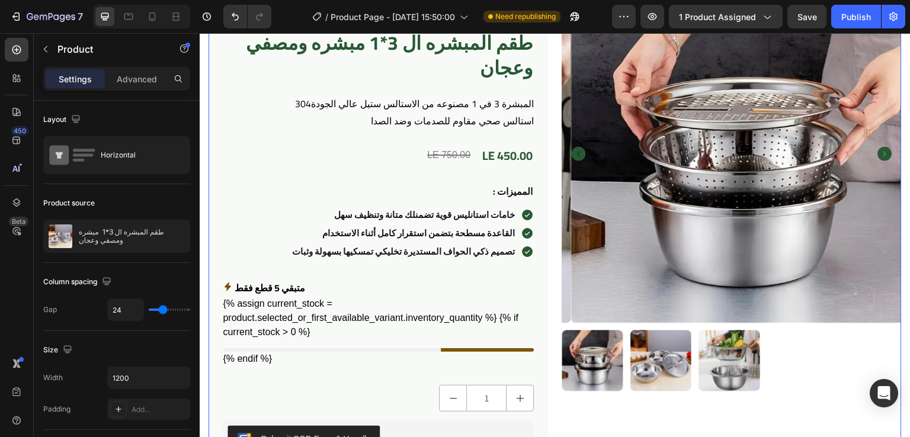
scroll to position [188, 0]
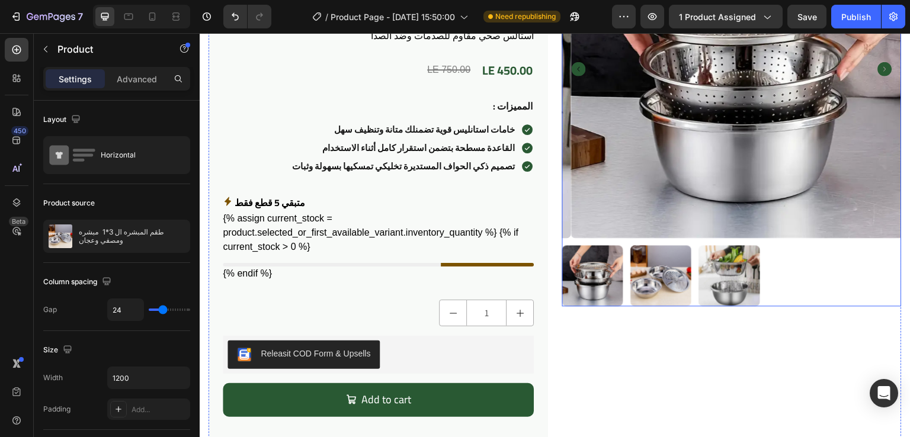
click at [777, 272] on div at bounding box center [731, 275] width 339 height 61
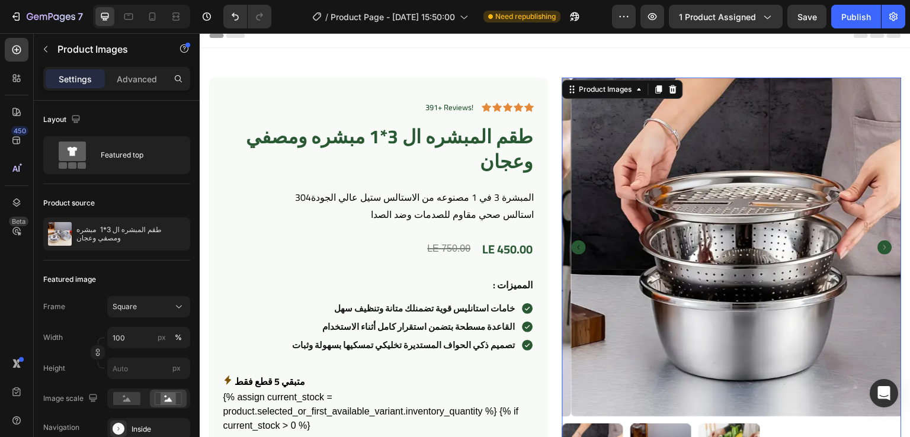
scroll to position [0, 0]
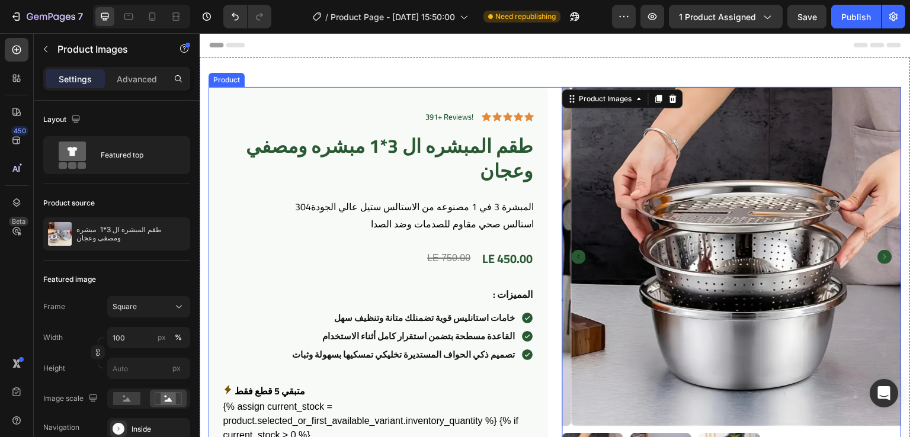
click at [550, 110] on div "391+ Reviews! Text Block Icon Icon Icon Icon Icon Icon List Row طقم المبشره ال …" at bounding box center [554, 407] width 693 height 641
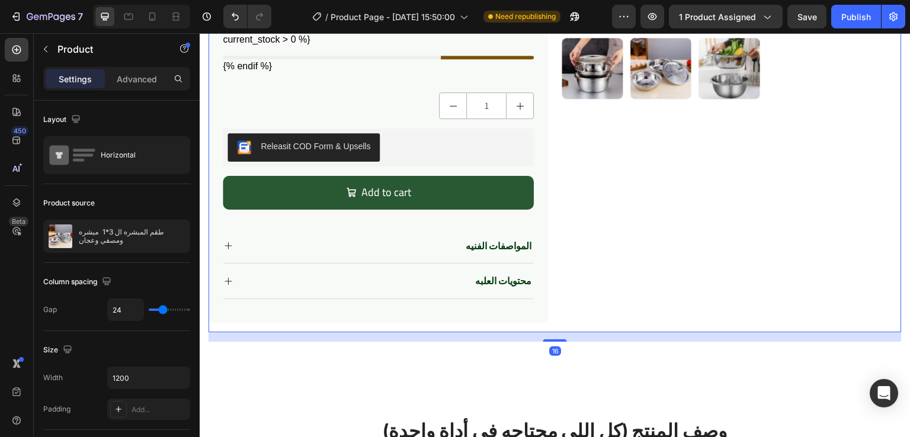
scroll to position [381, 0]
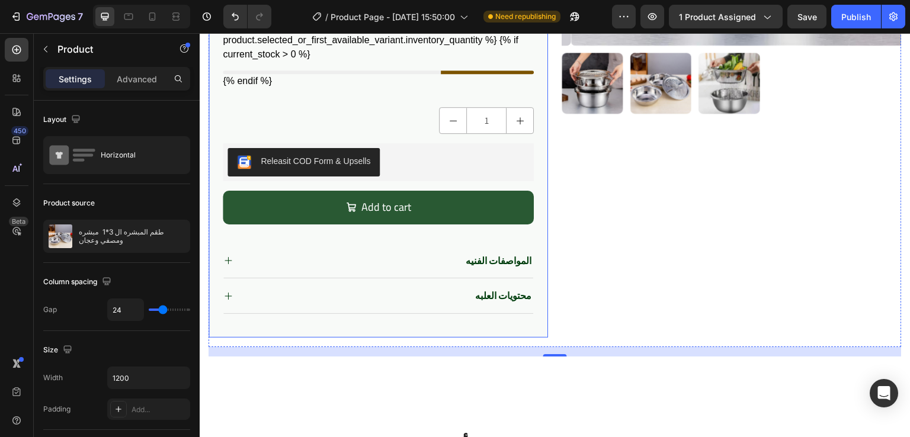
click at [541, 108] on div "391+ Reviews! Text Block Icon Icon Icon Icon Icon Icon List Row طقم المبشره ال …" at bounding box center [377, 21] width 339 height 631
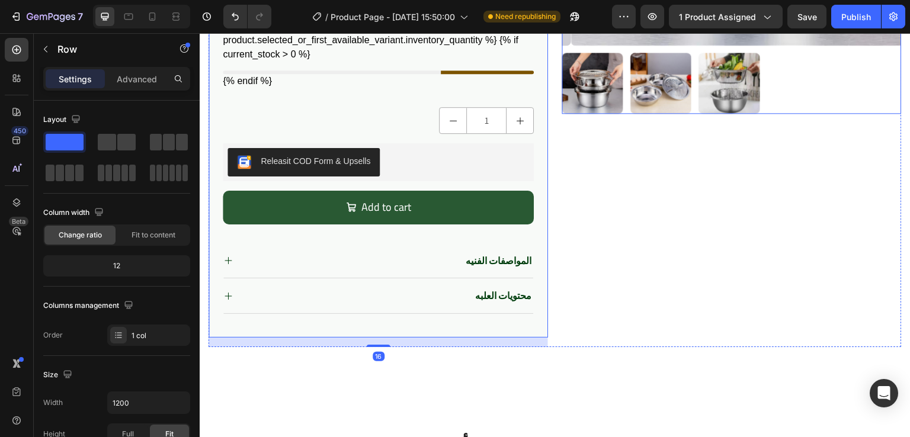
click at [764, 60] on div at bounding box center [731, 83] width 339 height 61
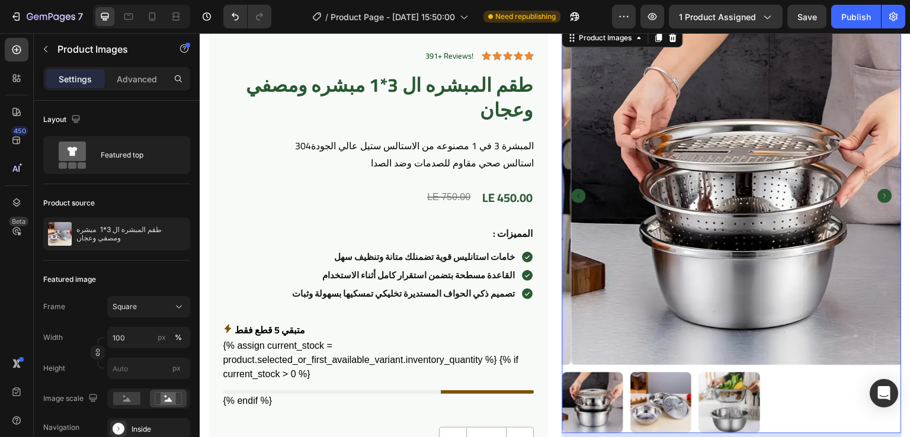
scroll to position [30, 0]
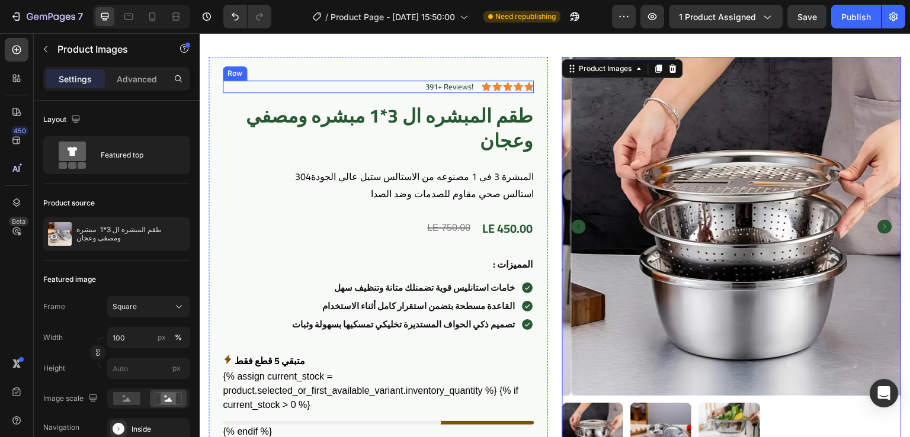
click at [403, 91] on div "391+ Reviews! Text Block Icon Icon Icon Icon Icon Icon List Row" at bounding box center [378, 87] width 311 height 12
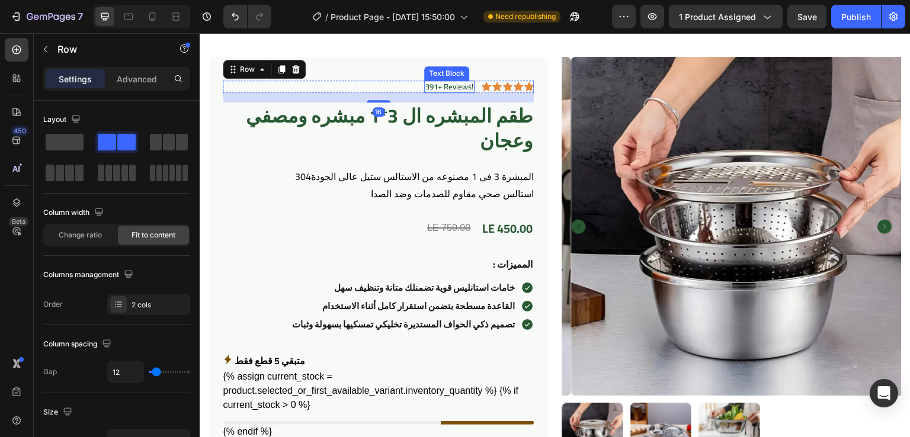
click at [452, 89] on p "391+ Reviews!" at bounding box center [449, 87] width 48 height 10
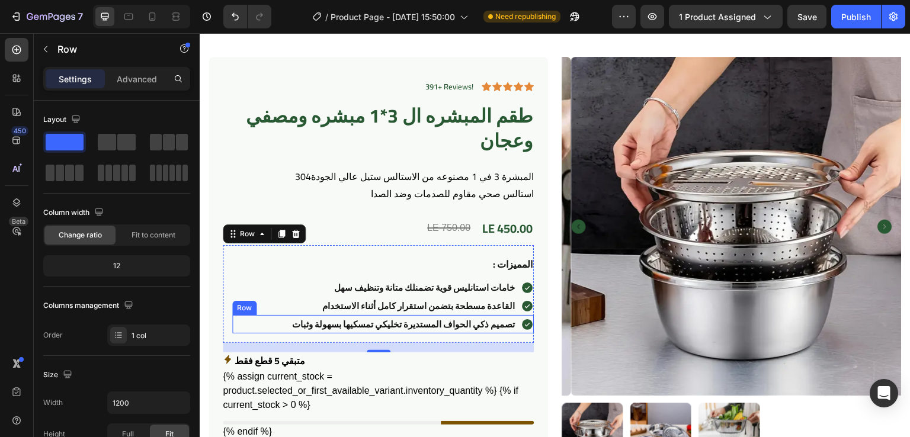
click at [837, 341] on img at bounding box center [740, 226] width 339 height 339
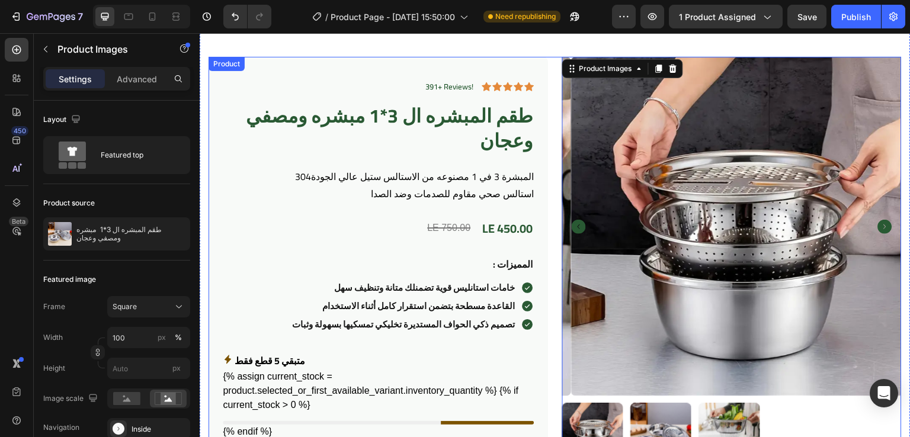
click at [554, 95] on div "391+ Reviews! Text Block Icon Icon Icon Icon Icon Icon List Row طقم المبشره ال …" at bounding box center [554, 377] width 693 height 641
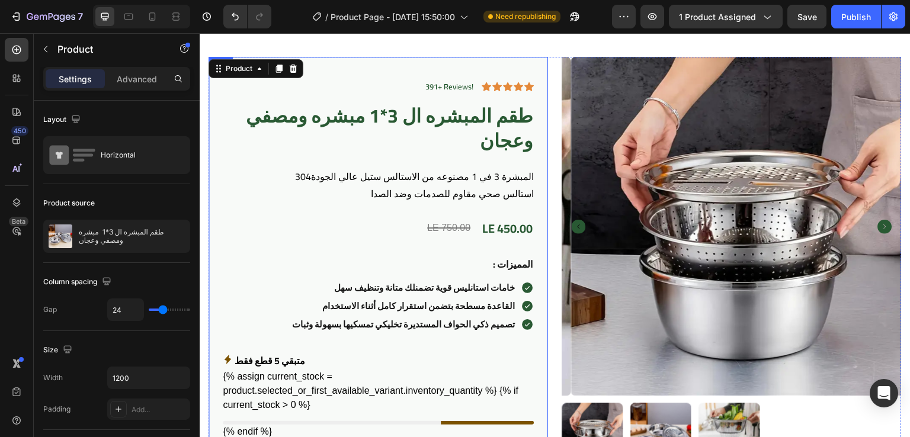
click at [537, 83] on div "391+ Reviews! Text Block Icon Icon Icon Icon Icon Icon List Row طقم المبشره ال …" at bounding box center [377, 372] width 339 height 631
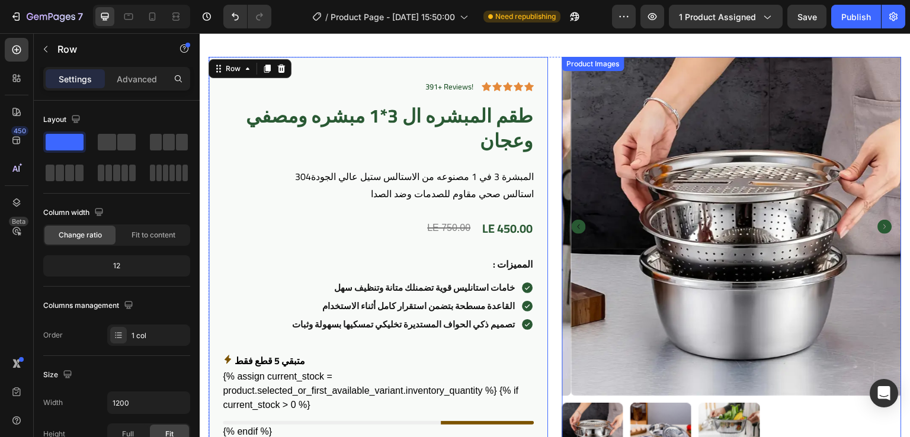
click at [621, 174] on img at bounding box center [740, 226] width 339 height 339
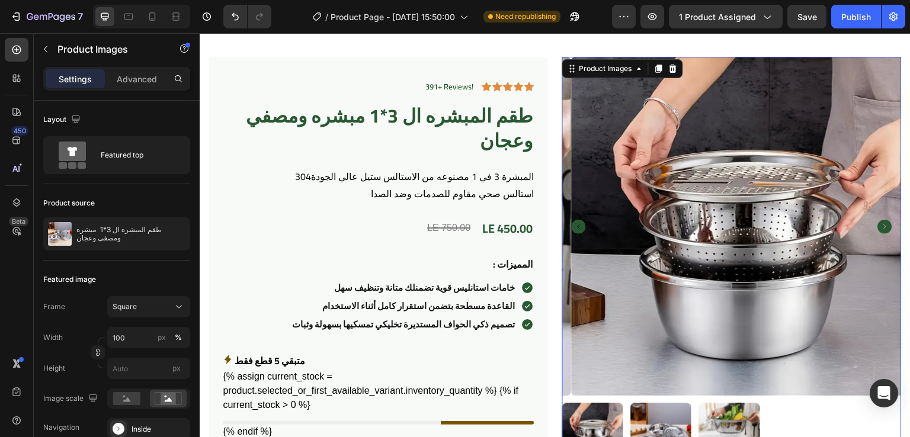
scroll to position [121, 0]
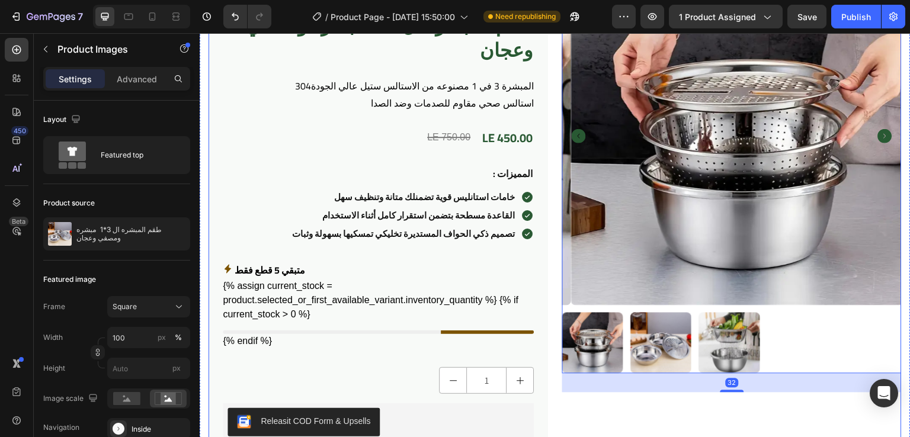
click at [546, 127] on div "391+ Reviews! Text Block Icon Icon Icon Icon Icon Icon List Row طقم المبشره ال …" at bounding box center [554, 286] width 693 height 641
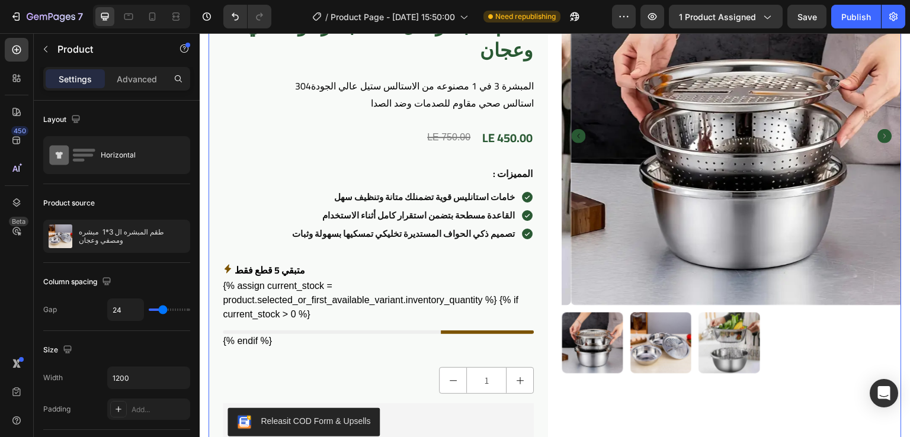
scroll to position [0, 0]
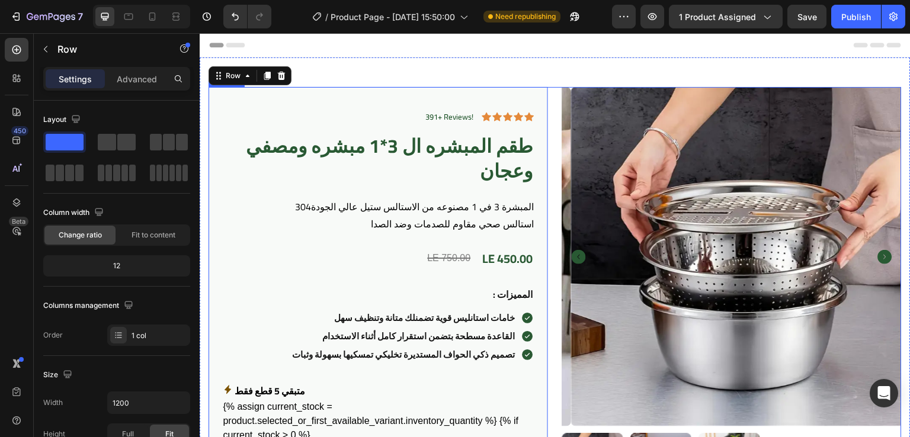
click at [551, 111] on div "391+ Reviews! Text Block Icon Icon Icon Icon Icon Icon List Row طقم المبشره ال …" at bounding box center [554, 407] width 693 height 641
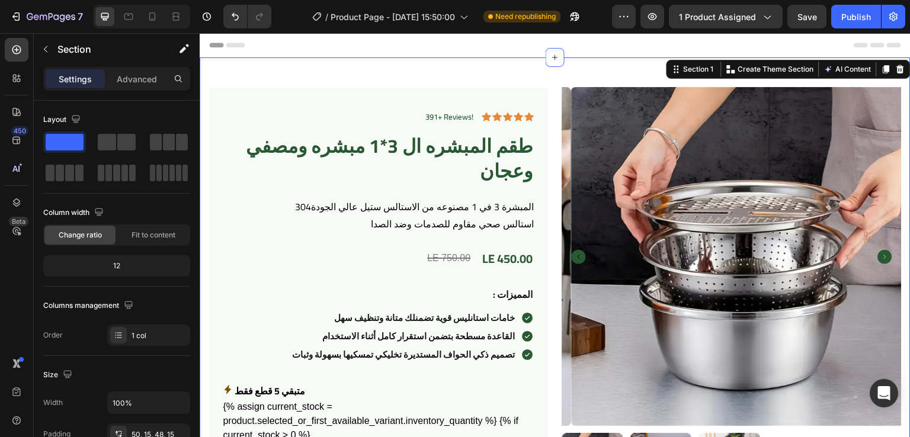
click at [570, 65] on div "391+ Reviews! Text Block Icon Icon Icon Icon Icon Icon List Row طقم المبشره ال …" at bounding box center [555, 411] width 711 height 708
click at [574, 139] on img at bounding box center [740, 256] width 339 height 339
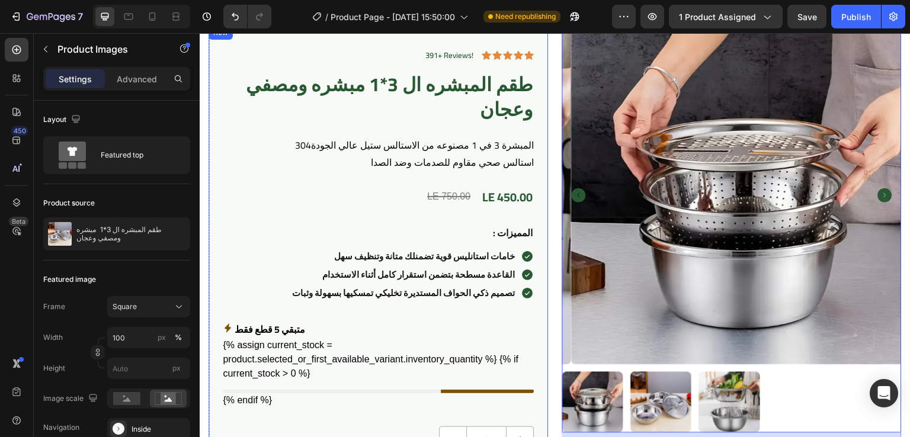
scroll to position [7, 0]
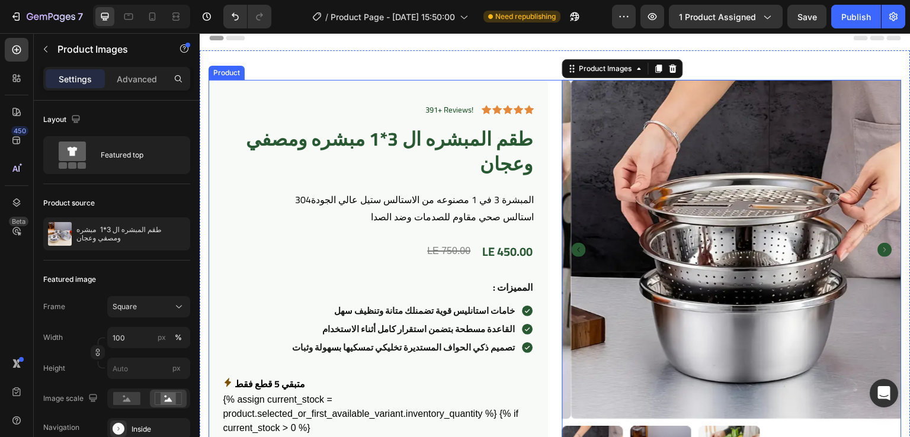
click at [547, 98] on div "391+ Reviews! Text Block Icon Icon Icon Icon Icon Icon List Row طقم المبشره ال …" at bounding box center [554, 400] width 693 height 641
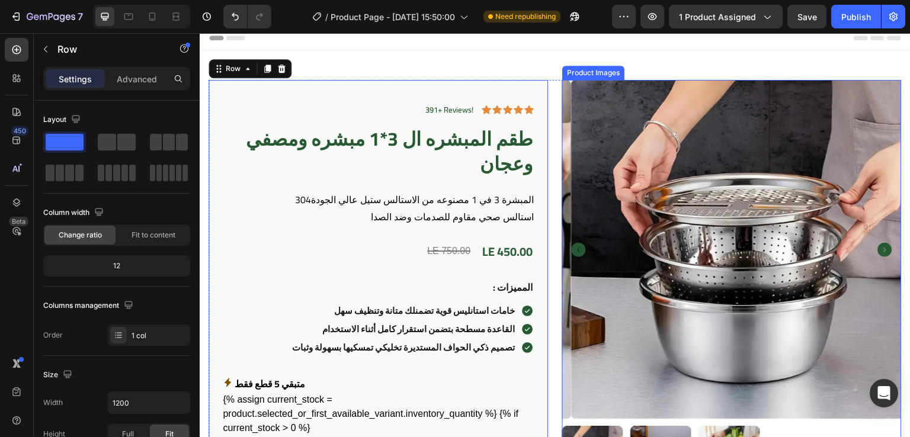
click at [604, 124] on img at bounding box center [740, 249] width 339 height 339
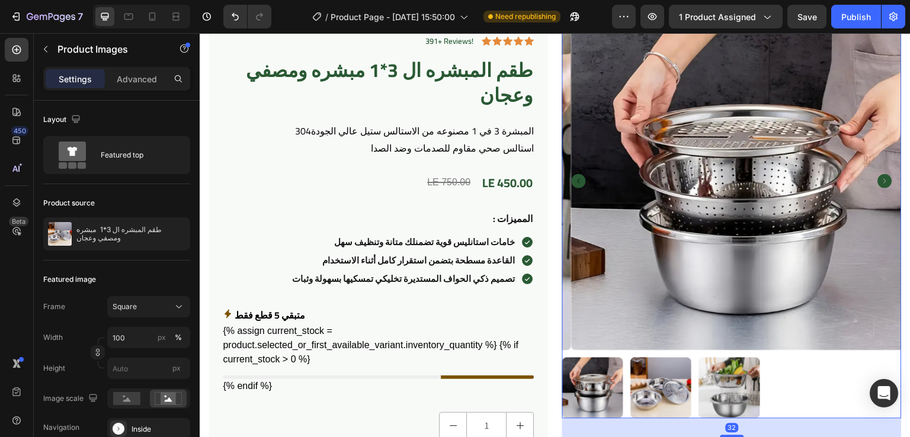
scroll to position [76, 0]
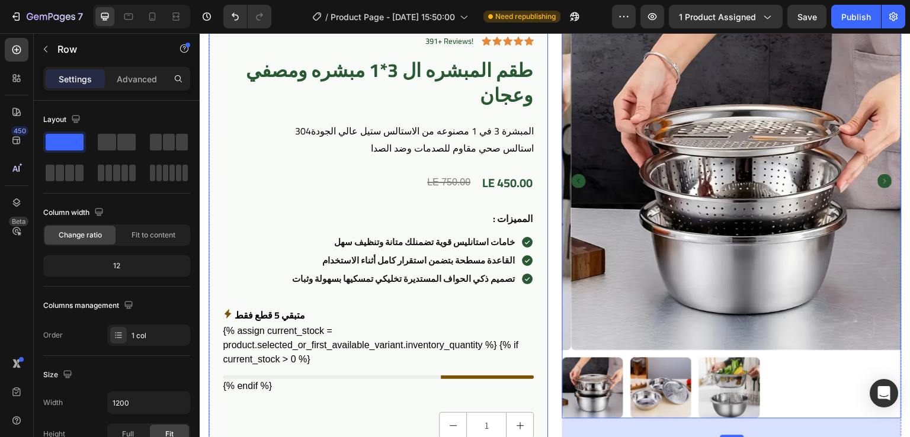
click at [540, 278] on div "391+ Reviews! Text Block Icon Icon Icon Icon Icon Icon List Row طقم المبشره ال …" at bounding box center [377, 326] width 339 height 631
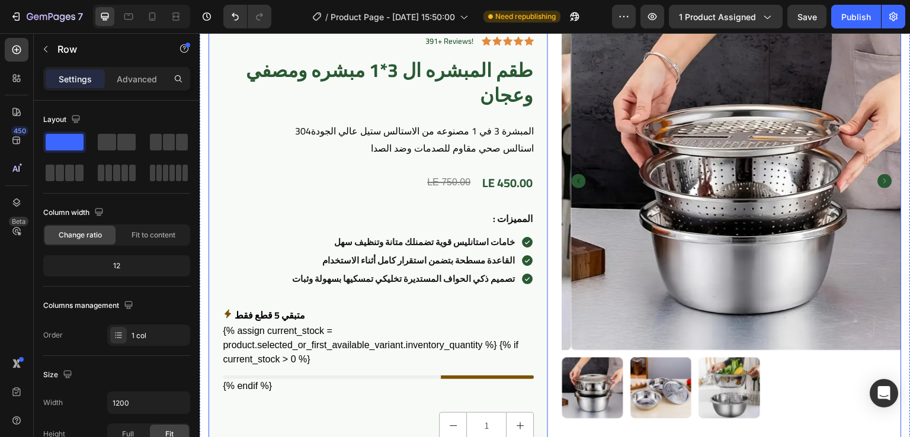
scroll to position [0, 0]
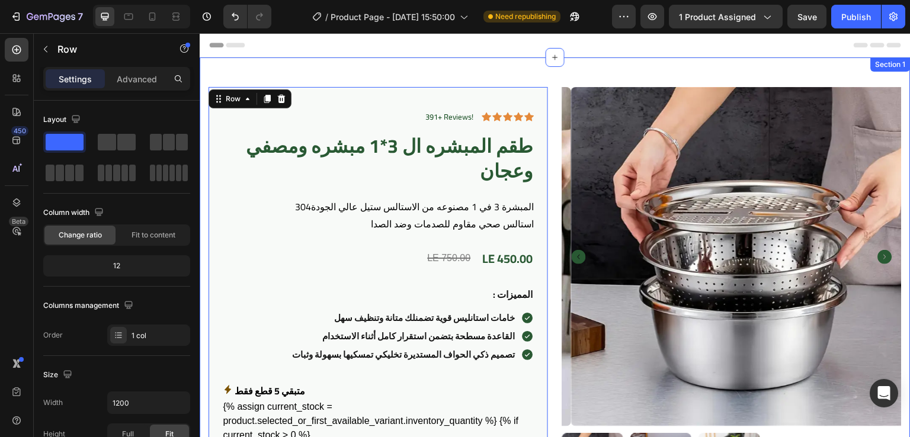
click at [549, 69] on div "391+ Reviews! Text Block Icon Icon Icon Icon Icon Icon List Row طقم المبشره ال …" at bounding box center [555, 411] width 711 height 708
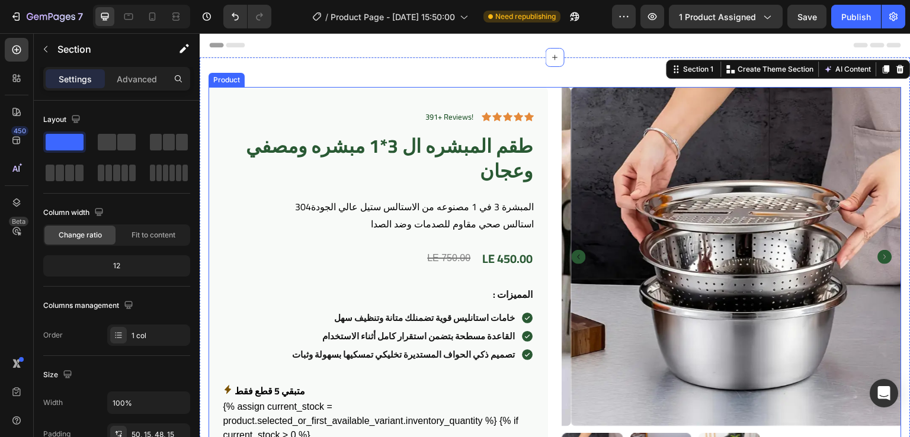
click at [553, 101] on div "391+ Reviews! Text Block Icon Icon Icon Icon Icon Icon List Row طقم المبشره ال …" at bounding box center [554, 407] width 693 height 641
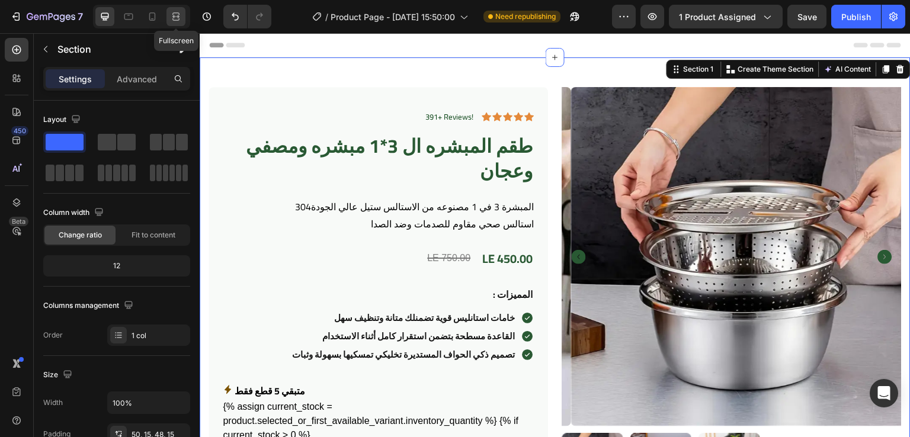
click at [173, 12] on icon at bounding box center [176, 17] width 12 height 12
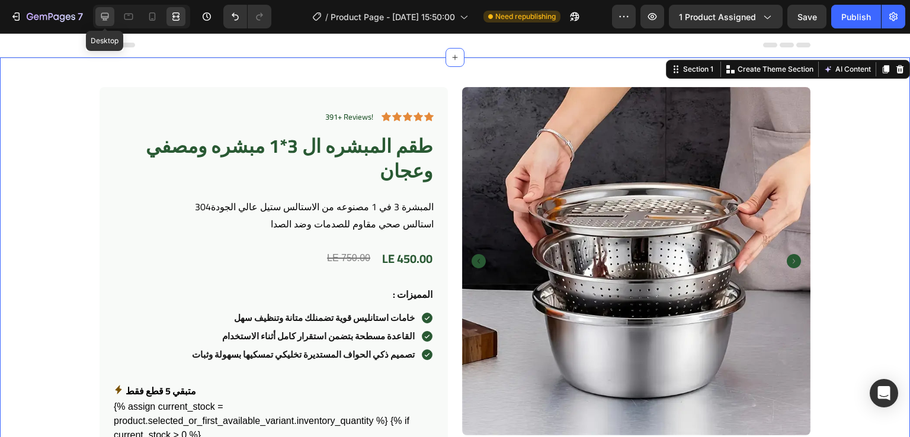
click at [107, 18] on icon at bounding box center [105, 17] width 8 height 8
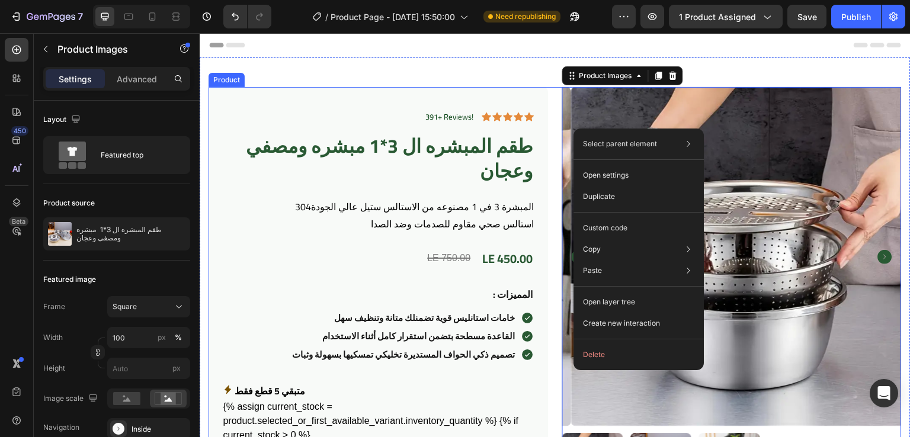
click at [548, 102] on div "391+ Reviews! Text Block Icon Icon Icon Icon Icon Icon List Row طقم المبشره ال …" at bounding box center [554, 407] width 693 height 641
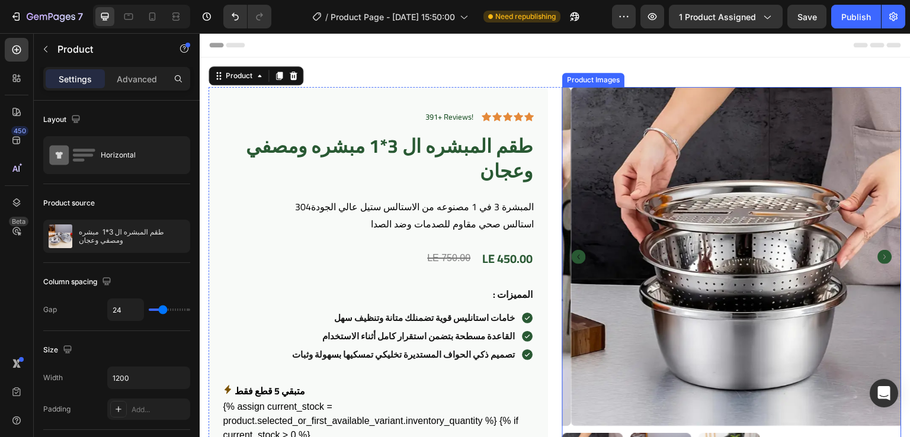
click at [584, 111] on img at bounding box center [740, 256] width 339 height 339
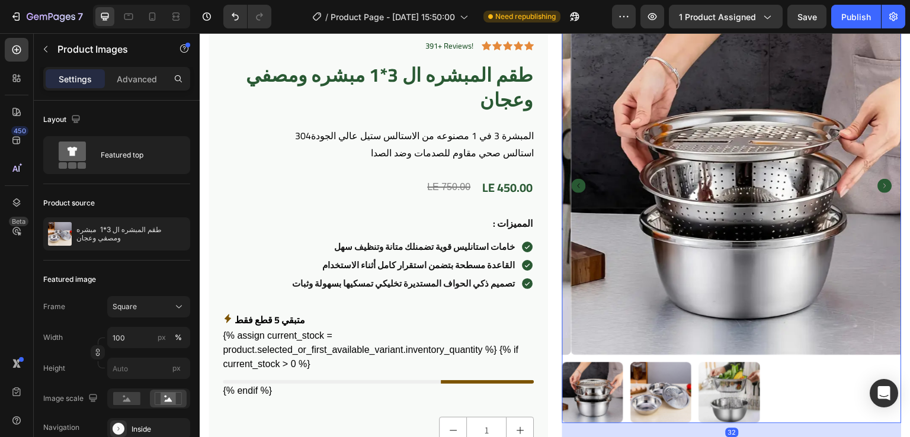
scroll to position [118, 0]
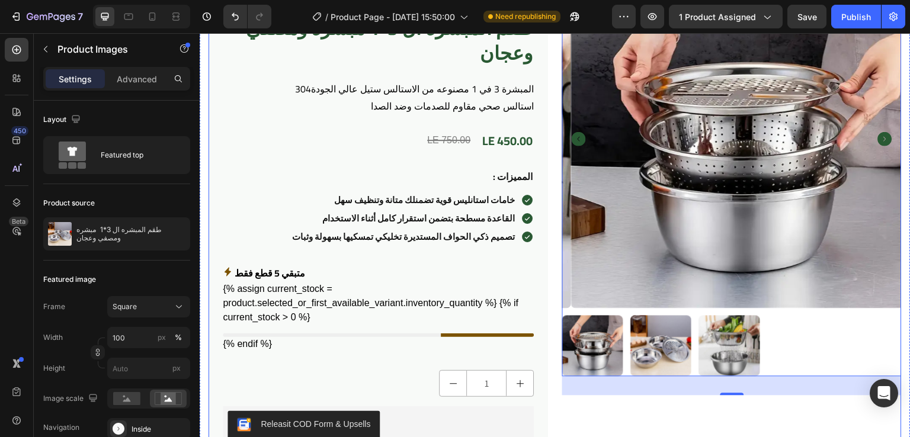
click at [551, 124] on div "391+ Reviews! Text Block Icon Icon Icon Icon Icon Icon List Row طقم المبشره ال …" at bounding box center [554, 289] width 693 height 641
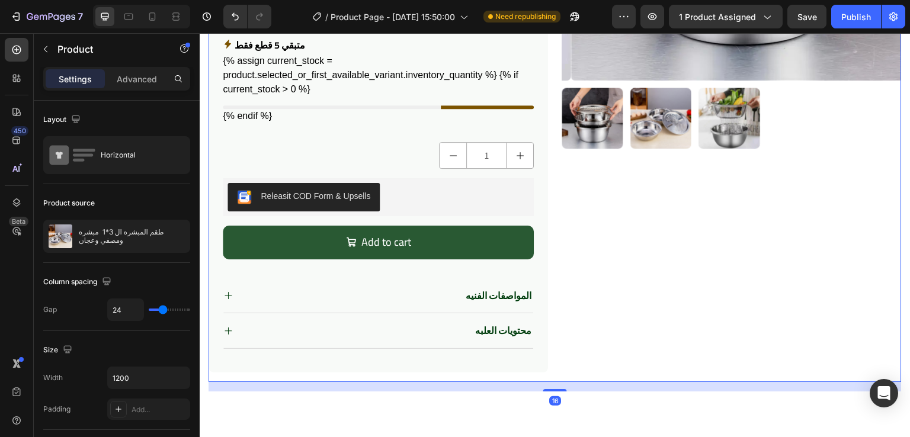
scroll to position [371, 0]
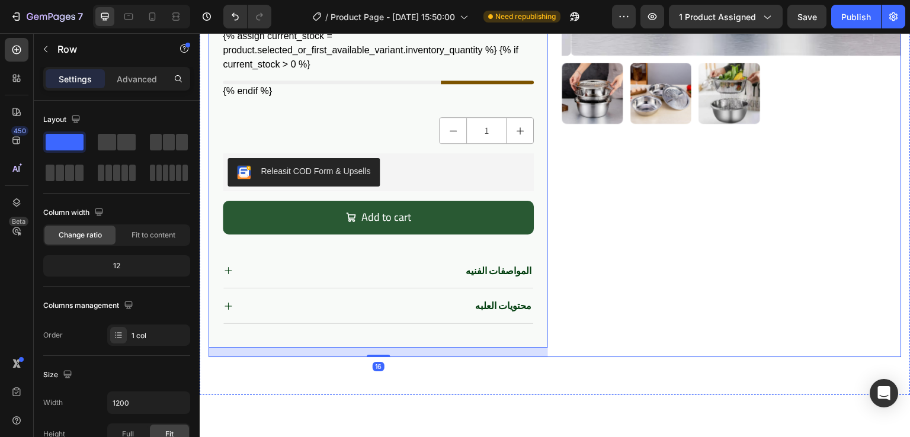
click at [576, 156] on div "Product Images" at bounding box center [731, 36] width 339 height 641
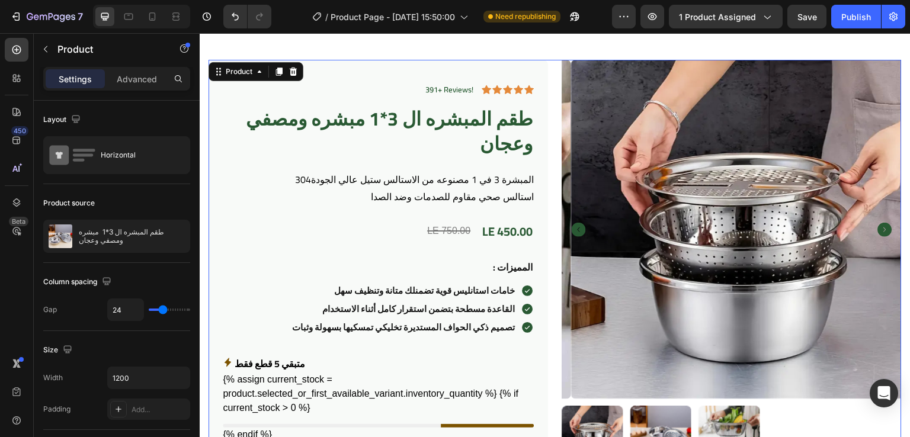
scroll to position [14, 0]
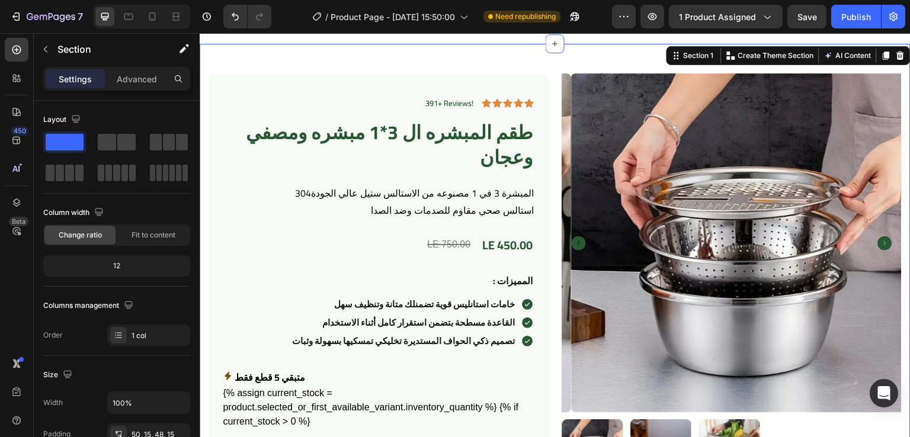
click at [527, 49] on div "391+ Reviews! Text Block Icon Icon Icon Icon Icon Icon List Row طقم المبشره ال …" at bounding box center [555, 398] width 711 height 708
click at [168, 16] on div at bounding box center [175, 16] width 19 height 19
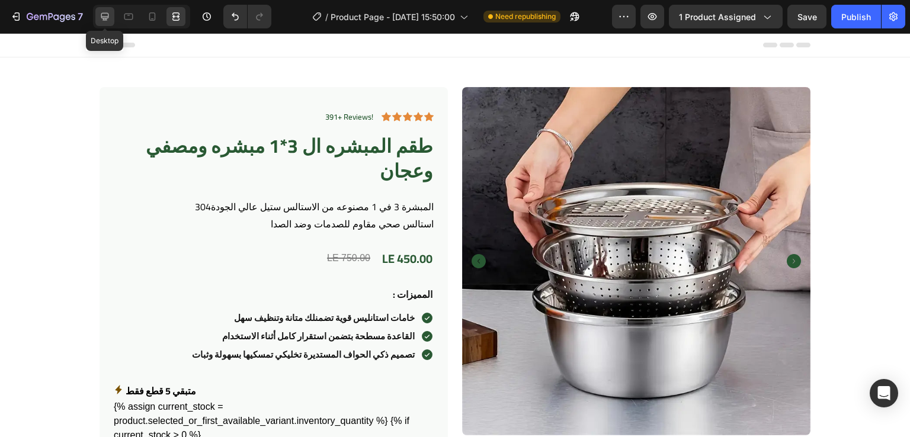
click at [101, 17] on icon at bounding box center [105, 17] width 12 height 12
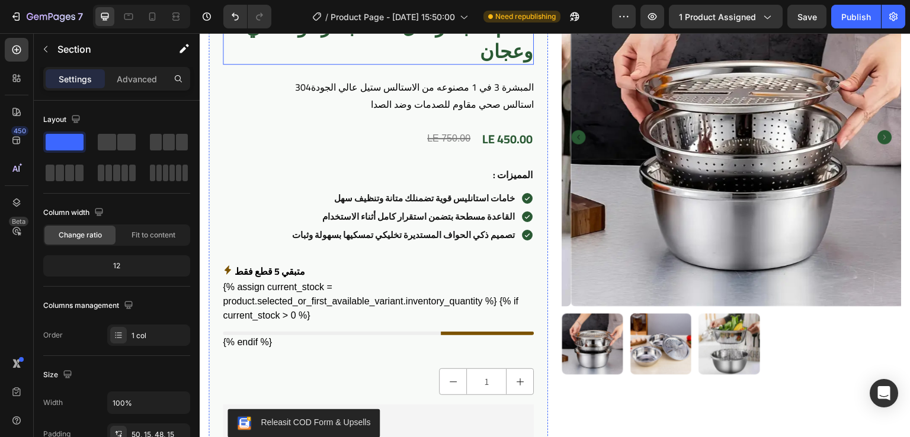
scroll to position [130, 0]
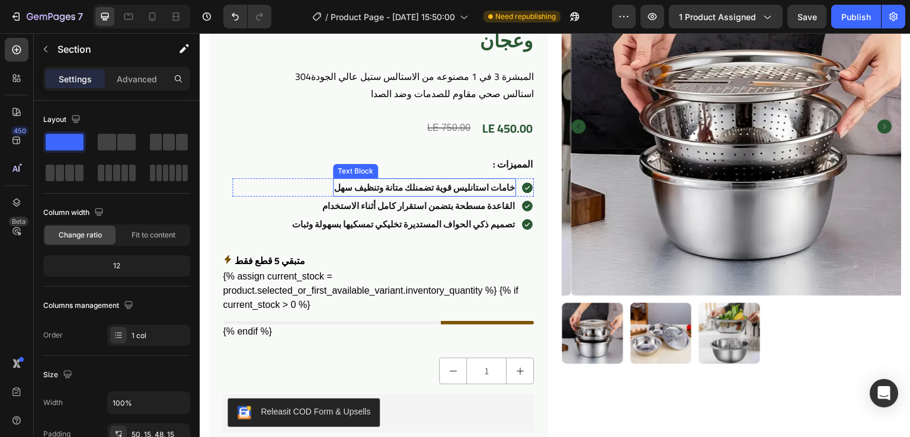
click at [443, 183] on strong "خامات استانليس قوية تضمنلك متانة وتنظيف سهل" at bounding box center [424, 187] width 181 height 17
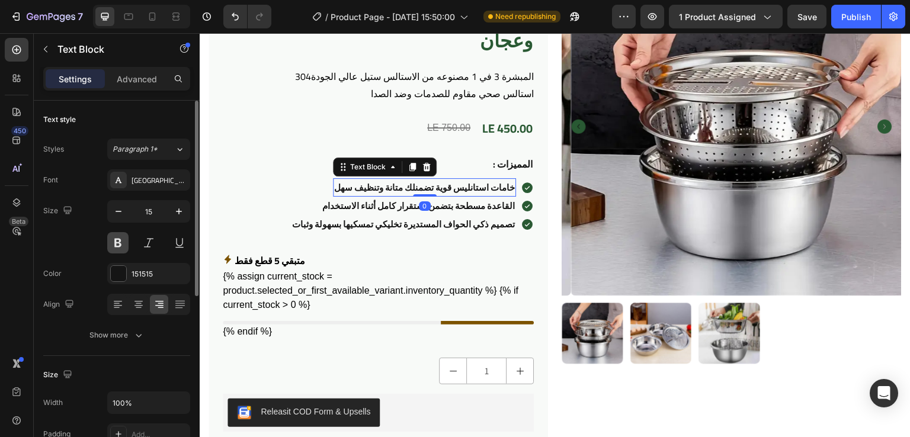
click at [117, 241] on button at bounding box center [117, 242] width 21 height 21
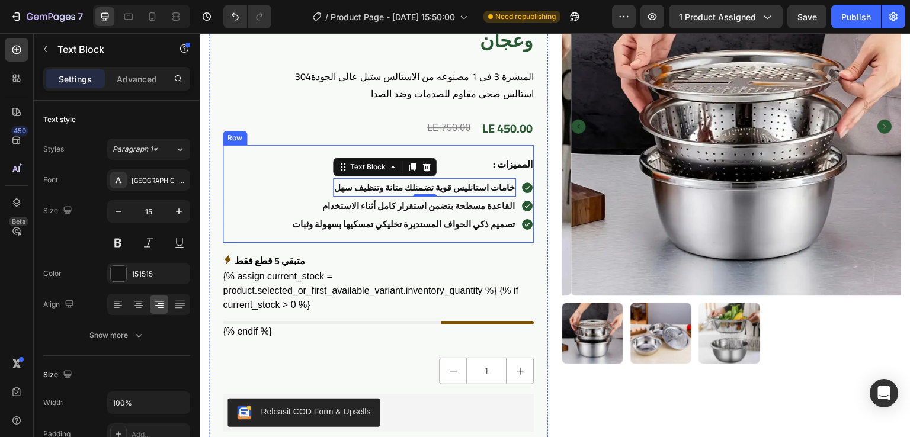
click at [457, 150] on div ": المميزات Text Block Row خامات استانليس قوية تضمنلك متانة وتنظيف سهل Text Bloc…" at bounding box center [378, 194] width 311 height 98
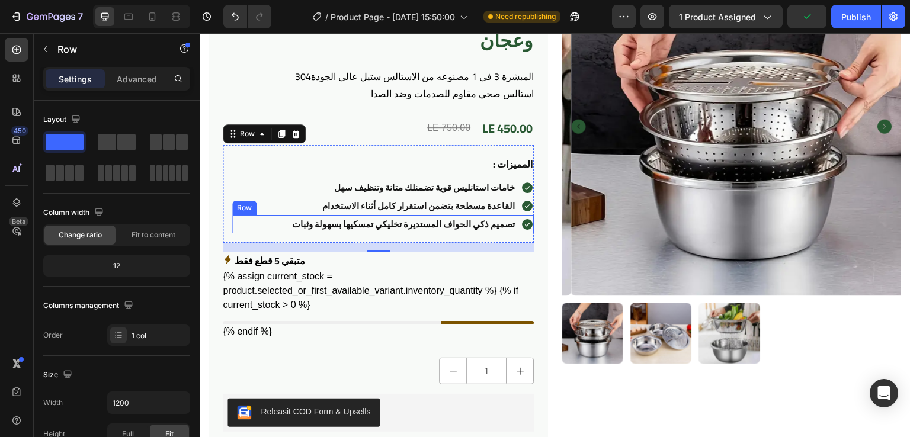
click at [512, 227] on div "تصميم ذكي الحواف المستديرة تخليكي تمسكيها بسهولة وثبات Text Block Icon Row" at bounding box center [382, 224] width 301 height 18
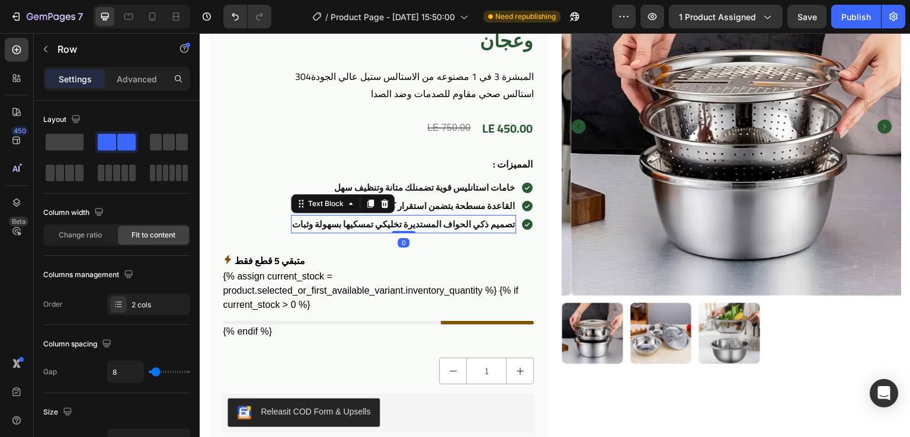
click at [501, 224] on strong "تصميم ذكي الحواف المستديرة تخليكي تمسكيها بسهولة وثبات" at bounding box center [403, 224] width 223 height 17
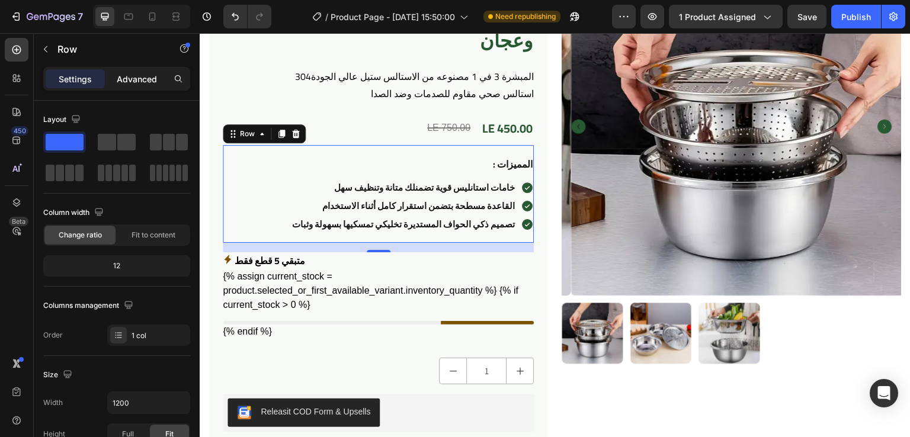
click at [149, 86] on div "Advanced" at bounding box center [136, 78] width 59 height 19
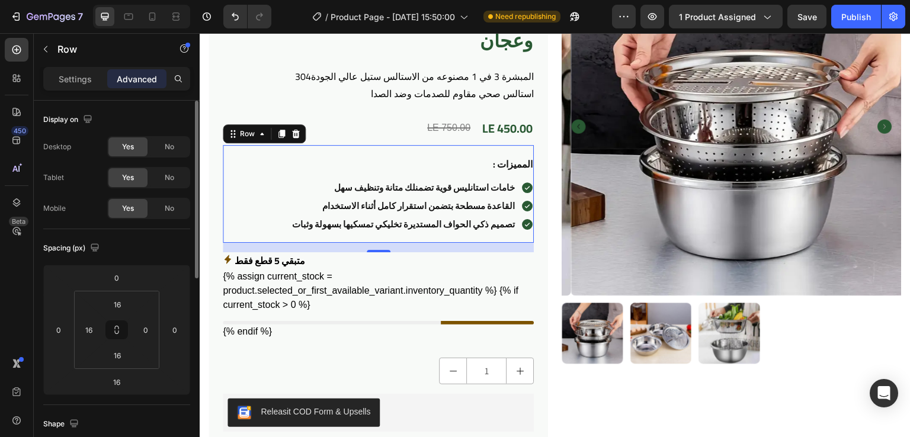
scroll to position [31, 0]
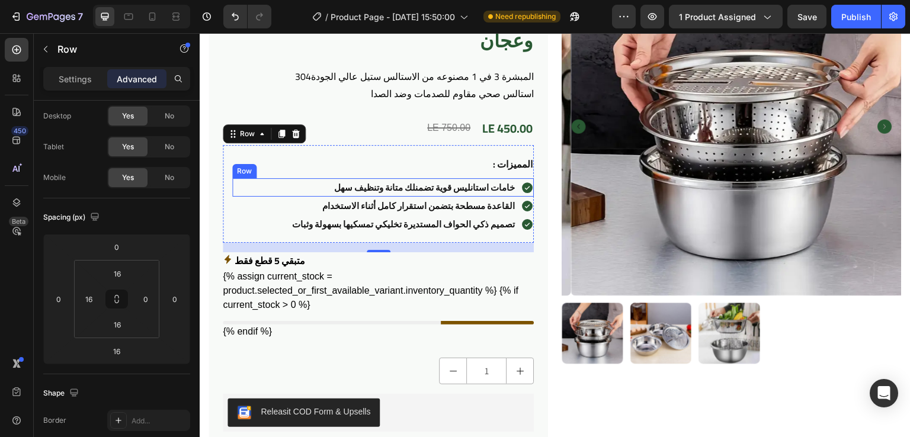
click at [261, 193] on div "خامات استانليس قوية تضمنلك متانة وتنظيف سهل Text Block Icon Row" at bounding box center [382, 187] width 301 height 18
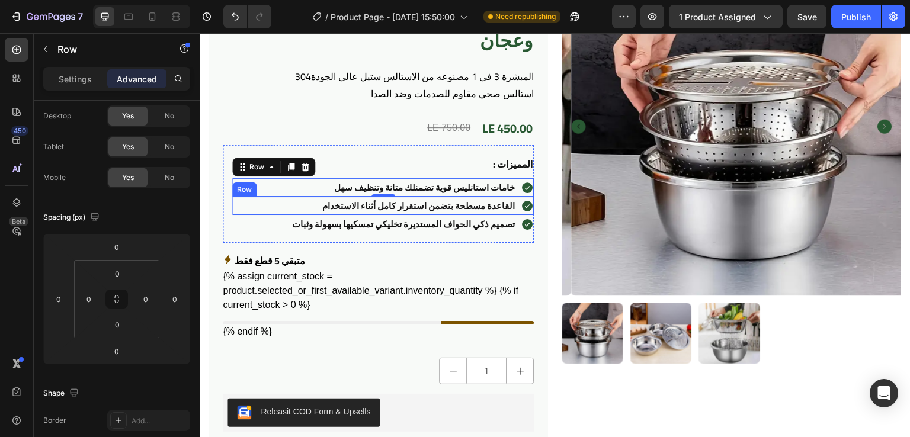
click at [263, 205] on div "القاعدة مسطحة بتضمن استقرار كامل أثناء الاستخدام Text Block Icon Row" at bounding box center [382, 206] width 301 height 18
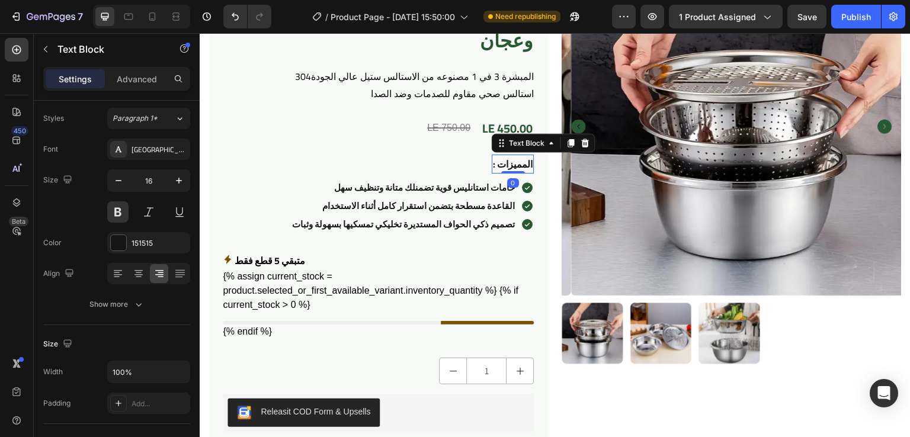
click at [493, 164] on p ": المميزات" at bounding box center [513, 164] width 40 height 17
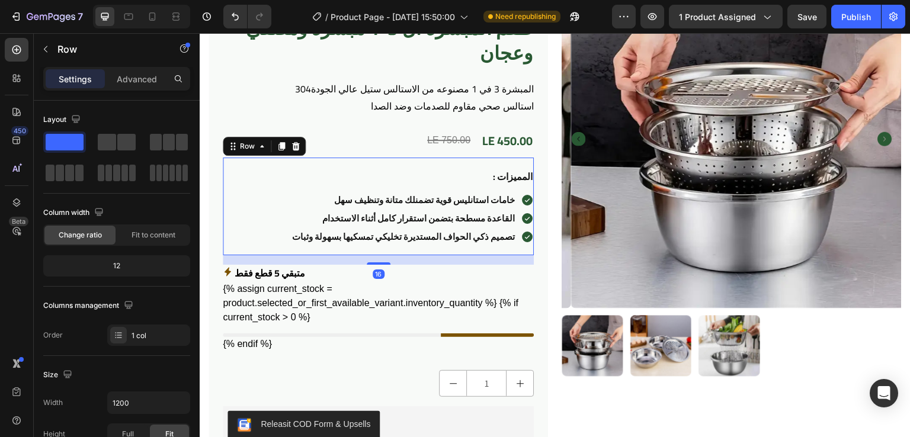
scroll to position [147, 0]
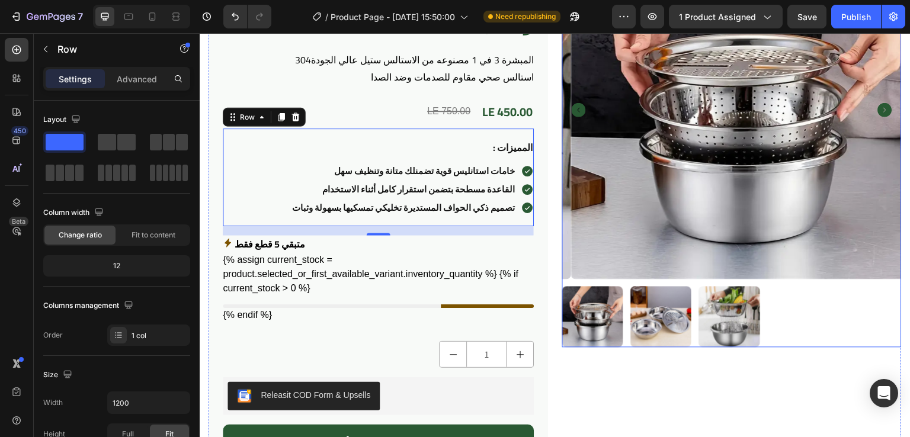
click at [737, 312] on img at bounding box center [729, 317] width 61 height 61
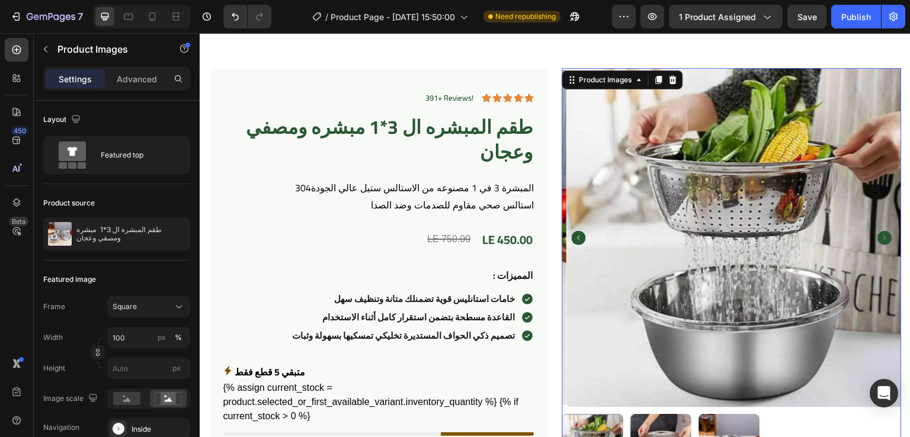
scroll to position [0, 0]
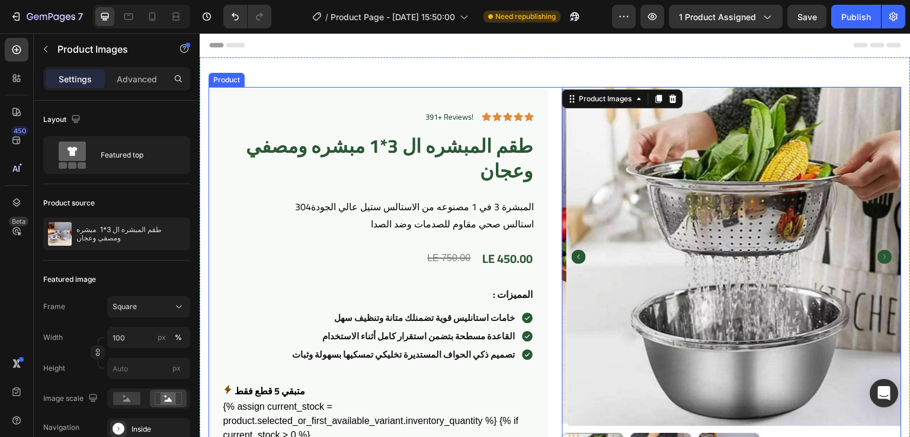
click at [545, 150] on div "391+ Reviews! Text Block Icon Icon Icon Icon Icon Icon List Row طقم المبشره ال …" at bounding box center [554, 407] width 693 height 641
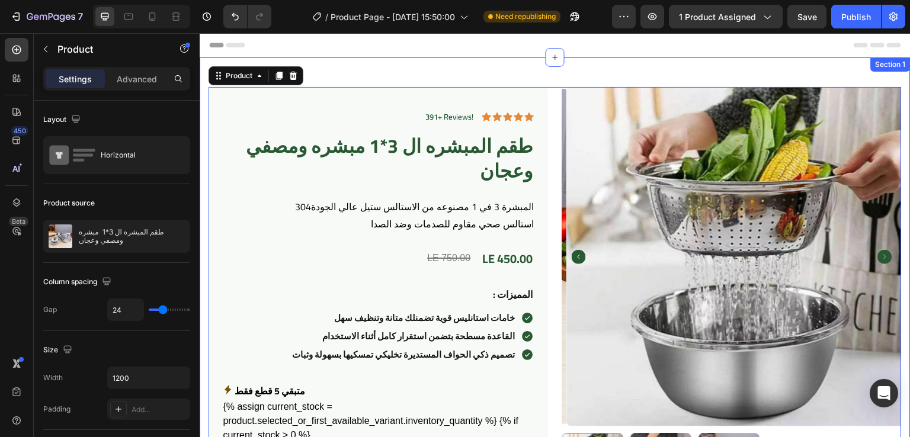
click at [541, 68] on div "391+ Reviews! Text Block Icon Icon Icon Icon Icon Icon List Row طقم المبشره ال …" at bounding box center [555, 411] width 711 height 708
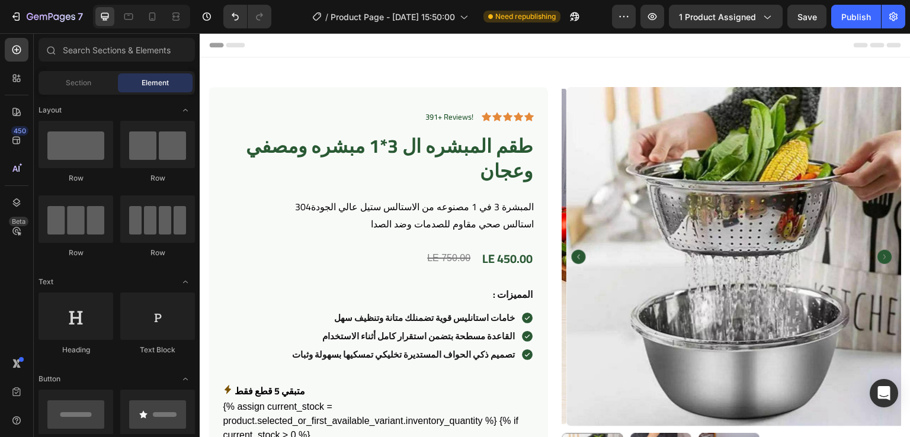
click at [419, 47] on div "Header" at bounding box center [555, 45] width 692 height 24
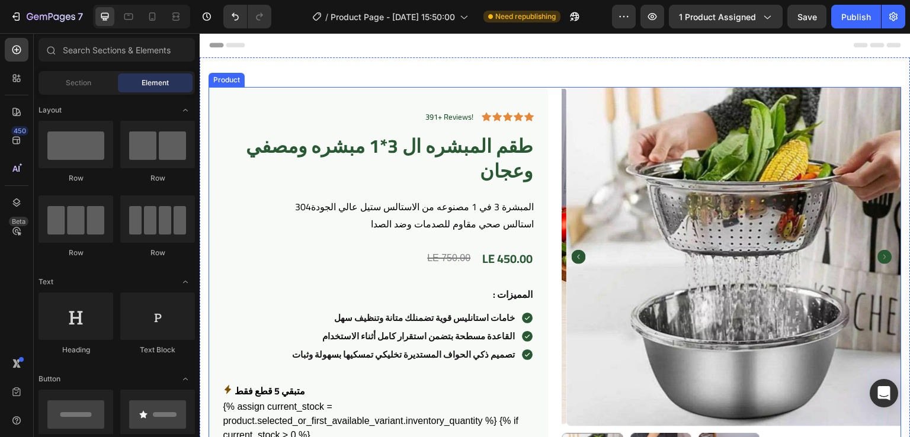
click at [545, 114] on div "391+ Reviews! Text Block Icon Icon Icon Icon Icon Icon List Row طقم المبشره ال …" at bounding box center [554, 407] width 693 height 641
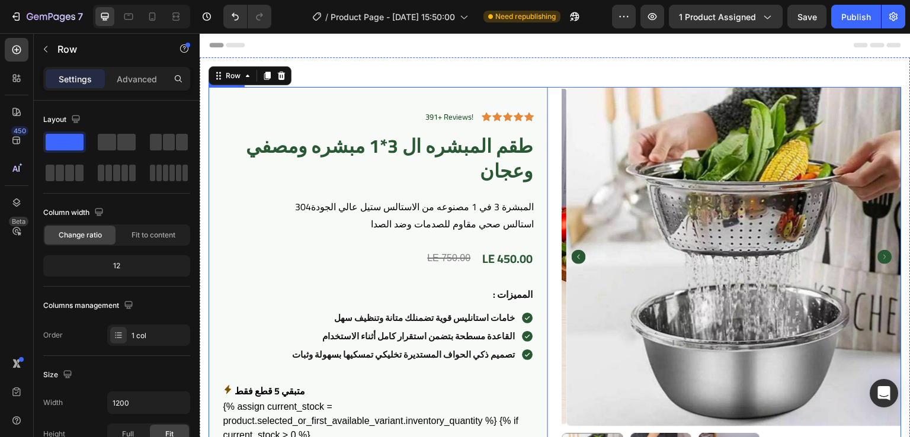
click at [551, 117] on div "391+ Reviews! Text Block Icon Icon Icon Icon Icon Icon List Row طقم المبشره ال …" at bounding box center [554, 407] width 693 height 641
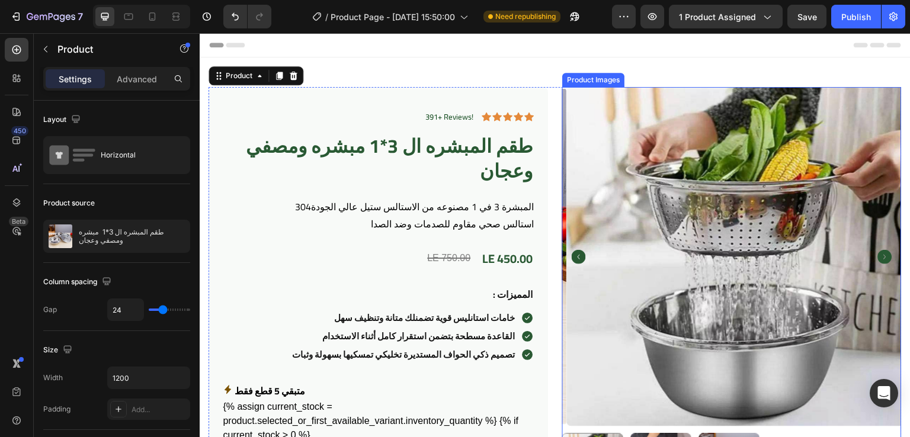
click at [605, 132] on img at bounding box center [736, 256] width 339 height 339
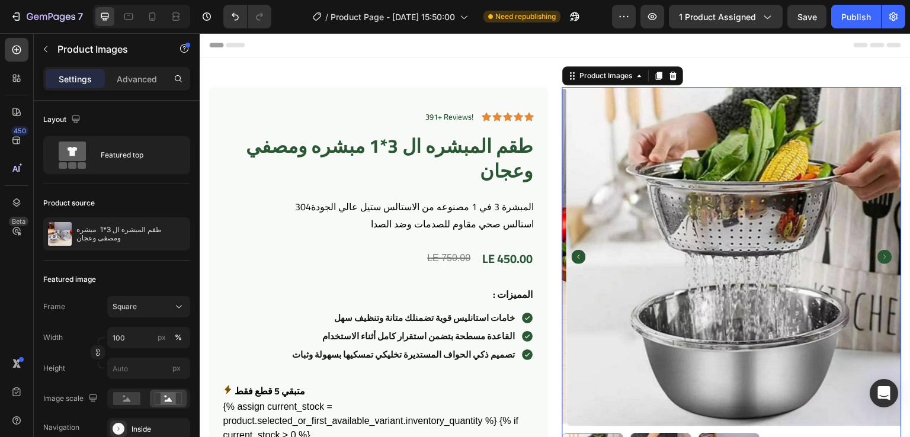
scroll to position [78, 0]
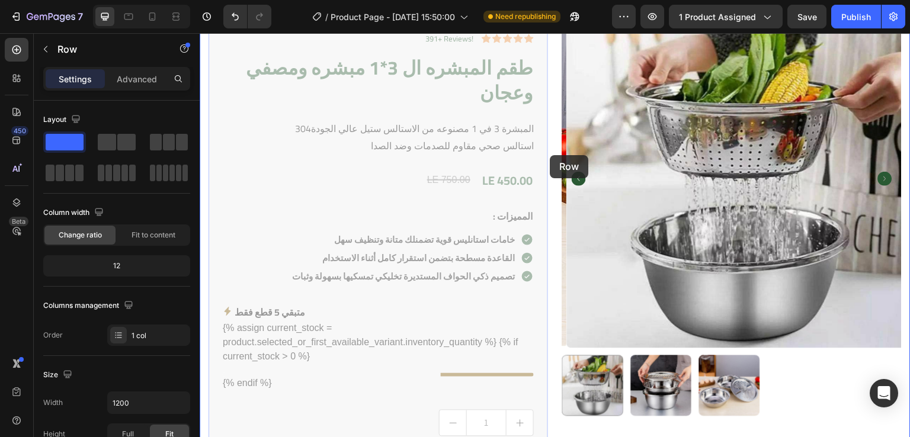
drag, startPoint x: 543, startPoint y: 150, endPoint x: 550, endPoint y: 155, distance: 8.4
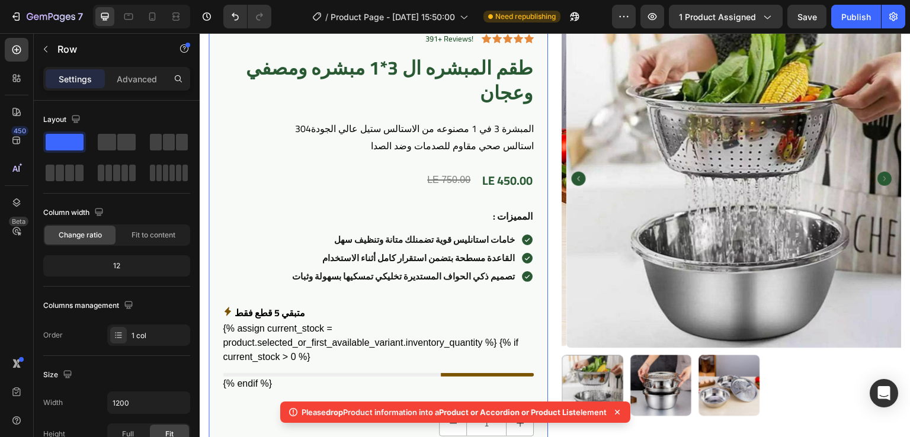
click at [623, 411] on icon at bounding box center [617, 412] width 12 height 12
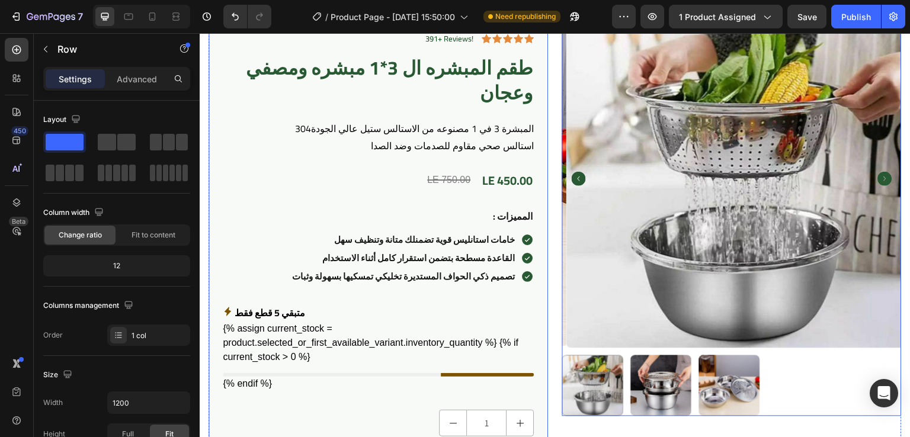
click at [773, 369] on div at bounding box center [731, 385] width 339 height 61
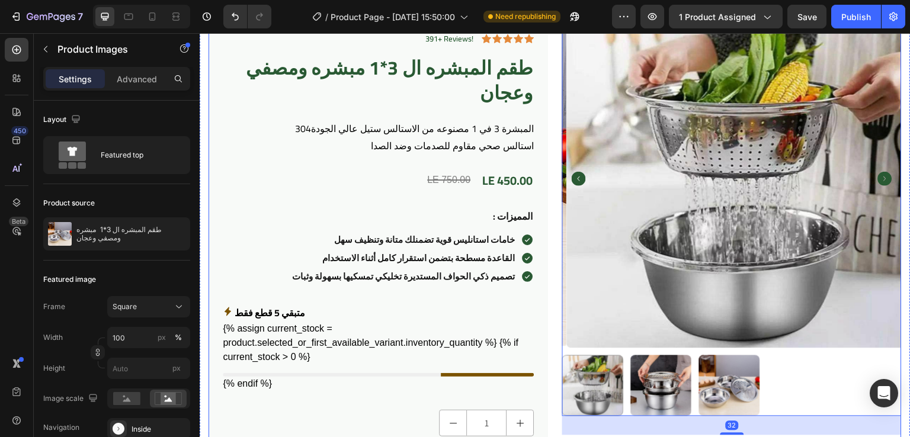
click at [544, 111] on div "391+ Reviews! Text Block Icon Icon Icon Icon Icon Icon List Row طقم المبشره ال …" at bounding box center [554, 329] width 693 height 641
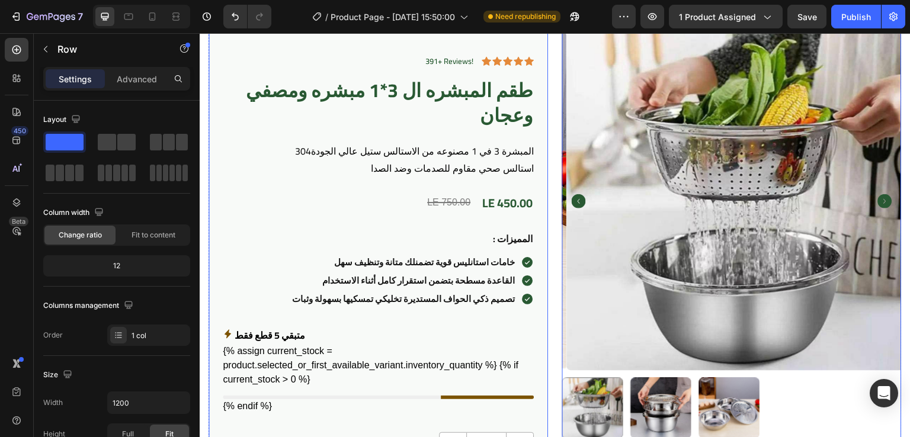
scroll to position [89, 0]
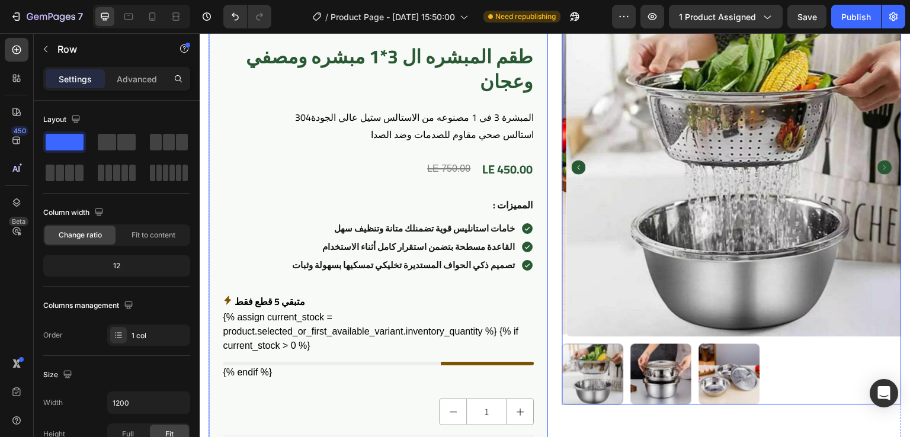
click at [573, 111] on img at bounding box center [736, 167] width 339 height 339
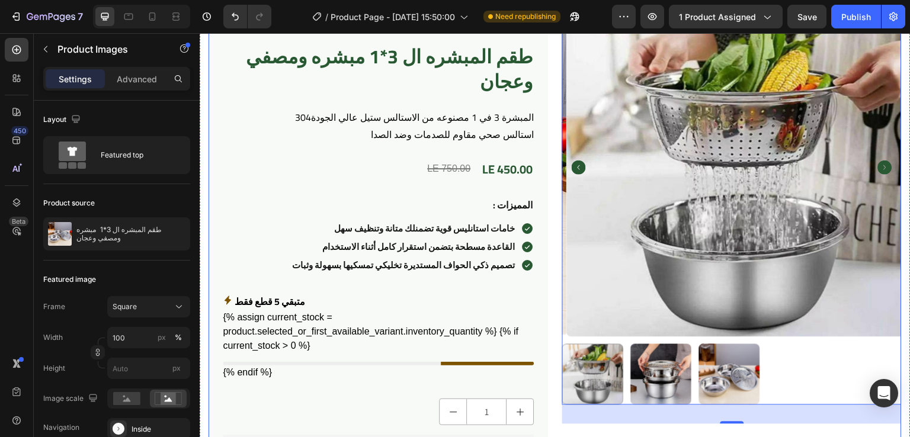
click at [551, 142] on div "391+ Reviews! Text Block Icon Icon Icon Icon Icon Icon List Row طقم المبشره ال …" at bounding box center [554, 318] width 693 height 641
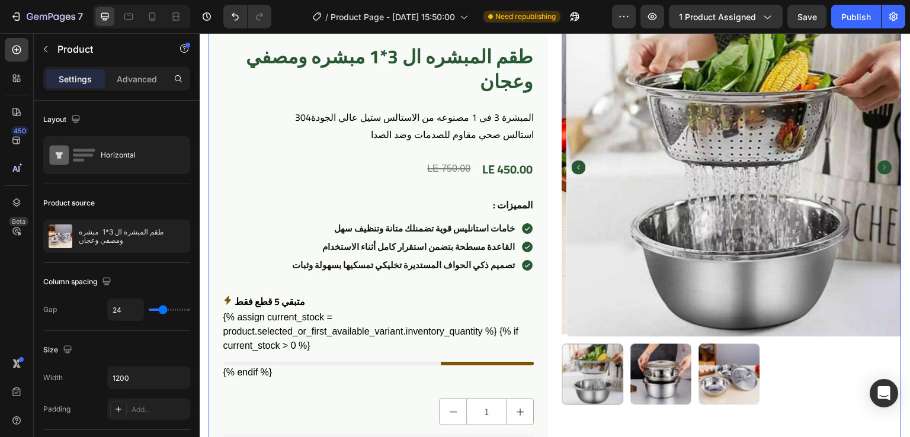
scroll to position [0, 0]
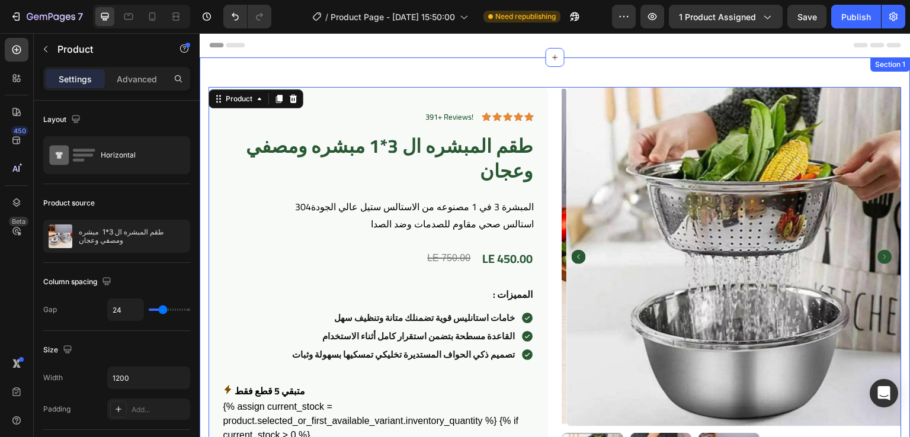
click at [621, 62] on div "391+ Reviews! Text Block Icon Icon Icon Icon Icon Icon List Row طقم المبشره ال …" at bounding box center [555, 411] width 711 height 708
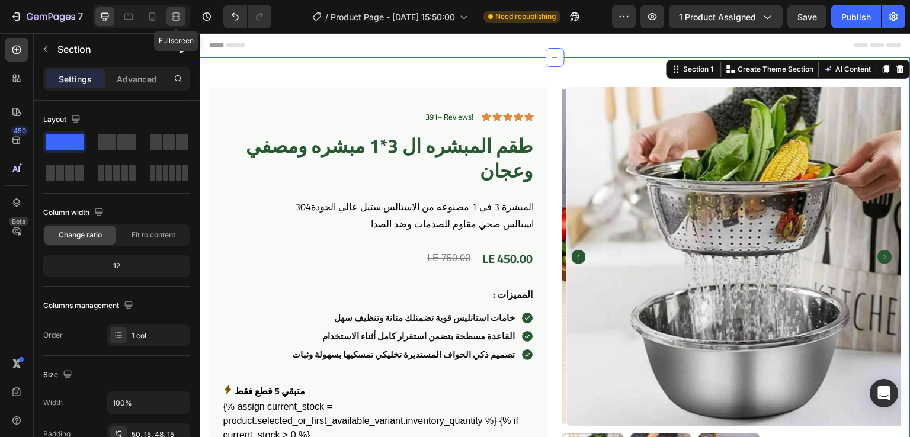
click at [176, 15] on icon at bounding box center [176, 17] width 12 height 12
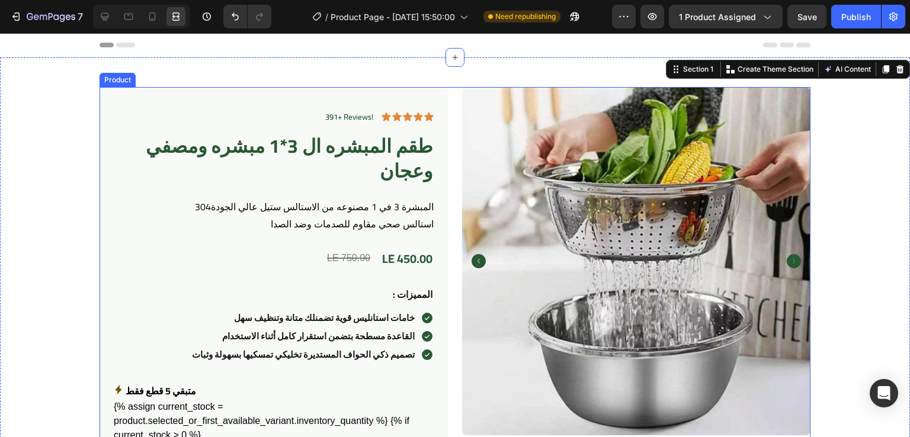
click at [445, 134] on div "391+ Reviews! Text Block Icon Icon Icon Icon Icon Icon List Row طقم المبشره ال …" at bounding box center [454, 407] width 711 height 641
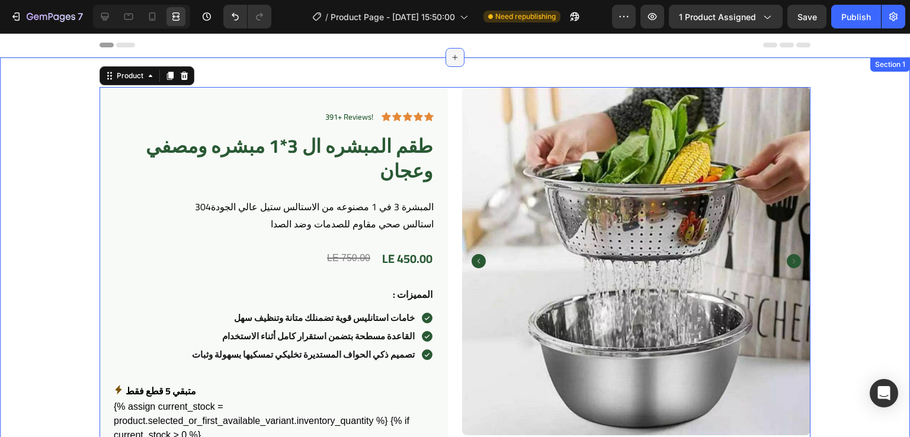
click at [445, 60] on div at bounding box center [454, 57] width 19 height 19
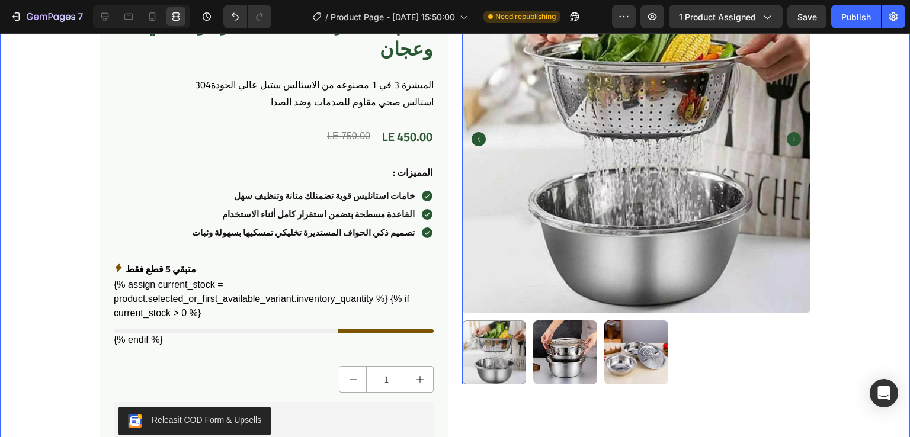
scroll to position [160, 0]
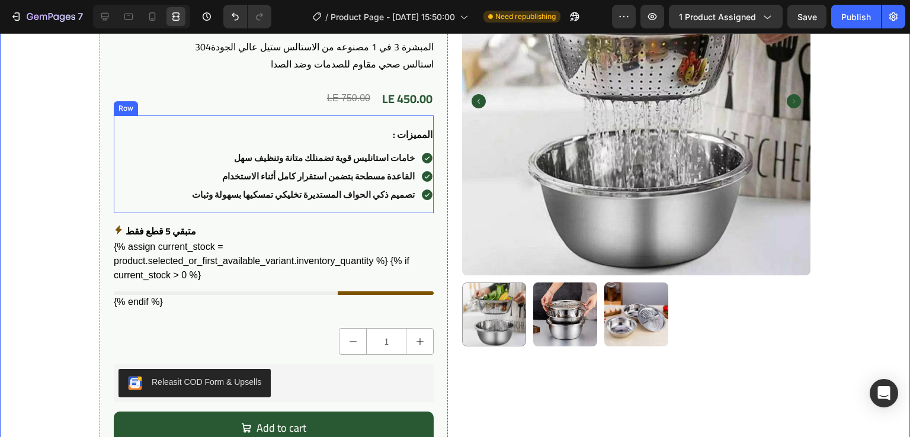
click at [348, 119] on div ": المميزات Text Block Row خامات استانليس قوية تضمنلك متانة وتنظيف سهل Text Bloc…" at bounding box center [274, 164] width 320 height 98
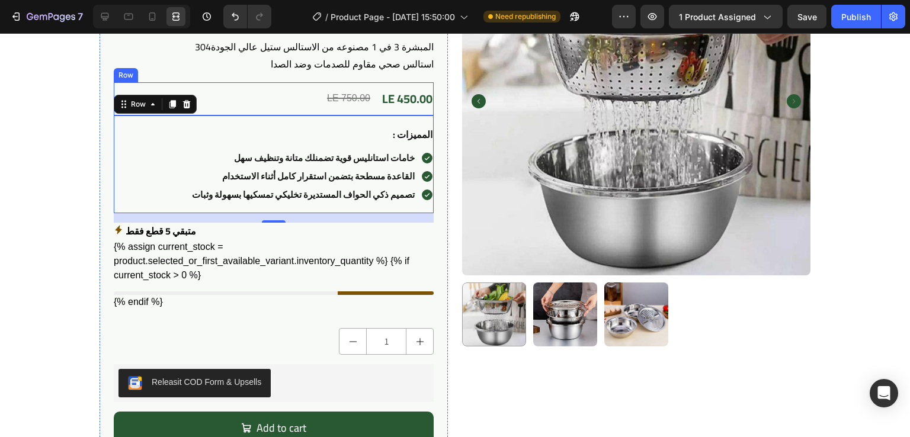
click at [298, 92] on div "LE 750.00 Compare Price Compare Price LE 450.00 Product Price Product Price Row" at bounding box center [274, 98] width 320 height 33
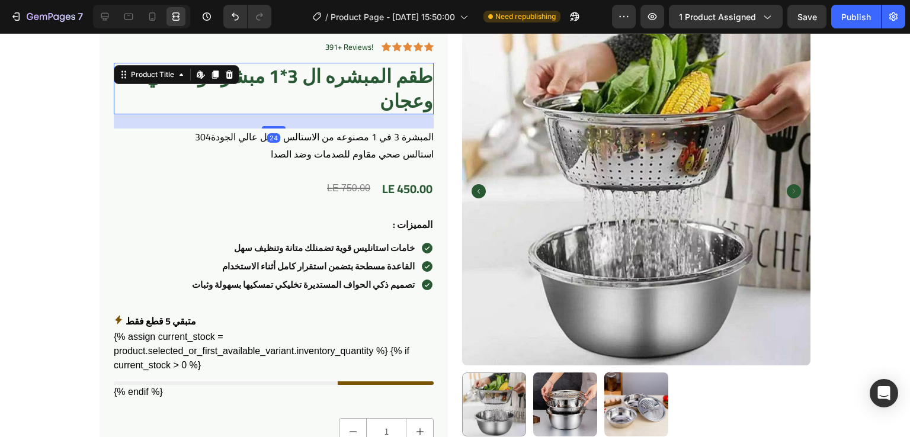
scroll to position [0, 0]
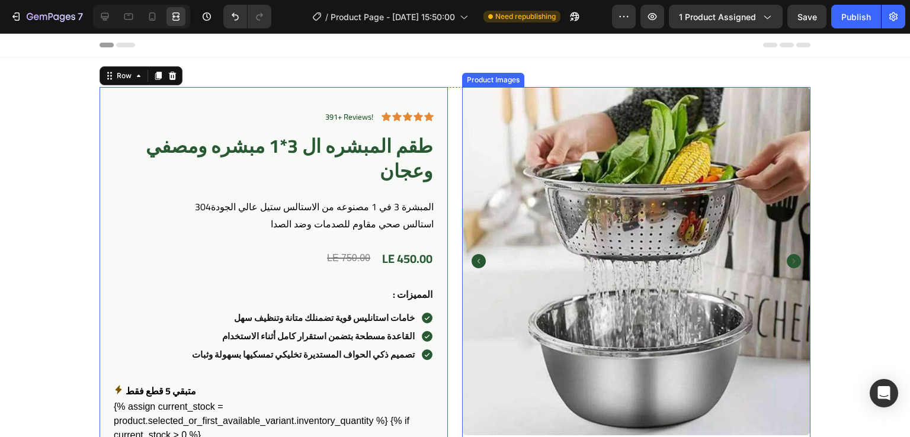
click at [488, 112] on img at bounding box center [636, 261] width 348 height 348
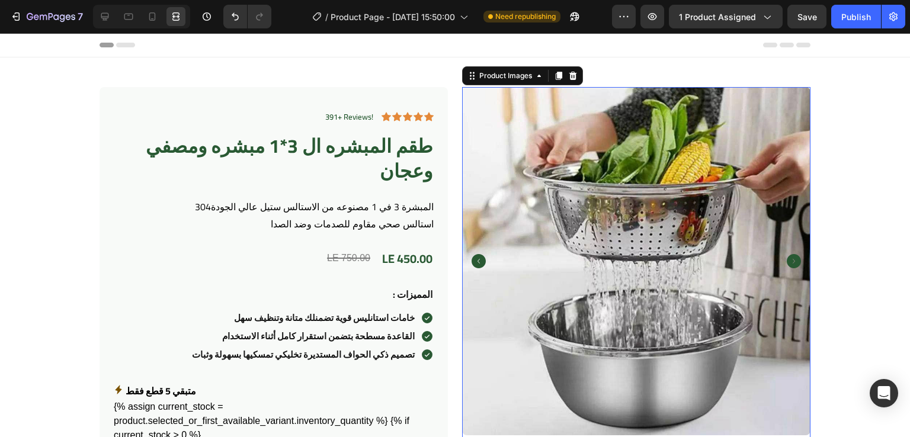
scroll to position [83, 0]
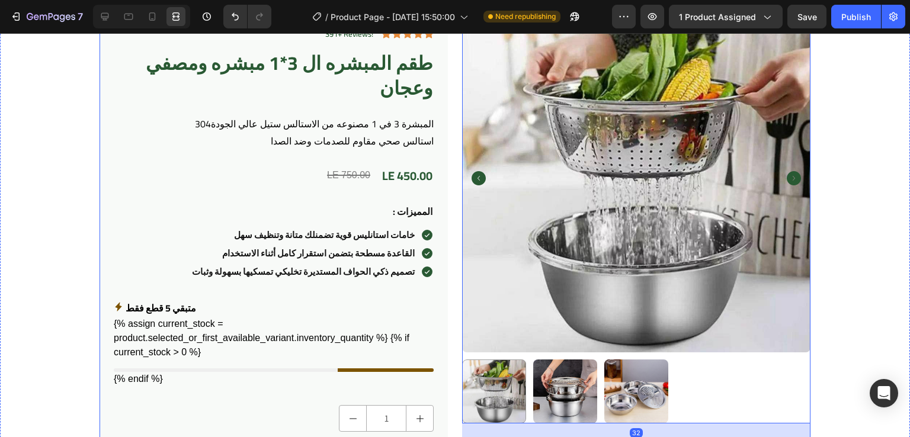
click at [449, 162] on div "391+ Reviews! Text Block Icon Icon Icon Icon Icon Icon List Row طقم المبشره ال …" at bounding box center [454, 324] width 711 height 641
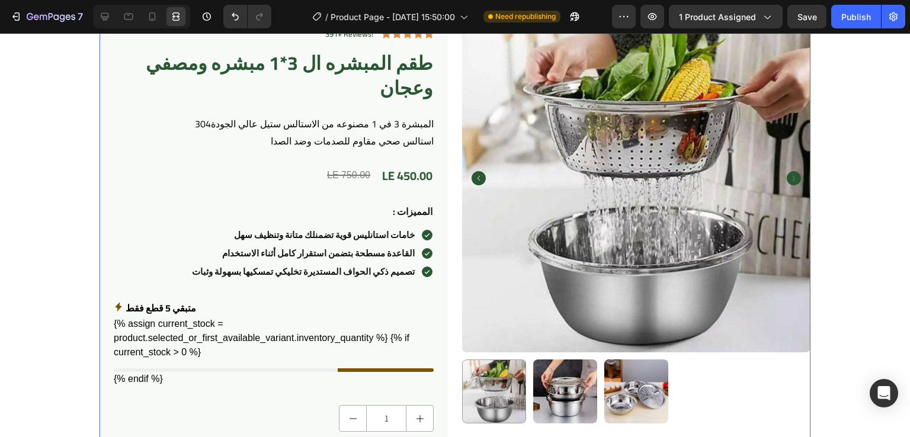
scroll to position [133, 0]
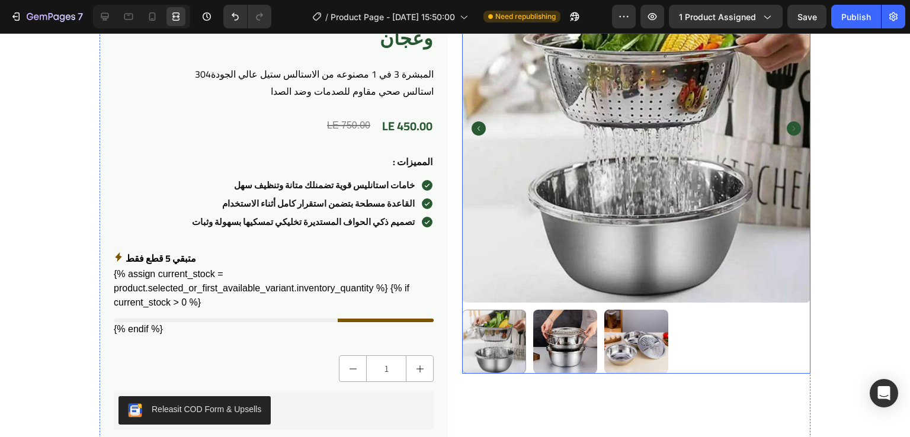
click at [706, 352] on div at bounding box center [636, 342] width 348 height 64
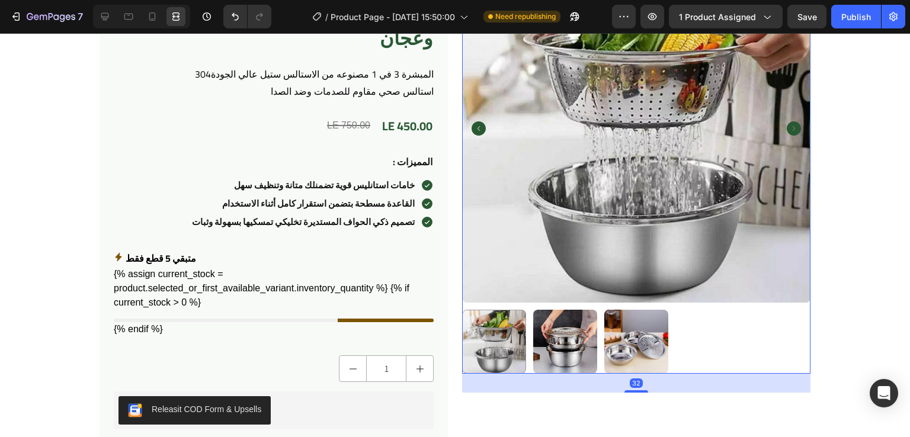
scroll to position [310, 0]
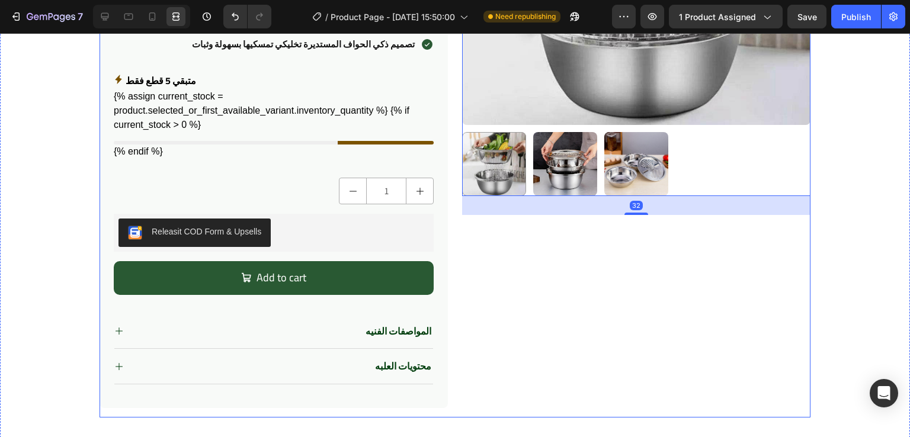
click at [521, 296] on div "Product Images 32" at bounding box center [636, 97] width 348 height 641
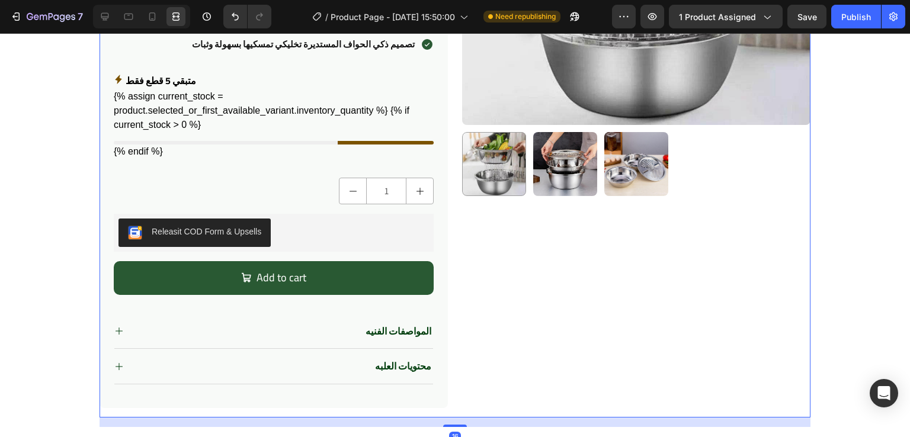
scroll to position [426, 0]
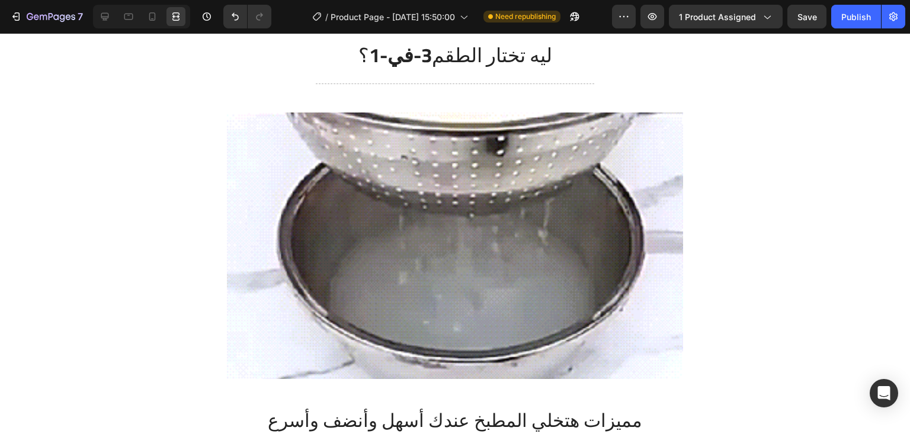
scroll to position [1253, 0]
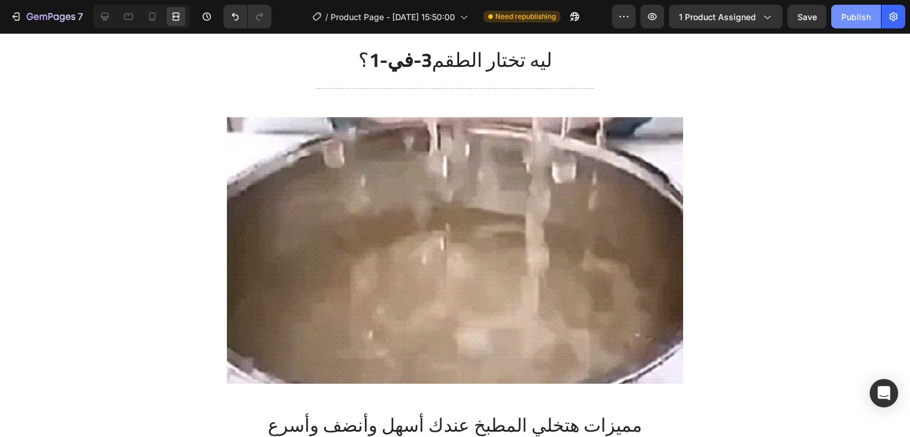
click at [862, 15] on div "Publish" at bounding box center [856, 17] width 30 height 12
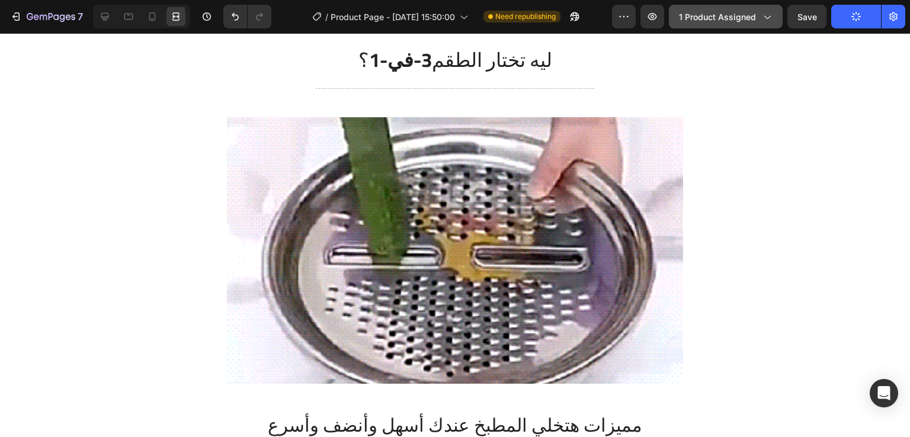
click at [775, 22] on button "1 product assigned" at bounding box center [726, 17] width 114 height 24
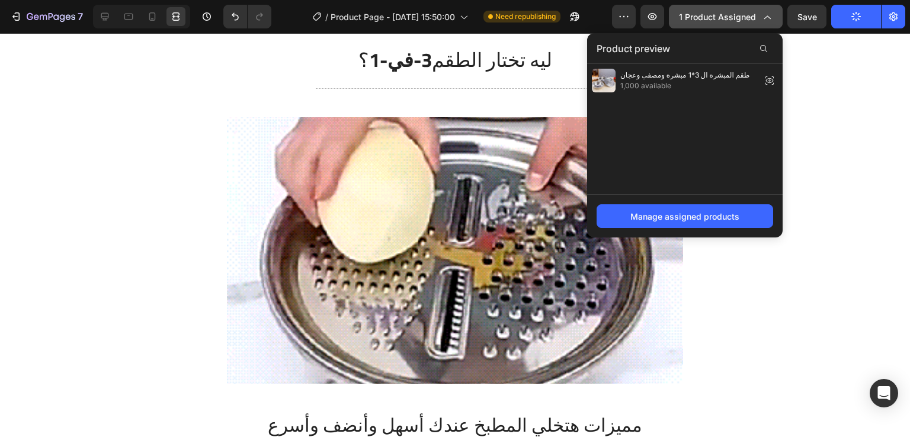
click at [775, 22] on button "1 product assigned" at bounding box center [726, 17] width 114 height 24
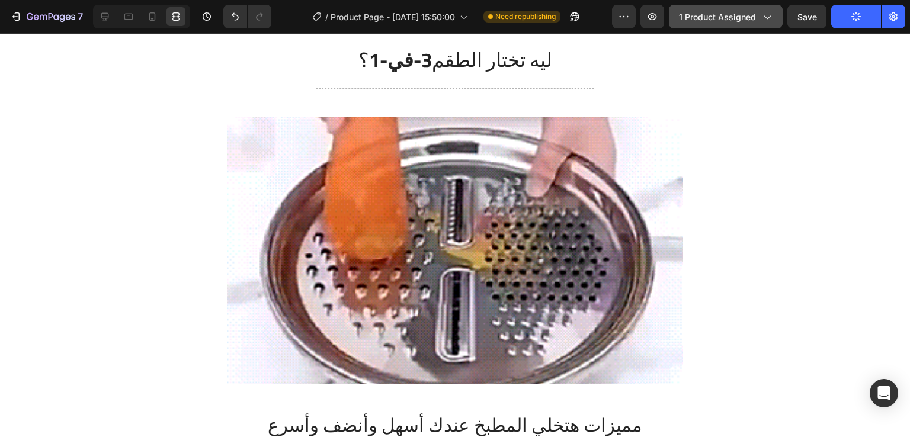
click at [770, 20] on icon "button" at bounding box center [766, 17] width 12 height 12
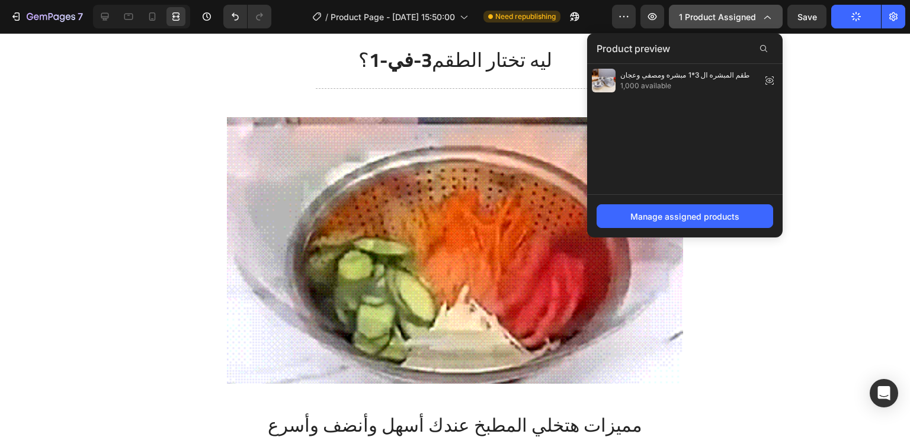
click at [770, 20] on icon "button" at bounding box center [766, 17] width 12 height 12
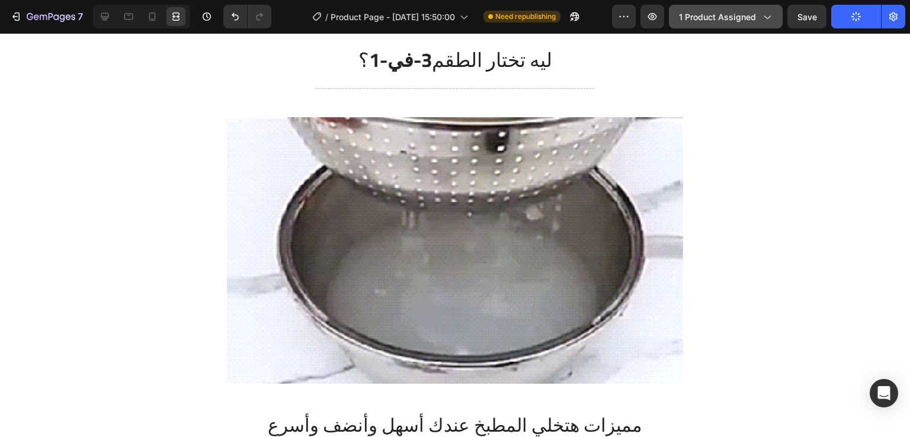
click at [770, 20] on icon "button" at bounding box center [766, 17] width 12 height 12
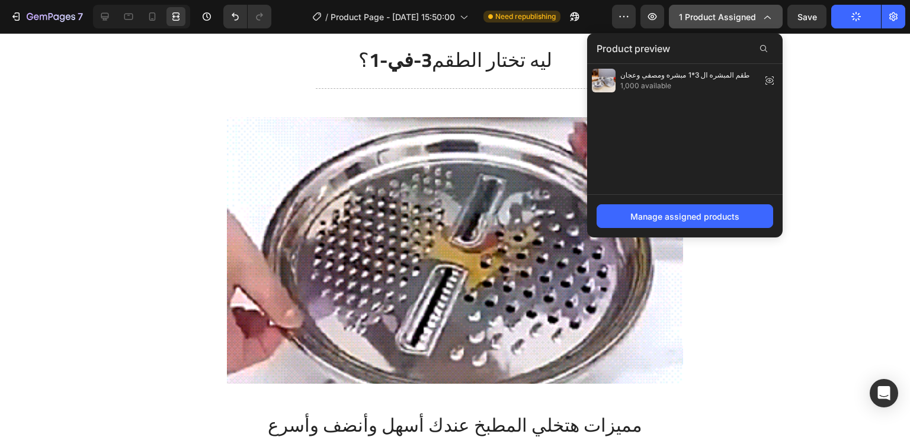
click at [770, 20] on icon "button" at bounding box center [766, 17] width 12 height 12
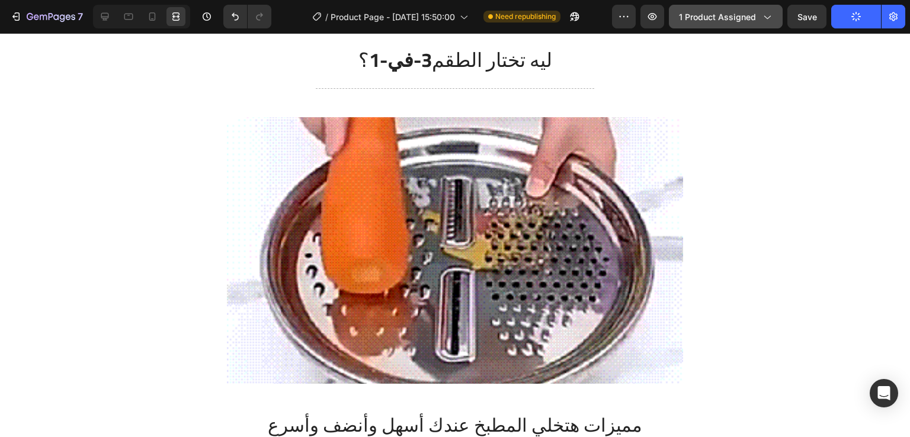
click at [770, 20] on icon "button" at bounding box center [766, 17] width 12 height 12
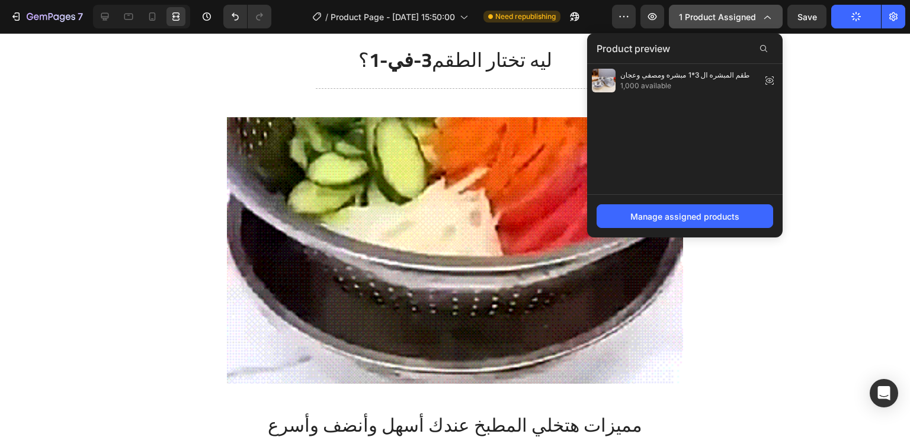
click at [770, 20] on icon "button" at bounding box center [766, 17] width 12 height 12
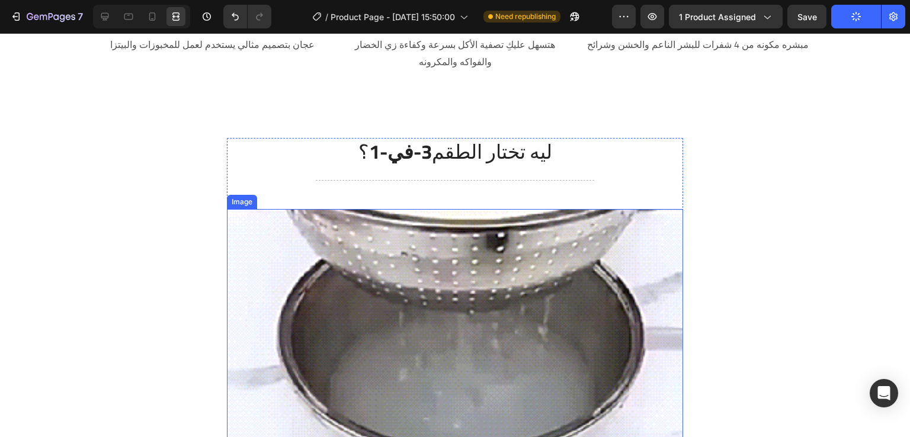
scroll to position [977, 0]
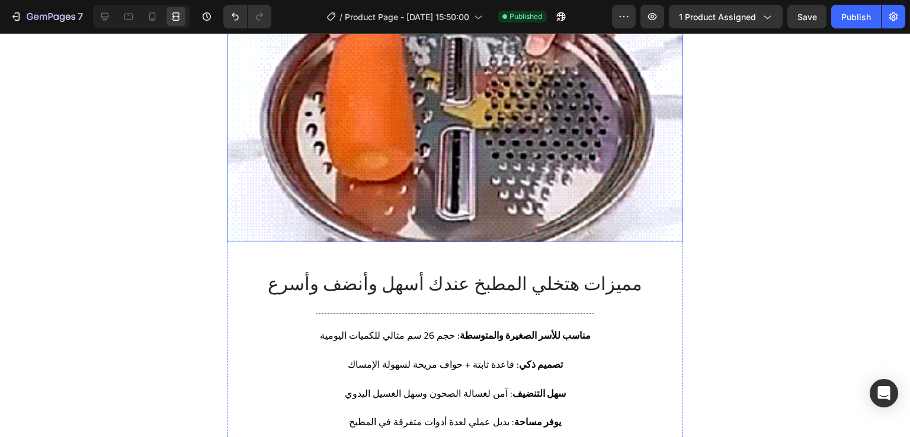
scroll to position [1457, 0]
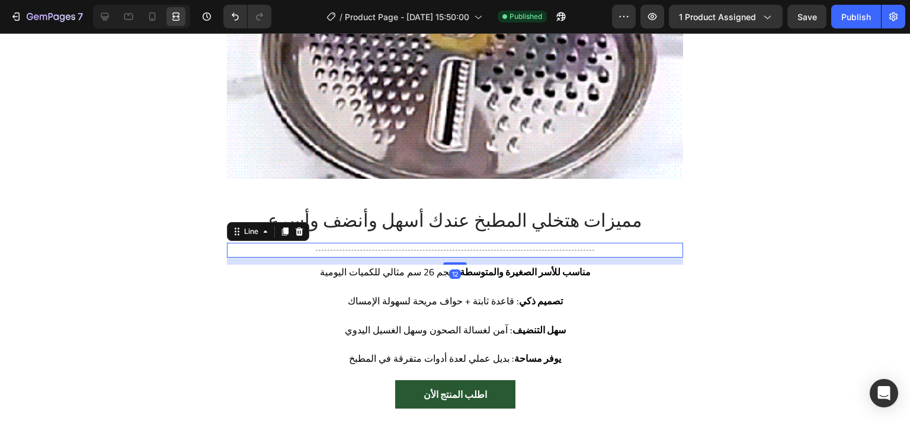
click at [599, 256] on div "Title Line 12" at bounding box center [455, 250] width 456 height 15
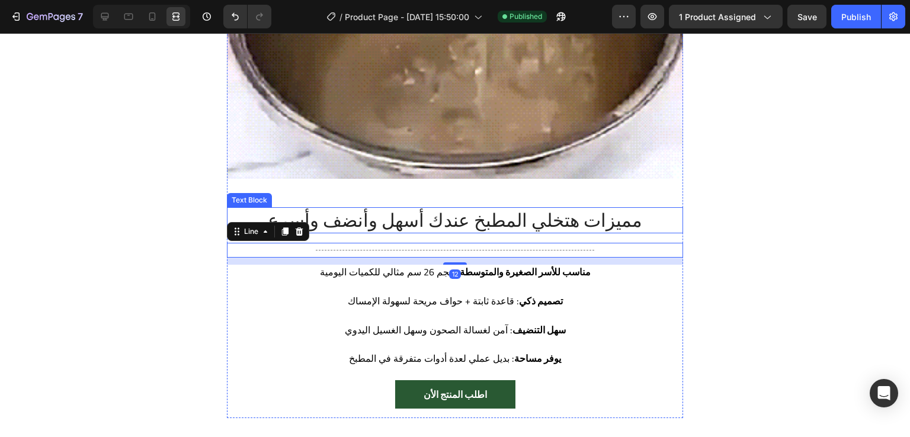
click at [642, 226] on p "مميزات هتخلي المطبخ عندك أسهل وأنضف وأسرع" at bounding box center [455, 220] width 454 height 24
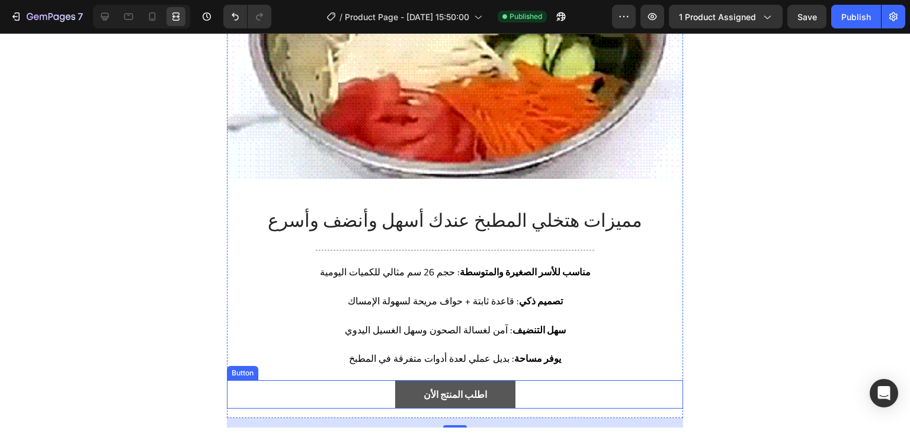
click at [495, 396] on button "اطلب المنتج الأن" at bounding box center [455, 394] width 120 height 28
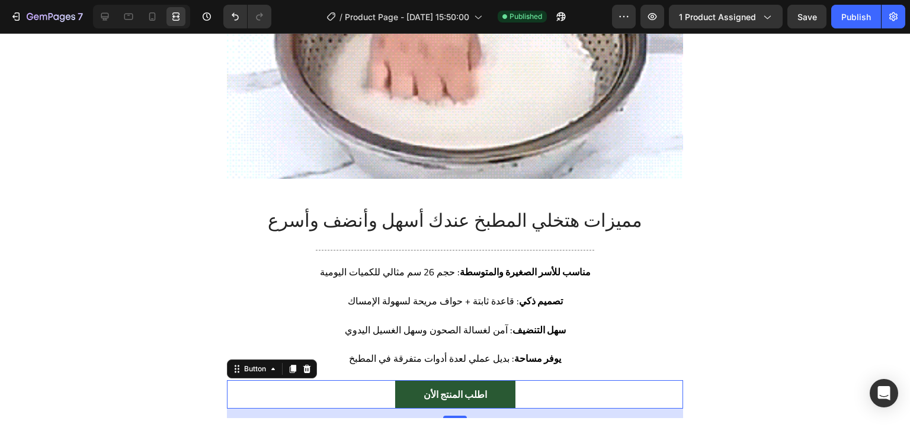
click at [673, 415] on div "16" at bounding box center [455, 413] width 456 height 9
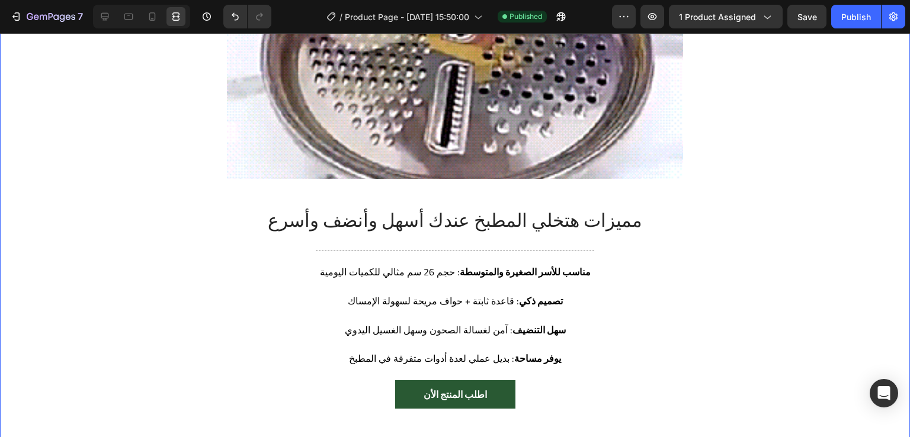
click at [761, 335] on div "ليه تختار الطقم 3-في-1 ؟ Heading Title Line Image مميزات هتخلي المطبخ عندك أسهل…" at bounding box center [455, 134] width 892 height 586
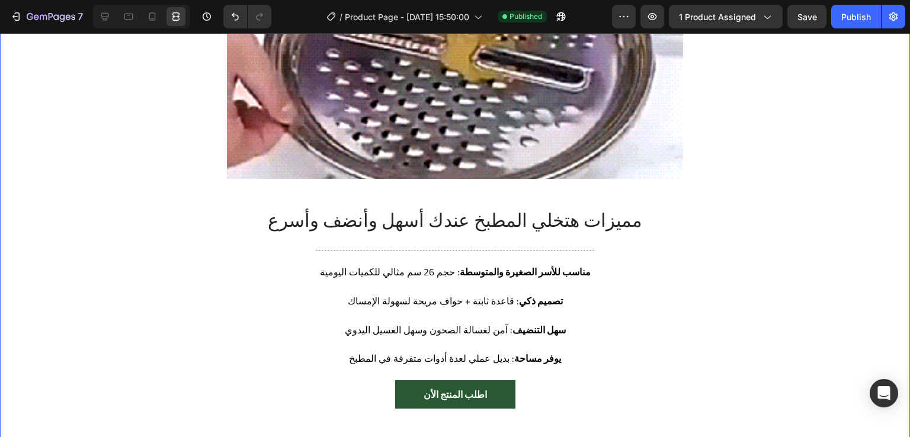
click at [776, 311] on div "ليه تختار الطقم 3-في-1 ؟ Heading Title Line Image مميزات هتخلي المطبخ عندك أسهل…" at bounding box center [455, 134] width 892 height 586
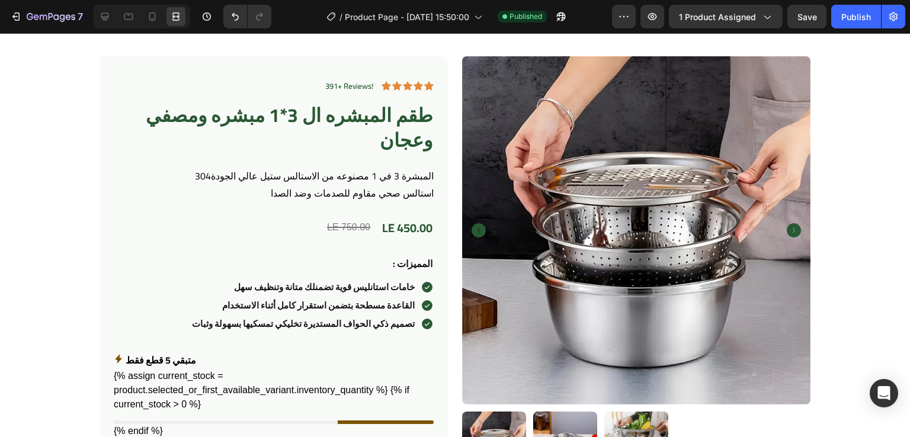
scroll to position [0, 0]
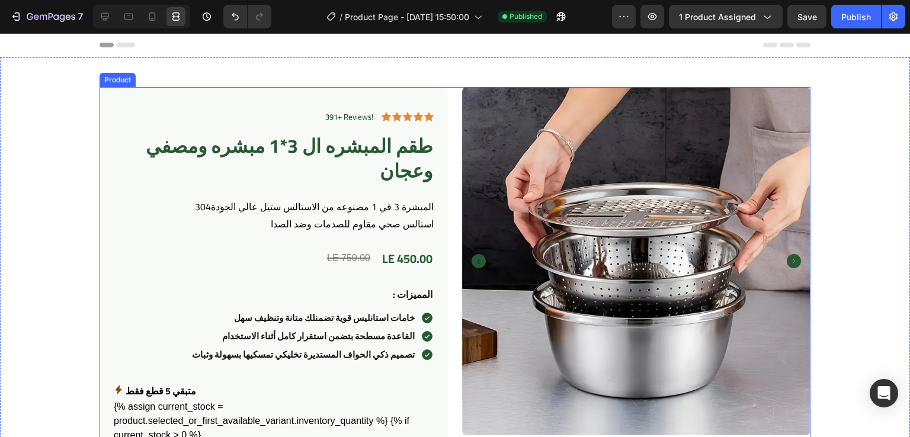
click at [450, 143] on div "391+ Reviews! Text Block Icon Icon Icon Icon Icon Icon List Row طقم المبشره ال …" at bounding box center [454, 407] width 711 height 641
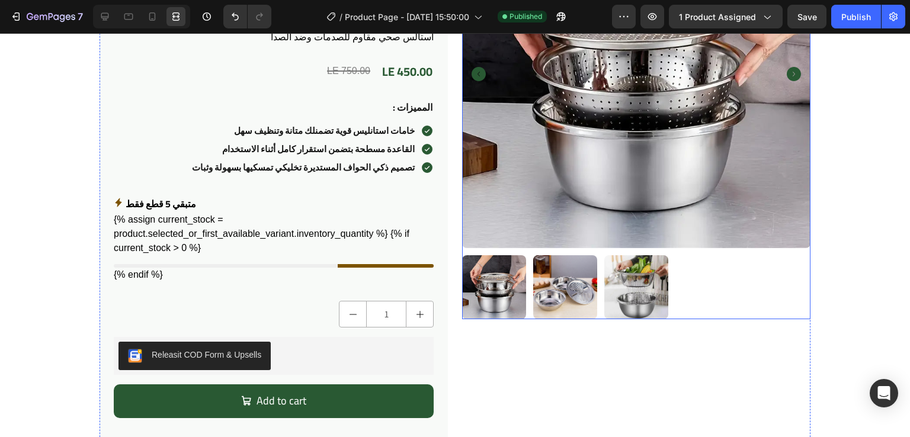
scroll to position [263, 0]
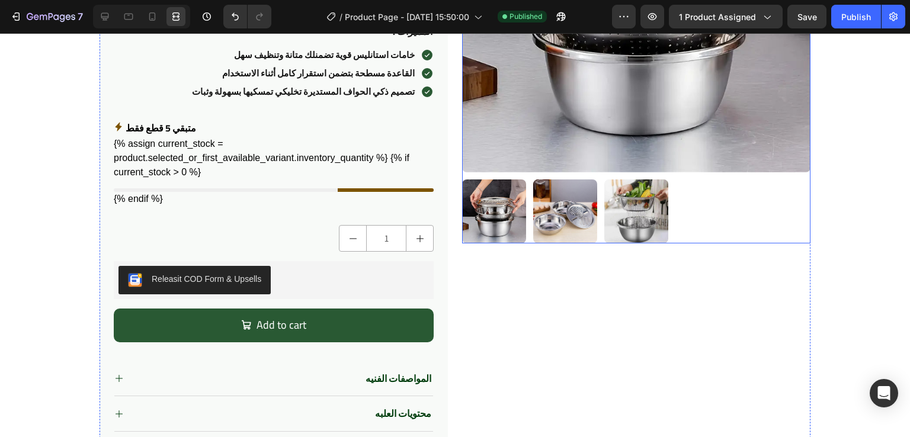
click at [582, 208] on img at bounding box center [565, 211] width 64 height 64
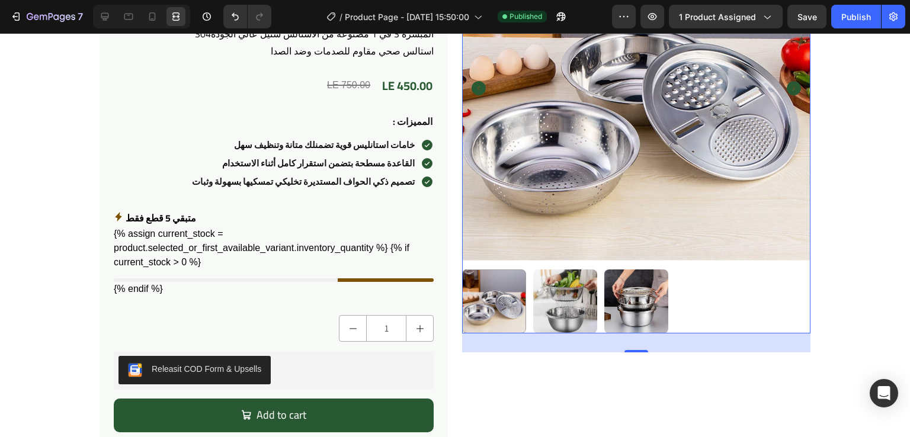
scroll to position [0, 0]
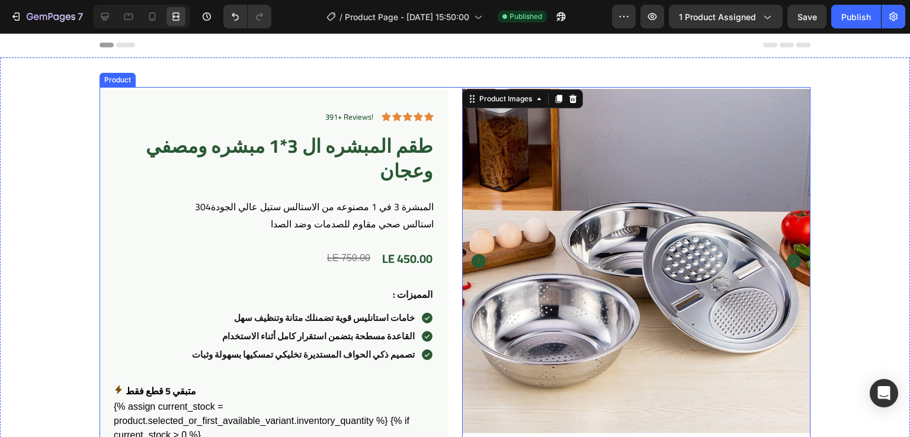
click at [452, 89] on div "391+ Reviews! Text Block Icon Icon Icon Icon Icon Icon List Row طقم المبشره ال …" at bounding box center [454, 407] width 711 height 641
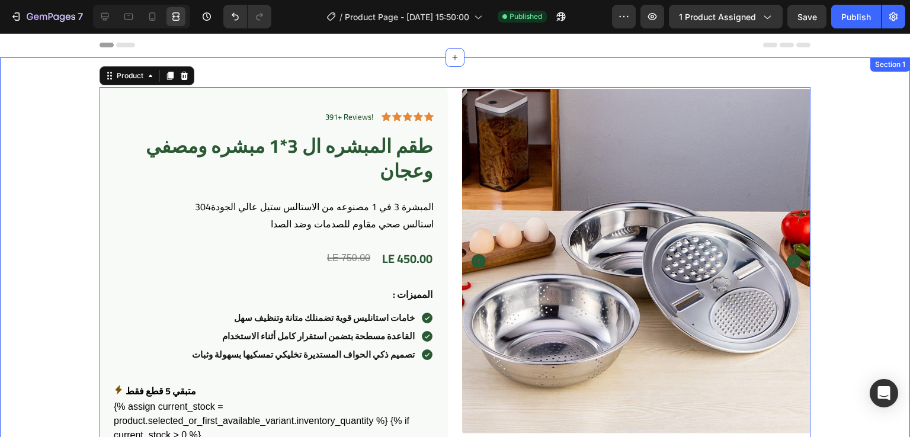
click at [495, 73] on div "391+ Reviews! Text Block Icon Icon Icon Icon Icon Icon List Row طقم المبشره ال …" at bounding box center [455, 411] width 910 height 708
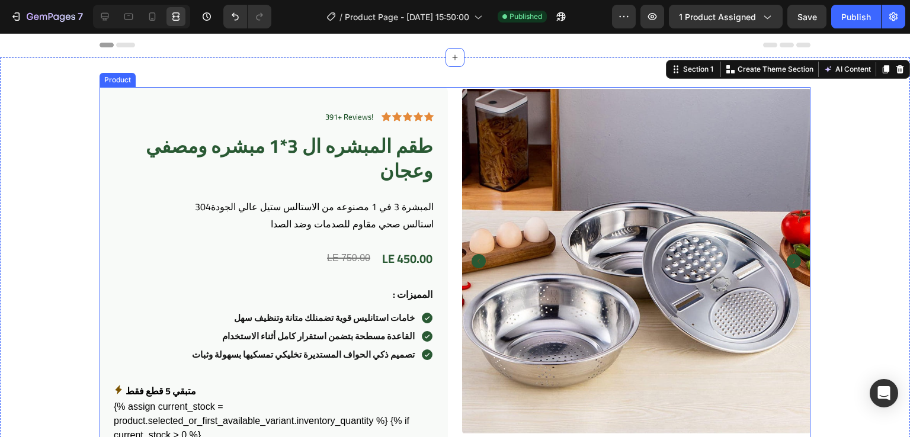
click at [448, 131] on div "391+ Reviews! Text Block Icon Icon Icon Icon Icon Icon List Row طقم المبشره ال …" at bounding box center [454, 407] width 711 height 641
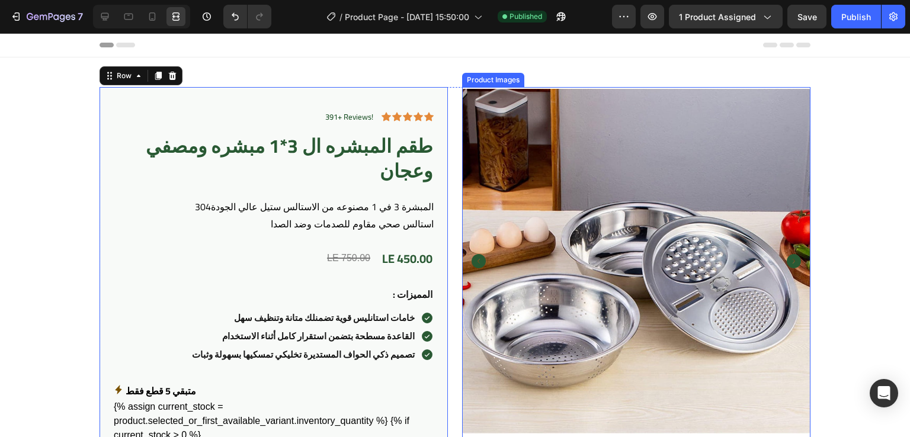
click at [486, 129] on img at bounding box center [636, 261] width 348 height 348
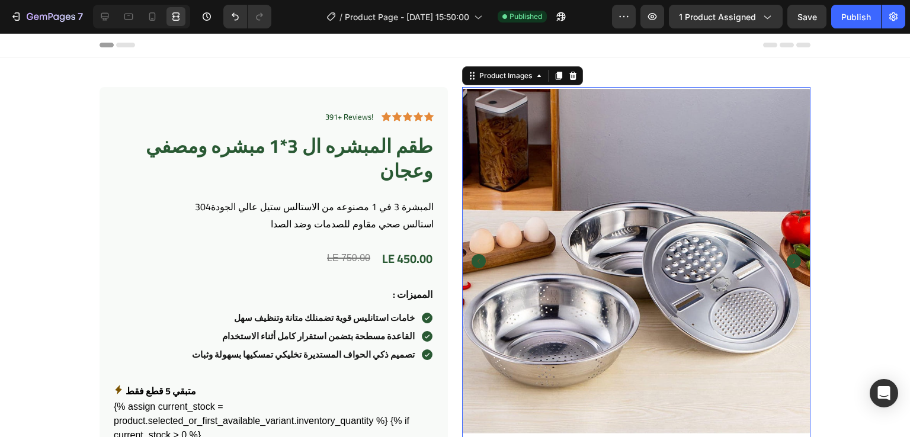
scroll to position [80, 0]
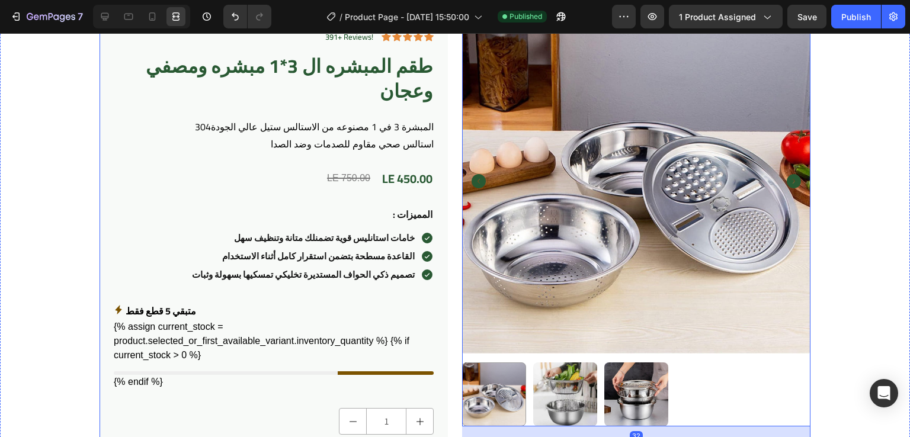
click at [448, 119] on div "391+ Reviews! Text Block Icon Icon Icon Icon Icon Icon List Row طقم المبشره ال …" at bounding box center [454, 327] width 711 height 641
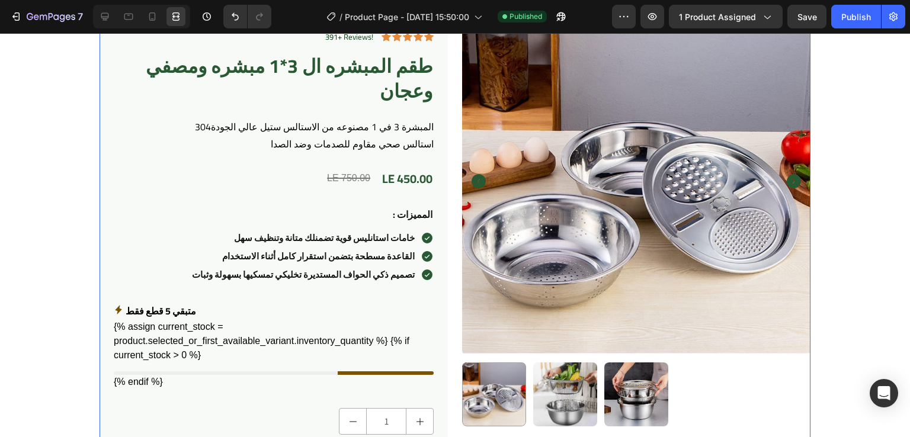
scroll to position [0, 0]
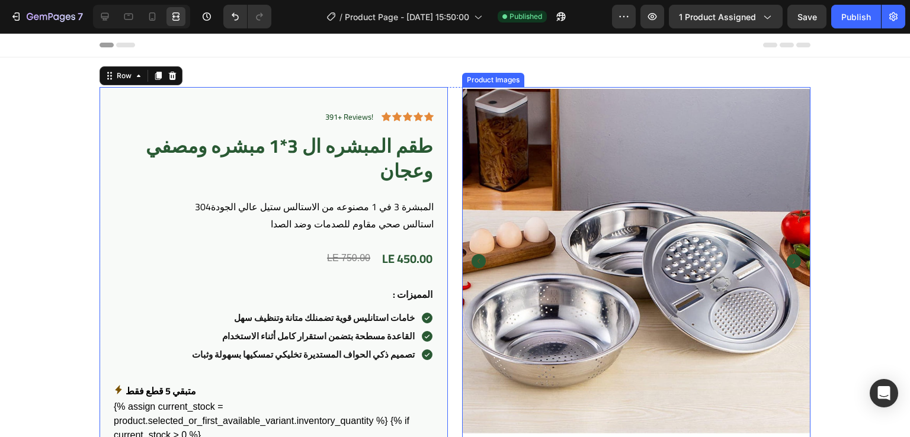
click at [462, 113] on img at bounding box center [636, 261] width 348 height 348
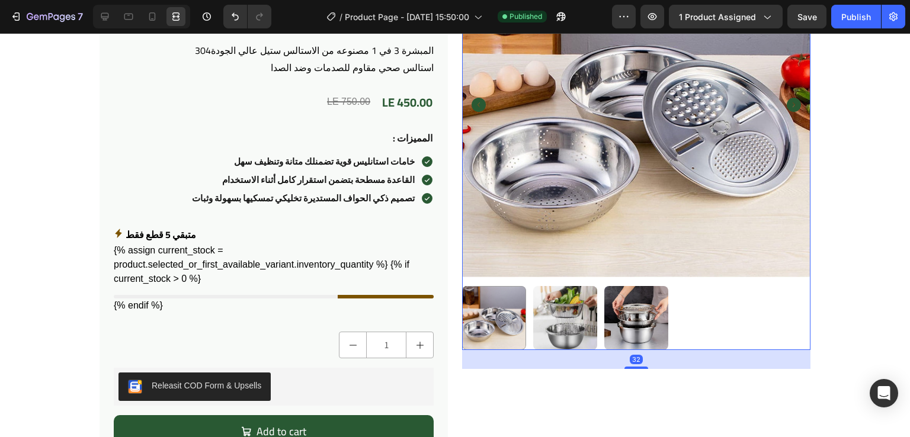
scroll to position [223, 0]
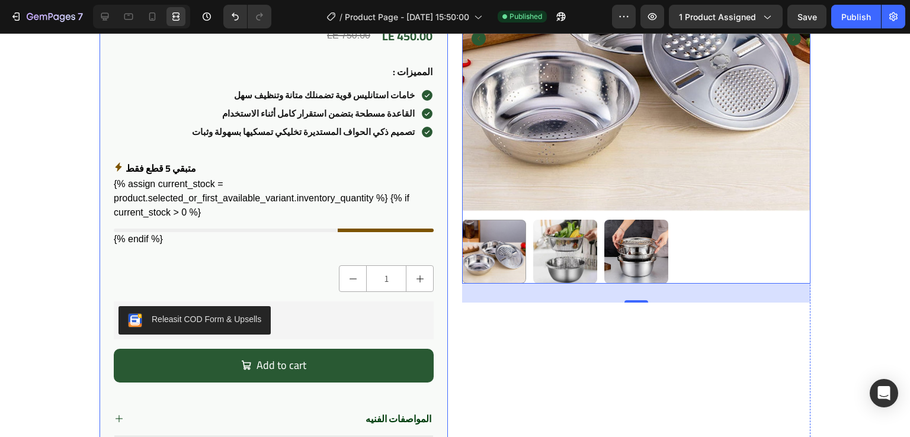
click at [435, 171] on div "391+ Reviews! Text Block Icon Icon Icon Icon Icon Icon List Row طقم المبشره ال …" at bounding box center [273, 179] width 348 height 631
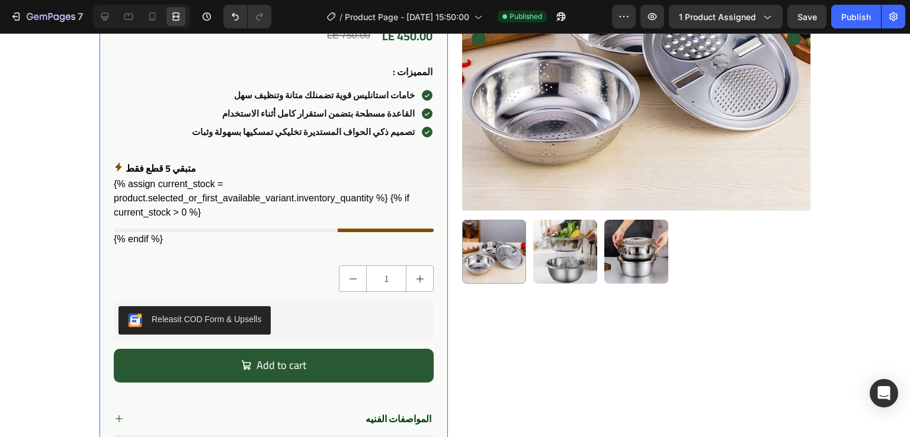
scroll to position [0, 0]
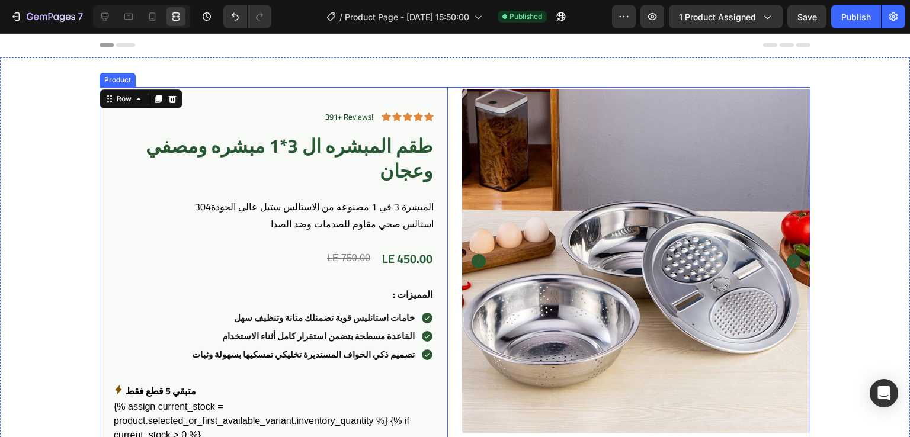
click at [452, 120] on div "391+ Reviews! Text Block Icon Icon Icon Icon Icon Icon List Row طقم المبشره ال …" at bounding box center [454, 407] width 711 height 641
click at [436, 117] on div "391+ Reviews! Text Block Icon Icon Icon Icon Icon Icon List Row طقم المبشره ال …" at bounding box center [273, 402] width 348 height 631
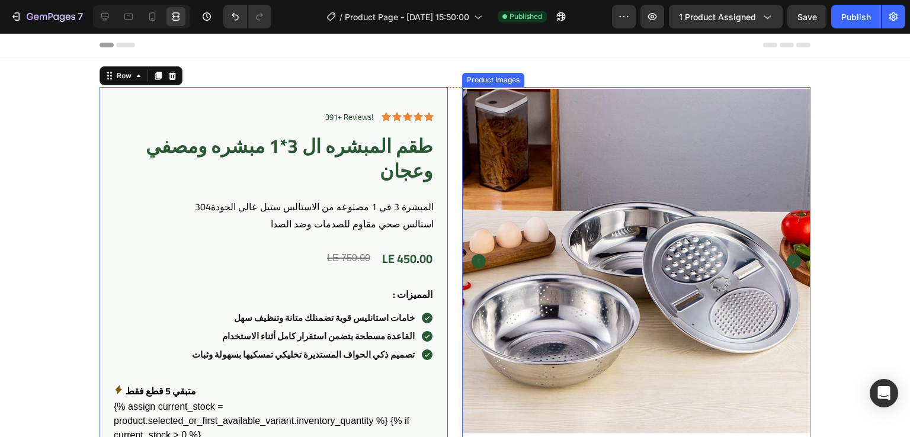
click at [479, 126] on img at bounding box center [636, 261] width 348 height 348
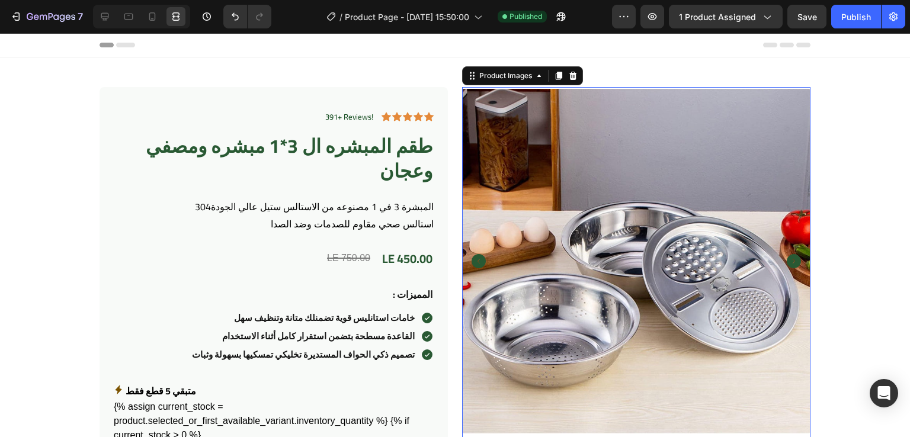
scroll to position [78, 0]
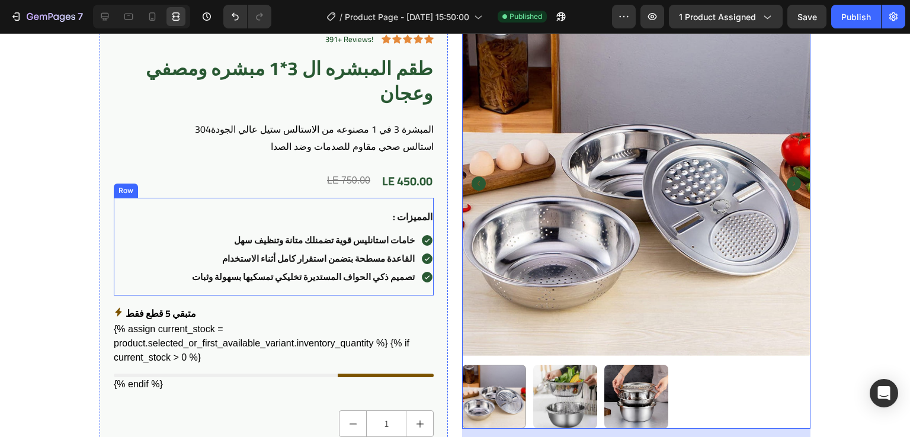
click at [341, 201] on div ": المميزات Text Block Row خامات استانليس قوية تضمنلك متانة وتنظيف سهل Text Bloc…" at bounding box center [274, 247] width 320 height 98
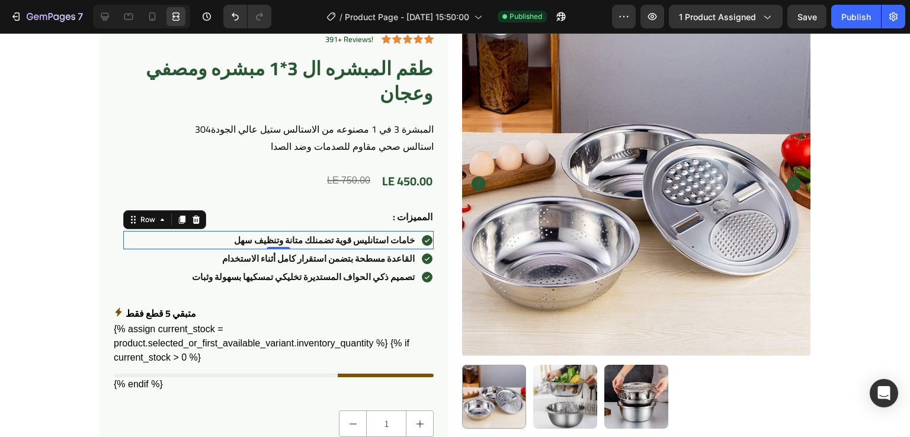
click at [195, 242] on div "خامات استانليس قوية تضمنلك متانة وتنظيف سهل Text Block Icon Row 0" at bounding box center [278, 240] width 310 height 18
click at [10, 11] on icon "button" at bounding box center [16, 17] width 12 height 12
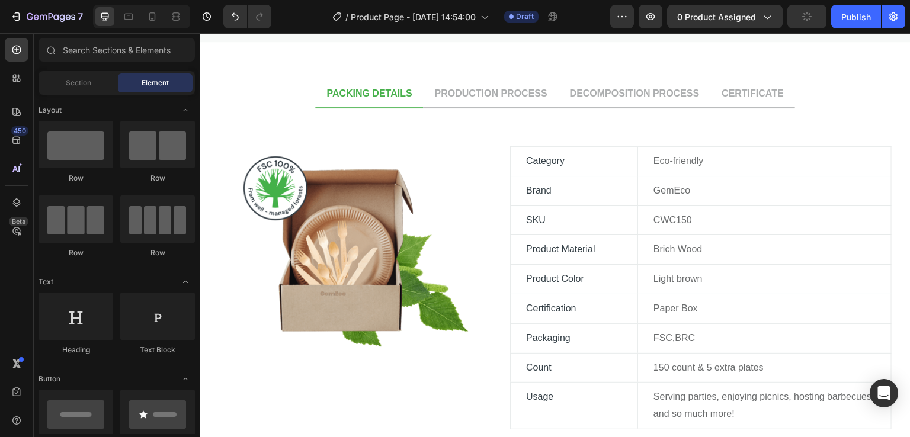
scroll to position [402, 0]
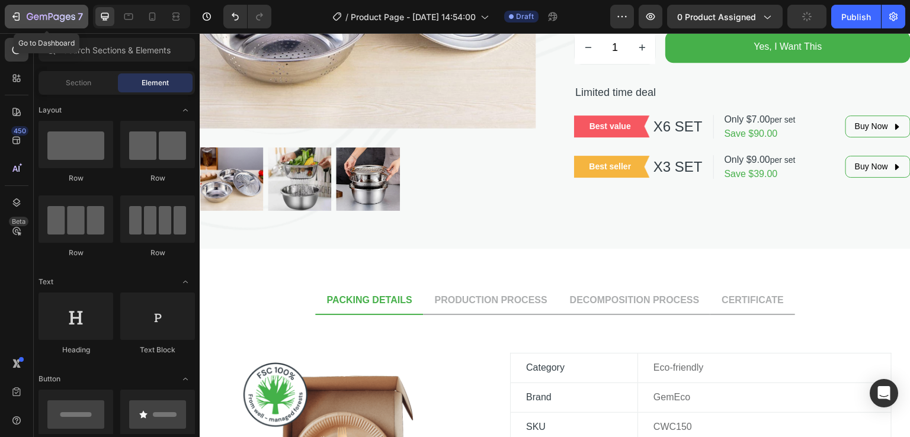
click at [12, 14] on icon "button" at bounding box center [16, 17] width 12 height 12
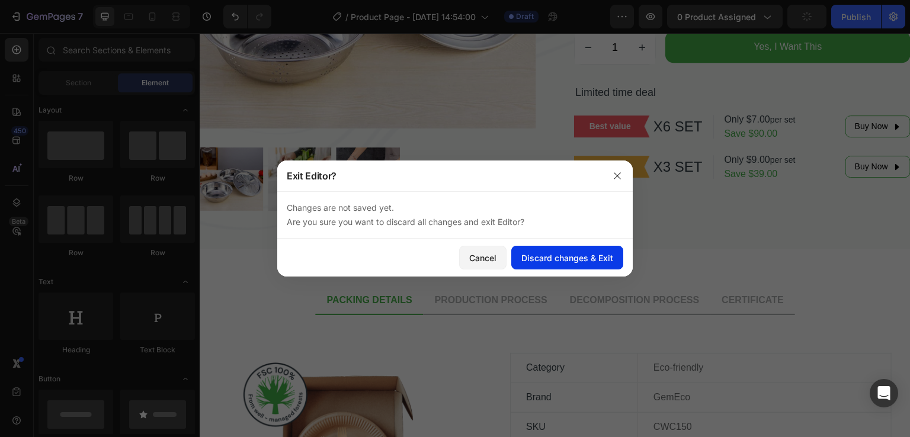
click at [537, 256] on div "Discard changes & Exit" at bounding box center [567, 258] width 92 height 12
click at [532, 264] on button "Discard changes & Exit" at bounding box center [567, 258] width 112 height 24
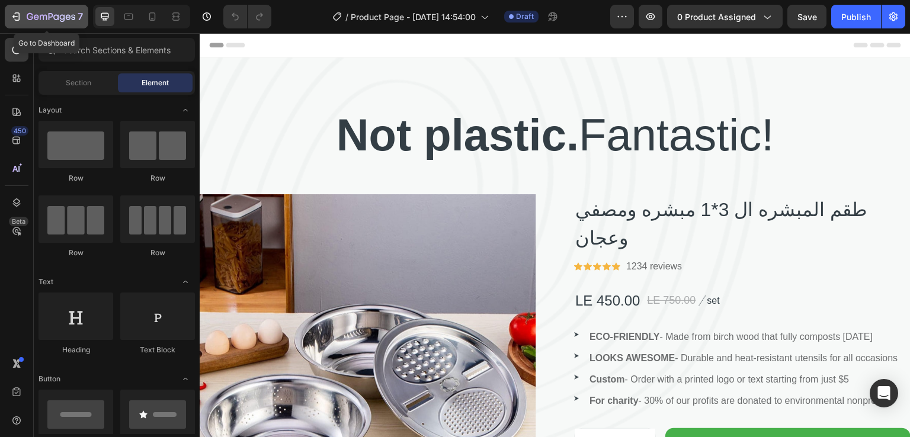
click at [15, 21] on icon "button" at bounding box center [16, 17] width 12 height 12
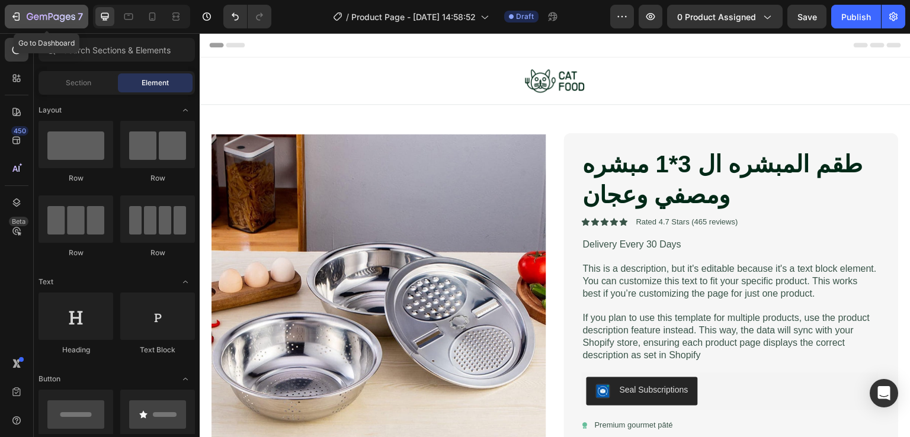
click at [16, 23] on div "7" at bounding box center [46, 16] width 73 height 14
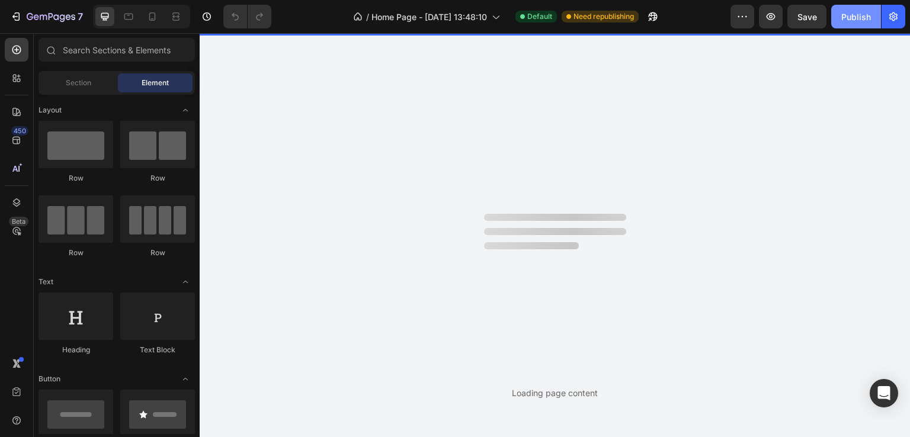
click at [852, 8] on button "Publish" at bounding box center [856, 17] width 50 height 24
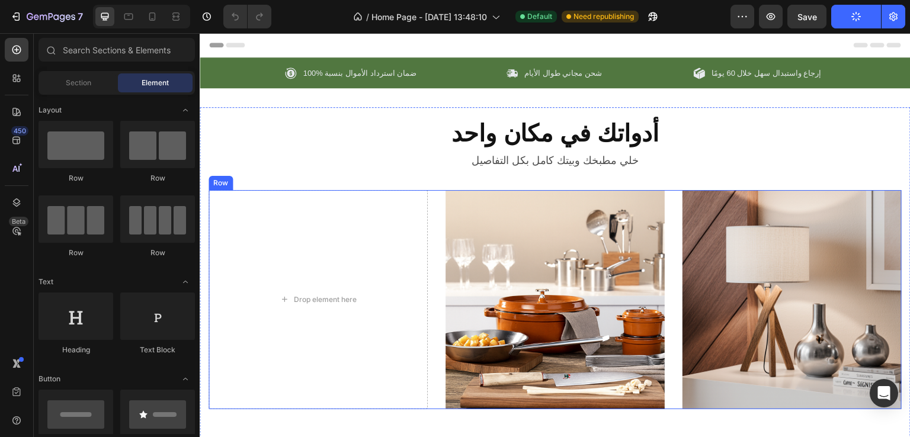
click at [428, 248] on div "Drop element here Image Image Row" at bounding box center [554, 299] width 693 height 219
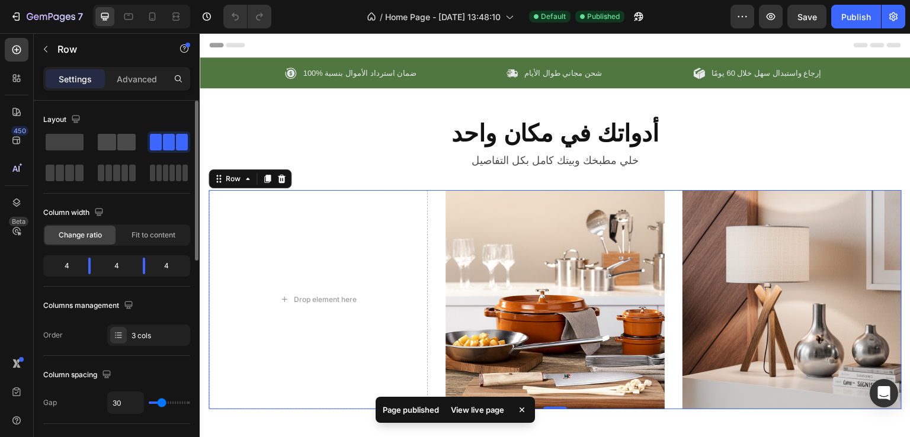
drag, startPoint x: 124, startPoint y: 149, endPoint x: 159, endPoint y: 99, distance: 60.3
click at [124, 149] on span at bounding box center [126, 142] width 18 height 17
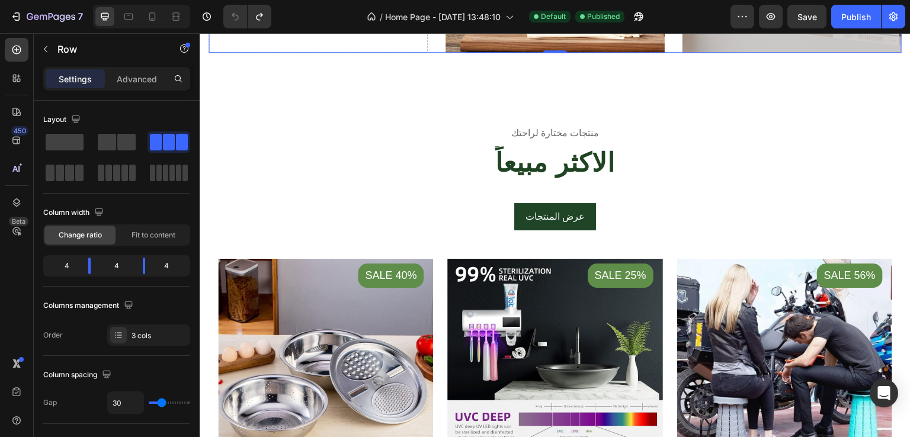
scroll to position [357, 0]
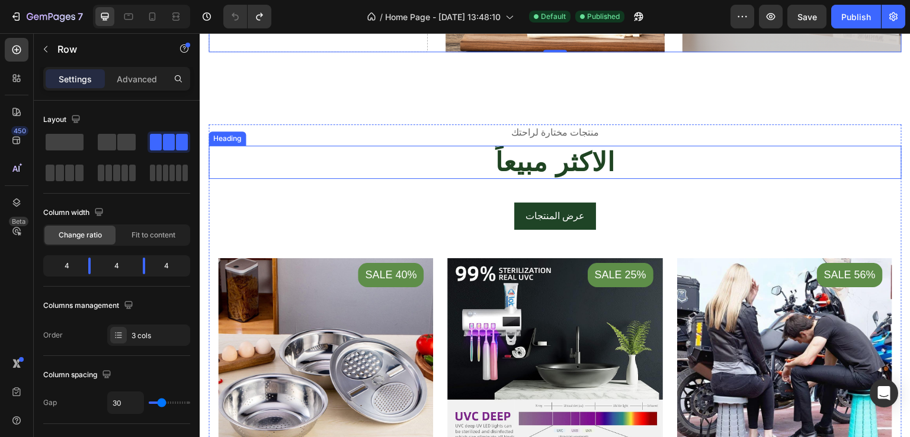
click at [330, 147] on h2 "الاكثر مبيعاً" at bounding box center [554, 163] width 693 height 34
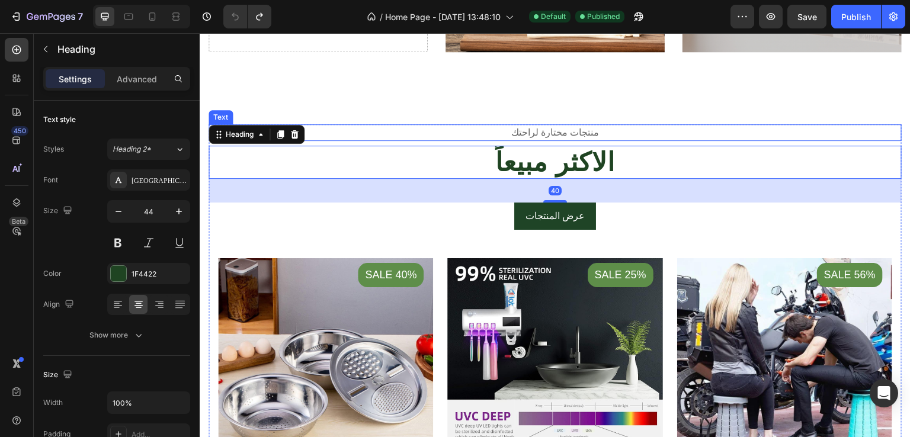
click at [380, 129] on p "منتجات مختارة لراحتك" at bounding box center [555, 133] width 691 height 14
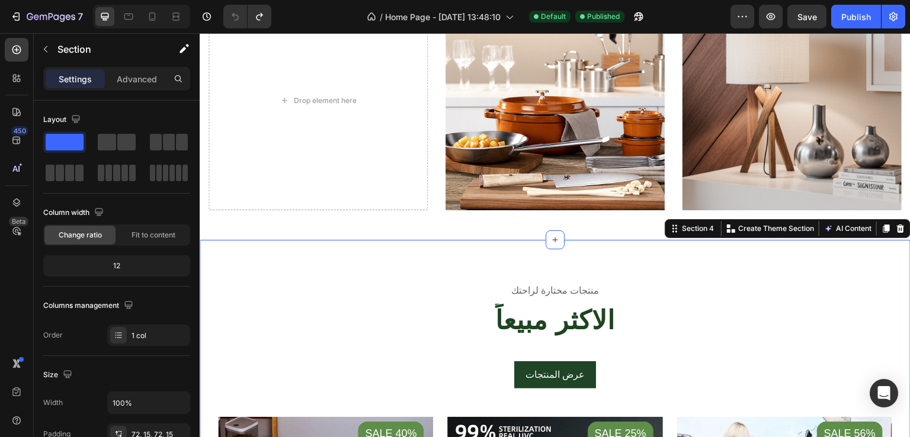
scroll to position [0, 0]
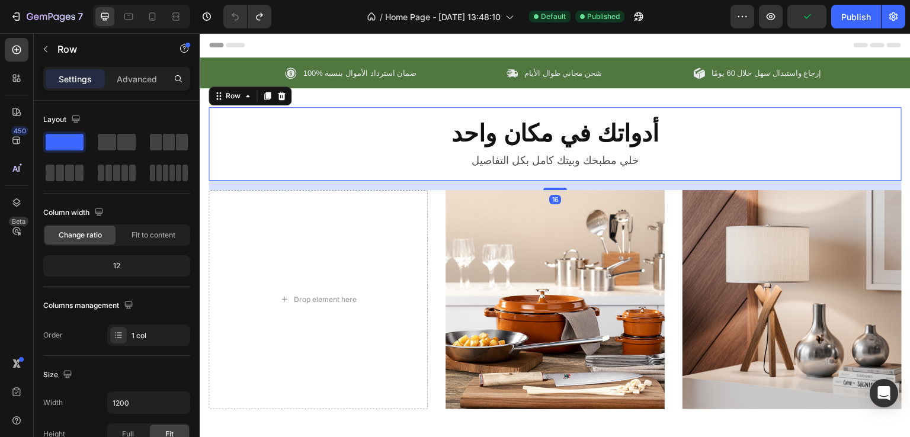
click at [478, 110] on div "أدواتك في مكان واحد Heading خلي مطبخك وبيتك كامل بكل التفاصيل Text Block Row 16" at bounding box center [554, 143] width 693 height 73
click at [201, 154] on div "أدواتك في مكان واحد Heading خلي مطبخك وبيتك كامل بكل التفاصيل Text Block Row 16…" at bounding box center [555, 273] width 711 height 332
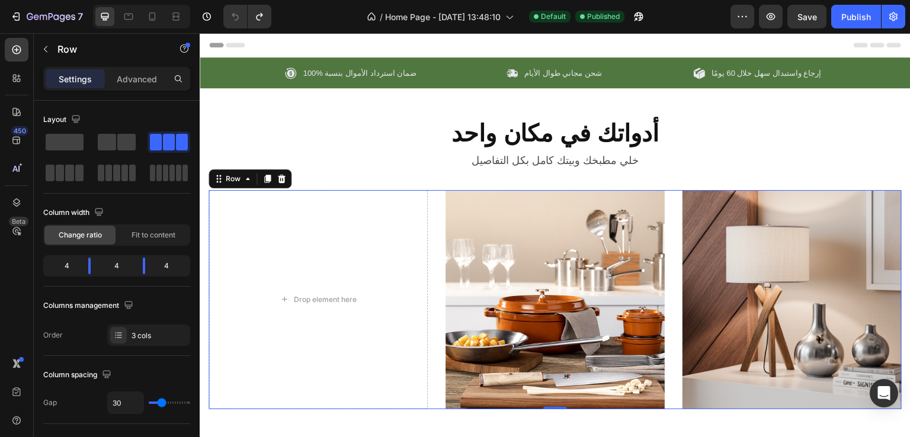
click at [436, 207] on div "Drop element here Image Image Row 0" at bounding box center [554, 299] width 693 height 219
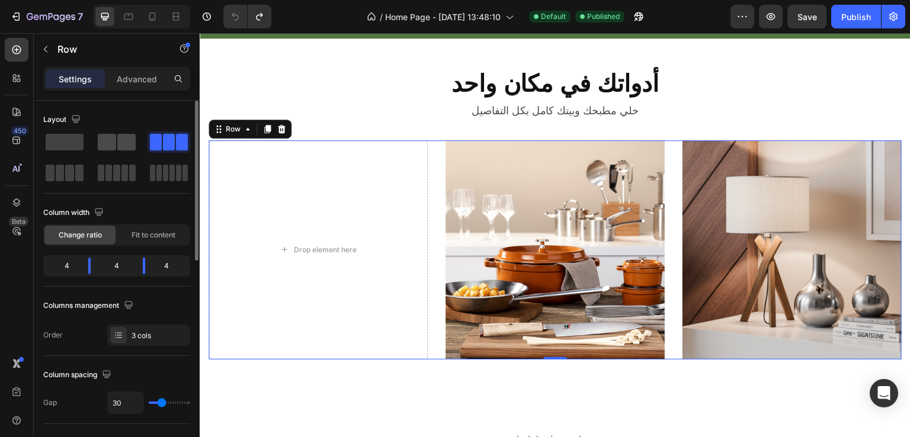
drag, startPoint x: 105, startPoint y: 145, endPoint x: 313, endPoint y: 242, distance: 230.0
click at [105, 145] on span at bounding box center [107, 142] width 18 height 17
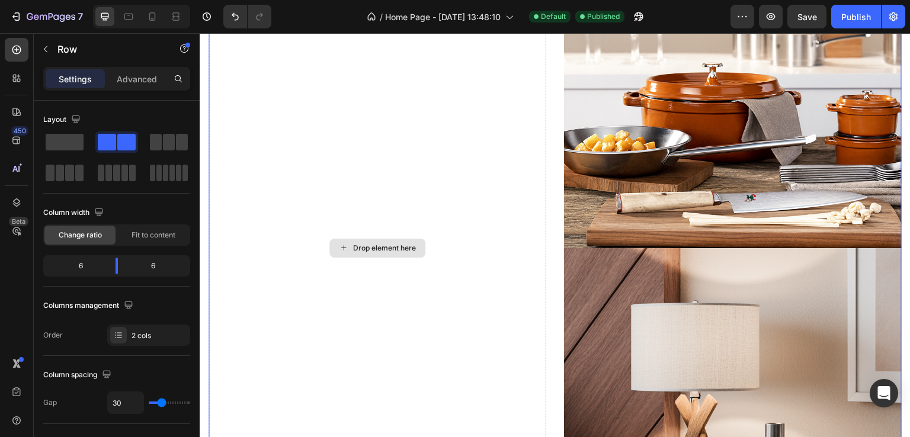
scroll to position [281, 0]
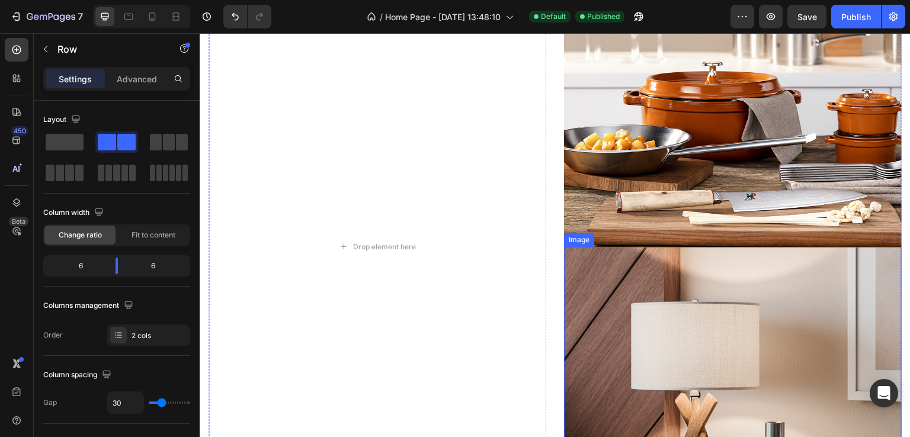
click at [610, 319] on img at bounding box center [733, 416] width 338 height 338
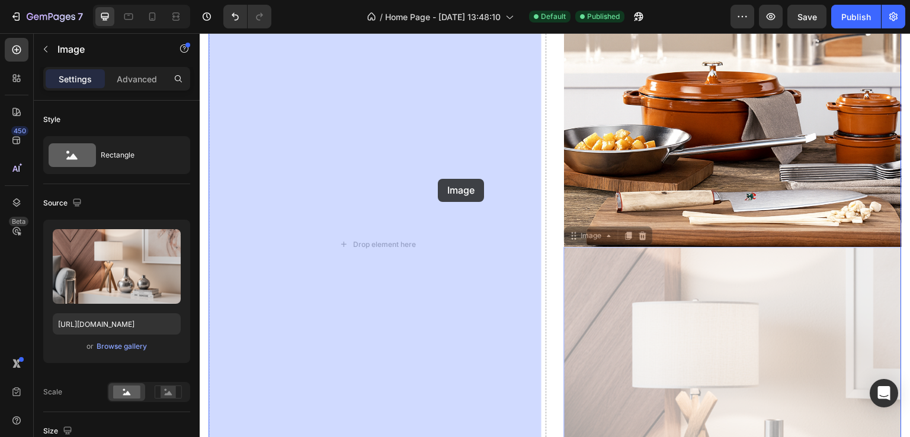
drag, startPoint x: 578, startPoint y: 231, endPoint x: 435, endPoint y: 177, distance: 153.1
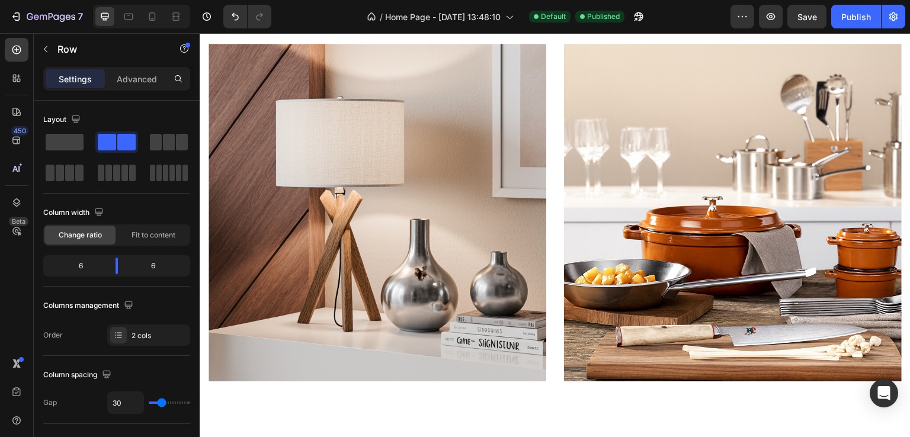
scroll to position [0, 0]
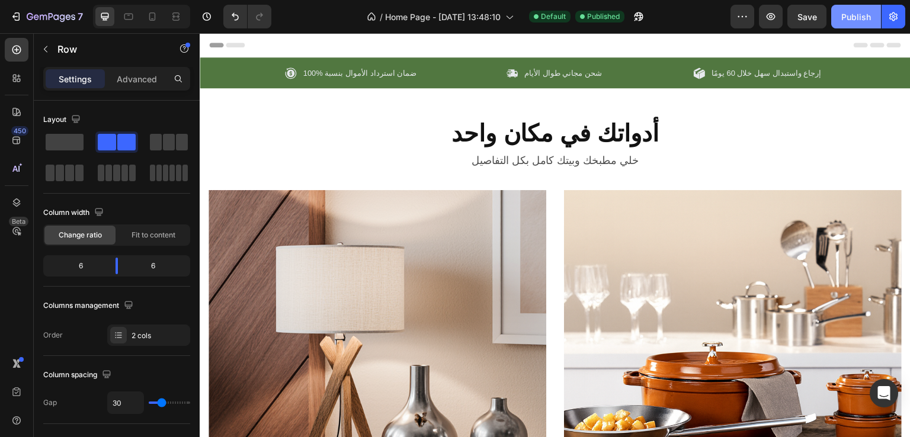
click at [841, 21] on button "Publish" at bounding box center [856, 17] width 50 height 24
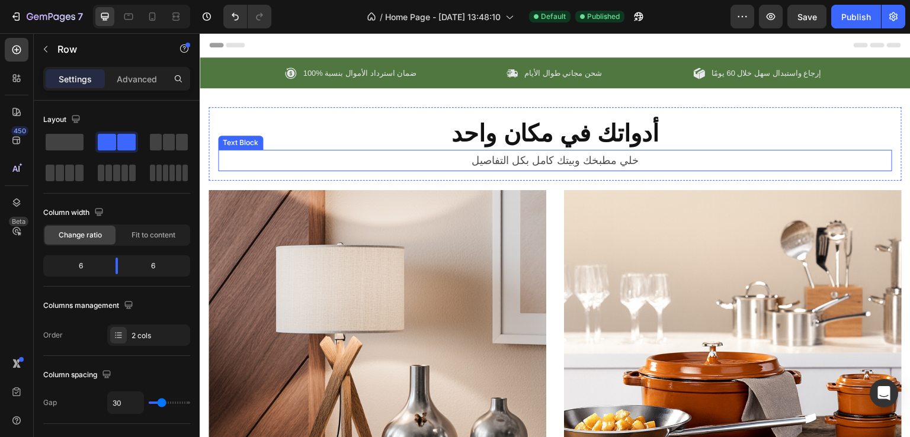
click at [540, 162] on p "خلي مطبخك وبيتك كامل بكل التفاصيل" at bounding box center [555, 160] width 672 height 19
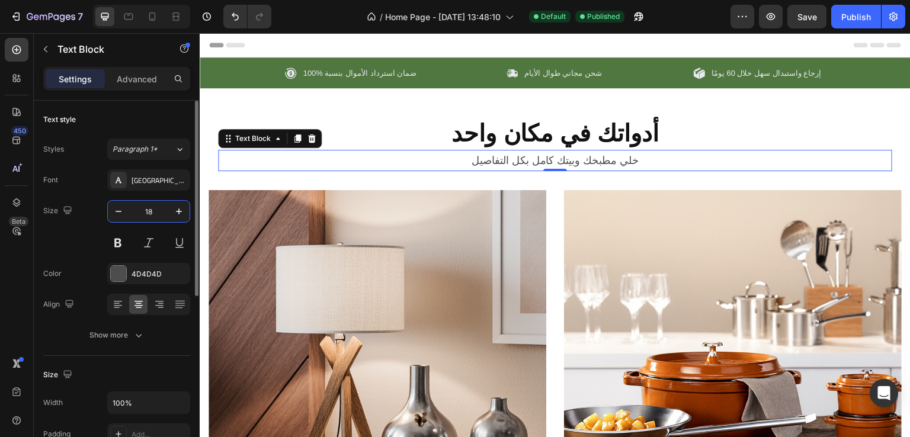
click at [153, 212] on input "18" at bounding box center [148, 211] width 39 height 21
type input "20"
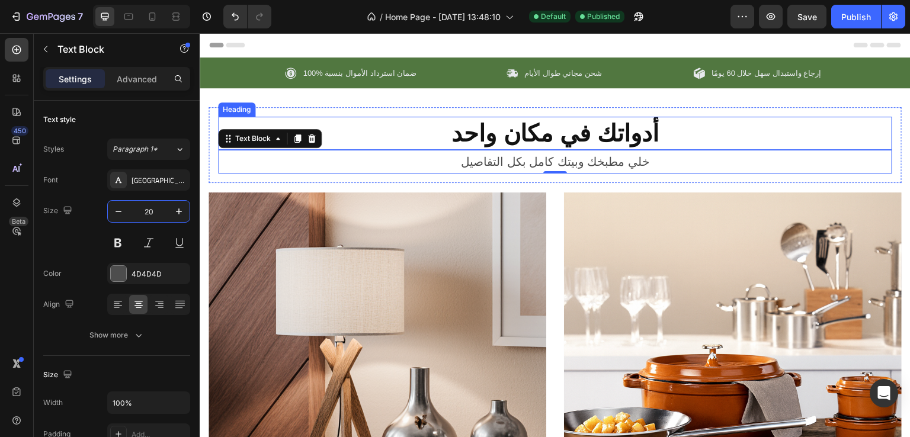
click at [458, 129] on h2 "أدواتك في مكان واحد" at bounding box center [555, 133] width 674 height 33
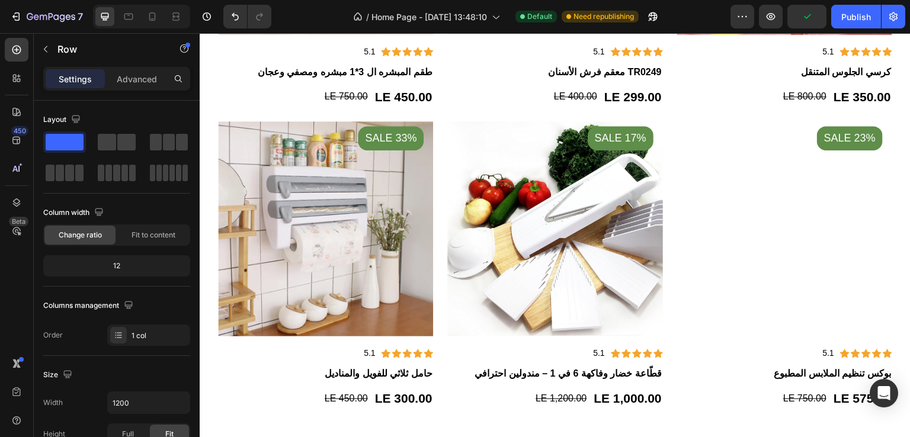
scroll to position [916, 0]
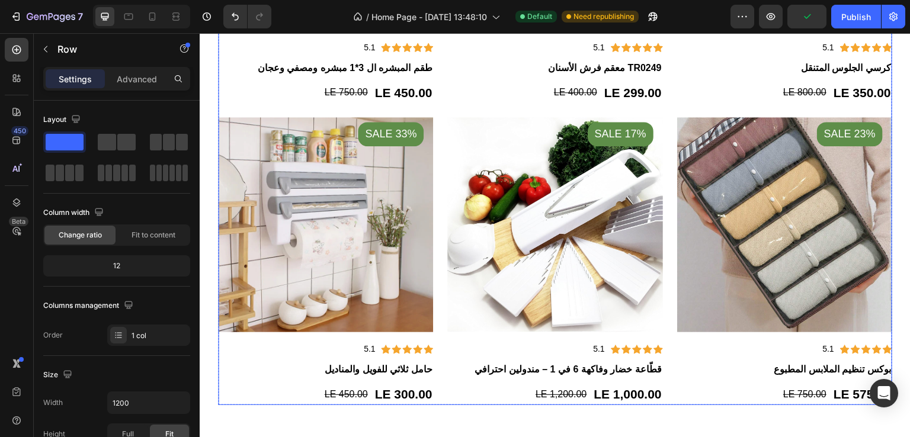
click at [438, 93] on div "Product Images Sale 40% Product Badge Icon Icon Icon Icon Icon Icon List Hoz 5.…" at bounding box center [555, 110] width 674 height 590
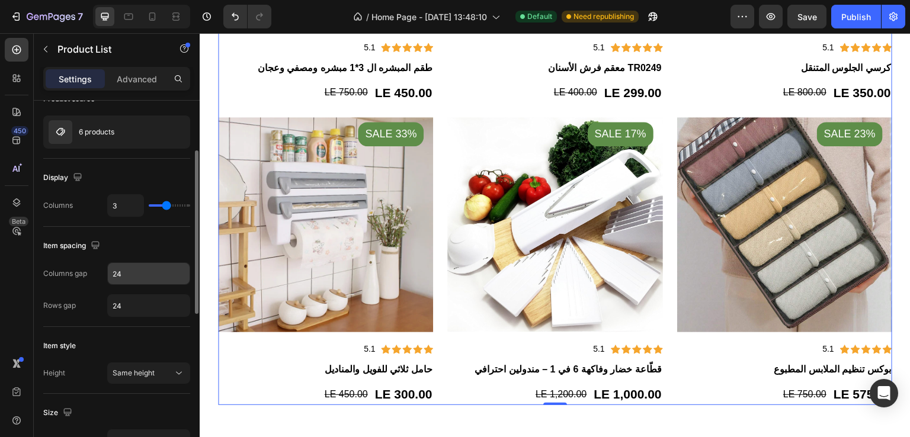
scroll to position [104, 0]
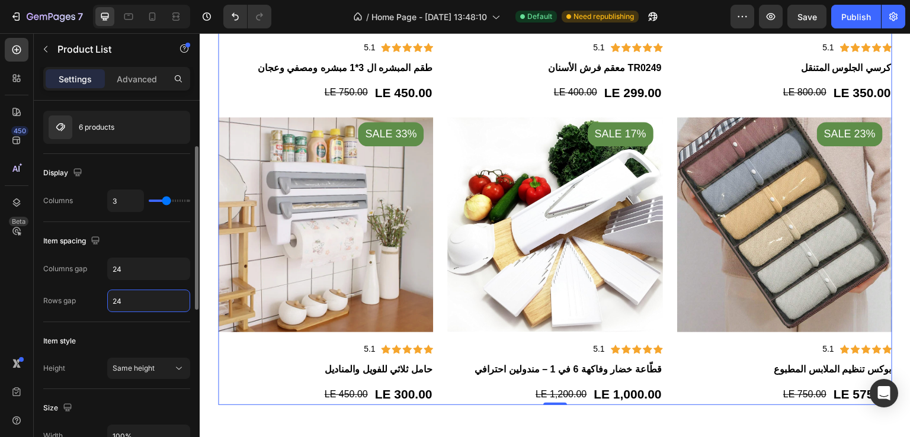
click at [136, 295] on input "24" at bounding box center [149, 300] width 82 height 21
type input "40"
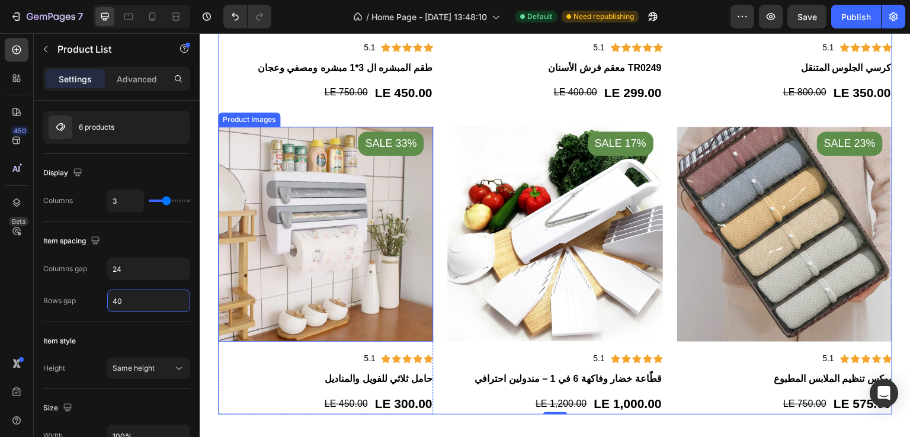
click at [429, 129] on img at bounding box center [325, 234] width 215 height 215
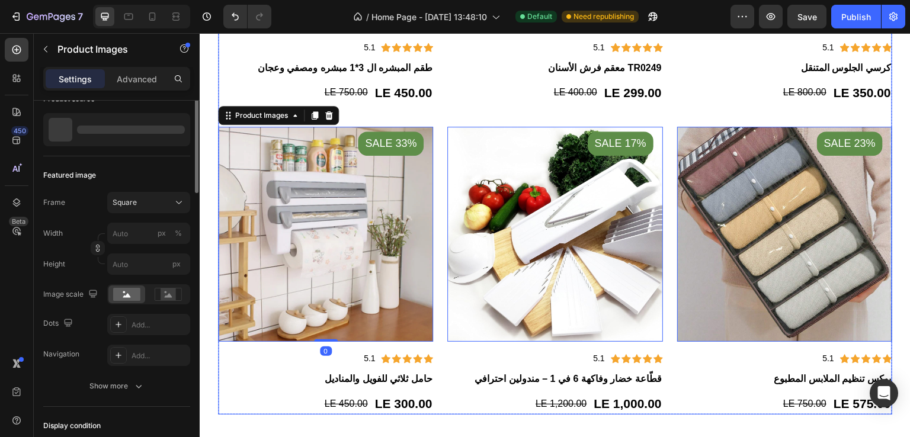
scroll to position [0, 0]
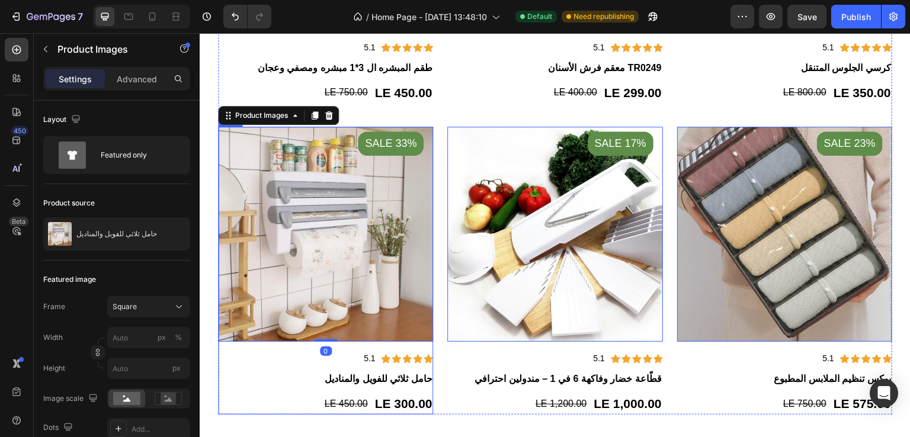
click at [404, 82] on div "Icon Icon Icon Icon Icon Icon List Hoz 5.1 Text block Row حامل ثلاثي للفويل وال…" at bounding box center [325, 57] width 215 height 52
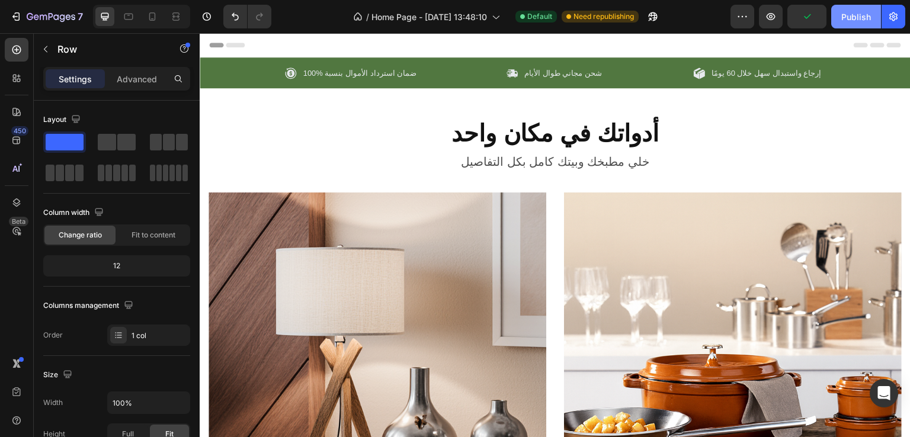
click at [862, 12] on div "Publish" at bounding box center [856, 17] width 30 height 12
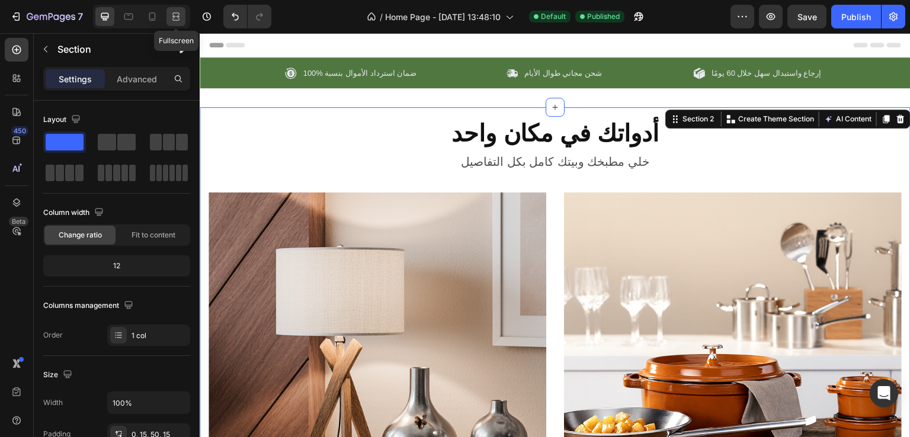
click at [170, 18] on icon at bounding box center [176, 17] width 12 height 12
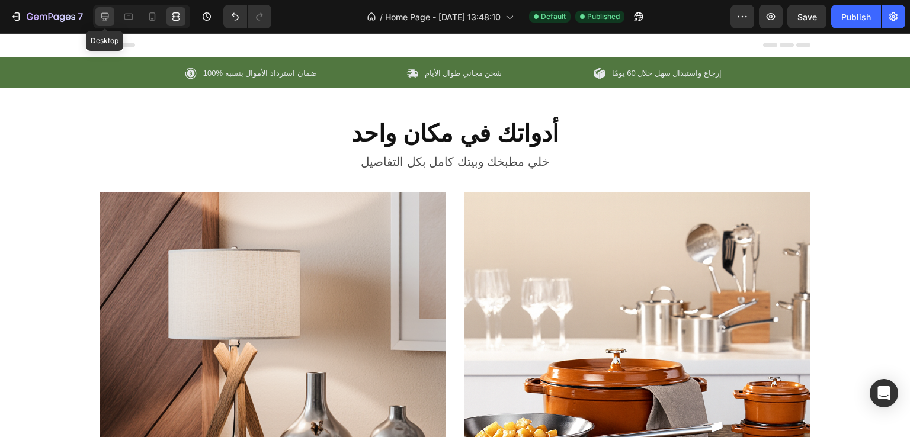
click at [103, 21] on icon at bounding box center [105, 17] width 12 height 12
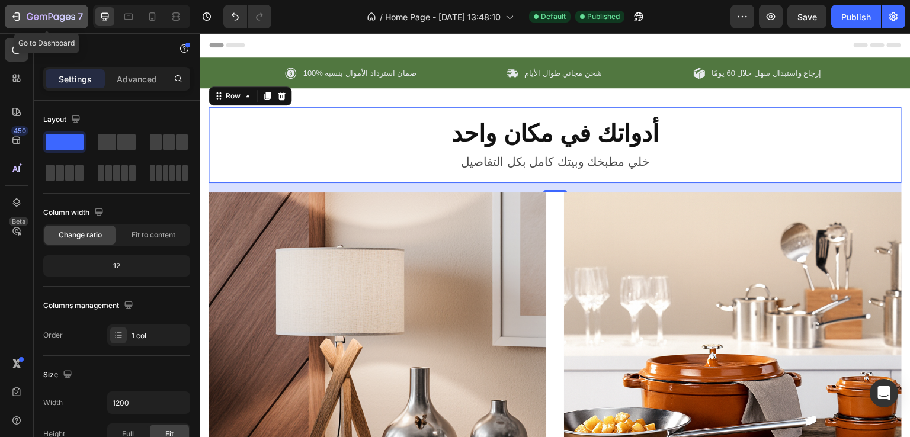
click at [8, 10] on button "7" at bounding box center [47, 17] width 84 height 24
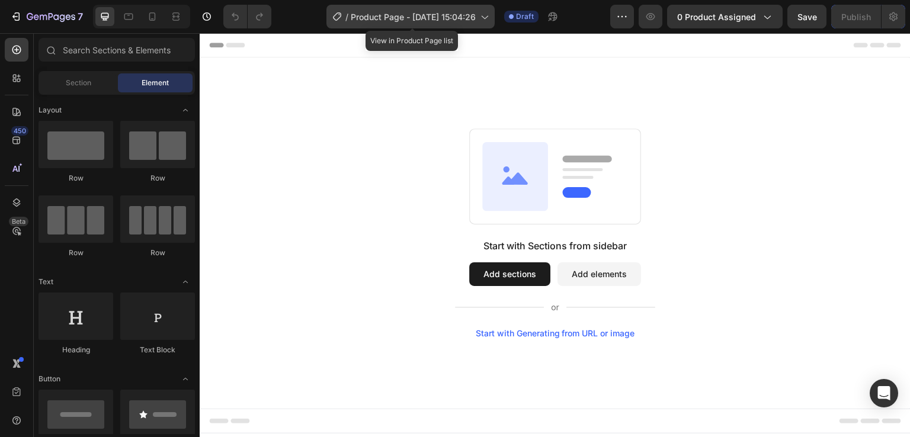
click at [444, 11] on span "Product Page - [DATE] 15:04:26" at bounding box center [413, 17] width 125 height 12
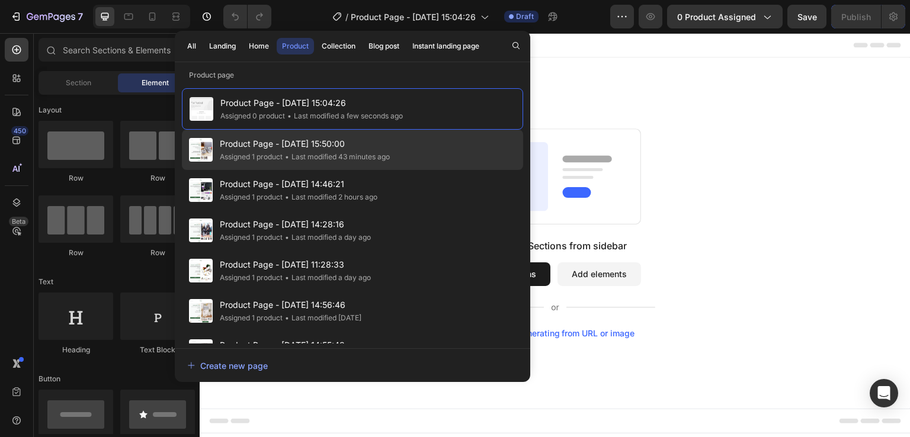
click at [262, 151] on div "Assigned 1 product" at bounding box center [251, 157] width 63 height 12
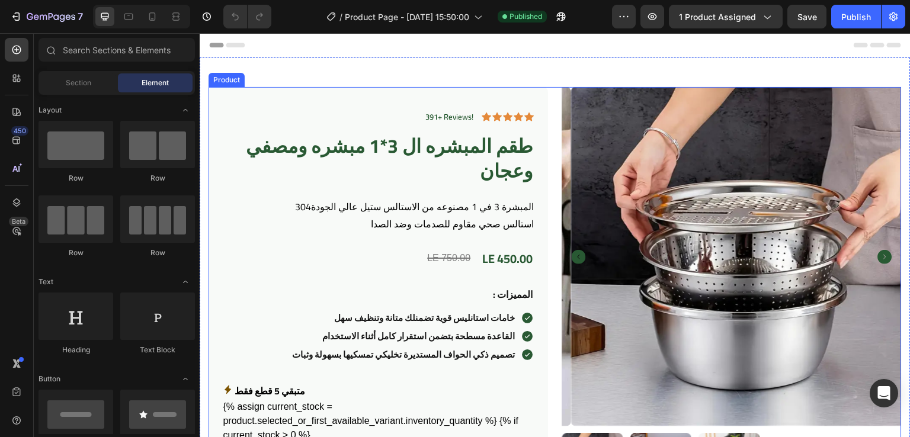
click at [547, 110] on div "391+ Reviews! Text Block Icon Icon Icon Icon Icon Icon List Row طقم المبشره ال …" at bounding box center [554, 407] width 693 height 641
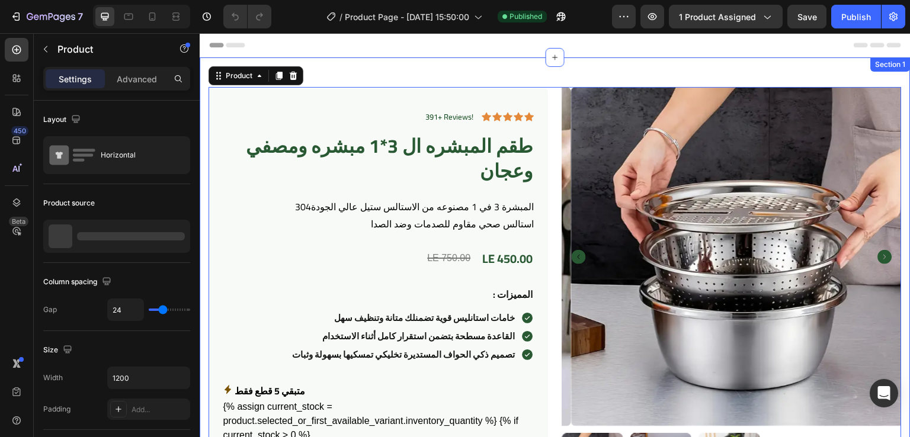
click at [553, 86] on div "391+ Reviews! Text Block Icon Icon Icon Icon Icon Icon List Row طقم المبشره ال …" at bounding box center [555, 411] width 711 height 708
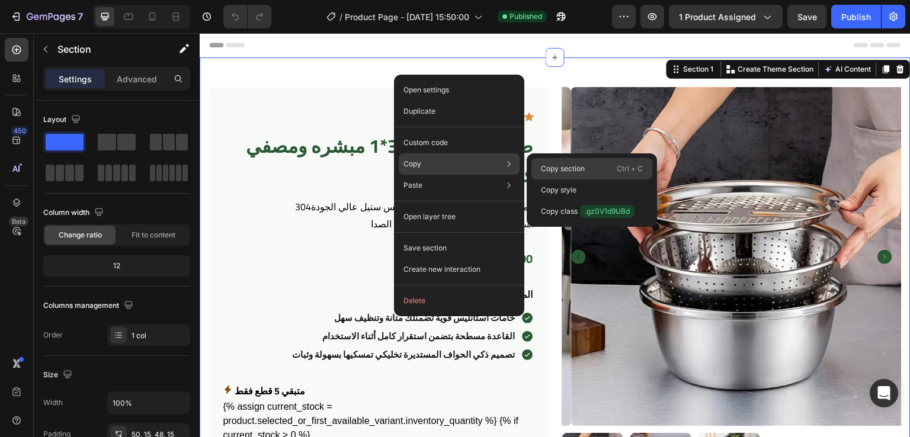
click at [560, 169] on p "Copy section" at bounding box center [563, 168] width 44 height 11
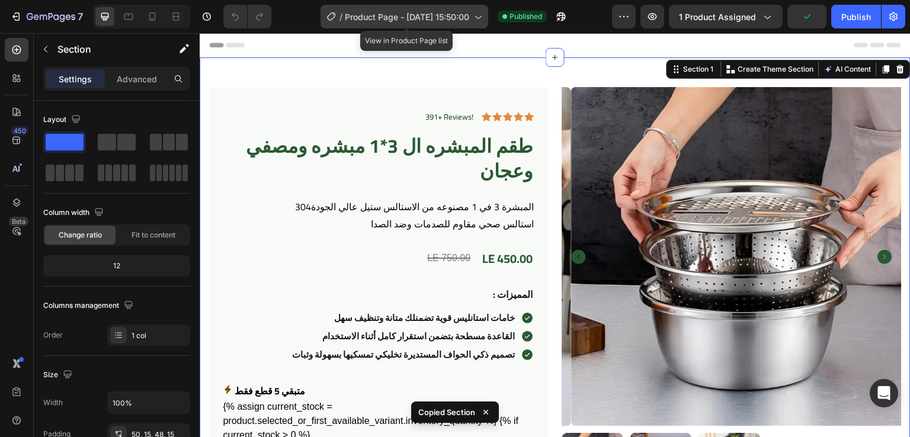
click at [463, 14] on span "Product Page - [DATE] 15:50:00" at bounding box center [407, 17] width 124 height 12
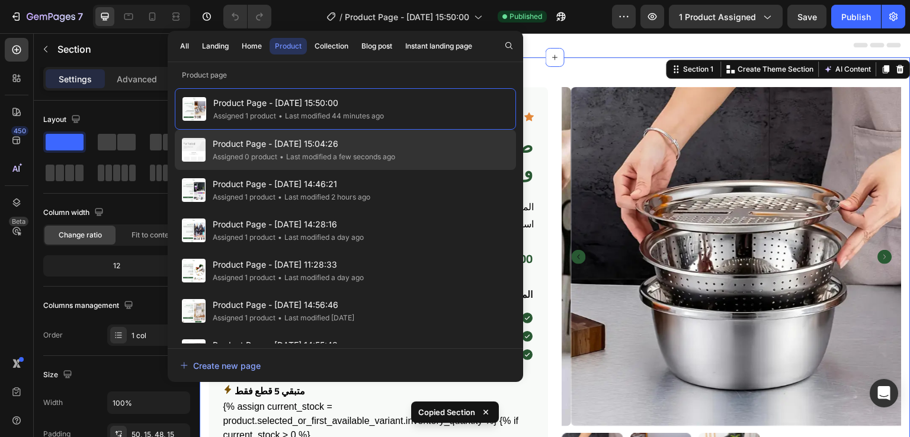
click at [256, 151] on div "Assigned 0 product" at bounding box center [245, 157] width 65 height 12
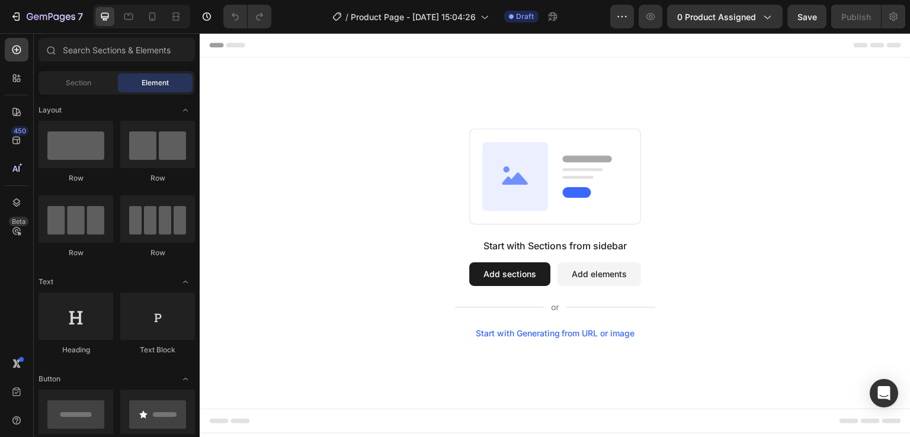
drag, startPoint x: 403, startPoint y: 111, endPoint x: 370, endPoint y: 108, distance: 33.3
click at [370, 108] on div "Start with Sections from sidebar Add sections Add elements Start with Generatin…" at bounding box center [555, 232] width 711 height 351
click at [77, 79] on span "Section" at bounding box center [78, 83] width 25 height 11
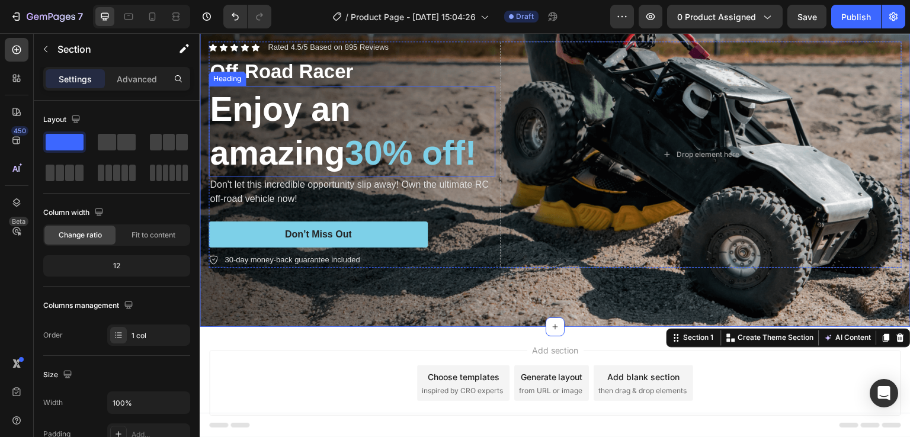
scroll to position [107, 0]
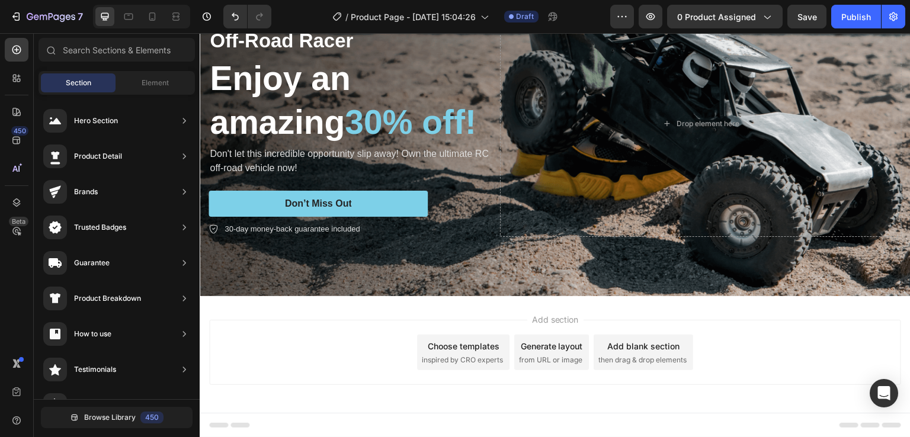
drag, startPoint x: 337, startPoint y: 311, endPoint x: 330, endPoint y: 303, distance: 10.5
click at [330, 303] on div "Add section Choose templates inspired by CRO experts Generate layout from URL o…" at bounding box center [555, 369] width 711 height 146
click at [370, 296] on div "Add section Choose templates inspired by CRO experts Generate layout from URL o…" at bounding box center [555, 369] width 711 height 146
click at [393, 291] on div "Background Image" at bounding box center [555, 123] width 711 height 345
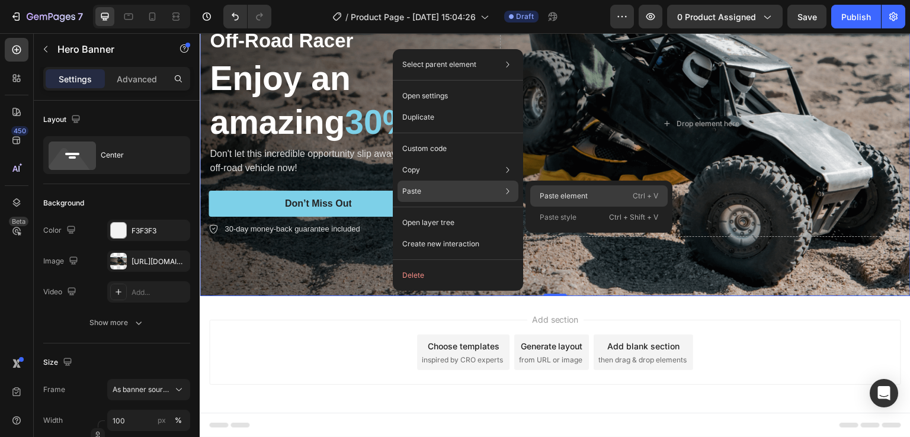
click at [551, 194] on p "Paste element" at bounding box center [564, 196] width 48 height 11
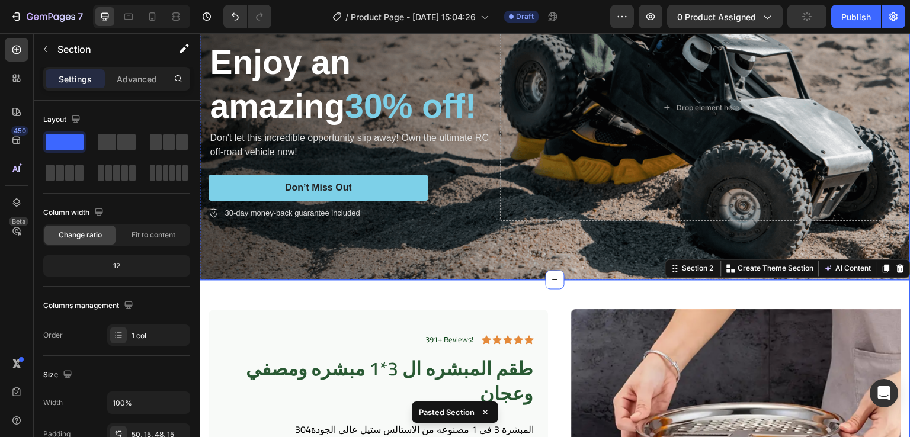
scroll to position [0, 0]
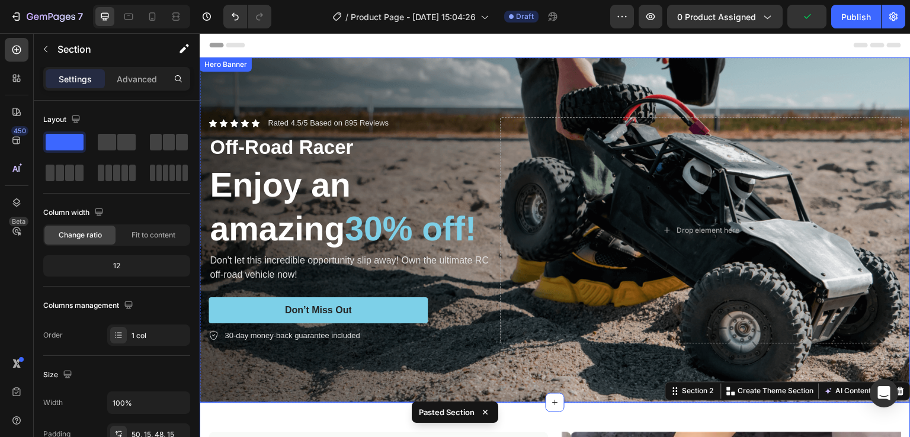
click at [239, 59] on div "Hero Banner" at bounding box center [226, 64] width 52 height 14
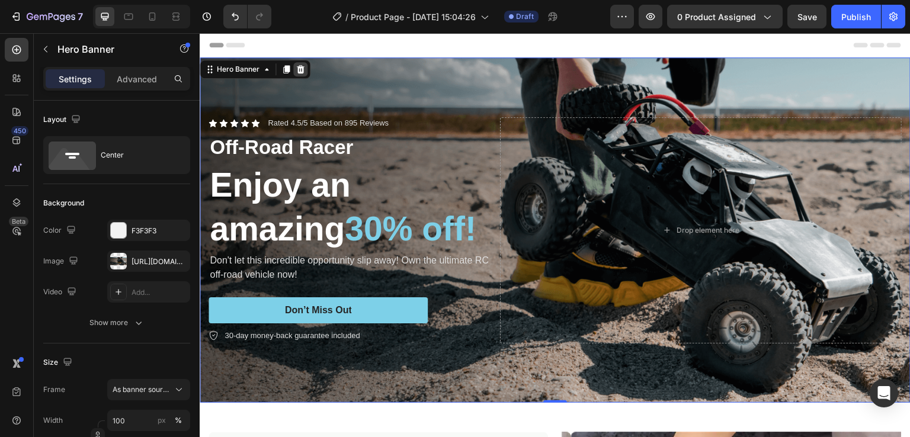
click at [297, 67] on icon at bounding box center [301, 69] width 8 height 8
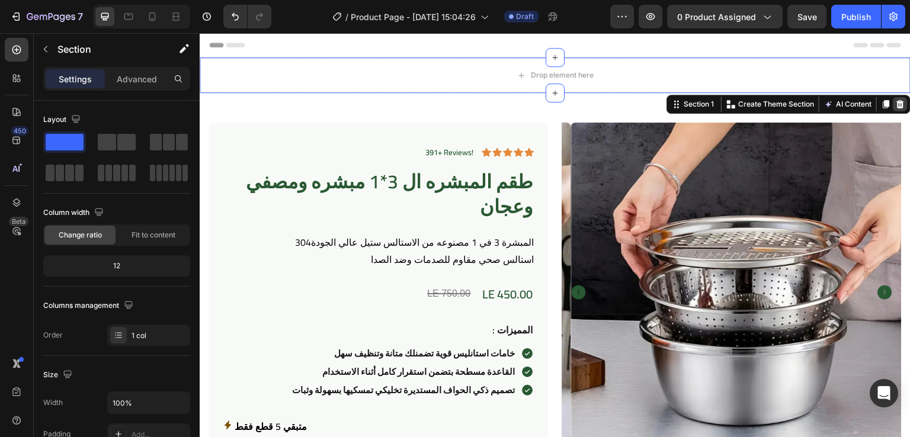
click at [897, 100] on icon at bounding box center [901, 104] width 8 height 8
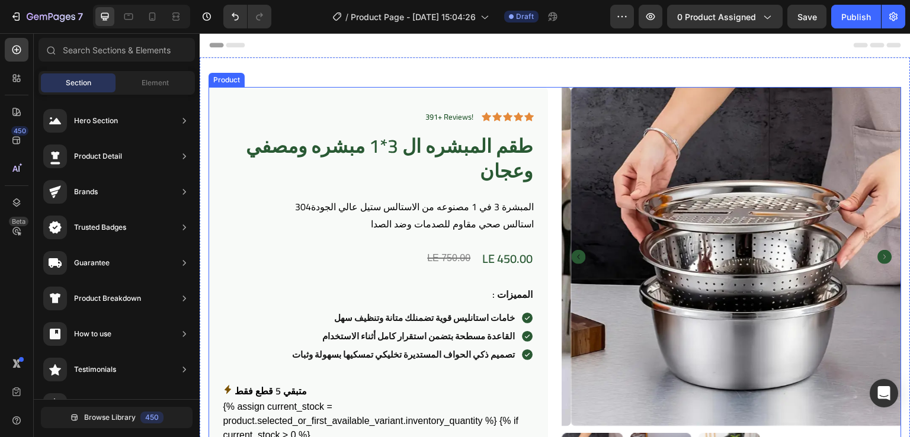
click at [549, 97] on div "391+ Reviews! Text Block Icon Icon Icon Icon Icon Icon List Row طقم المبشره ال …" at bounding box center [554, 407] width 693 height 641
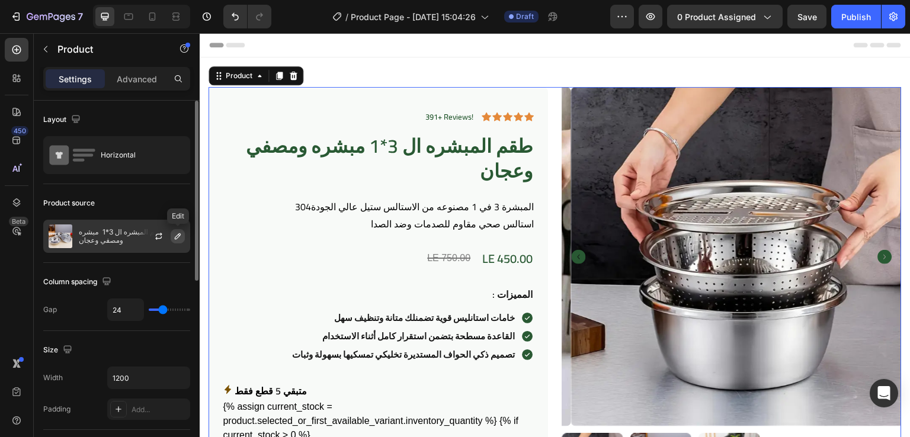
click at [172, 237] on button "button" at bounding box center [178, 236] width 14 height 14
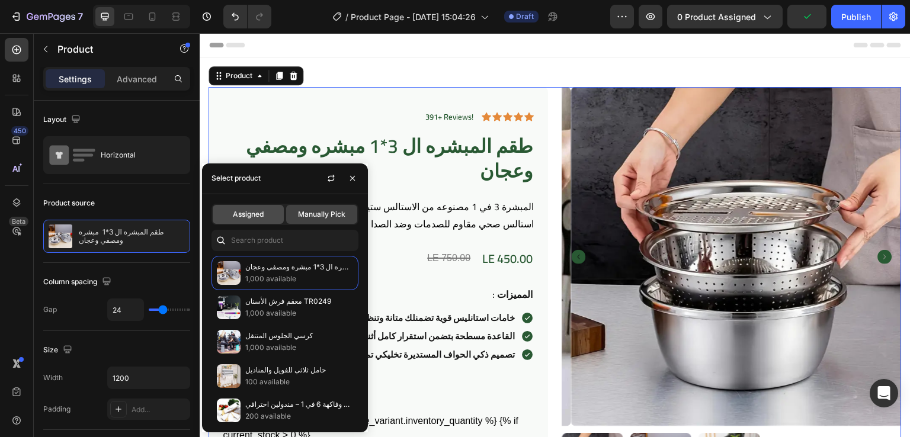
click at [253, 213] on span "Assigned" at bounding box center [248, 214] width 31 height 11
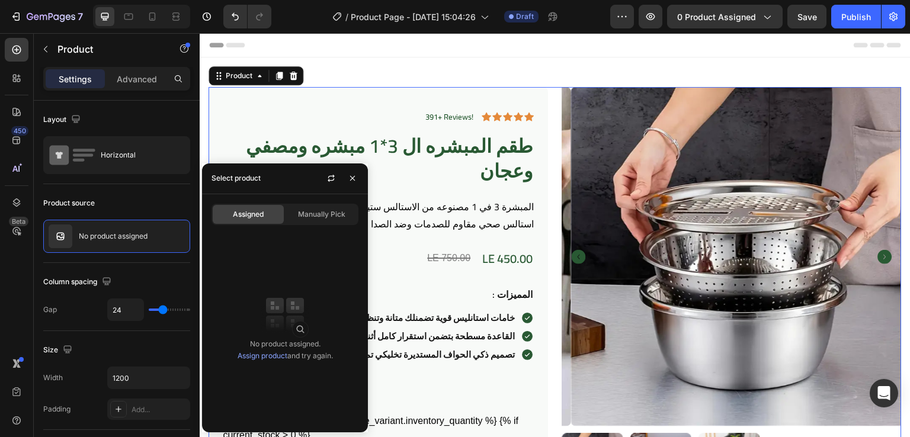
click at [314, 225] on div "Assigned Manually Pick No product assigned. Assign product and try again." at bounding box center [285, 313] width 166 height 238
click at [318, 211] on span "Manually Pick" at bounding box center [321, 214] width 47 height 11
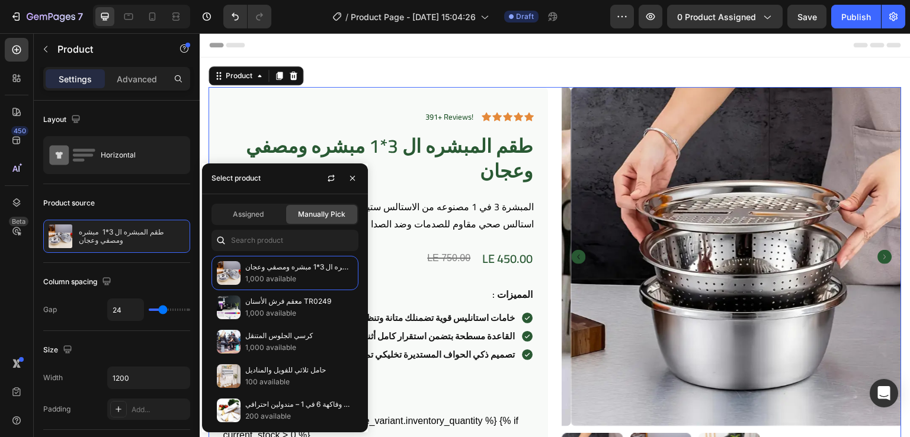
scroll to position [37, 0]
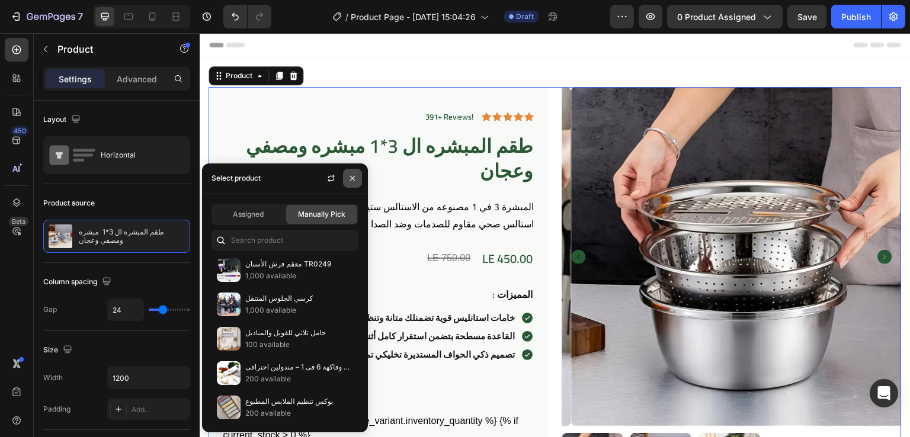
click at [354, 173] on button "button" at bounding box center [352, 178] width 19 height 19
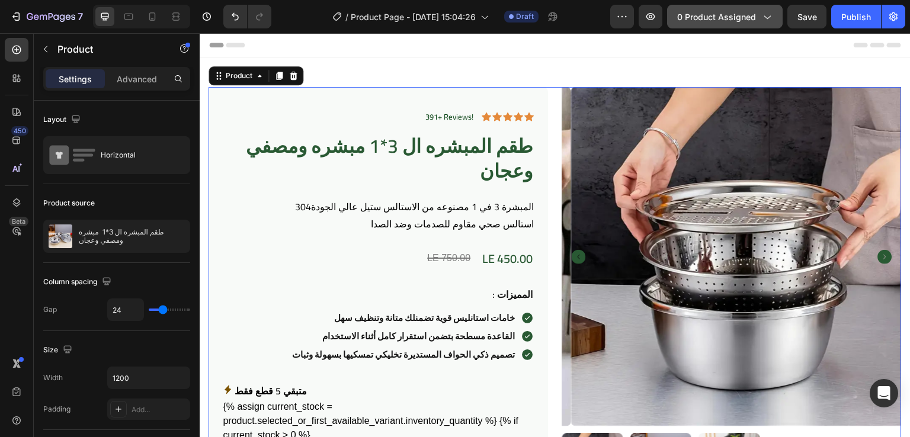
click at [733, 19] on span "0 product assigned" at bounding box center [716, 17] width 79 height 12
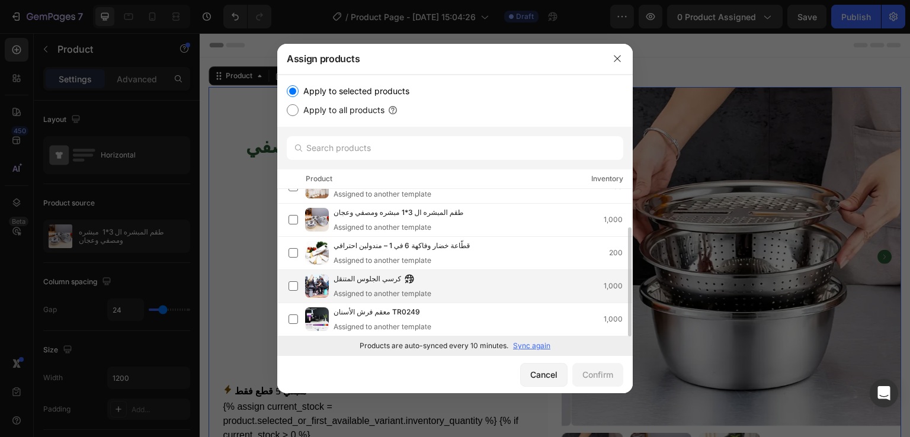
scroll to position [0, 0]
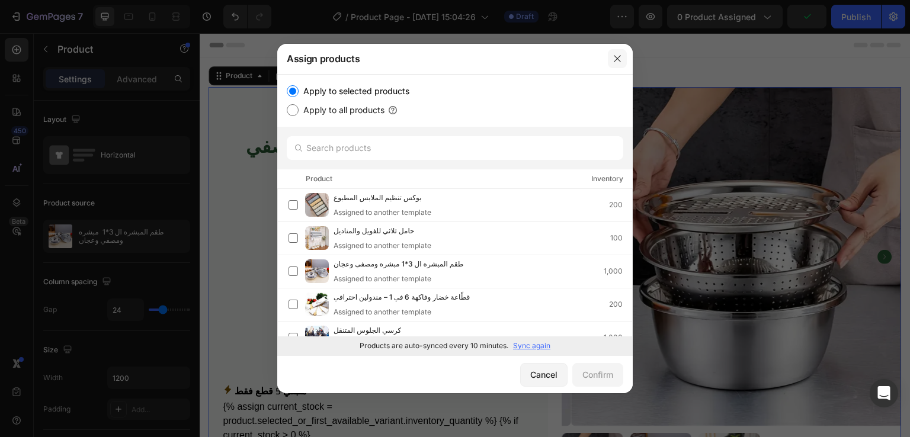
click at [618, 63] on icon "button" at bounding box center [616, 58] width 9 height 9
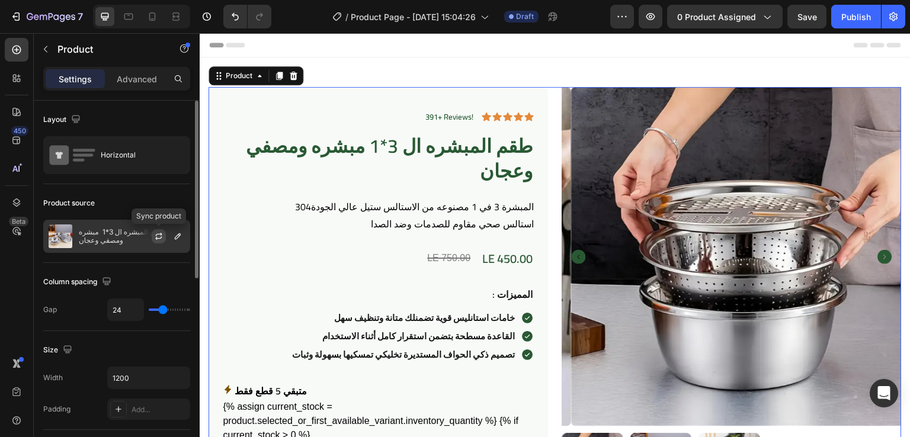
click at [160, 233] on icon "button" at bounding box center [159, 235] width 7 height 4
click at [0, 0] on icon "button" at bounding box center [0, 0] width 0 height 0
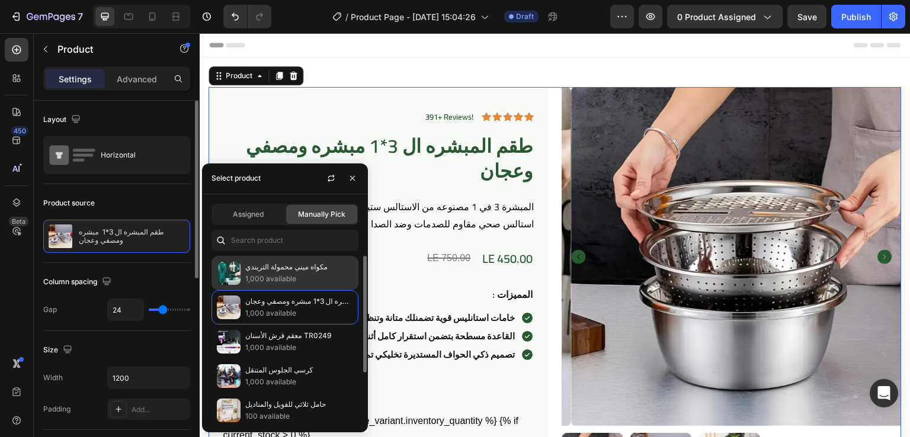
click at [283, 282] on p "1,000 available" at bounding box center [299, 279] width 108 height 12
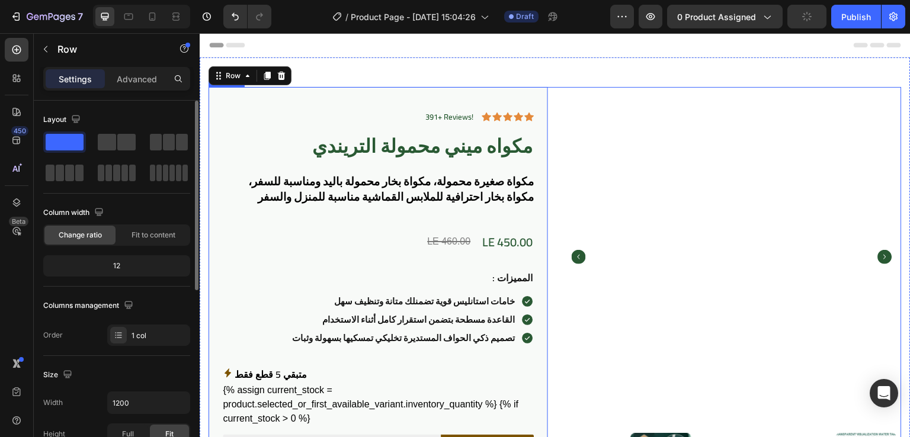
click at [550, 112] on div "391+ Reviews! Text Block Icon Icon Icon Icon Icon Icon List Row مكواه ميني محمو…" at bounding box center [554, 399] width 693 height 624
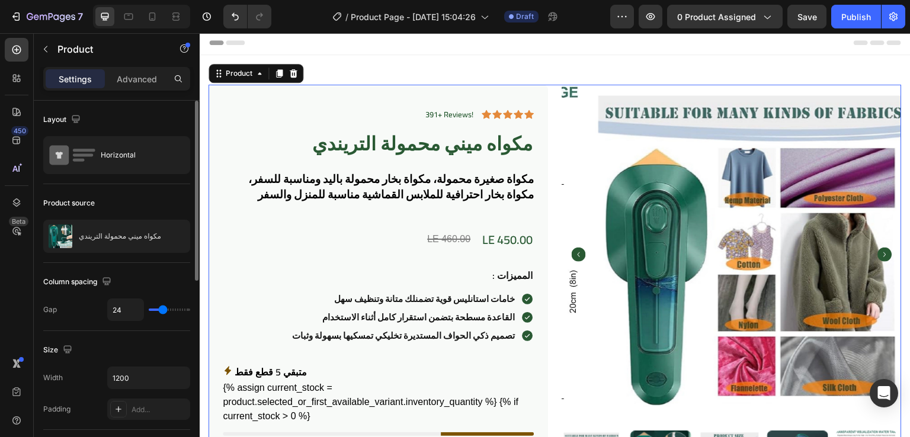
scroll to position [2, 0]
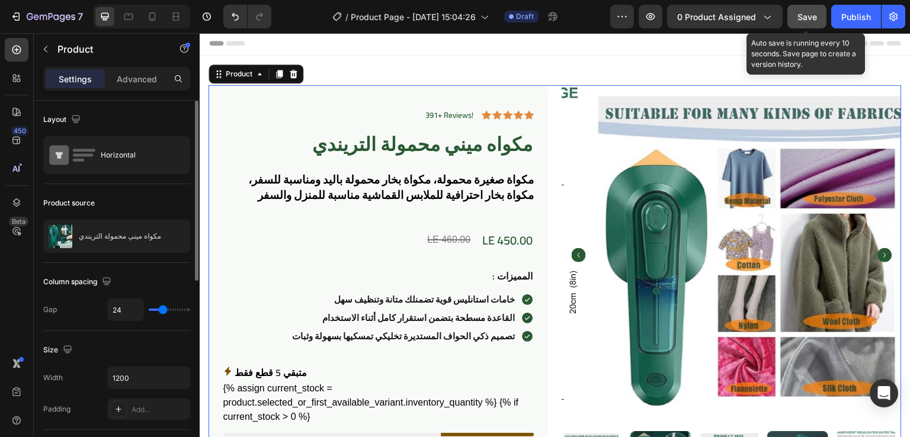
click at [805, 11] on div "Save" at bounding box center [807, 17] width 20 height 12
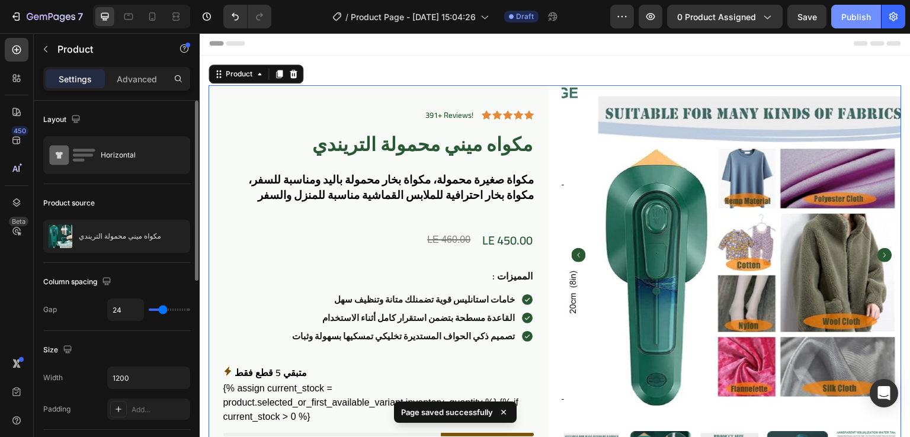
click at [843, 14] on div "Publish" at bounding box center [856, 17] width 30 height 12
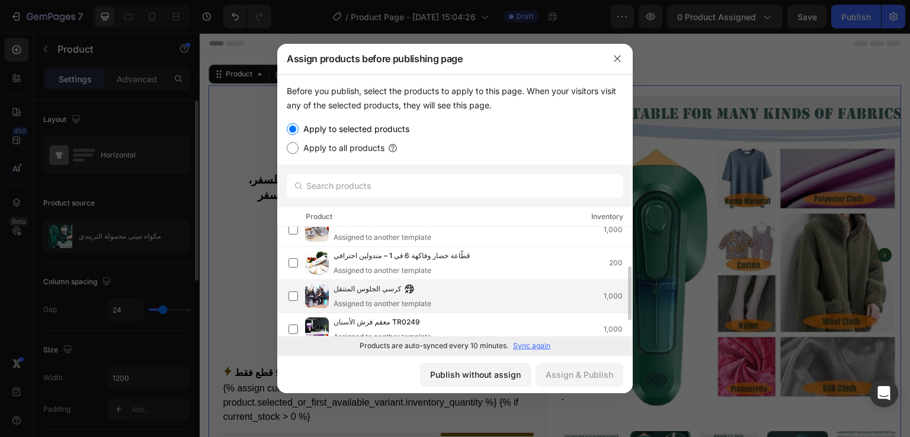
scroll to position [120, 0]
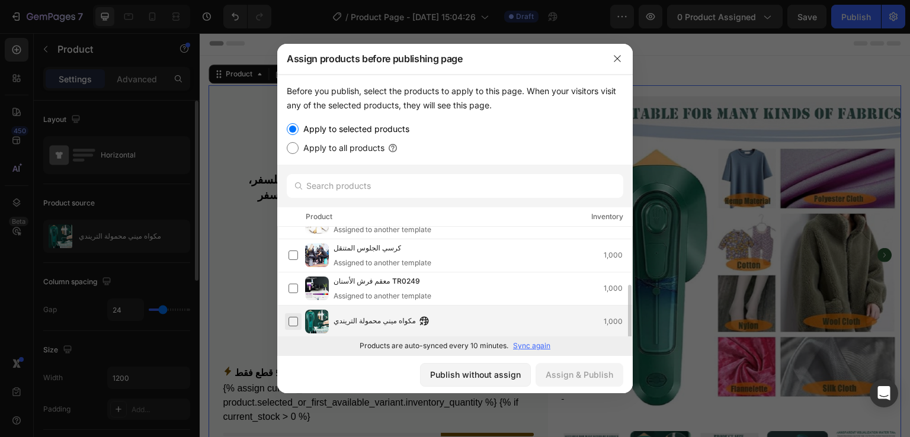
click at [289, 323] on label at bounding box center [292, 321] width 9 height 9
click at [590, 378] on div "Assign & Publish" at bounding box center [579, 374] width 68 height 12
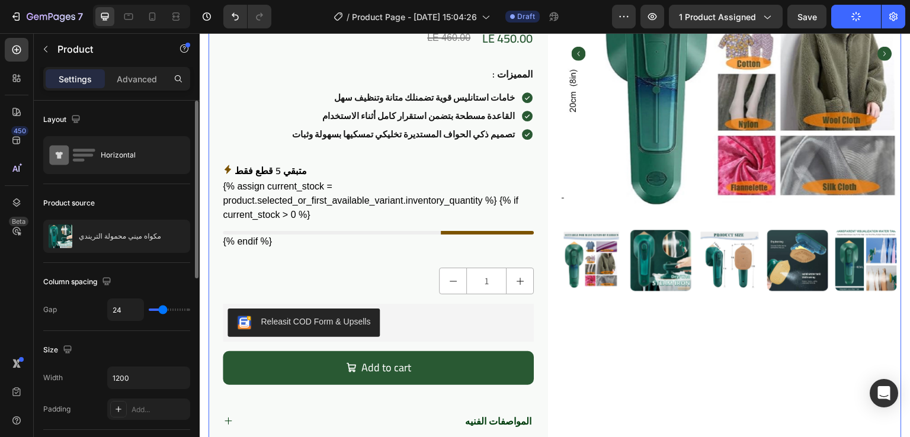
scroll to position [218, 0]
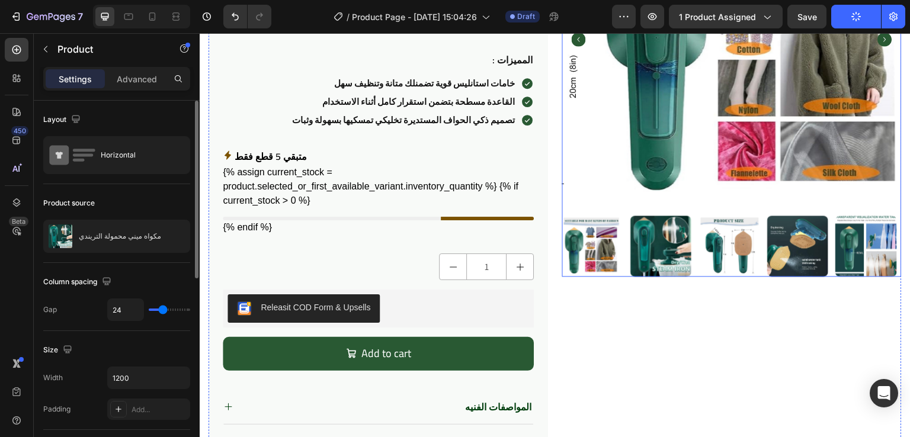
click at [594, 153] on img at bounding box center [758, 38] width 339 height 339
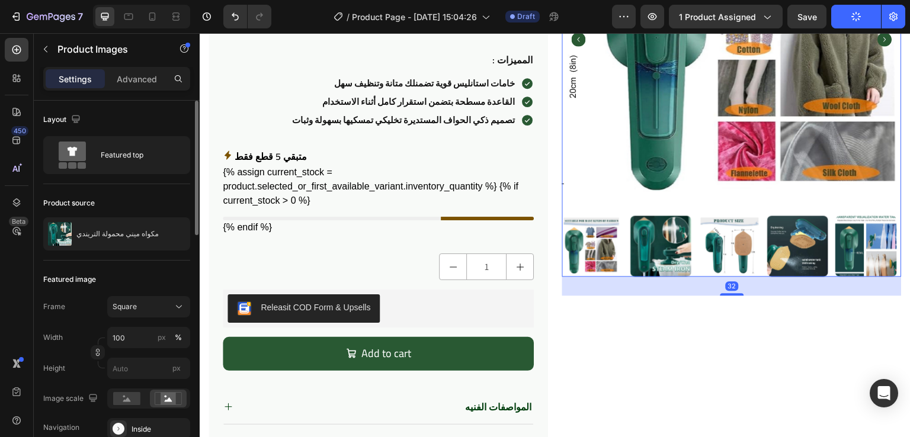
scroll to position [0, 0]
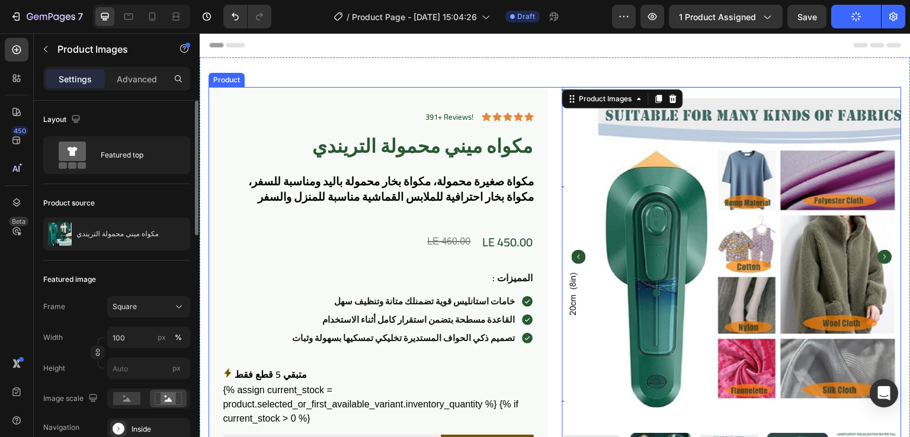
click at [554, 111] on div "391+ Reviews! Text Block Icon Icon Icon Icon Icon Icon List Row مكواه ميني محمو…" at bounding box center [554, 399] width 693 height 624
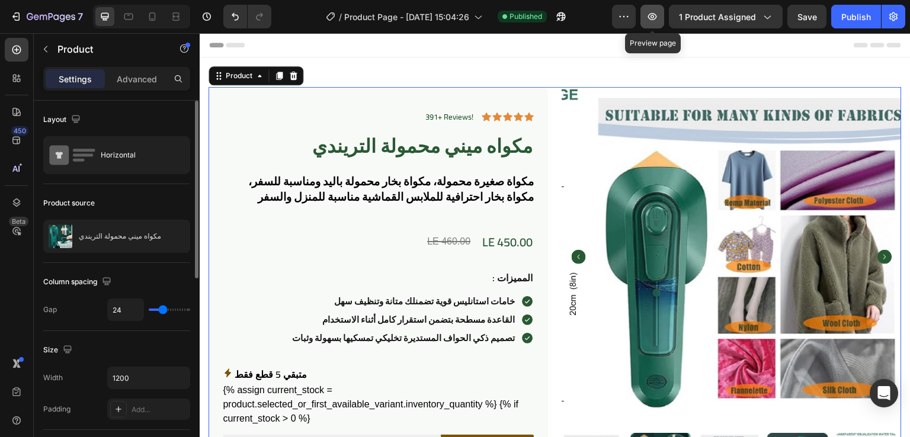
click at [655, 18] on icon "button" at bounding box center [652, 17] width 12 height 12
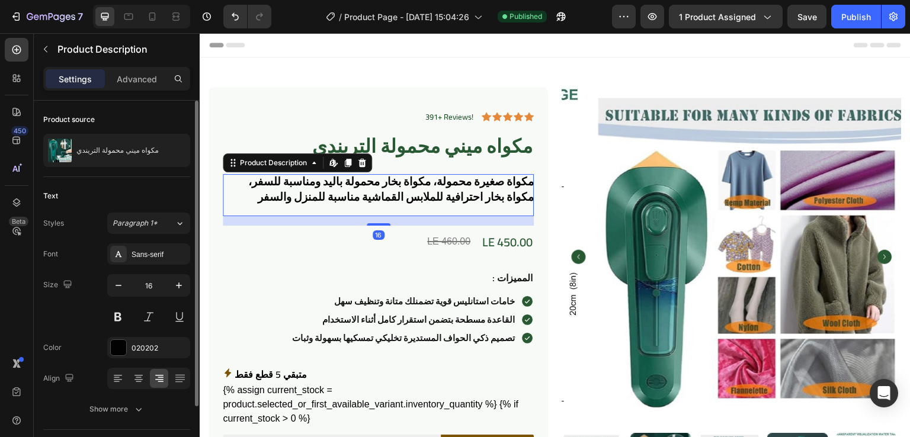
click at [375, 177] on span "مكواة صغيرة محمولة، مكواة بخار محمولة باليد ومناسبة للسفر، مكواة بخار احترافية …" at bounding box center [390, 189] width 285 height 36
click at [126, 259] on div at bounding box center [118, 254] width 17 height 17
click at [162, 192] on div "Text" at bounding box center [116, 196] width 147 height 19
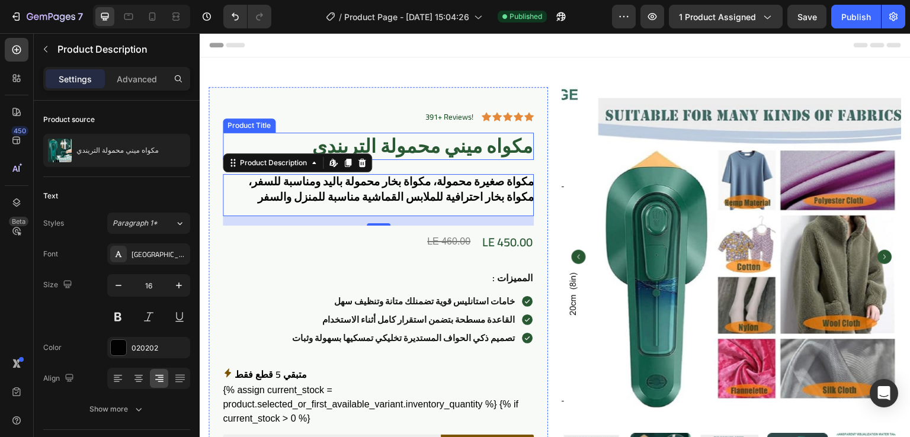
click at [509, 138] on h1 "مكواه ميني محمولة التريندي" at bounding box center [378, 146] width 311 height 27
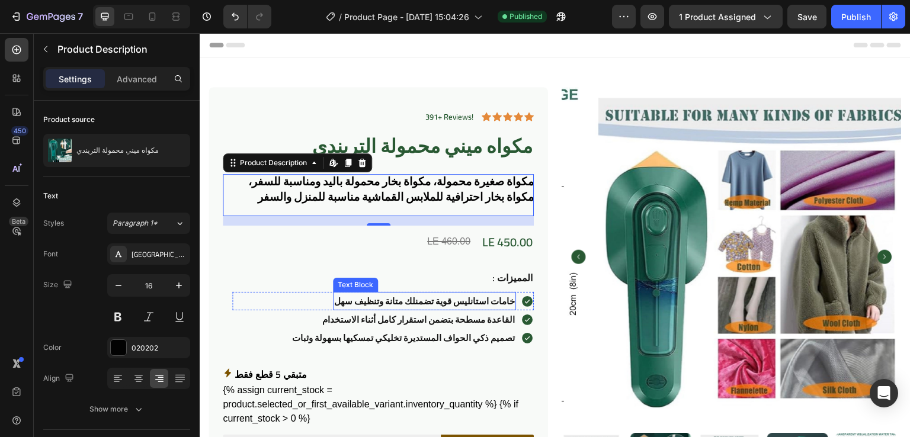
click at [435, 304] on strong "خامات استانليس قوية تضمنلك متانة وتنظيف سهل" at bounding box center [424, 301] width 181 height 17
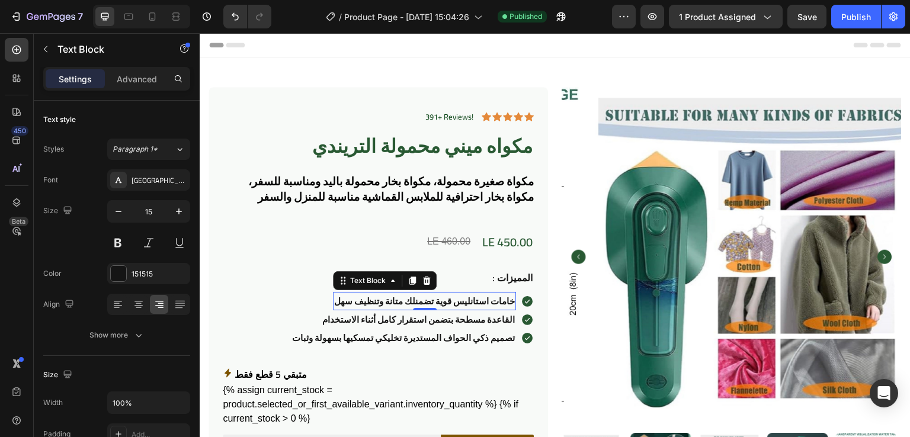
click at [435, 304] on strong "خامات استانليس قوية تضمنلك متانة وتنظيف سهل" at bounding box center [424, 301] width 181 height 17
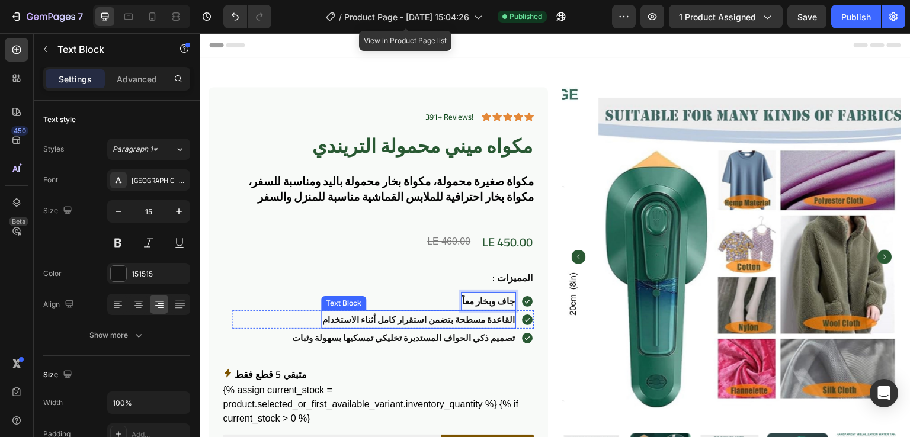
click at [437, 317] on strong "القاعدة مسطحة بتضمن استقرار كامل أثناء الاستخدام" at bounding box center [418, 319] width 192 height 17
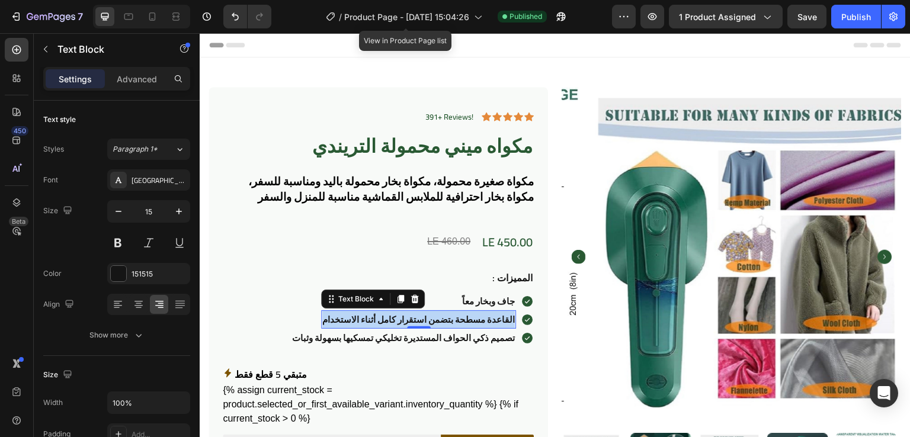
click at [437, 317] on strong "القاعدة مسطحة بتضمن استقرار كامل أثناء الاستخدام" at bounding box center [418, 319] width 192 height 17
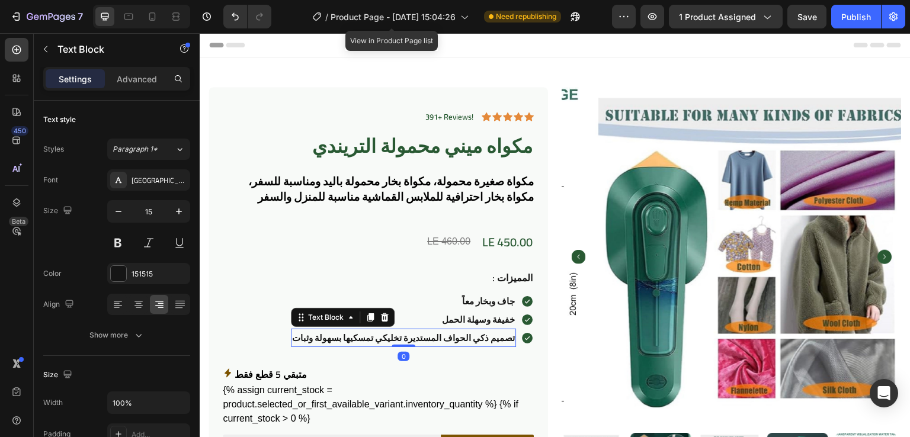
click at [432, 336] on strong "تصميم ذكي الحواف المستديرة تخليكي تمسكيها بسهولة وثبات" at bounding box center [403, 337] width 223 height 17
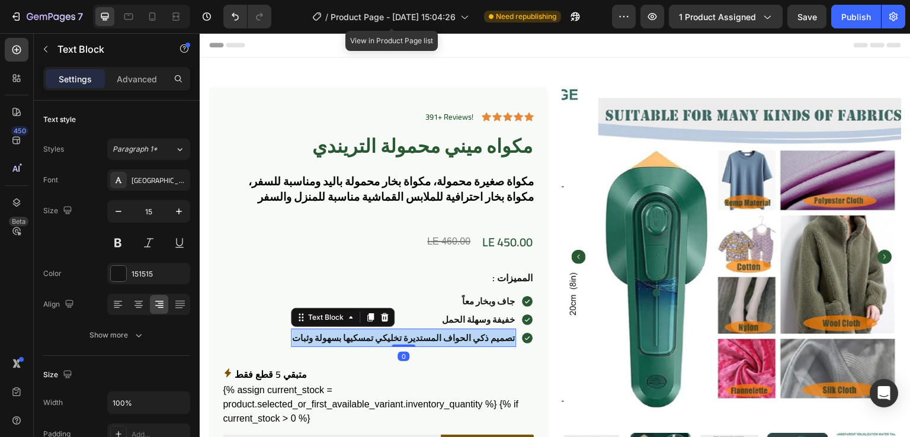
click at [432, 336] on strong "تصميم ذكي الحواف المستديرة تخليكي تمسكيها بسهولة وثبات" at bounding box center [403, 337] width 223 height 17
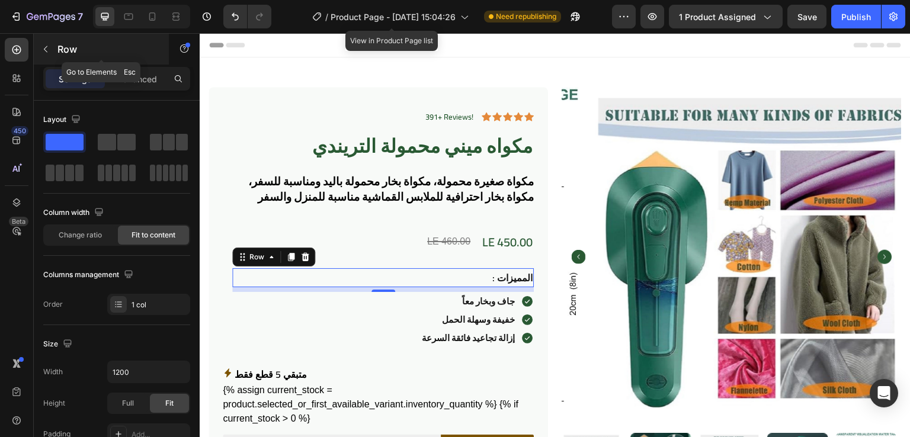
click at [52, 50] on button "button" at bounding box center [45, 49] width 19 height 19
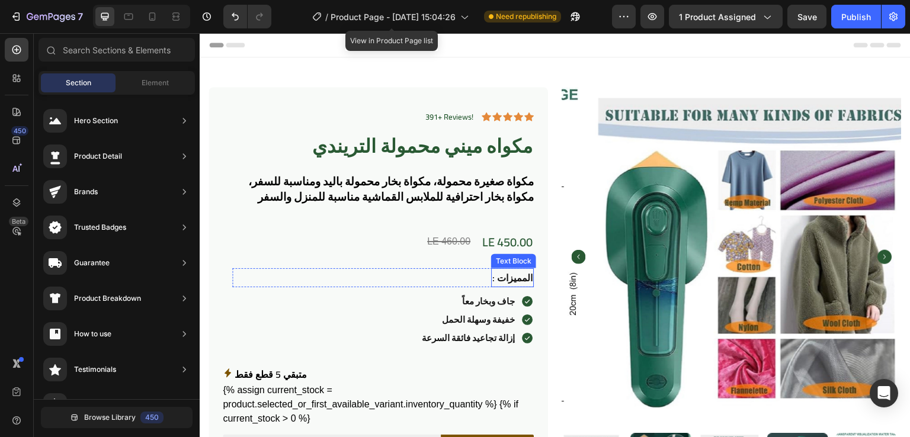
click at [510, 277] on p ": المميزات" at bounding box center [512, 277] width 40 height 17
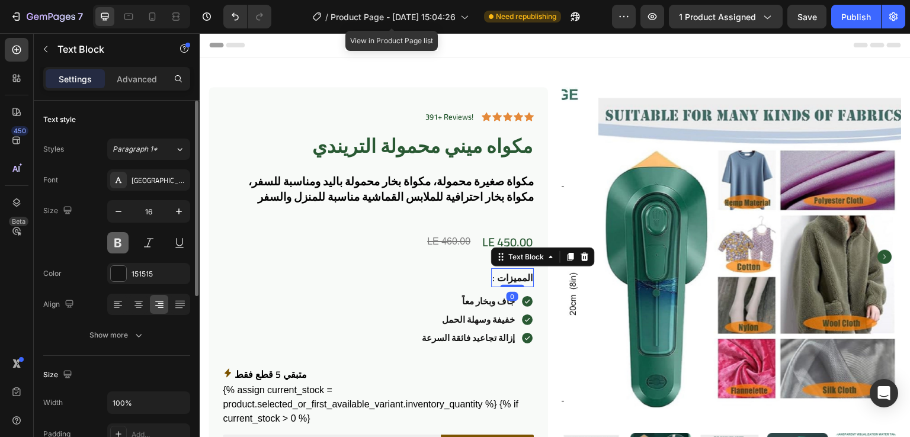
click at [117, 236] on button at bounding box center [117, 242] width 21 height 21
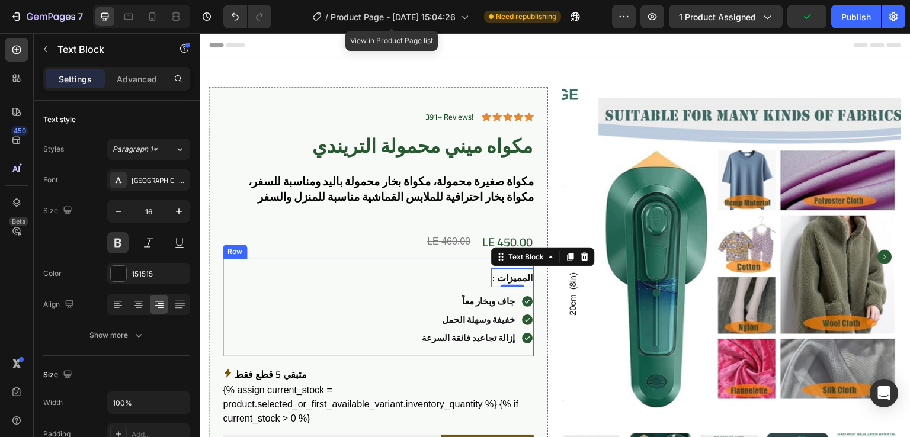
click at [341, 262] on div ": المميزات Text Block 0 Row جاف وبخار معاً Text Block Icon Row خفيفة وسهلة الحم…" at bounding box center [378, 308] width 311 height 98
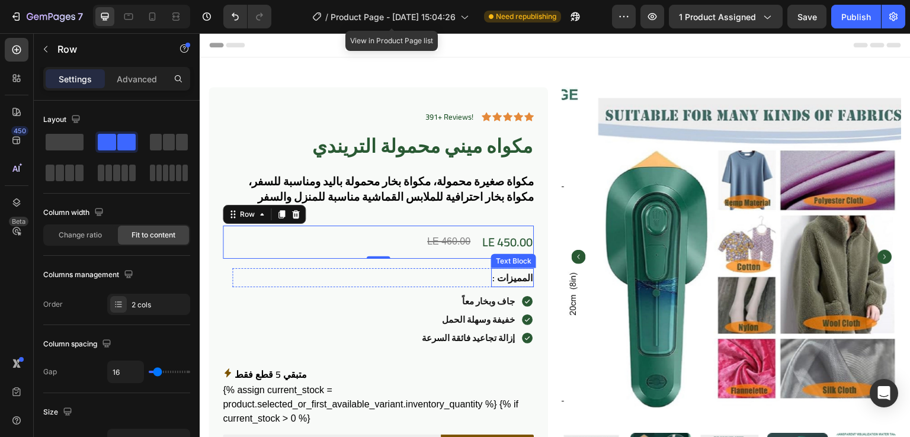
click at [507, 275] on p ": المميزات" at bounding box center [512, 277] width 40 height 17
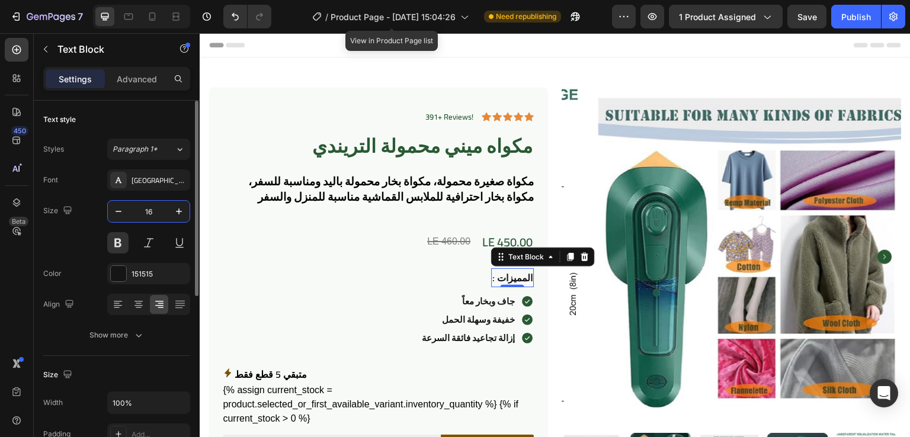
click at [156, 211] on input "16" at bounding box center [148, 211] width 39 height 21
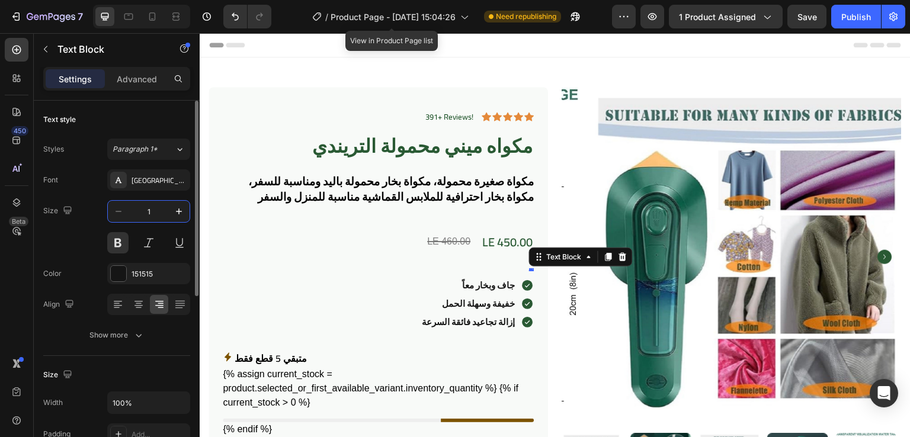
type input "16"
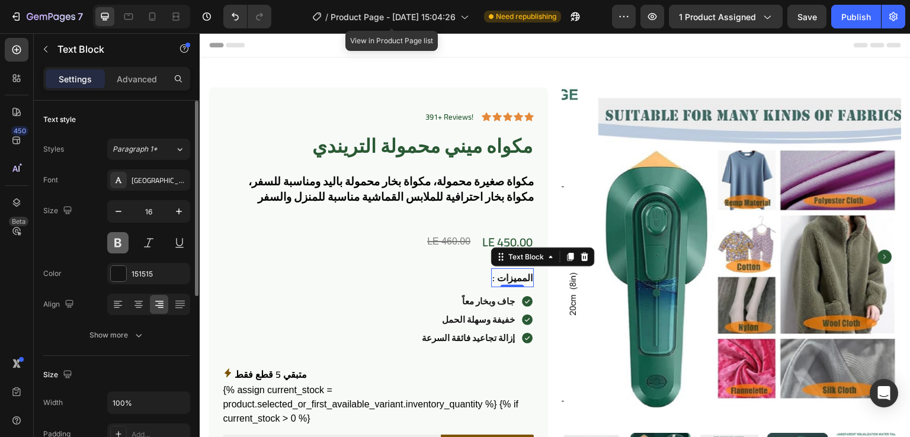
click at [126, 237] on button at bounding box center [117, 242] width 21 height 21
click at [136, 242] on div at bounding box center [148, 242] width 83 height 21
click at [126, 242] on button at bounding box center [117, 242] width 21 height 21
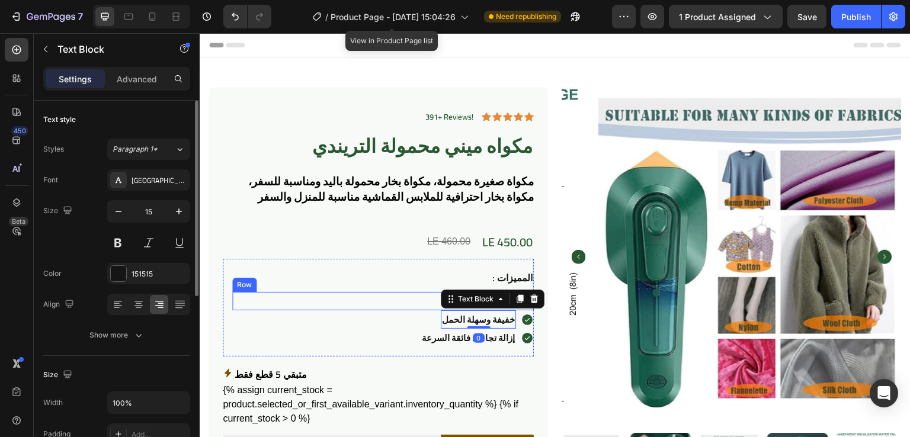
click at [332, 303] on div "جاف وبخار معاً Text Block Icon Row" at bounding box center [382, 301] width 301 height 18
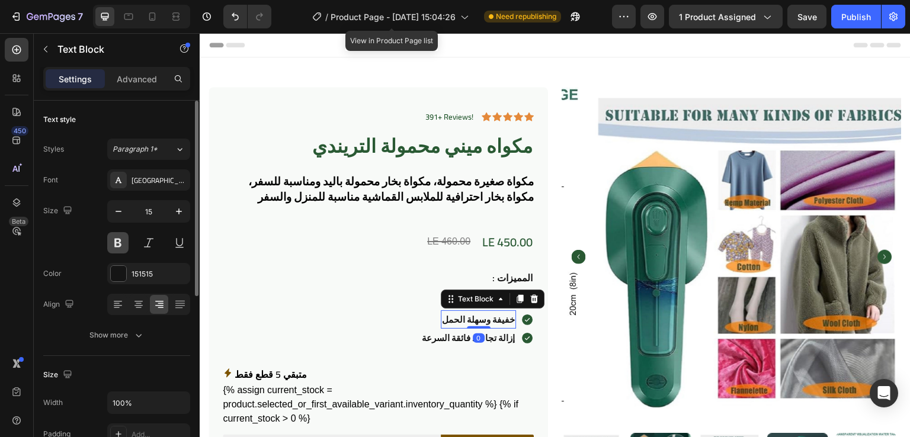
click at [117, 241] on button at bounding box center [117, 242] width 21 height 21
click at [484, 318] on strong "خفيفة وسهلة الحمل" at bounding box center [478, 319] width 73 height 17
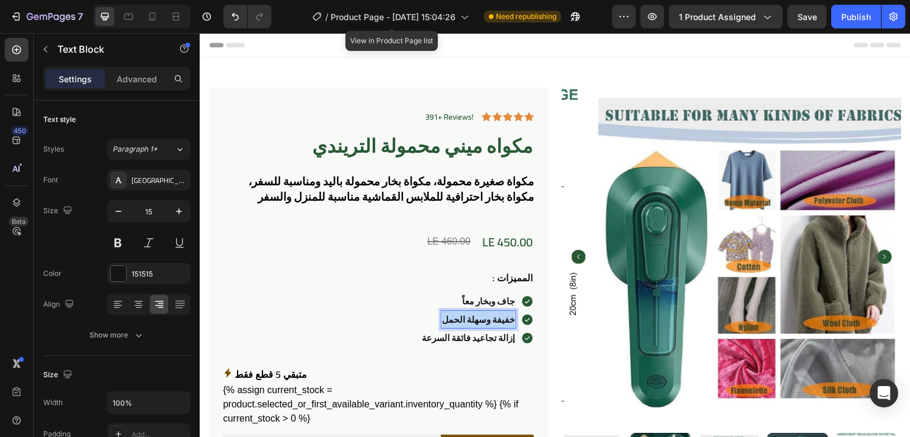
click at [484, 318] on strong "خفيفة وسهلة الحمل" at bounding box center [478, 319] width 73 height 17
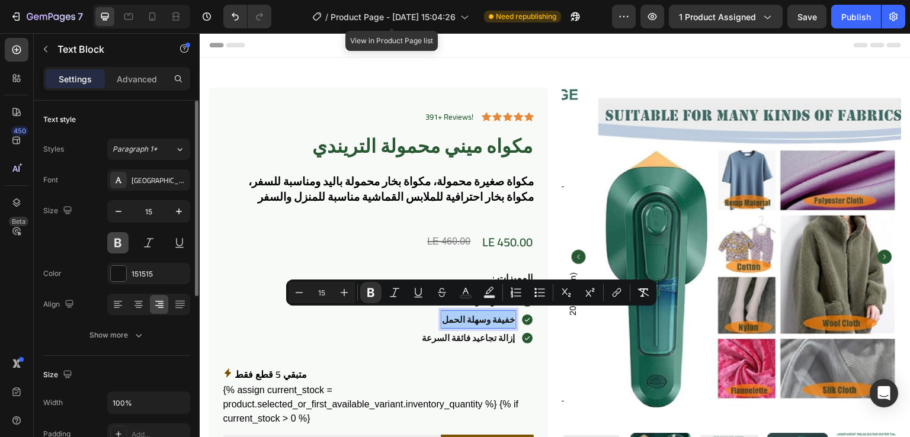
click at [118, 244] on button at bounding box center [117, 242] width 21 height 21
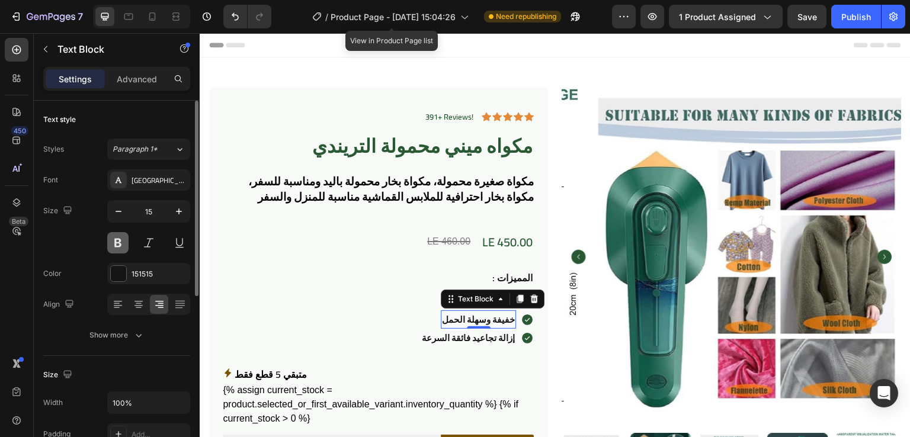
click at [118, 244] on button at bounding box center [117, 242] width 21 height 21
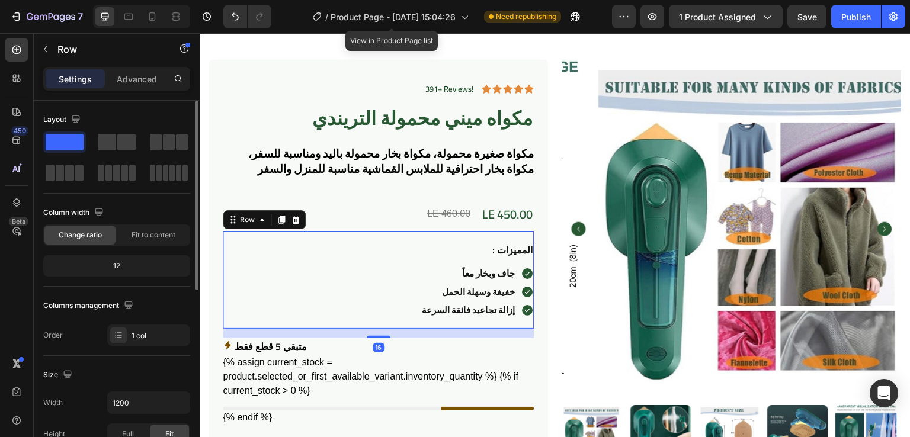
scroll to position [28, 0]
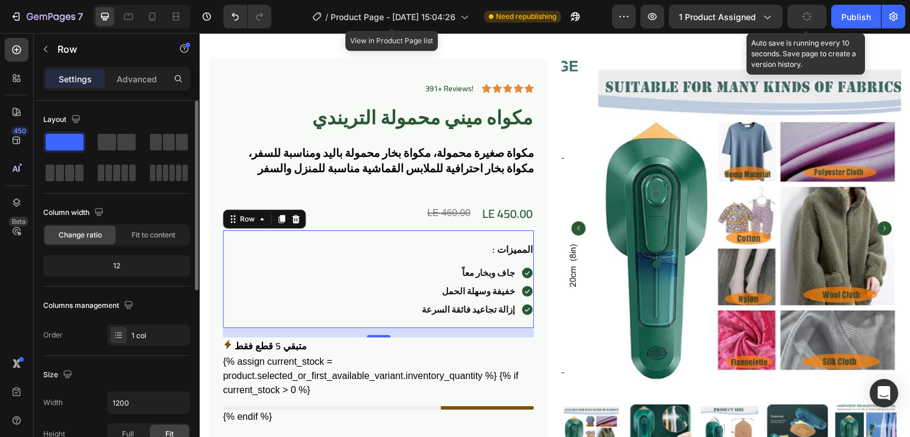
click at [798, 20] on button "button" at bounding box center [806, 17] width 39 height 24
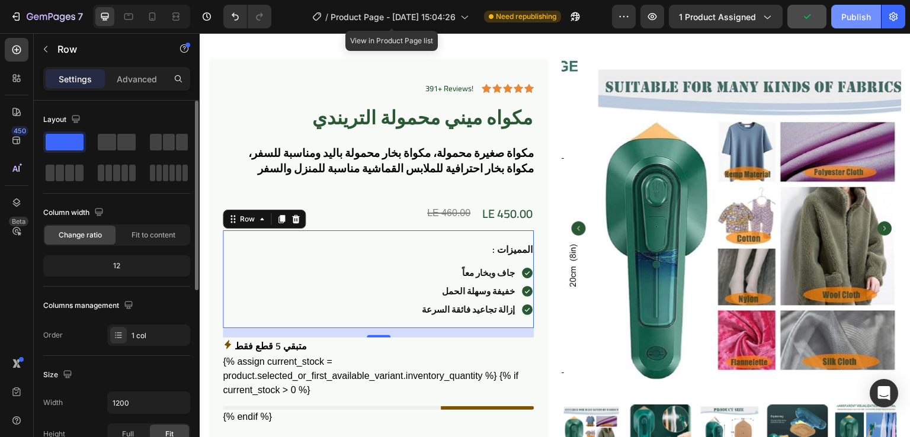
click at [843, 15] on div "Publish" at bounding box center [856, 17] width 30 height 12
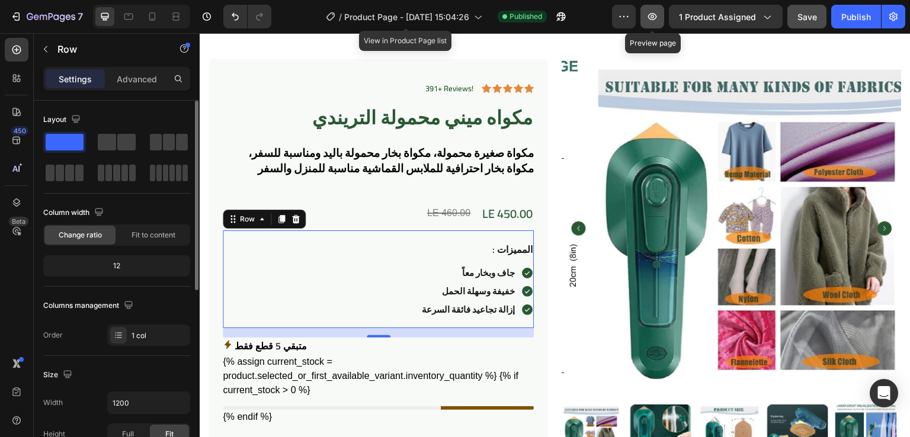
click at [651, 17] on icon "button" at bounding box center [652, 17] width 12 height 12
click at [500, 211] on div "LE 450.00" at bounding box center [507, 214] width 53 height 24
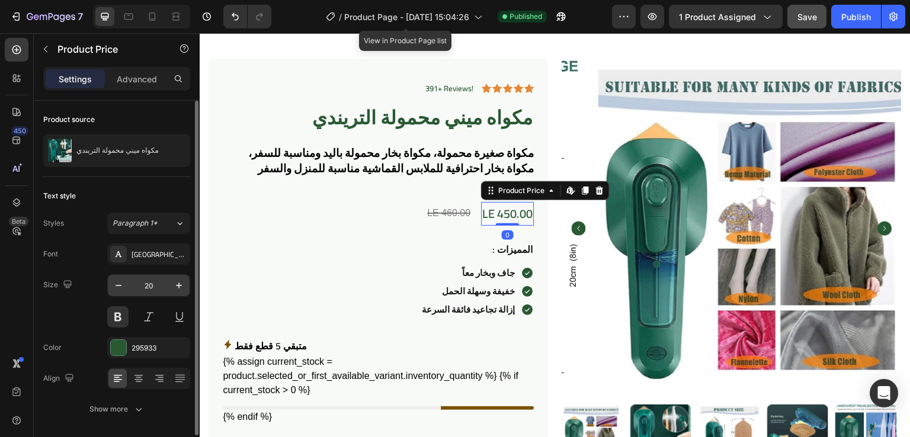
click at [156, 287] on input "20" at bounding box center [148, 285] width 39 height 21
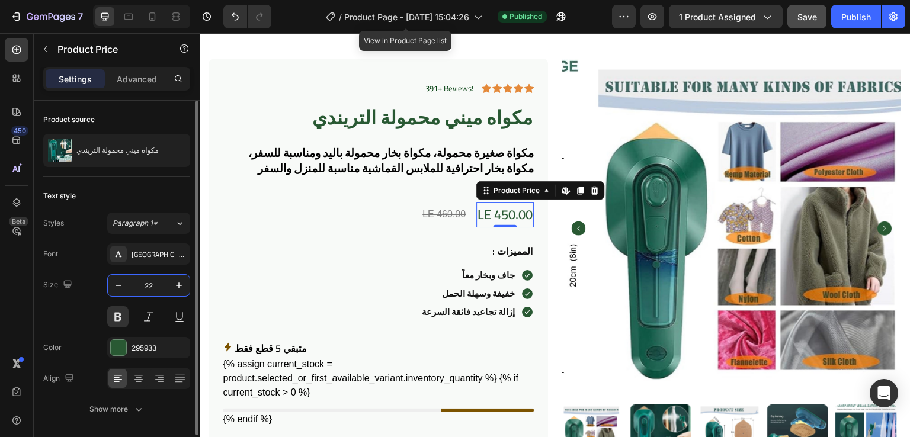
type input "2"
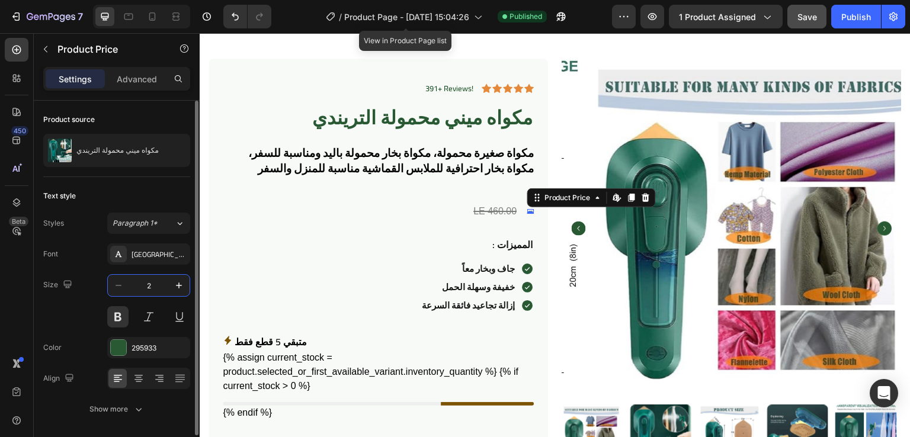
type input "20"
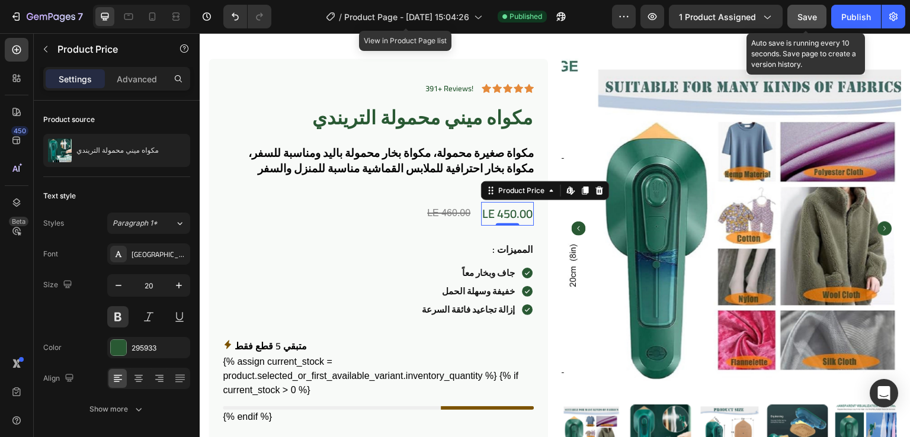
click at [805, 26] on button "Save" at bounding box center [806, 17] width 39 height 24
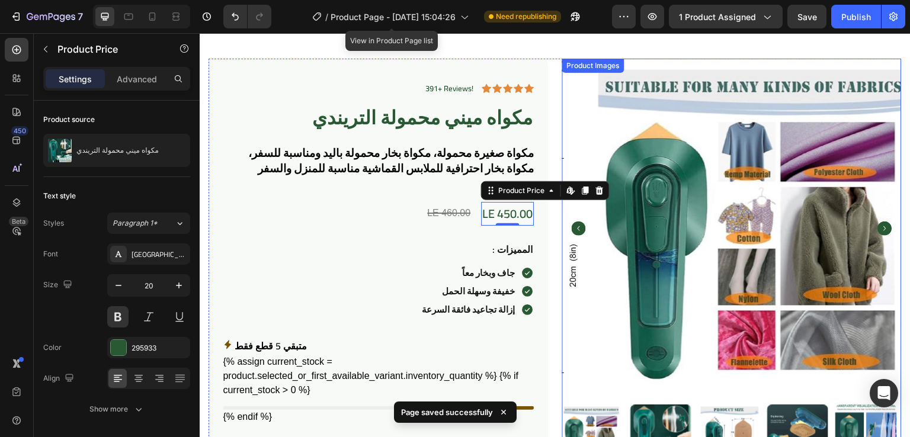
click at [593, 137] on img at bounding box center [758, 228] width 339 height 339
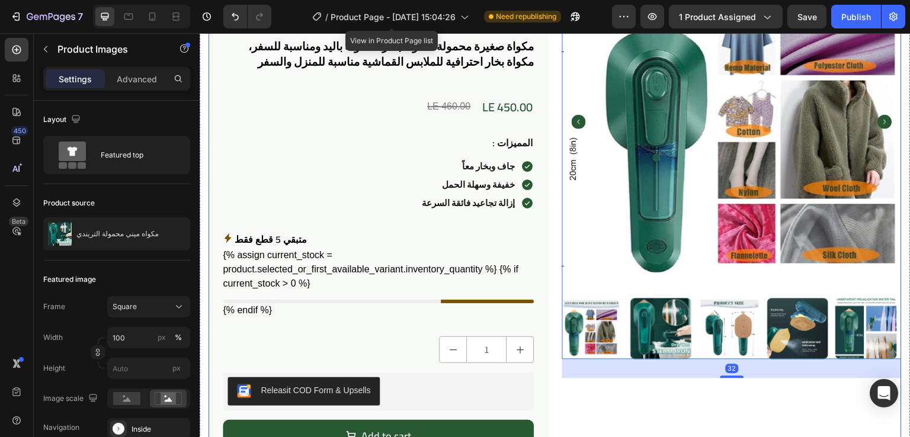
scroll to position [136, 0]
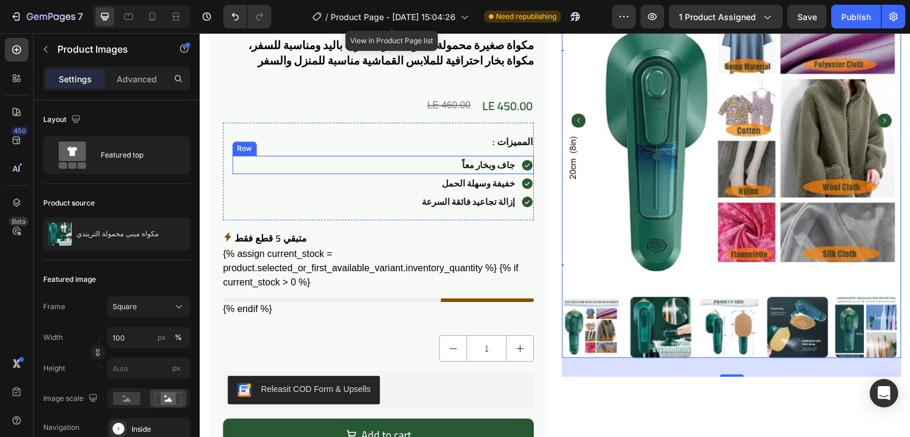
click at [371, 158] on div "جاف وبخار معاً Text Block Icon Row" at bounding box center [382, 165] width 301 height 18
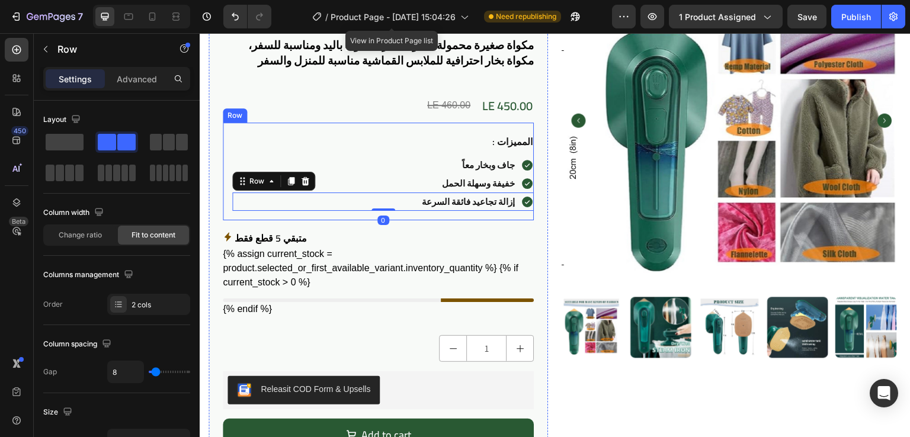
click at [522, 131] on div ": المميزات Text Block Row جاف وبخار معاً Text Block Icon Row خفيفة وسهلة الحمل …" at bounding box center [378, 172] width 311 height 98
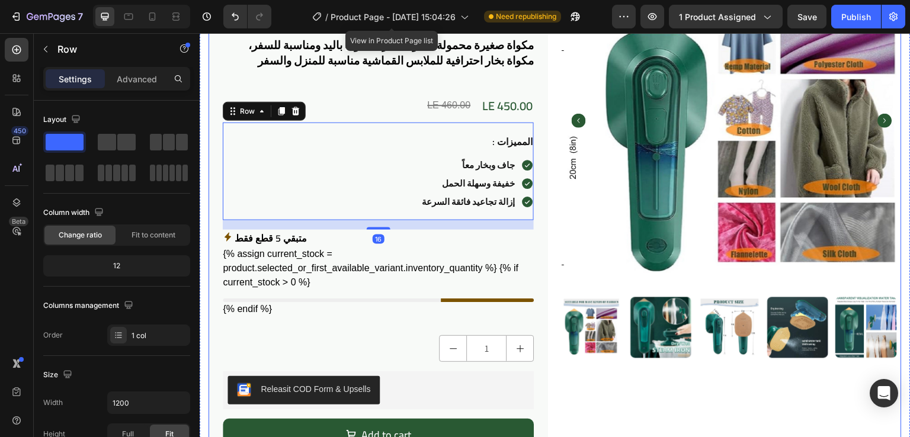
click at [554, 129] on div "391+ Reviews! Text Block Icon Icon Icon Icon Icon Icon List Row مكواه ميني محمو…" at bounding box center [554, 263] width 693 height 624
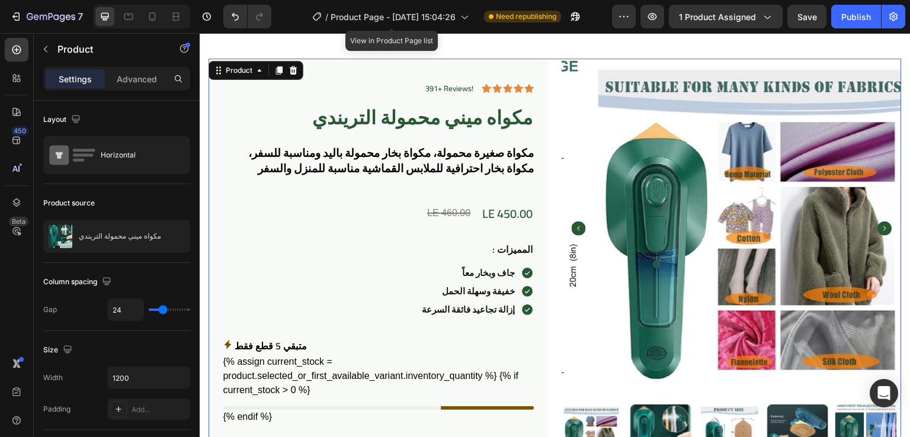
scroll to position [28, 0]
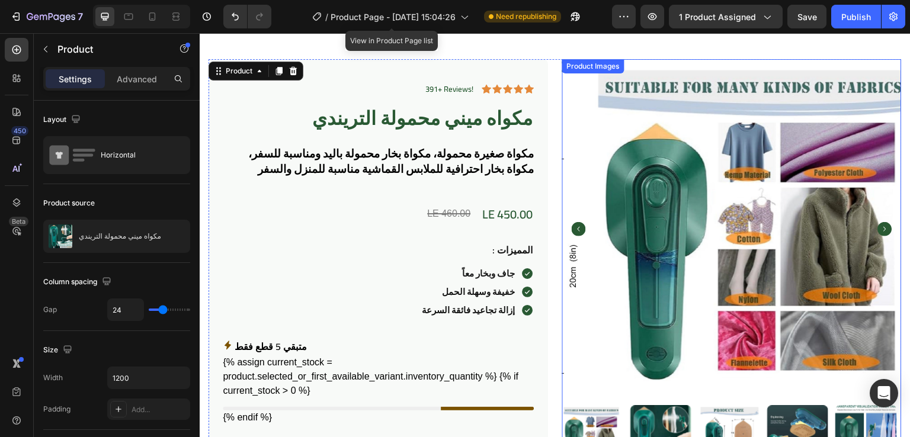
click at [589, 124] on img at bounding box center [758, 228] width 339 height 339
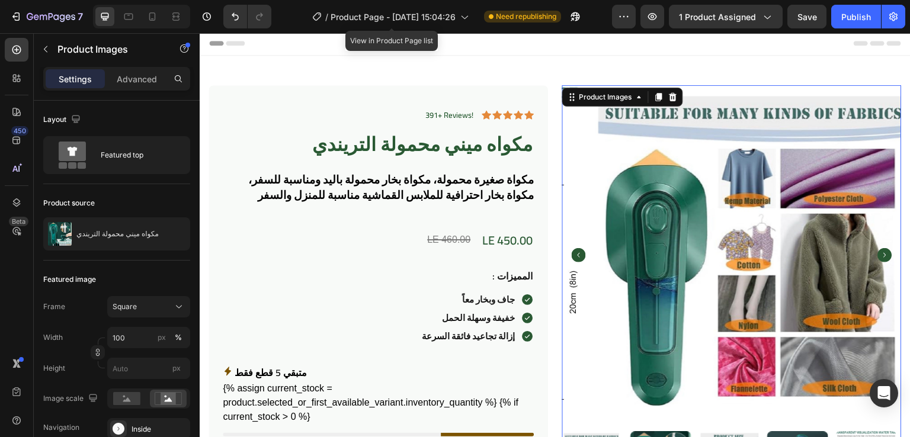
scroll to position [0, 0]
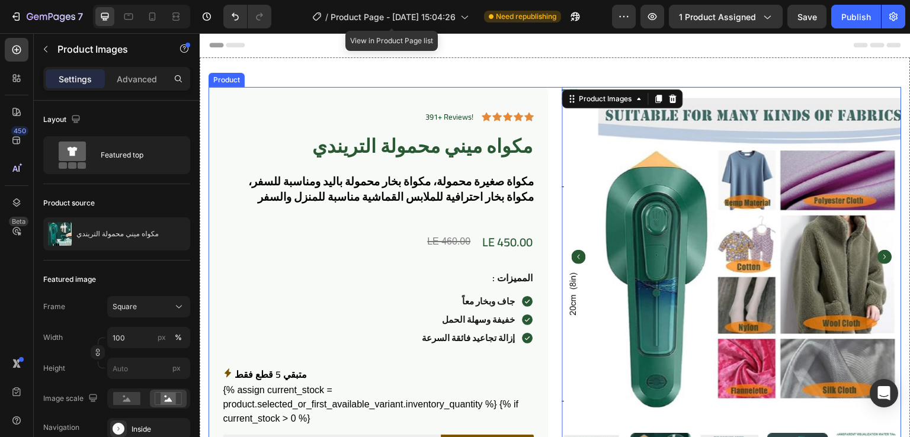
click at [554, 118] on div "391+ Reviews! Text Block Icon Icon Icon Icon Icon Icon List Row مكواه ميني محمو…" at bounding box center [554, 399] width 693 height 624
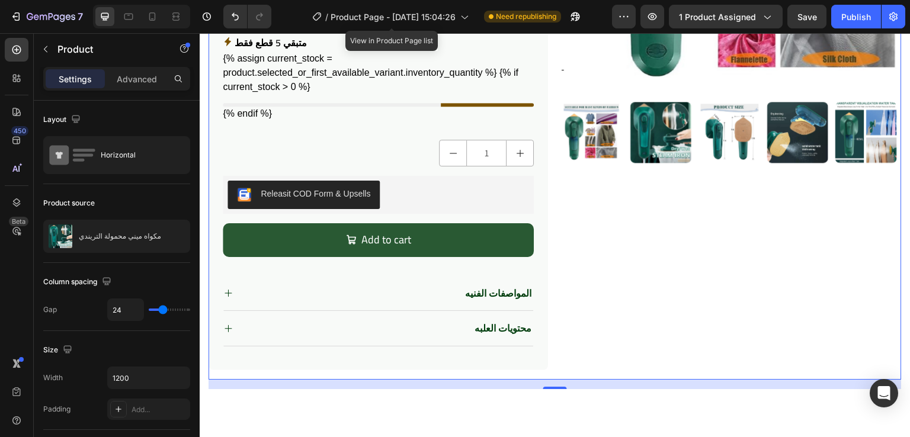
scroll to position [332, 0]
click at [439, 291] on div "المواصفات الفنيه" at bounding box center [387, 293] width 291 height 16
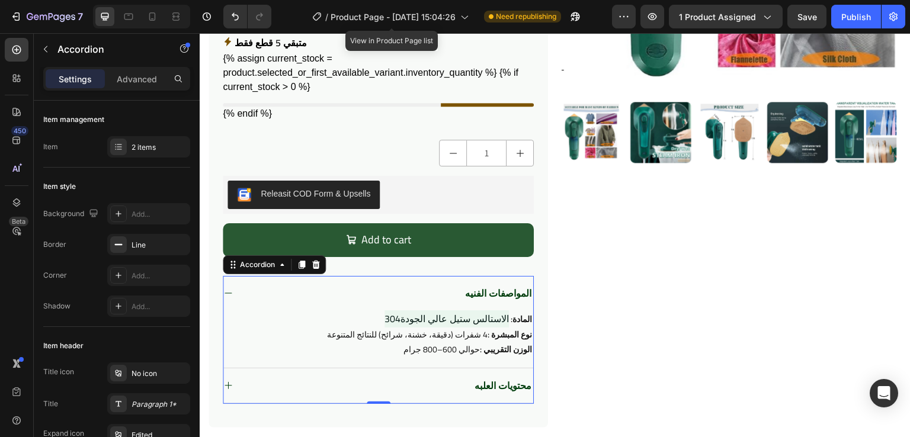
scroll to position [360, 0]
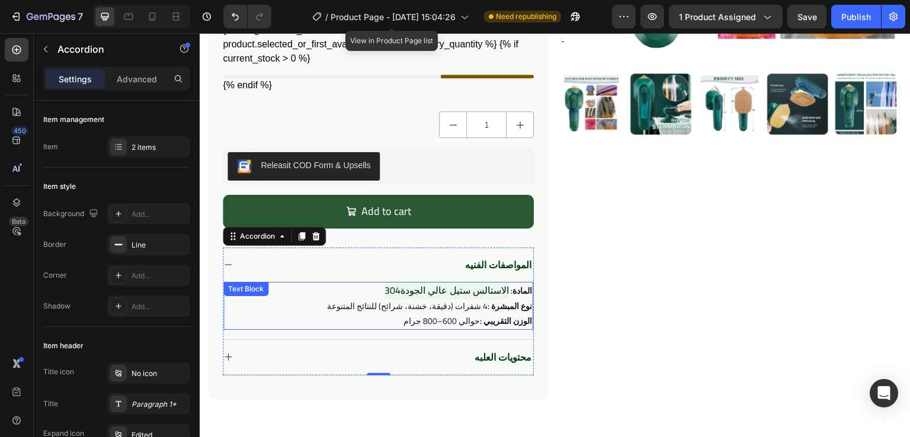
click at [445, 293] on span "الاستالس ستيل عالي الجودة304" at bounding box center [446, 290] width 124 height 18
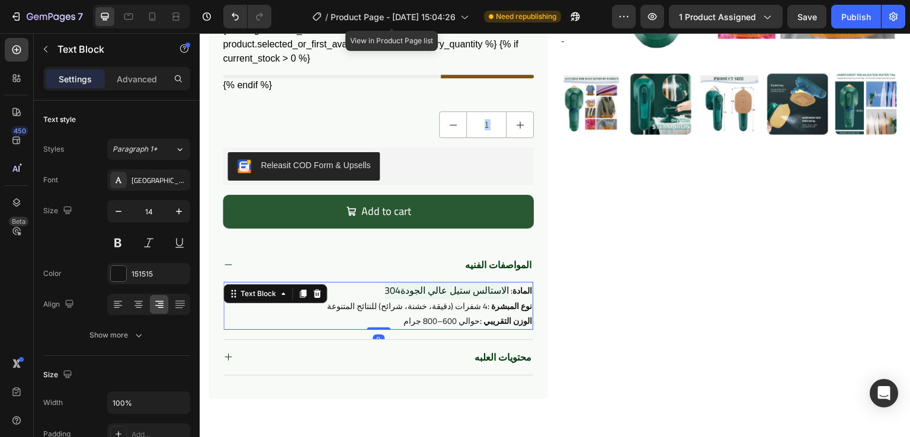
click at [403, 320] on p "الوزن التقريبي : حوالي 600–800 جرام" at bounding box center [377, 321] width 307 height 15
drag, startPoint x: 403, startPoint y: 320, endPoint x: 414, endPoint y: 311, distance: 14.3
click at [414, 311] on div "المادة: الاستالس ستيل عالي الجودة304 نوع المبشرة : 4 شفرات (دقيقة، خشنة، شرائح)…" at bounding box center [378, 306] width 310 height 48
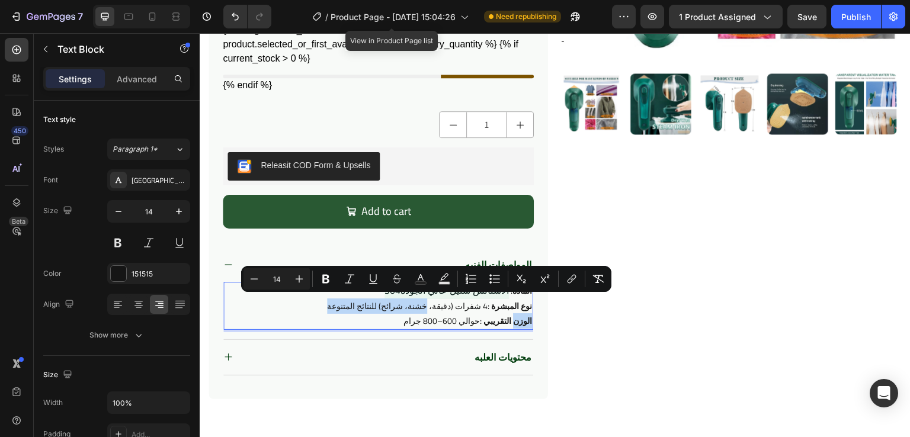
click at [414, 311] on p "نوع المبشرة : 4 شفرات (دقيقة، خشنة، شرائح) للنتائج المتنوعة" at bounding box center [377, 306] width 307 height 15
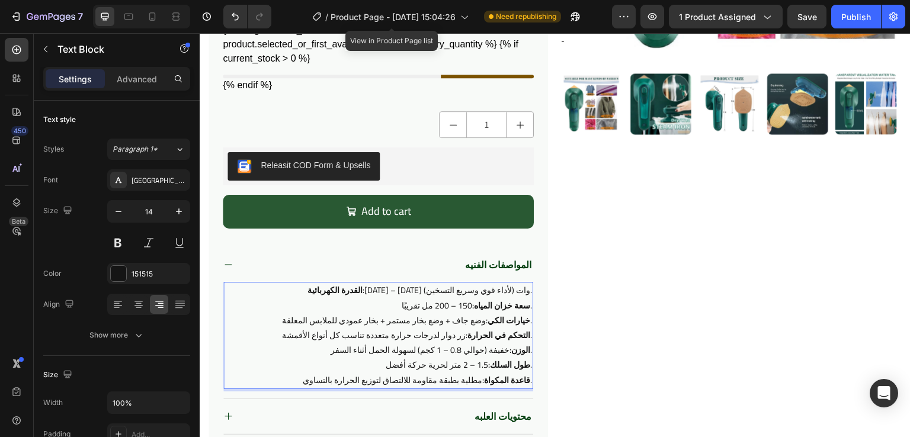
scroll to position [412, 0]
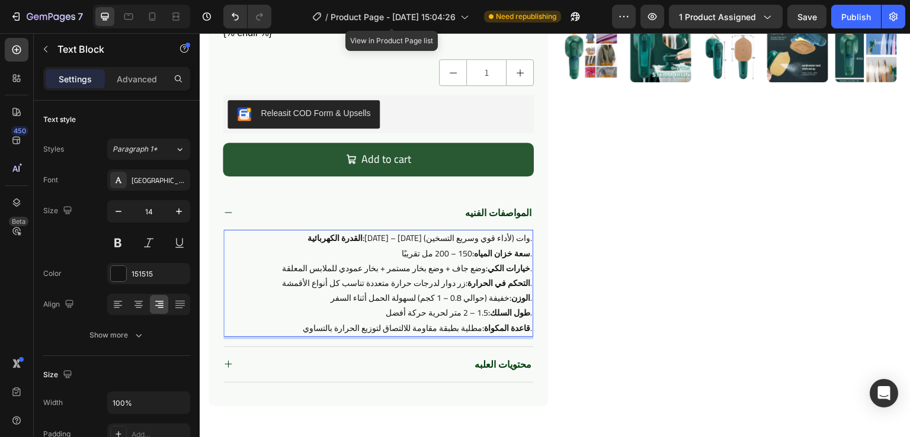
click at [364, 239] on strong "القدرة الكهربائية:" at bounding box center [335, 237] width 57 height 15
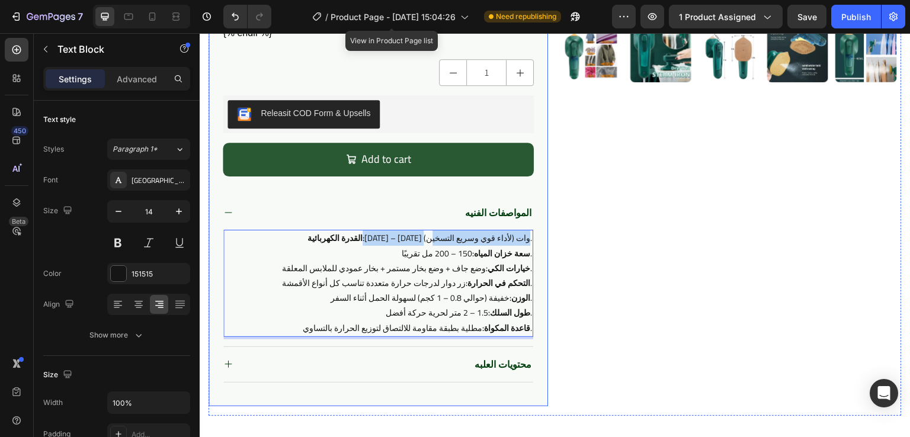
drag, startPoint x: 470, startPoint y: 238, endPoint x: 541, endPoint y: 236, distance: 71.7
click at [541, 236] on div "391+ Reviews! Text Block Icon Icon Icon Icon Icon Icon List Row مكواه ميني محمو…" at bounding box center [377, 40] width 339 height 731
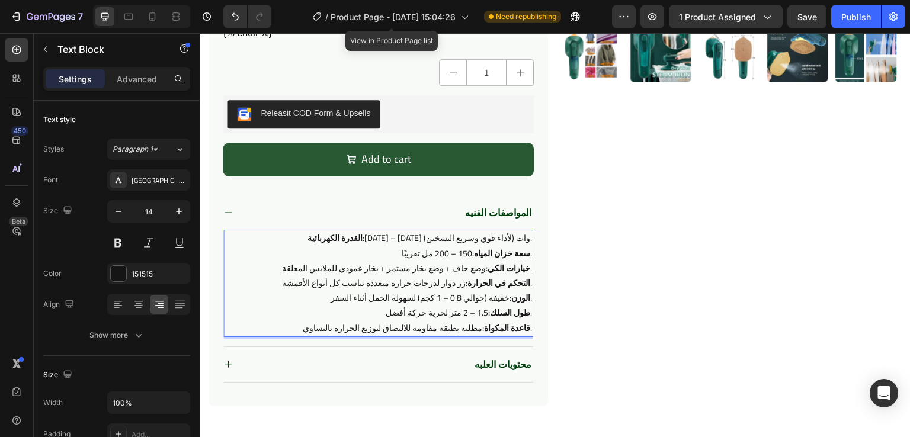
click at [364, 239] on strong "القدرة الكهربائية:" at bounding box center [335, 237] width 57 height 15
drag, startPoint x: 526, startPoint y: 239, endPoint x: 487, endPoint y: 239, distance: 39.1
click at [487, 239] on p "القدرة الكهربائية: [DATE] – [DATE] وات (لأداء قوي وسريع التسخين)." at bounding box center [377, 238] width 307 height 15
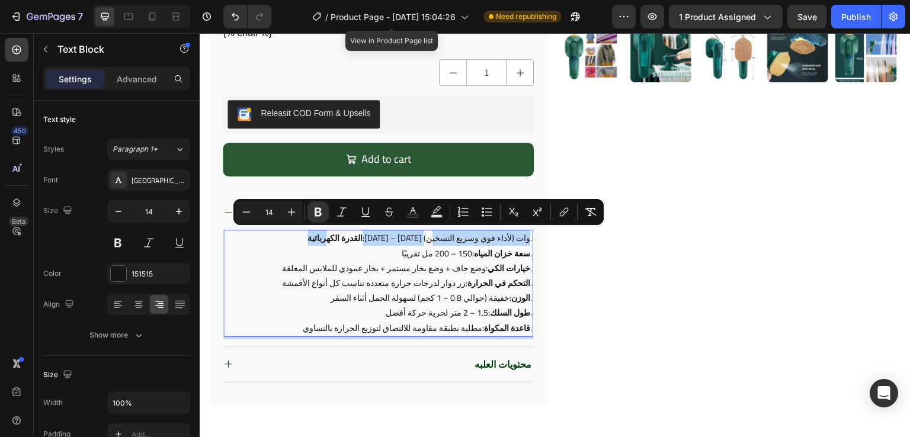
click at [364, 239] on strong "القدرة الكهربائية:" at bounding box center [335, 237] width 57 height 15
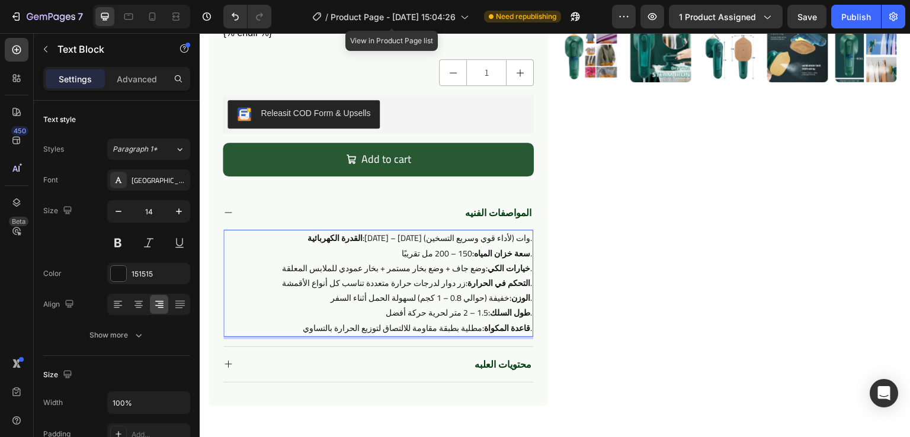
drag, startPoint x: 471, startPoint y: 237, endPoint x: 502, endPoint y: 239, distance: 30.8
click at [364, 239] on strong "القدرة الكهربائية:" at bounding box center [335, 237] width 57 height 15
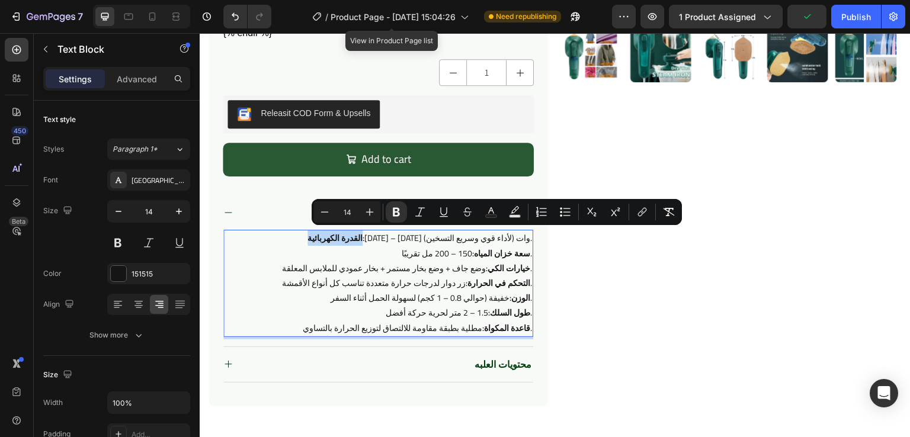
drag, startPoint x: 525, startPoint y: 239, endPoint x: 469, endPoint y: 242, distance: 55.7
click at [364, 242] on strong "القدرة الكهربائية:" at bounding box center [335, 237] width 57 height 15
click at [123, 237] on button at bounding box center [117, 242] width 21 height 21
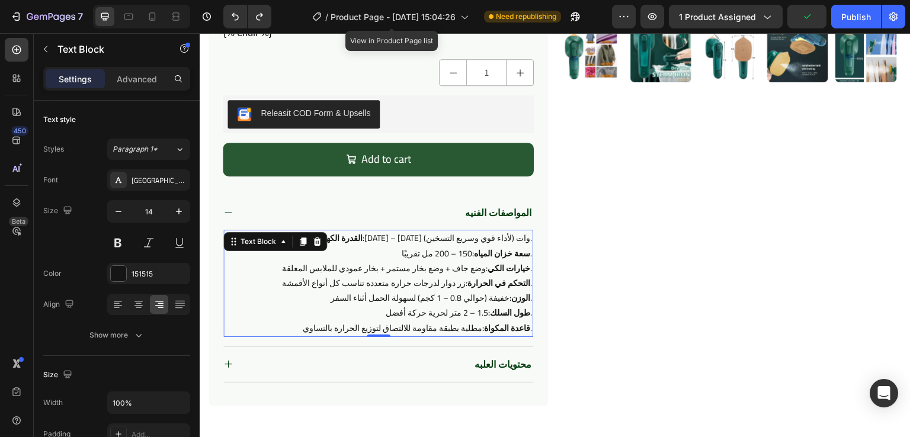
scroll to position [482, 0]
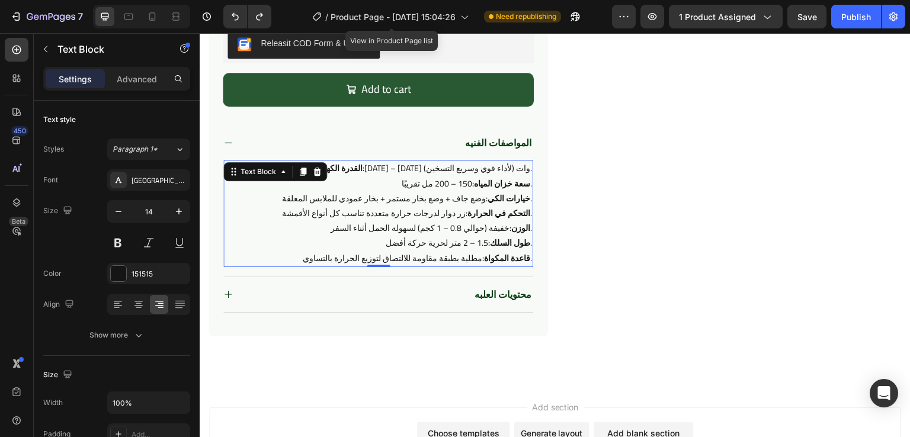
click at [482, 259] on strong "قاعدة المكواة:" at bounding box center [506, 258] width 48 height 15
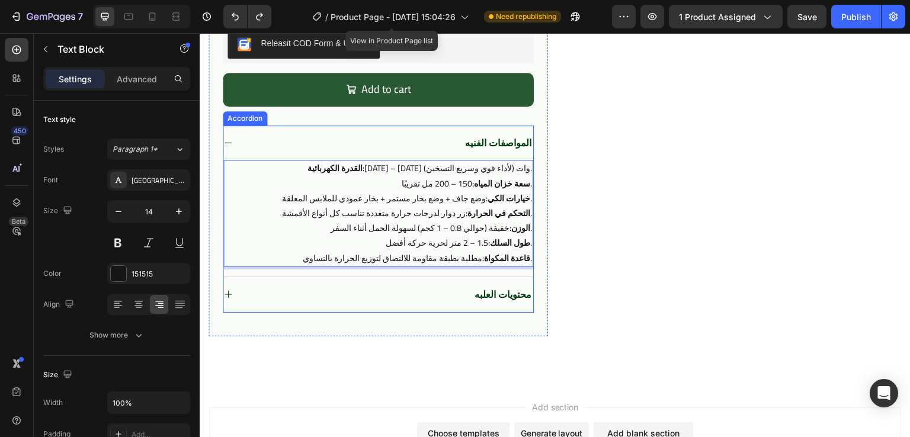
click at [420, 133] on div "المواصفات الفنيه" at bounding box center [378, 143] width 310 height 35
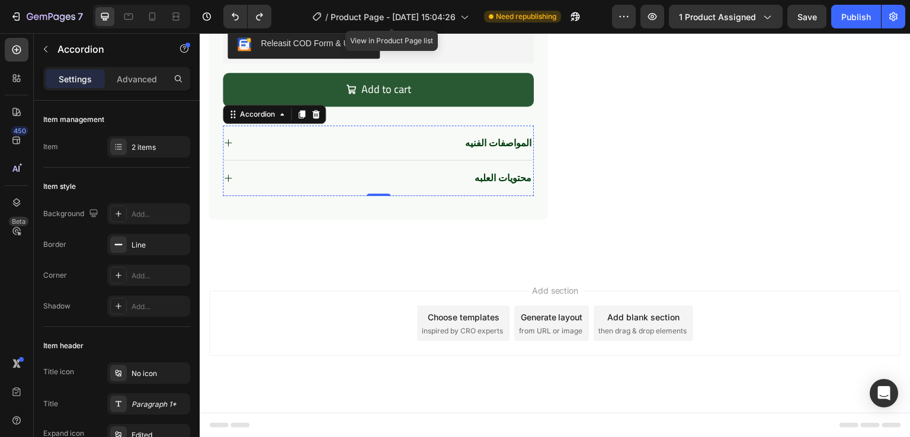
scroll to position [481, 0]
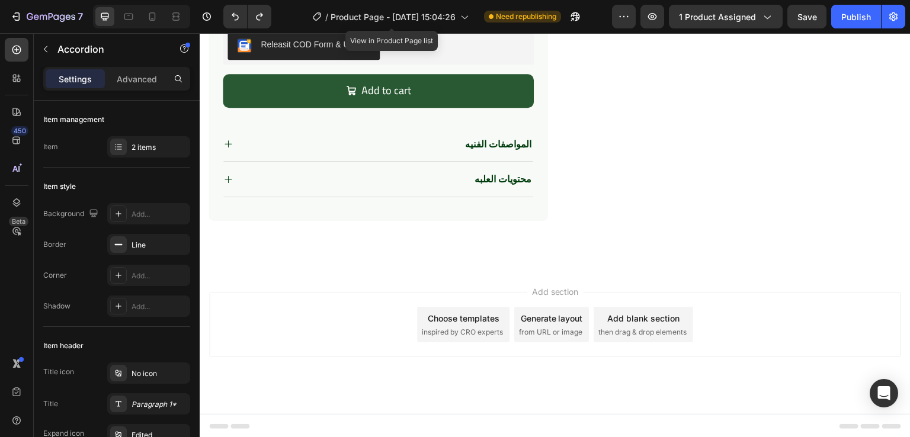
click at [453, 177] on div "محتويات العلبه" at bounding box center [387, 179] width 291 height 16
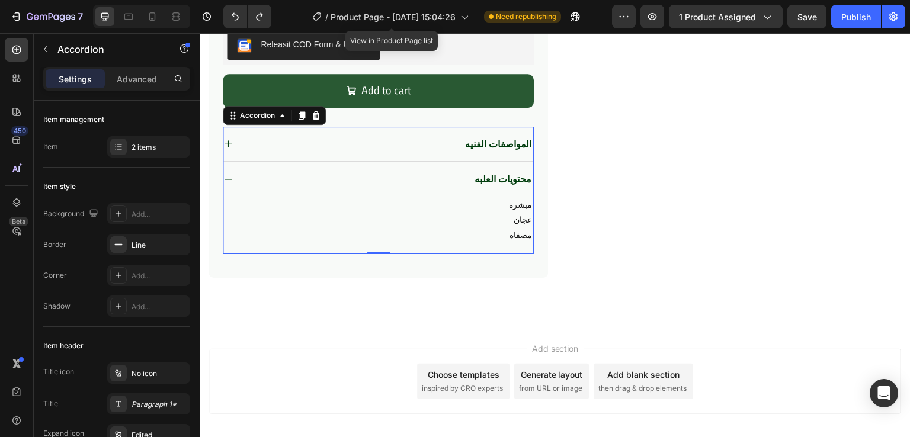
click at [453, 177] on div "محتويات العلبه" at bounding box center [387, 179] width 291 height 16
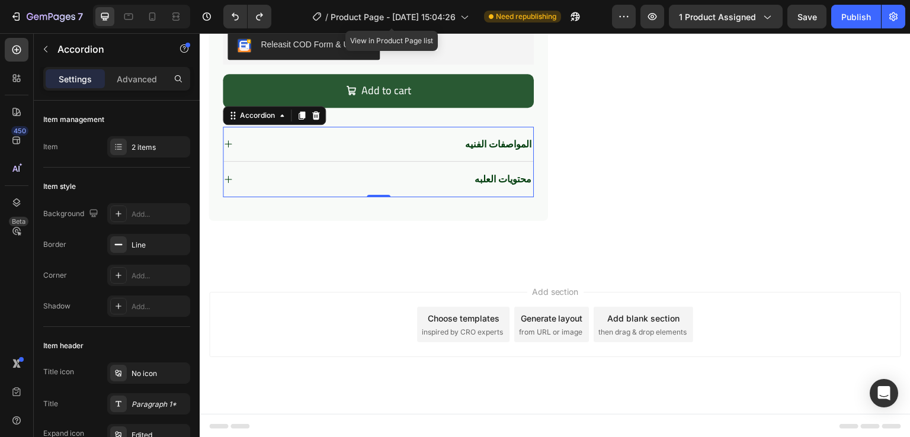
click at [453, 177] on div "محتويات العلبه" at bounding box center [387, 179] width 291 height 16
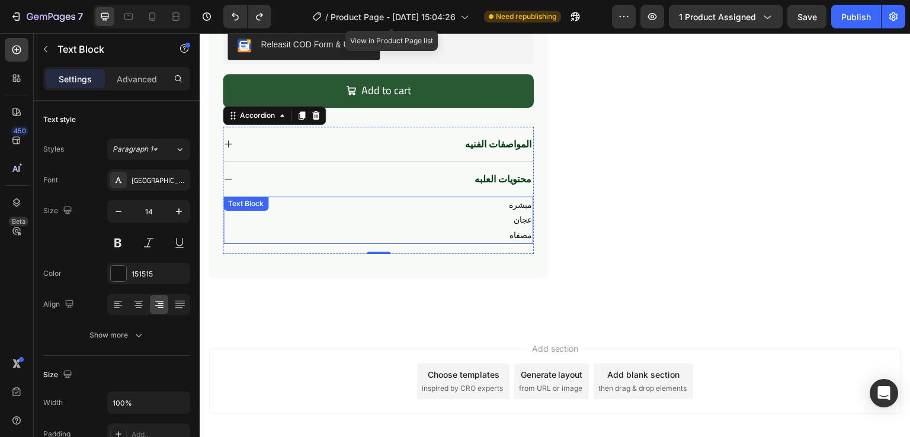
click at [501, 209] on p "مبشرة" at bounding box center [377, 205] width 307 height 15
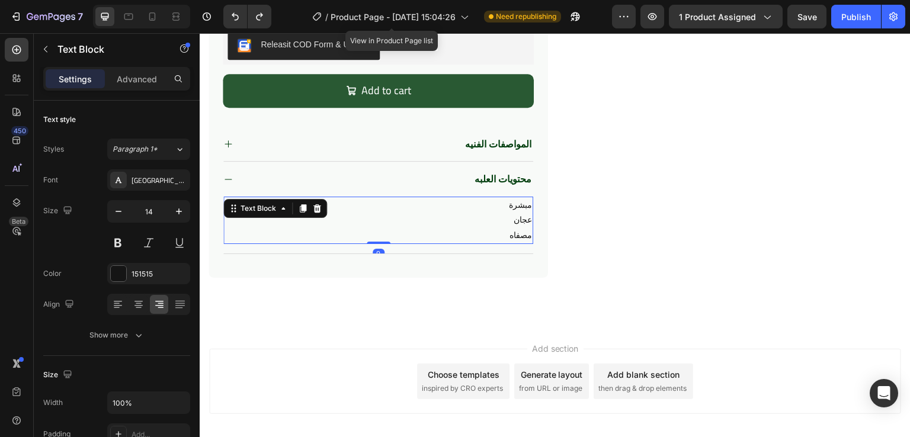
click at [516, 208] on p "مبشرة" at bounding box center [377, 205] width 307 height 15
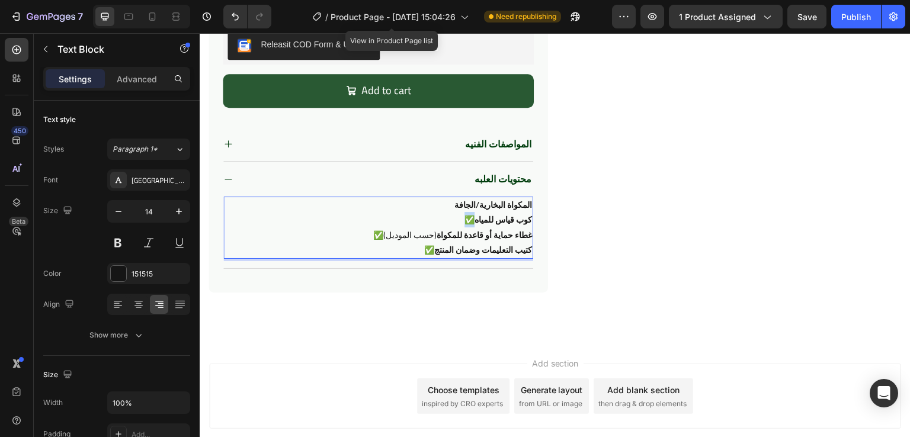
drag, startPoint x: 461, startPoint y: 221, endPoint x: 451, endPoint y: 221, distance: 10.1
click at [451, 221] on p "✅ كوب قياس للمياه" at bounding box center [377, 220] width 307 height 15
drag, startPoint x: 367, startPoint y: 231, endPoint x: 355, endPoint y: 233, distance: 11.5
click at [355, 233] on p "✅ غطاء حماية أو قاعدة للمكواة (حسب الموديل)" at bounding box center [377, 235] width 307 height 15
drag, startPoint x: 420, startPoint y: 252, endPoint x: 412, endPoint y: 252, distance: 7.7
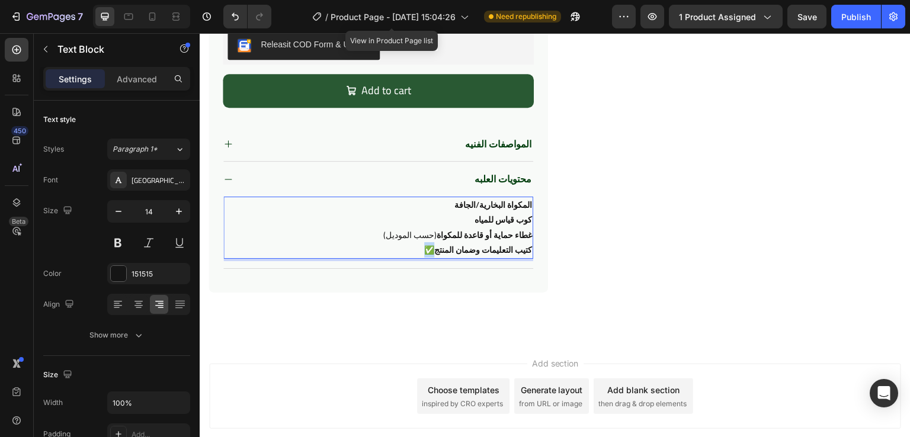
click at [412, 252] on p "✅ كتيب التعليمات وضمان المنتج" at bounding box center [377, 250] width 307 height 15
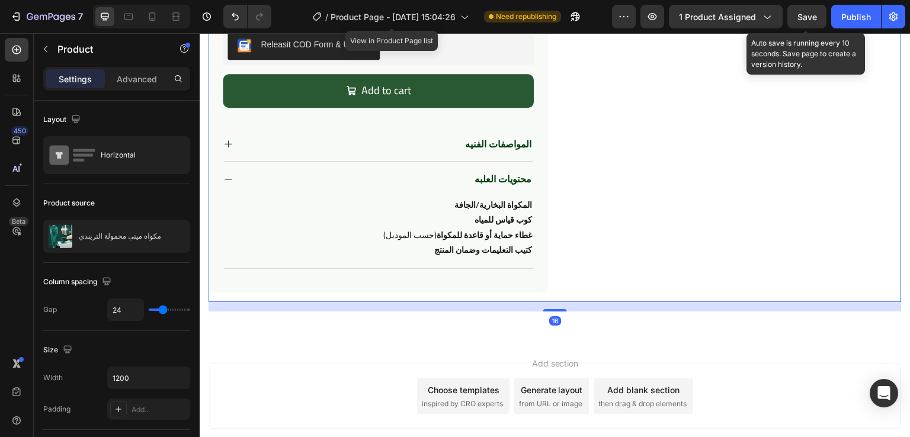
click at [805, 12] on span "Save" at bounding box center [807, 17] width 20 height 10
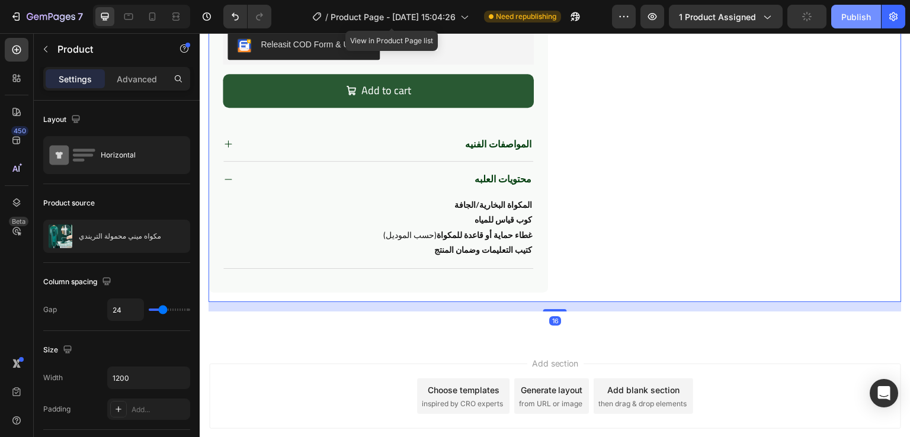
click at [833, 12] on button "Publish" at bounding box center [856, 17] width 50 height 24
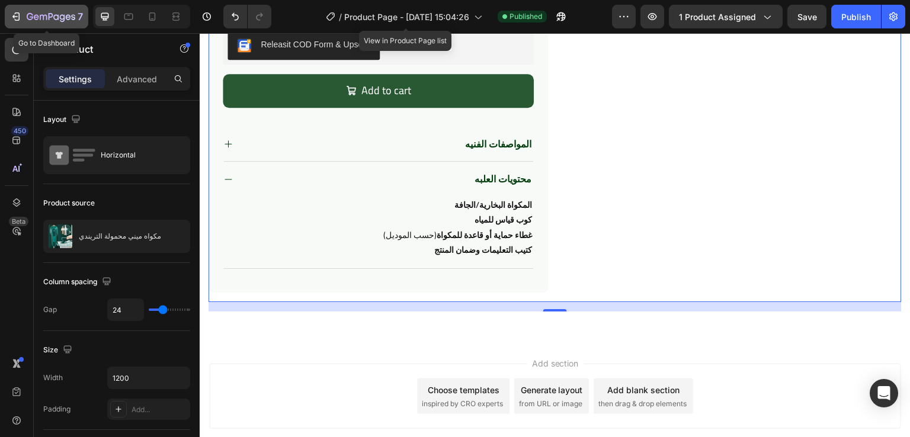
click at [23, 18] on div "7" at bounding box center [46, 16] width 73 height 14
